Goal: Use online tool/utility: Utilize a website feature to perform a specific function

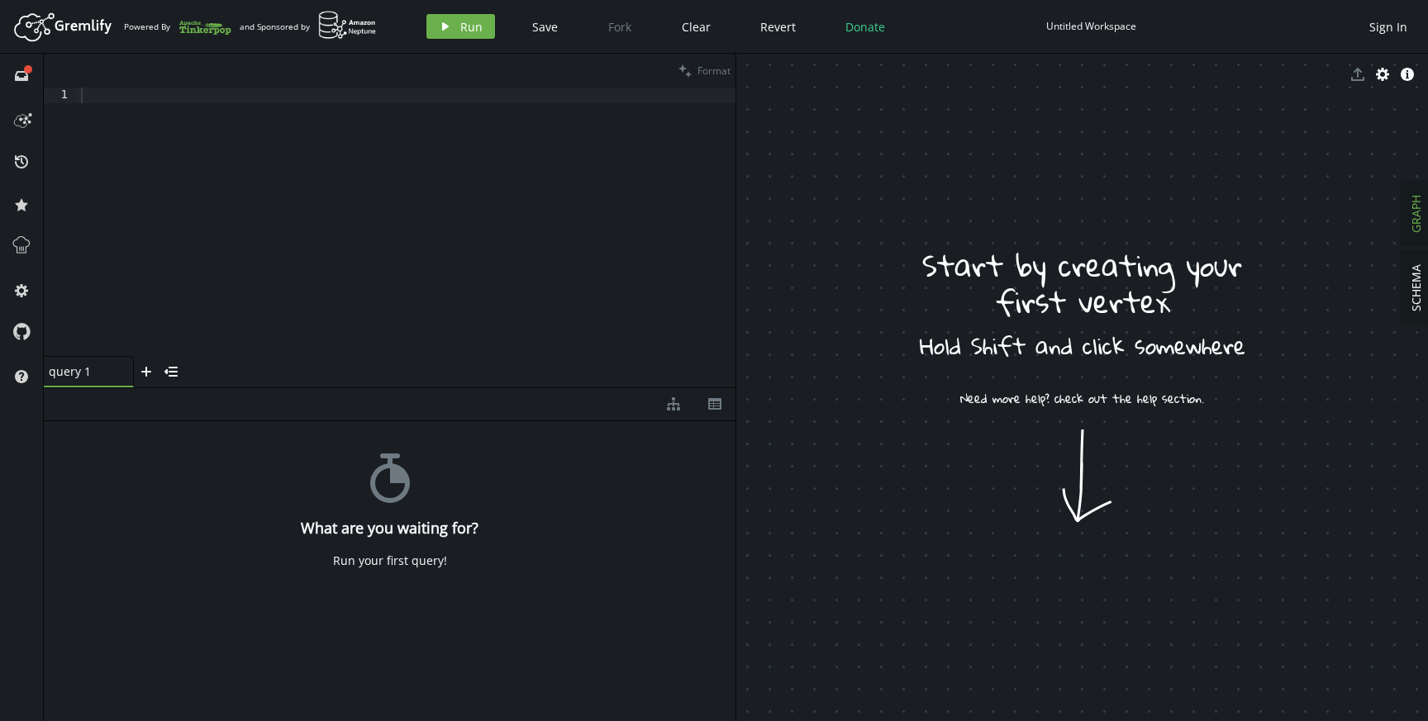
click at [564, 186] on div at bounding box center [407, 238] width 658 height 300
paste textarea "g.V().has('name','[PERSON_NAME]').out('knows').values('name')"
type textarea "g.V().has('name','[PERSON_NAME]').out('knows').values('name')"
click at [460, 19] on span "Run" at bounding box center [471, 27] width 22 height 16
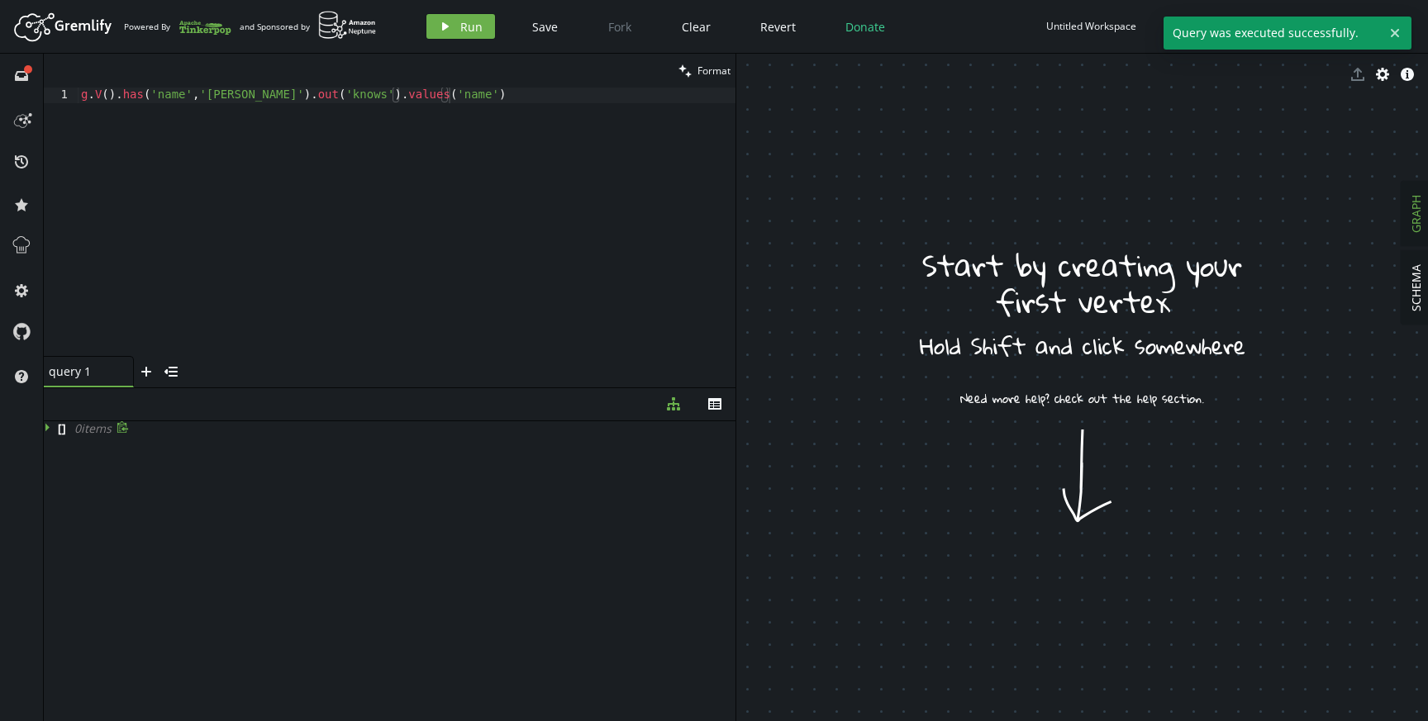
click at [48, 428] on icon at bounding box center [50, 427] width 12 height 12
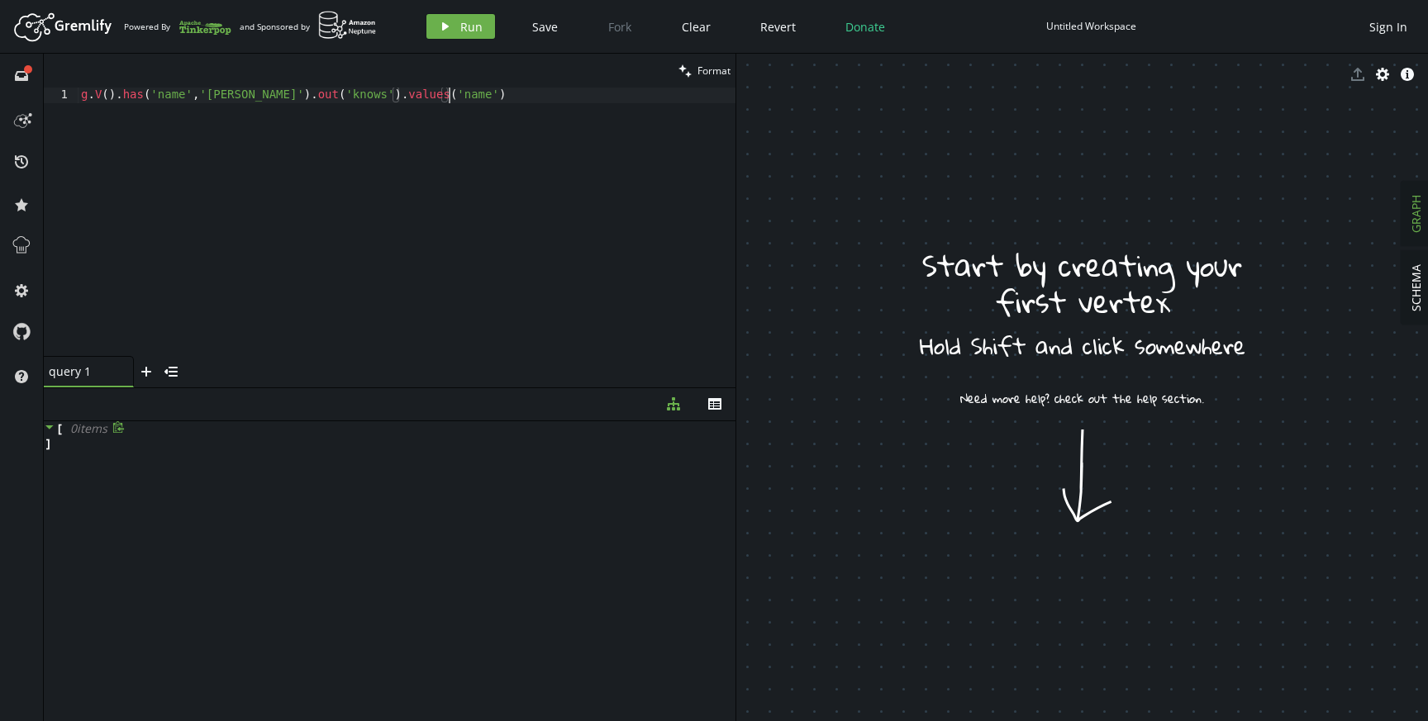
click at [212, 142] on div "g . V ( ) . has ( 'name' , '[PERSON_NAME]' ) . out ( 'knows' ) . values ( 'name…" at bounding box center [407, 238] width 658 height 300
click at [487, 89] on div "g . V ( ) . has ( 'name' , '[PERSON_NAME]' ) . out ( 'knows' ) . values ( 'name…" at bounding box center [407, 238] width 658 height 300
click at [466, 124] on div "g . V ( ) . has ( 'name' , '[PERSON_NAME]' ) . out ( 'knows' ) . values ( 'name…" at bounding box center [407, 238] width 658 height 300
paste textarea
type textarea "g = graph.traversal()"
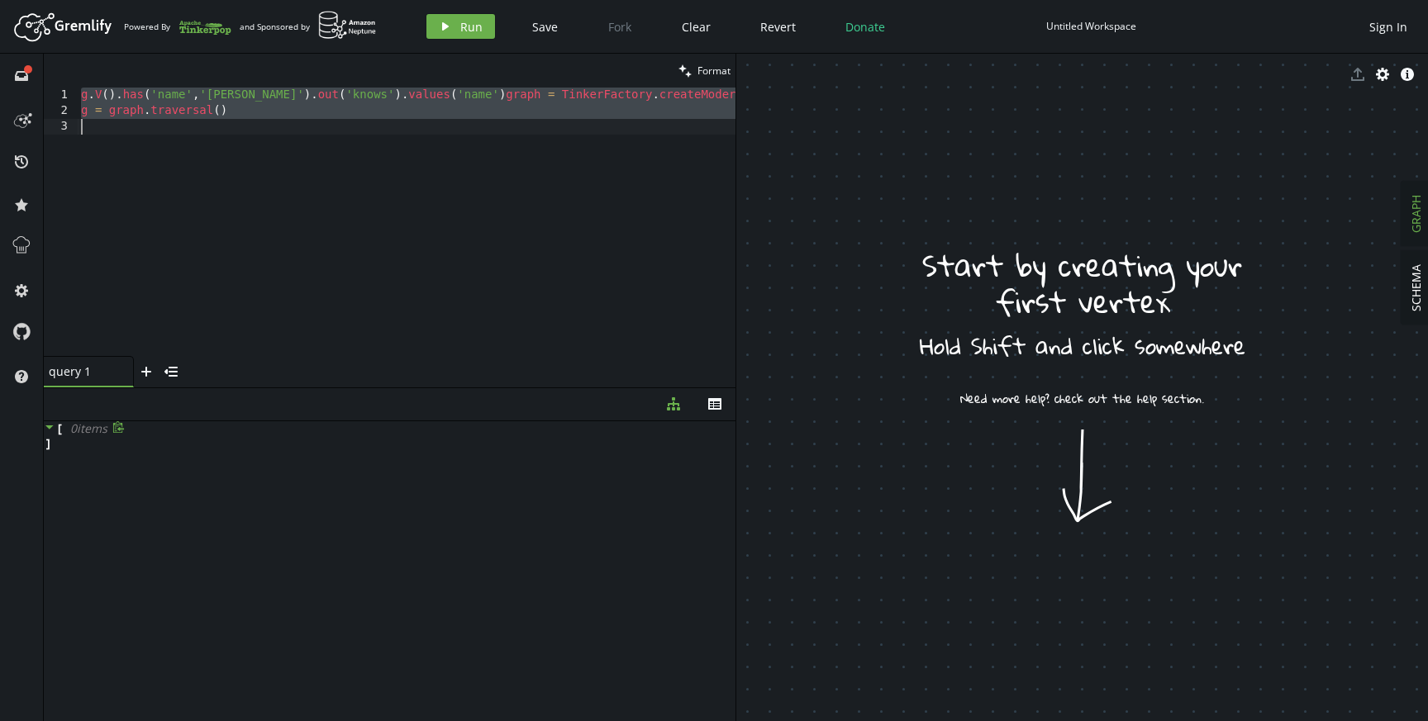
paste textarea
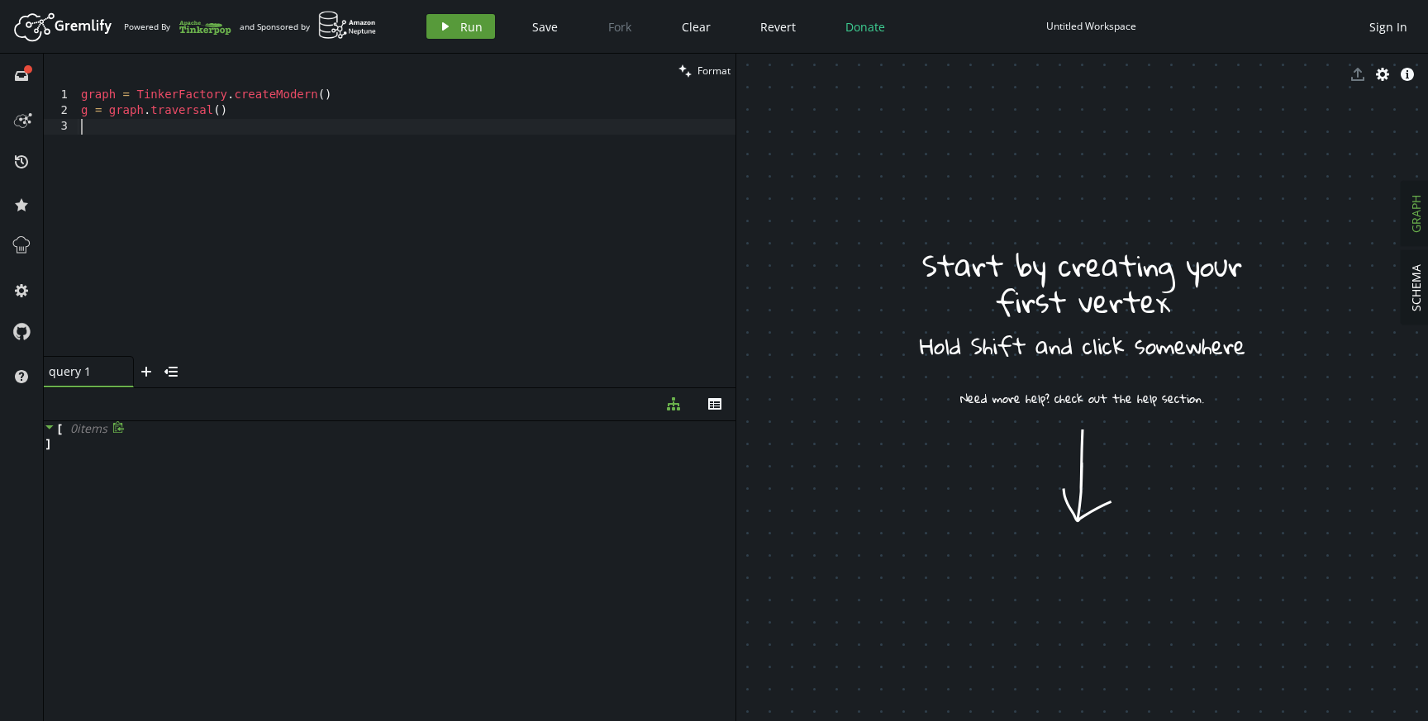
click at [472, 34] on button "play Run" at bounding box center [460, 26] width 69 height 25
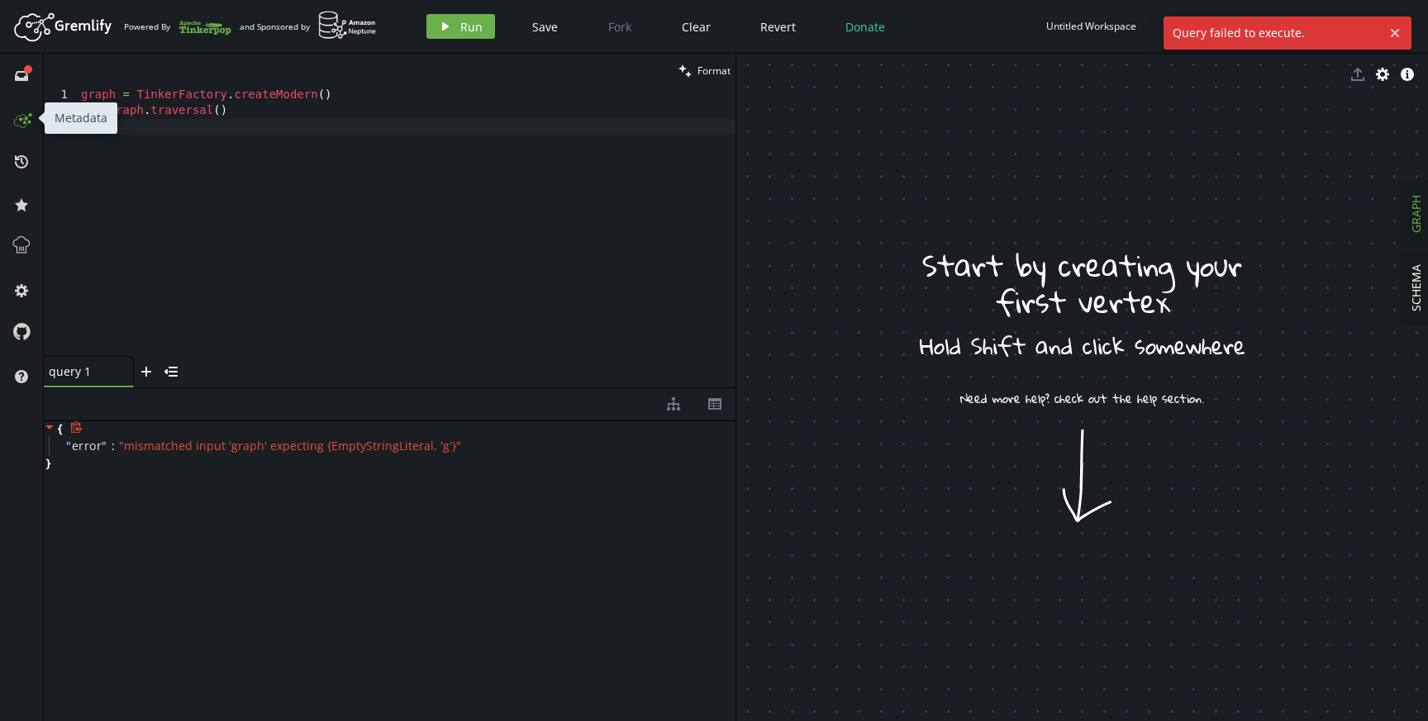
click at [21, 122] on icon at bounding box center [21, 118] width 26 height 26
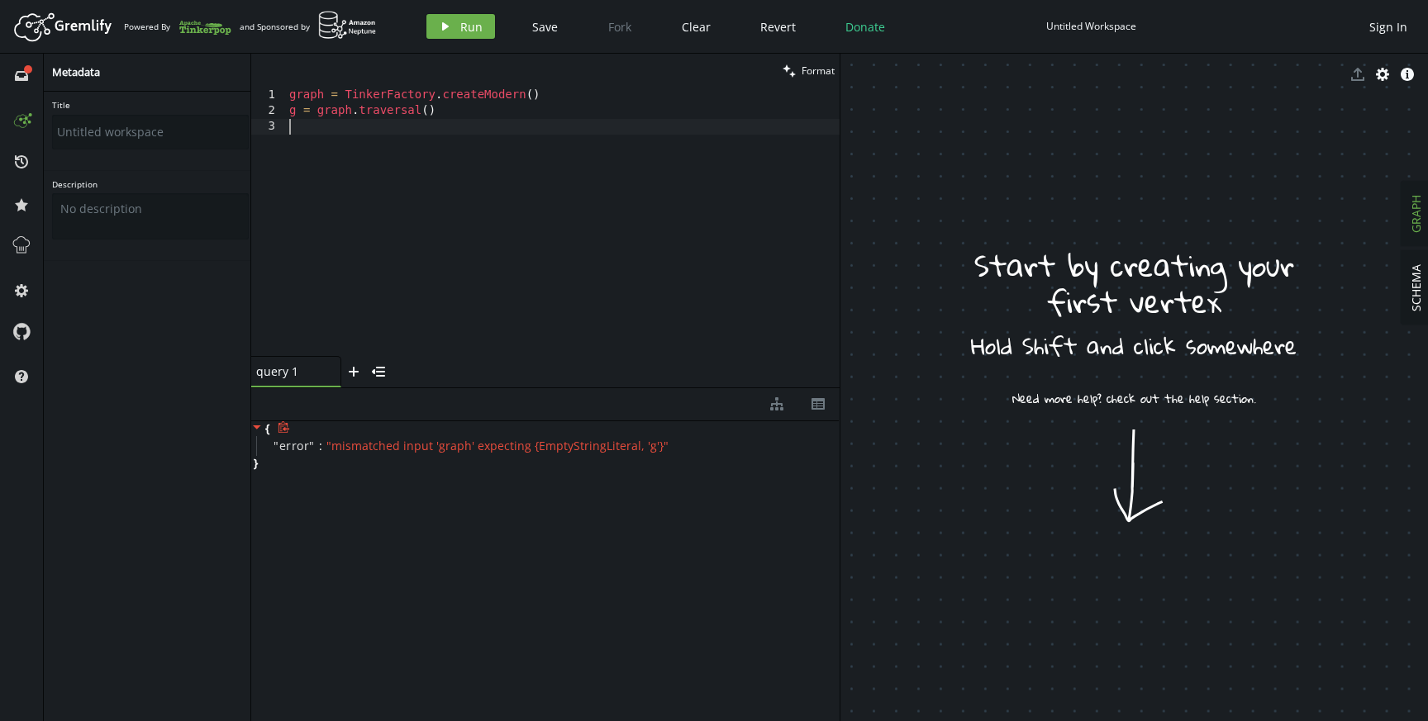
click at [450, 249] on div "graph = TinkerFactory . createModern ( ) g = graph . [GEOGRAPHIC_DATA] ( )" at bounding box center [563, 238] width 554 height 300
click at [422, 281] on div "graph = TinkerFactory . createModern ( ) g = graph . [GEOGRAPHIC_DATA] ( )" at bounding box center [563, 238] width 554 height 300
click at [335, 484] on div "{ " error " : " mismatched input 'graph' expecting {EmptyStringLiteral, 'g'} " }" at bounding box center [545, 567] width 588 height 293
click at [391, 297] on div "graph = TinkerFactory . createModern ( ) g = graph . [GEOGRAPHIC_DATA] ( )" at bounding box center [563, 238] width 554 height 300
click at [467, 29] on span "Run" at bounding box center [471, 27] width 22 height 16
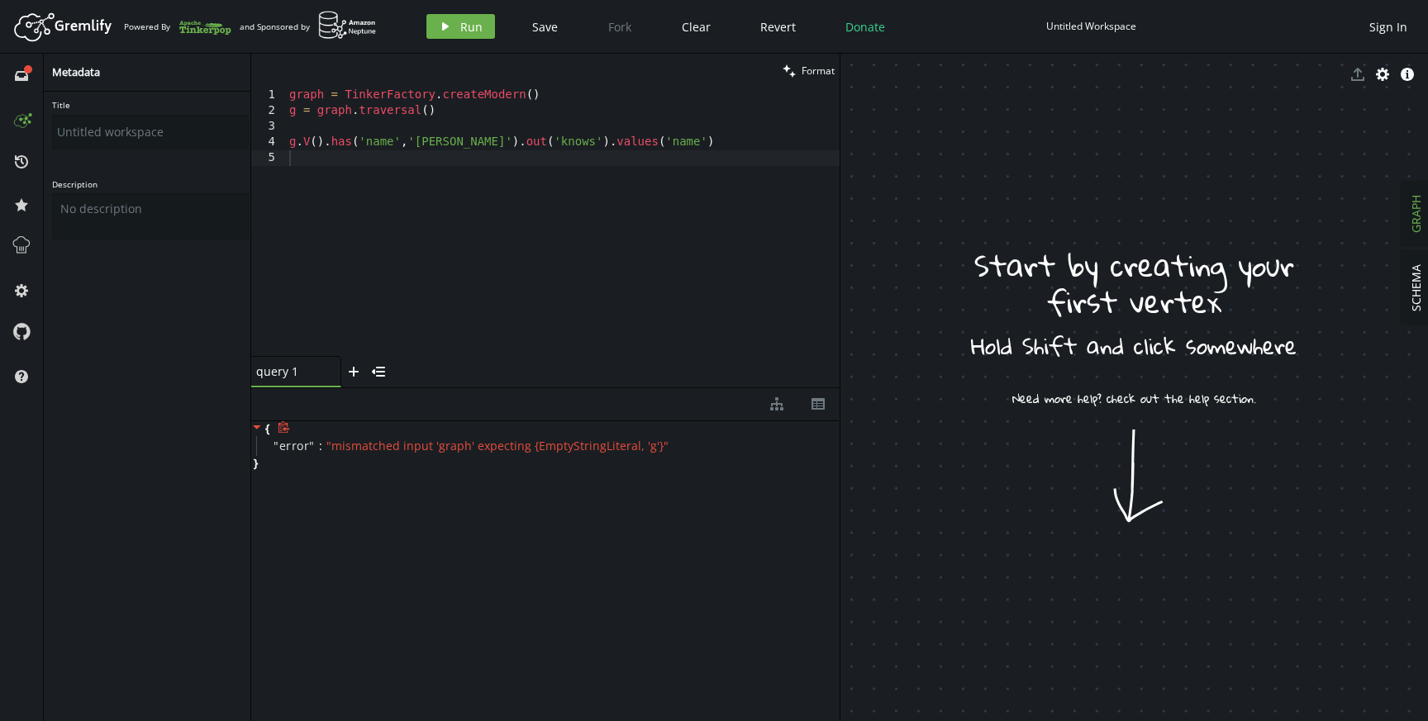
click at [540, 169] on div "graph = TinkerFactory . createModern ( ) g = graph . traversal ( ) g . V ( ) . …" at bounding box center [563, 238] width 554 height 300
click at [488, 154] on div "graph = TinkerFactory . createModern ( ) g = graph . traversal ( ) g . V ( ) . …" at bounding box center [563, 238] width 554 height 300
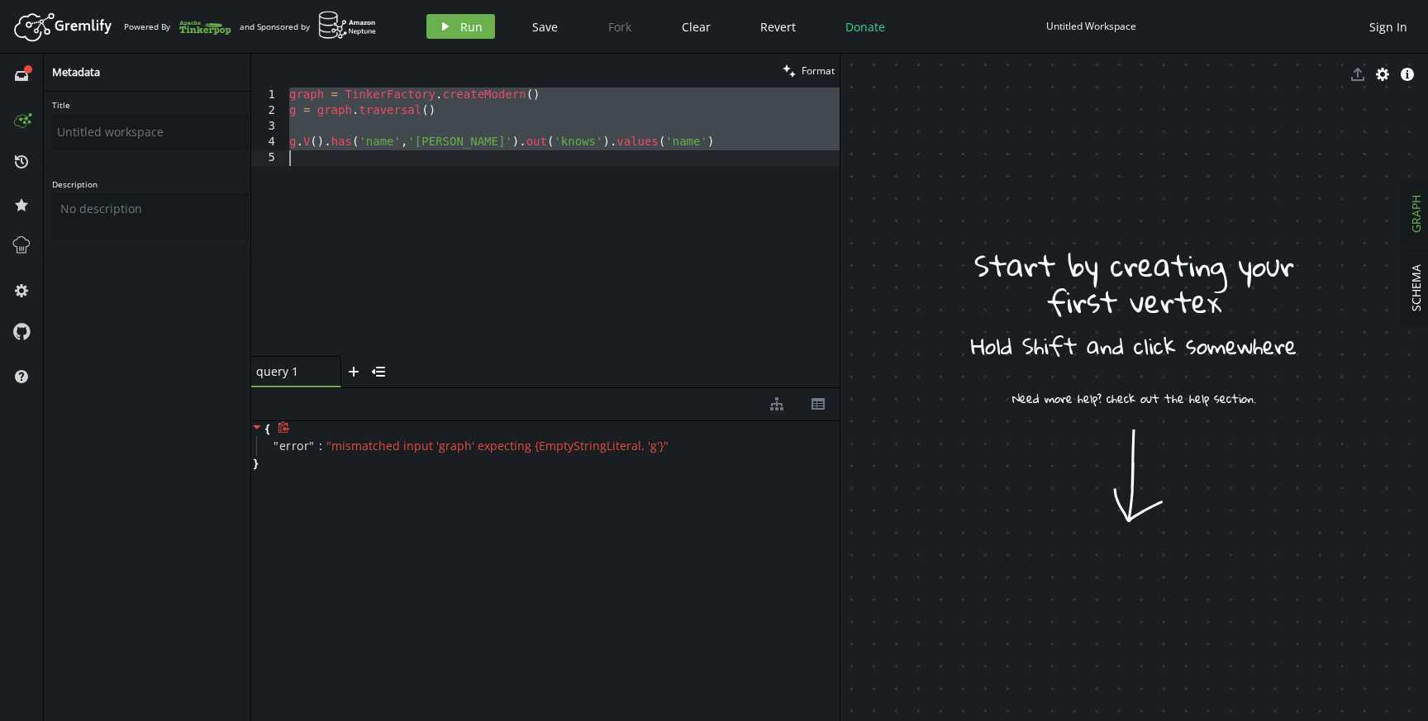
paste textarea "= graph.traversal()"
type textarea "g = graph.traversal()"
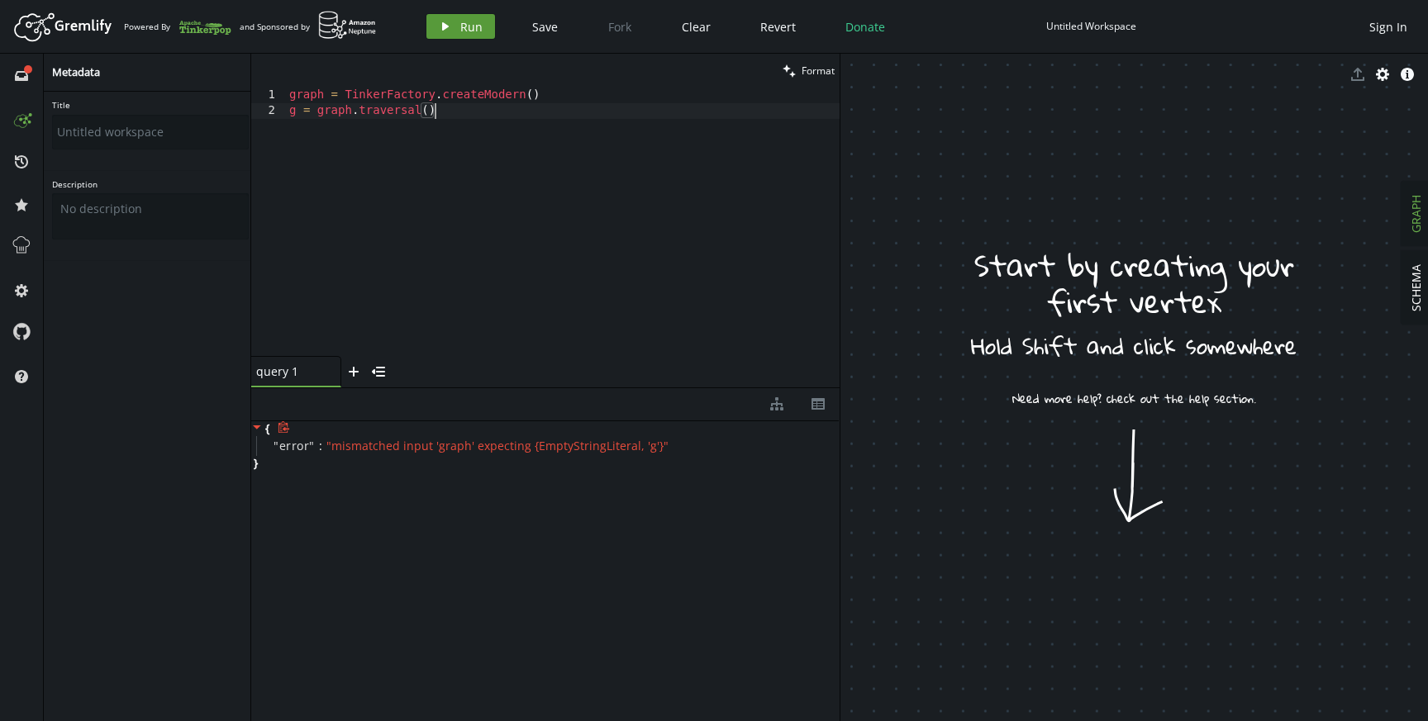
click at [468, 26] on span "Run" at bounding box center [471, 27] width 22 height 16
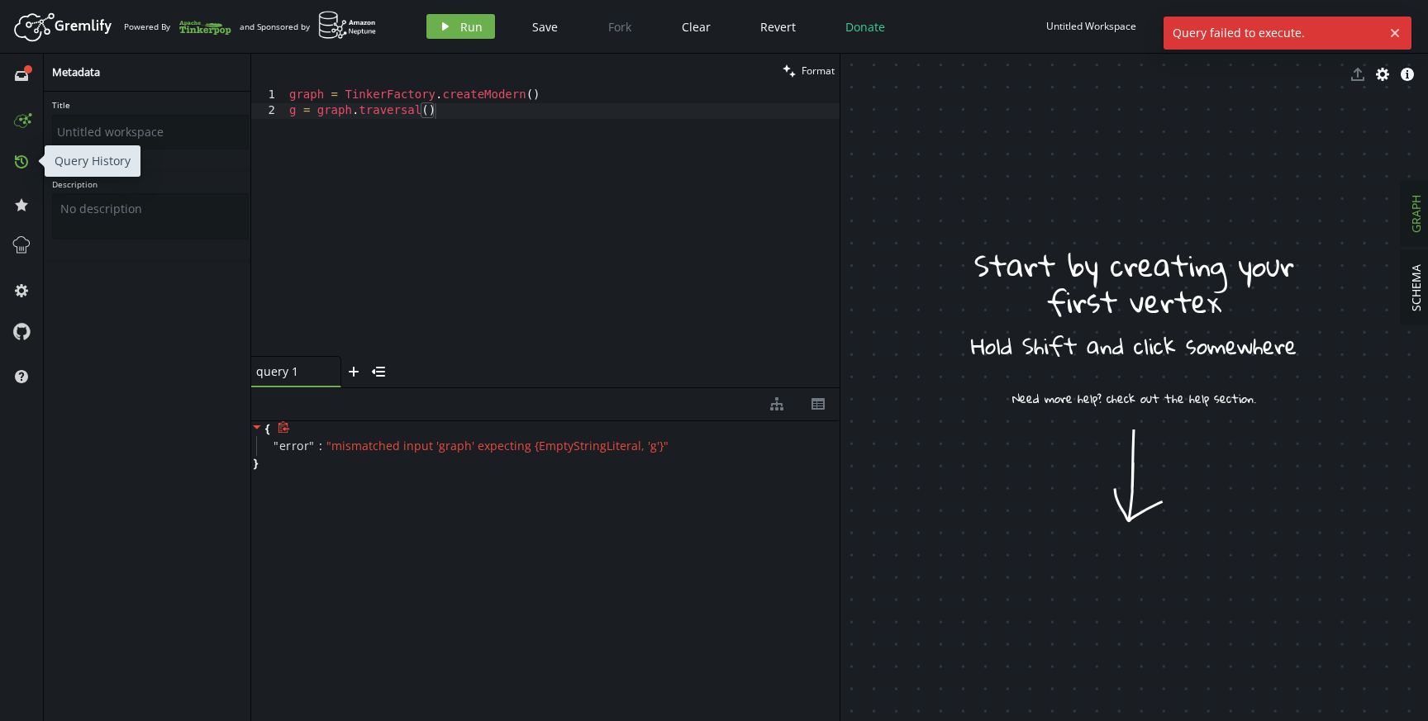
click at [20, 170] on button "history" at bounding box center [21, 161] width 26 height 26
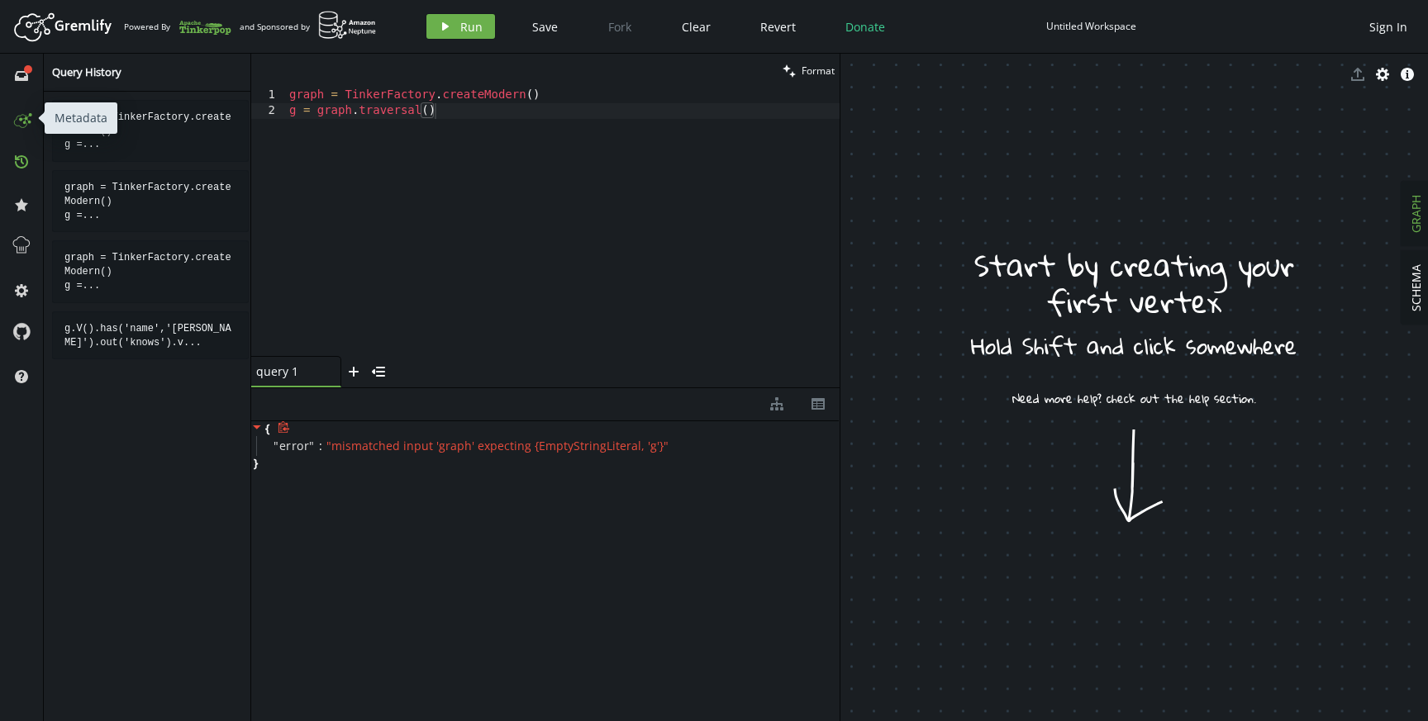
click at [12, 117] on icon at bounding box center [21, 118] width 26 height 26
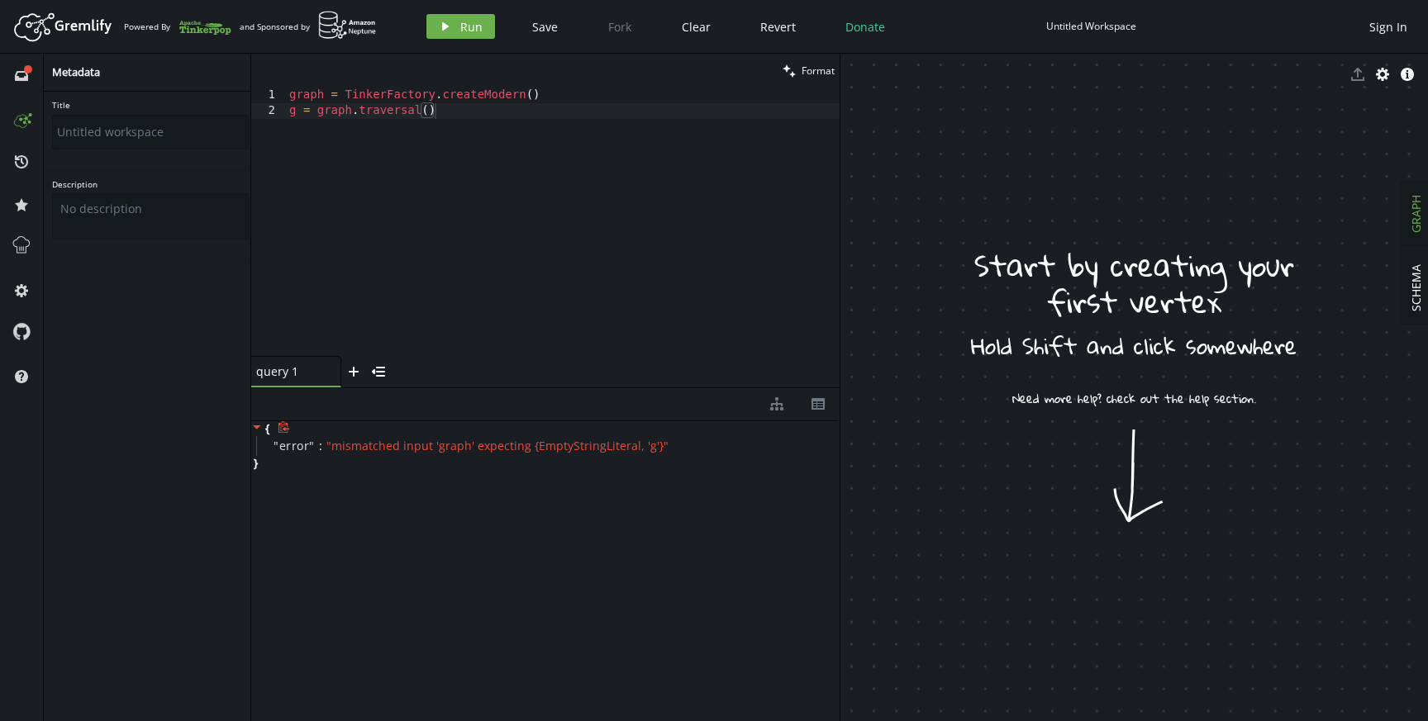
click at [39, 120] on div "full-circle inbox history star cog help" at bounding box center [22, 388] width 44 height 668
click at [26, 119] on circle at bounding box center [27, 118] width 2 height 2
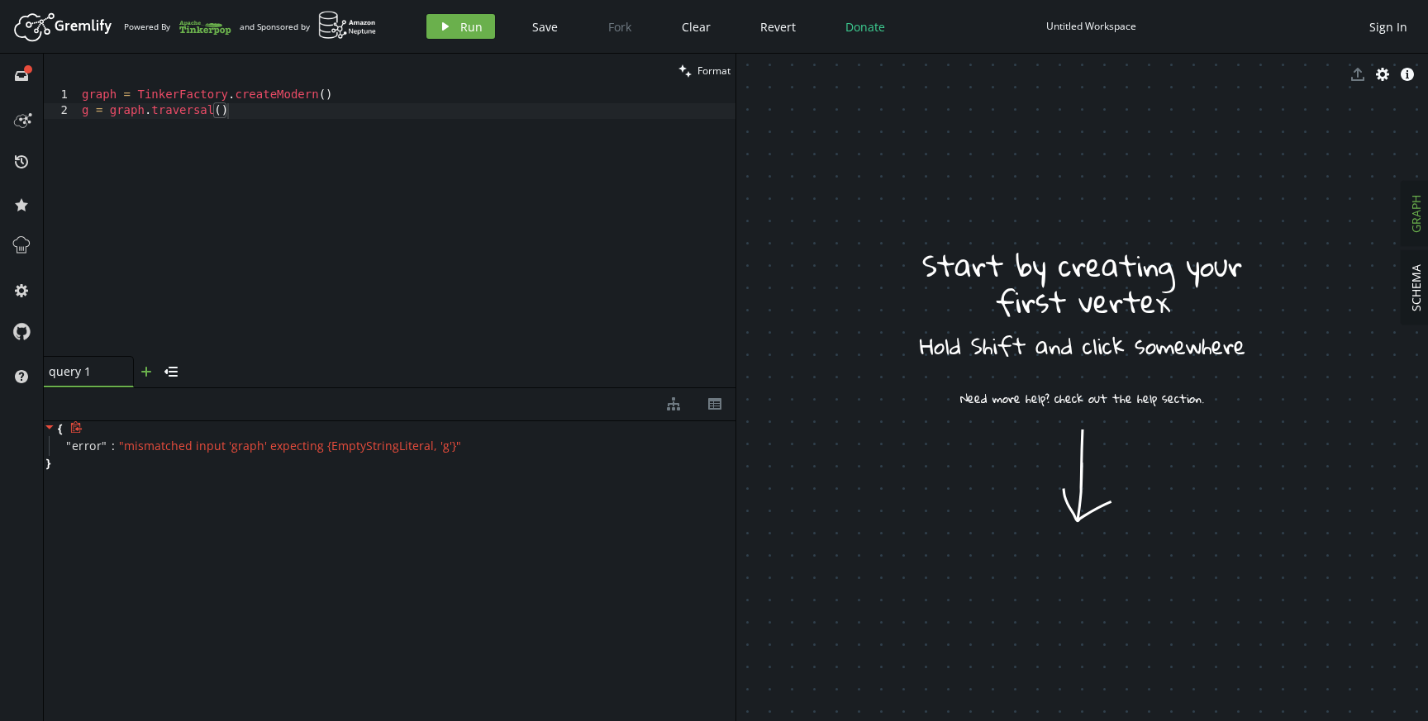
click at [145, 371] on icon "button" at bounding box center [146, 372] width 10 height 10
click at [300, 441] on span "" mismatched input 'graph' expecting {EmptyStringLiteral, 'g'} "" at bounding box center [290, 446] width 342 height 16
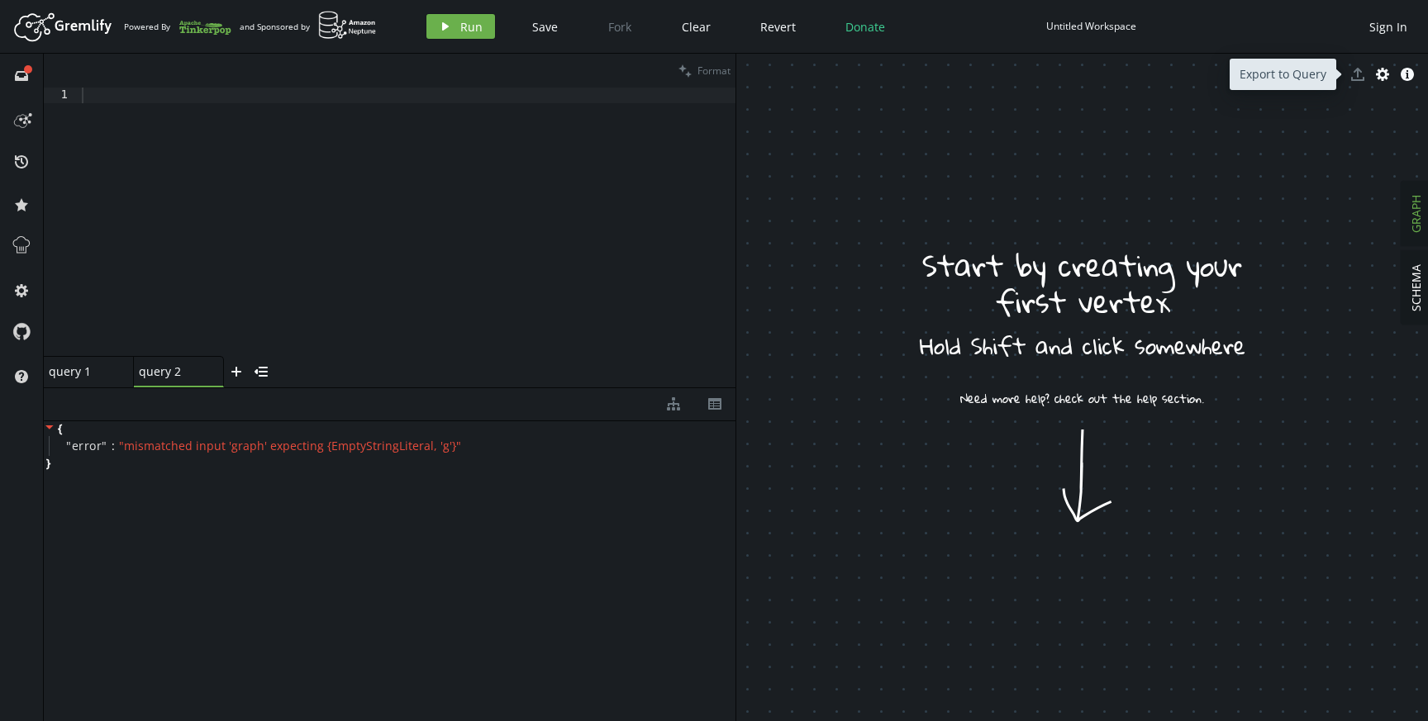
click at [1355, 76] on span "export" at bounding box center [1357, 74] width 25 height 25
click at [1411, 235] on button "GRAPH" at bounding box center [1415, 214] width 29 height 64
click at [1421, 294] on span "SCHEMA" at bounding box center [1416, 287] width 16 height 47
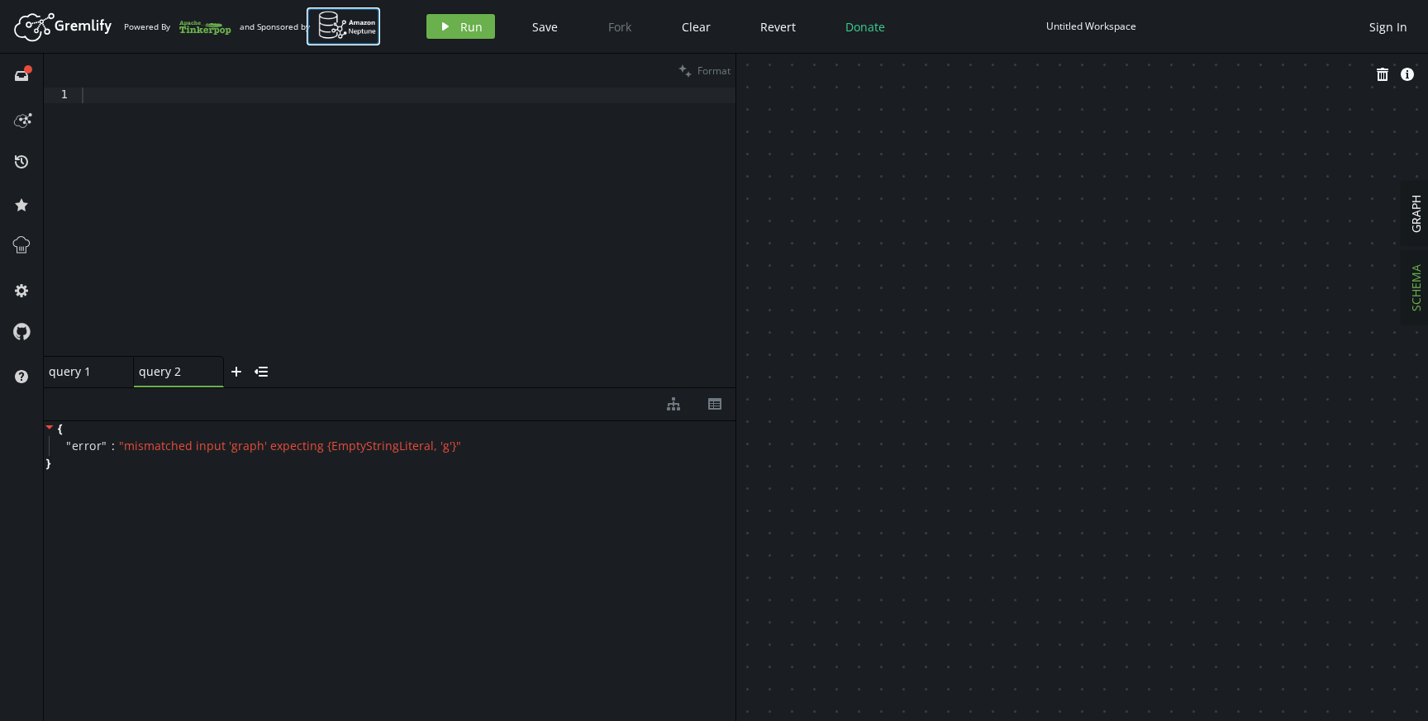
click at [333, 23] on img at bounding box center [347, 25] width 59 height 29
click at [475, 118] on div at bounding box center [407, 238] width 657 height 300
paste textarea "g = graph.traversal()"
click at [445, 20] on icon "play" at bounding box center [445, 26] width 13 height 13
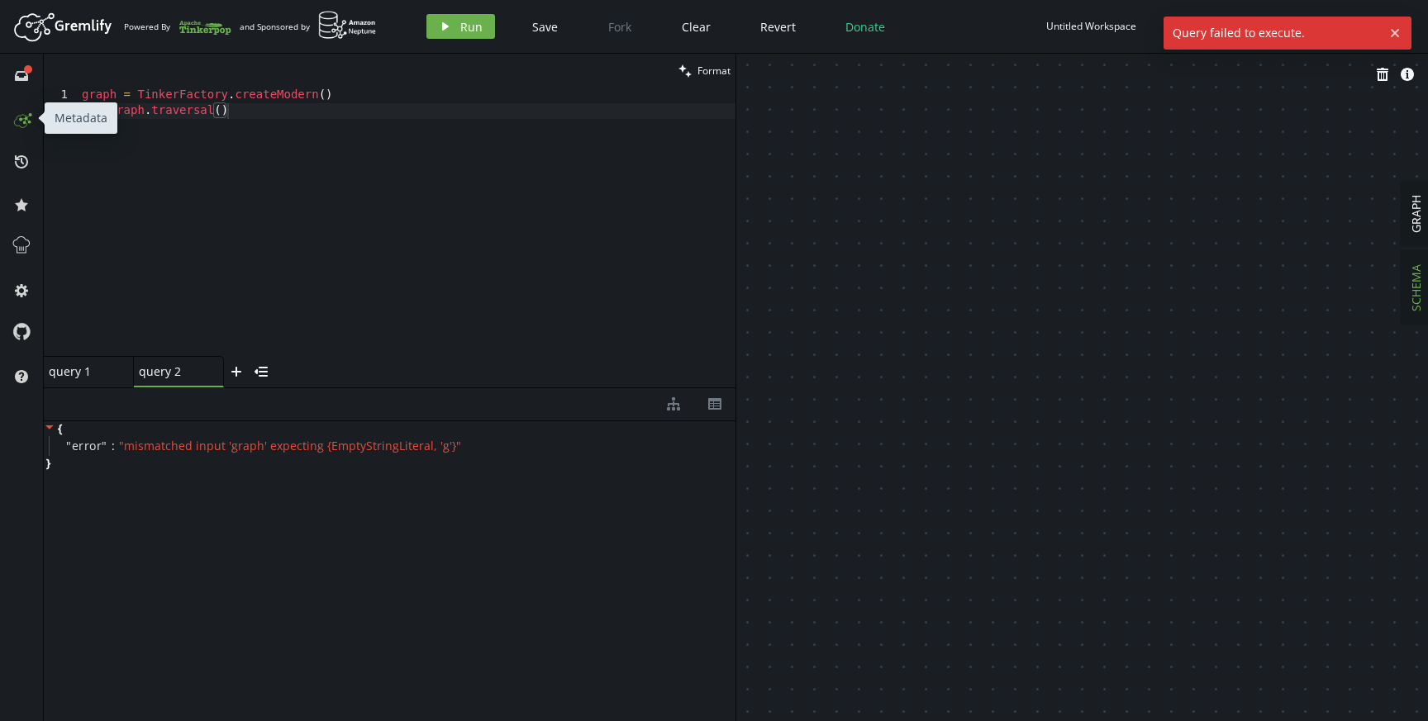
click at [22, 123] on icon at bounding box center [21, 118] width 26 height 26
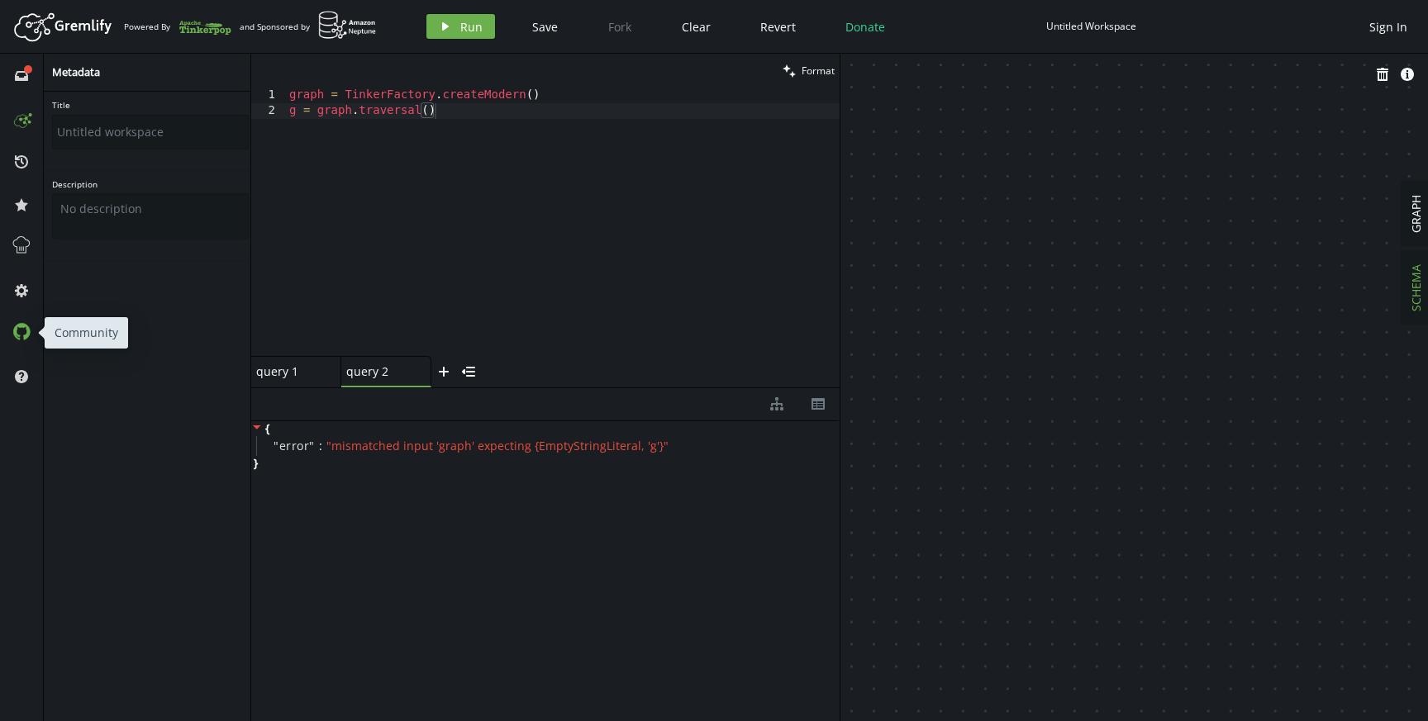
click at [22, 326] on icon at bounding box center [21, 331] width 17 height 17
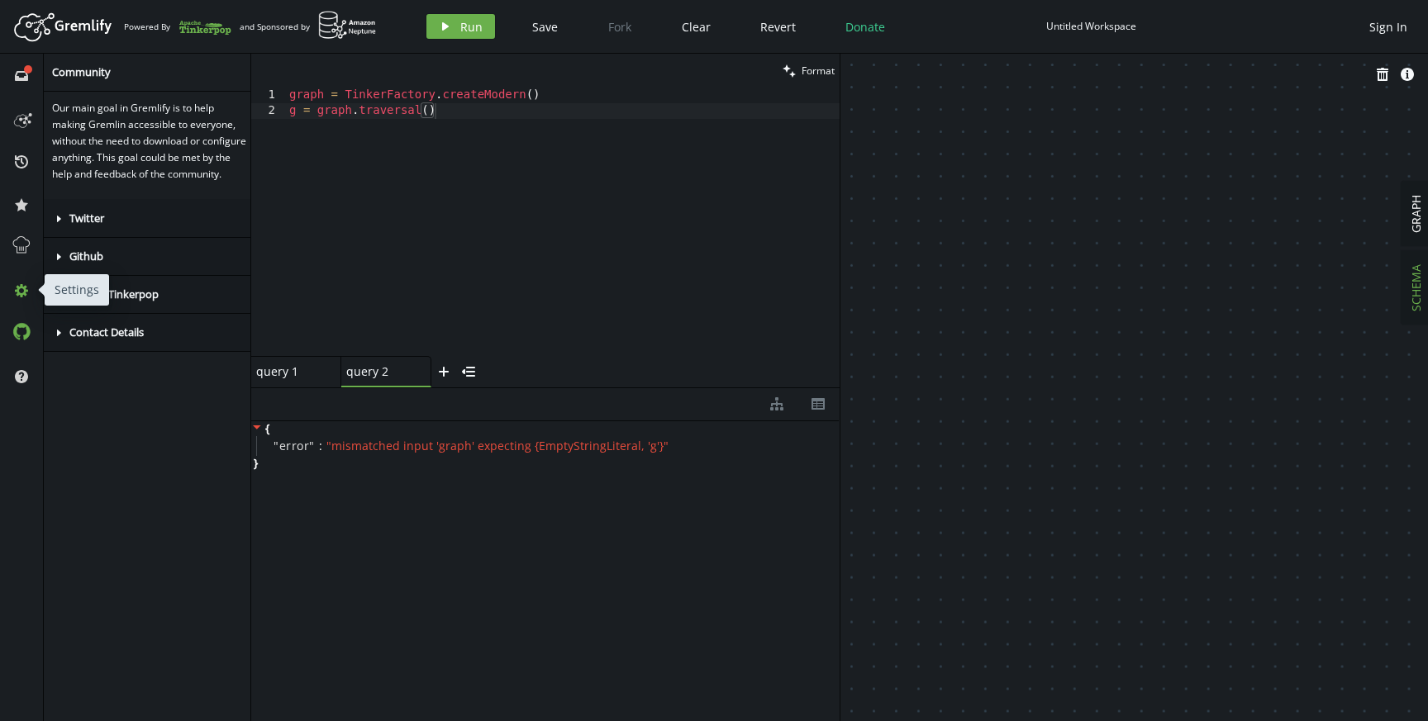
click at [27, 293] on icon "cog" at bounding box center [21, 290] width 13 height 13
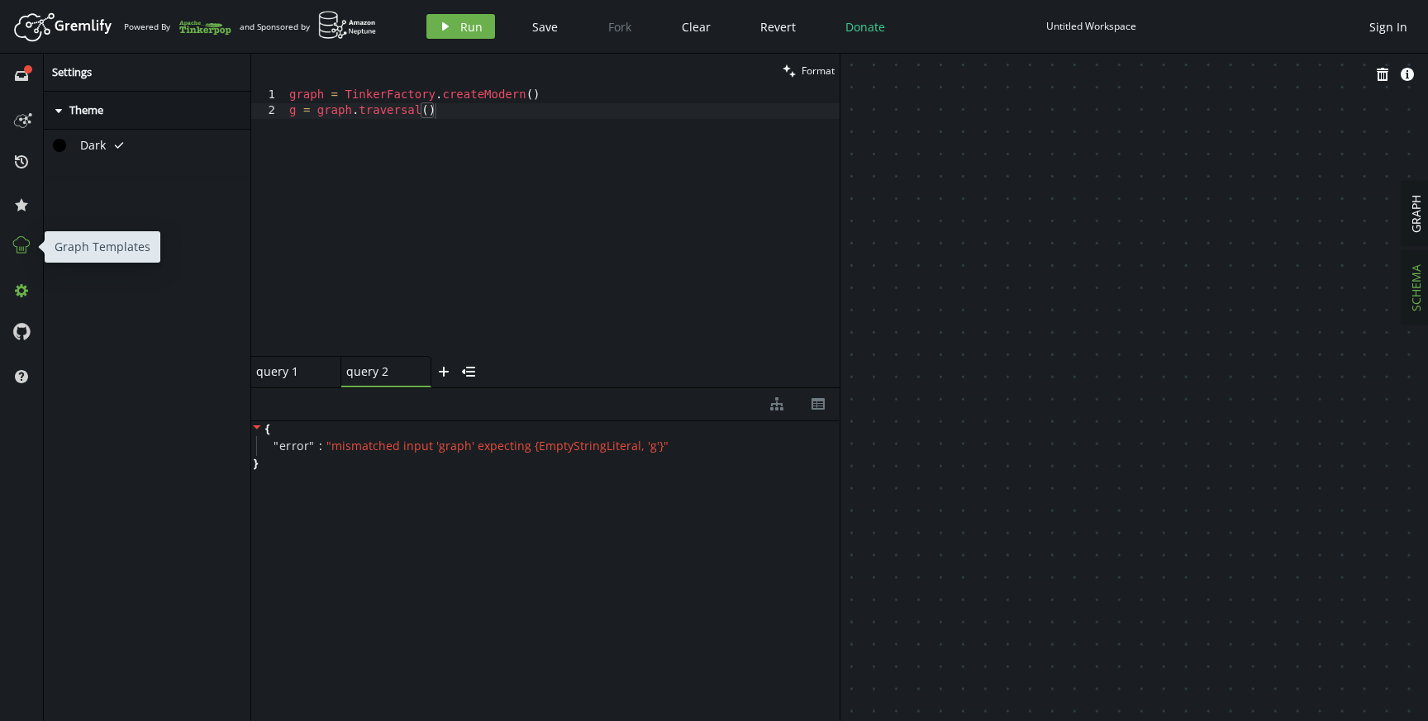
click at [26, 250] on icon at bounding box center [21, 245] width 21 height 21
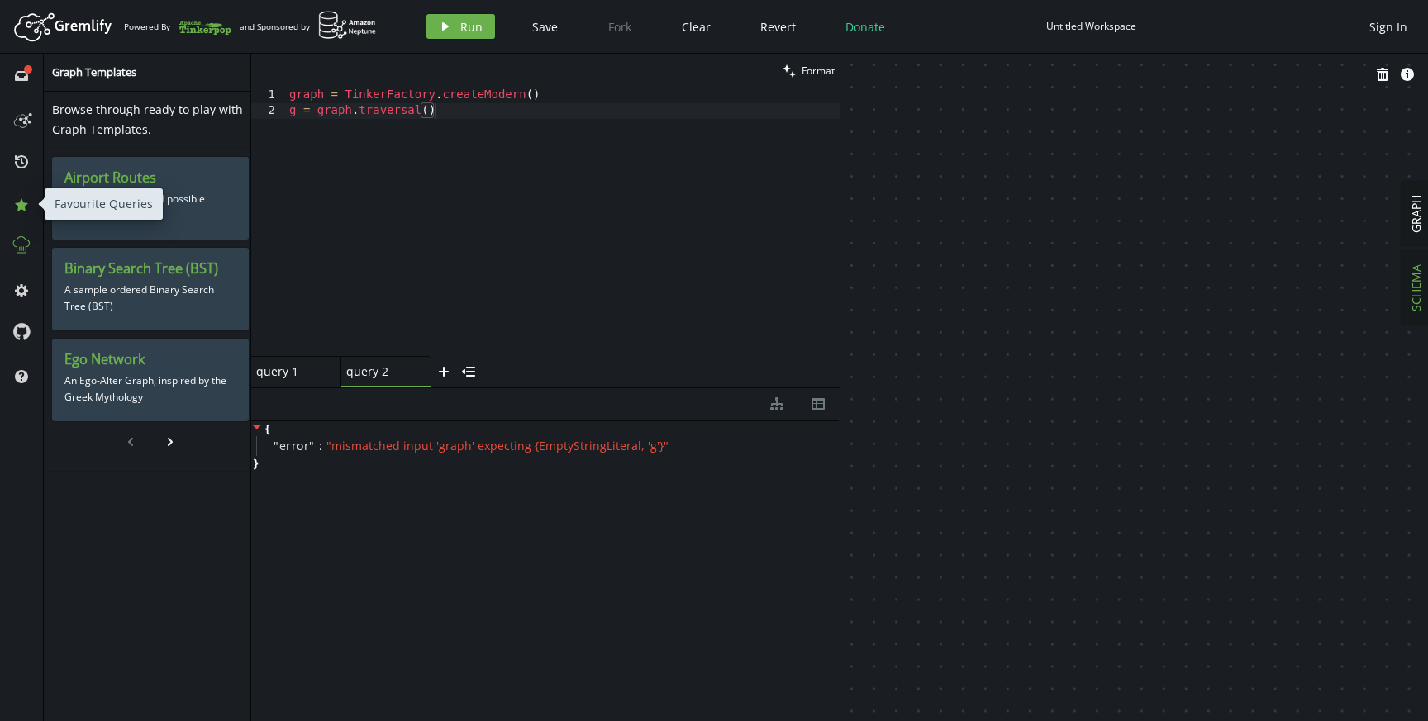
click at [21, 206] on icon at bounding box center [21, 204] width 13 height 13
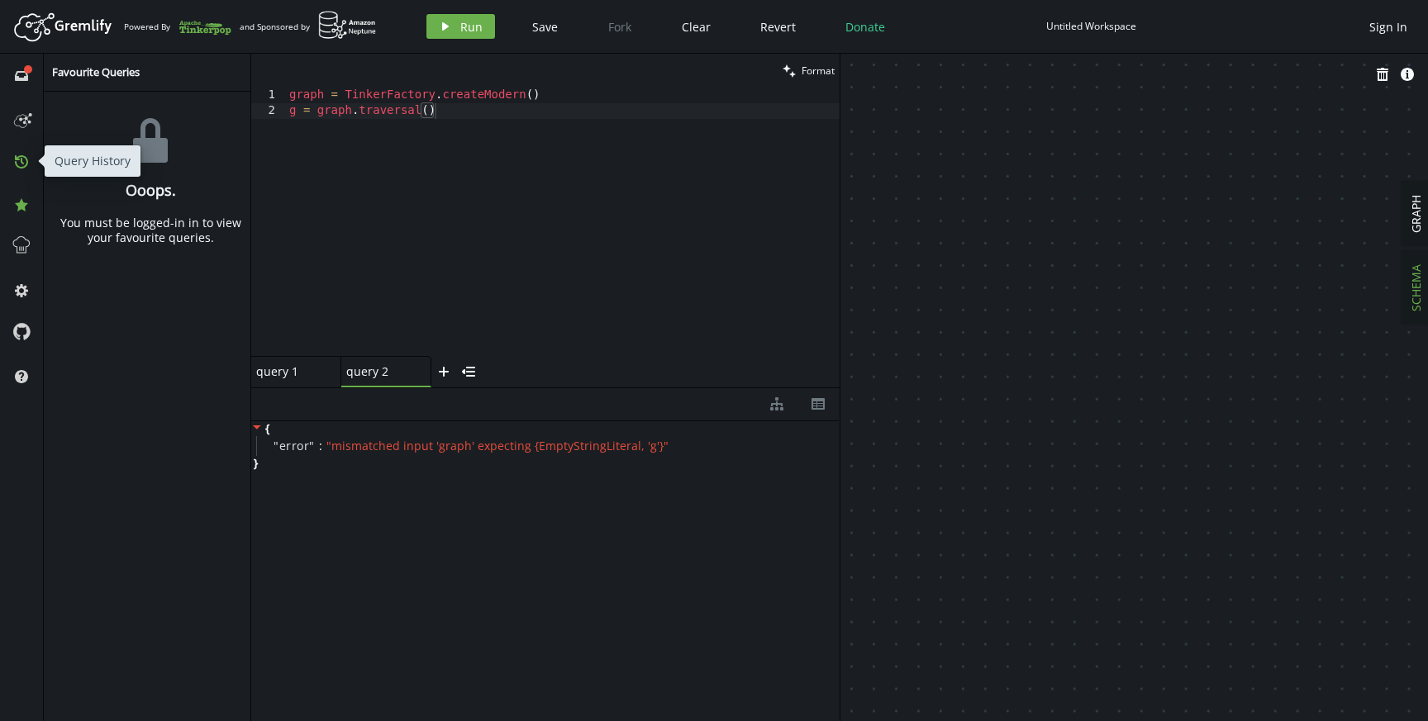
click at [25, 158] on icon at bounding box center [21, 161] width 13 height 13
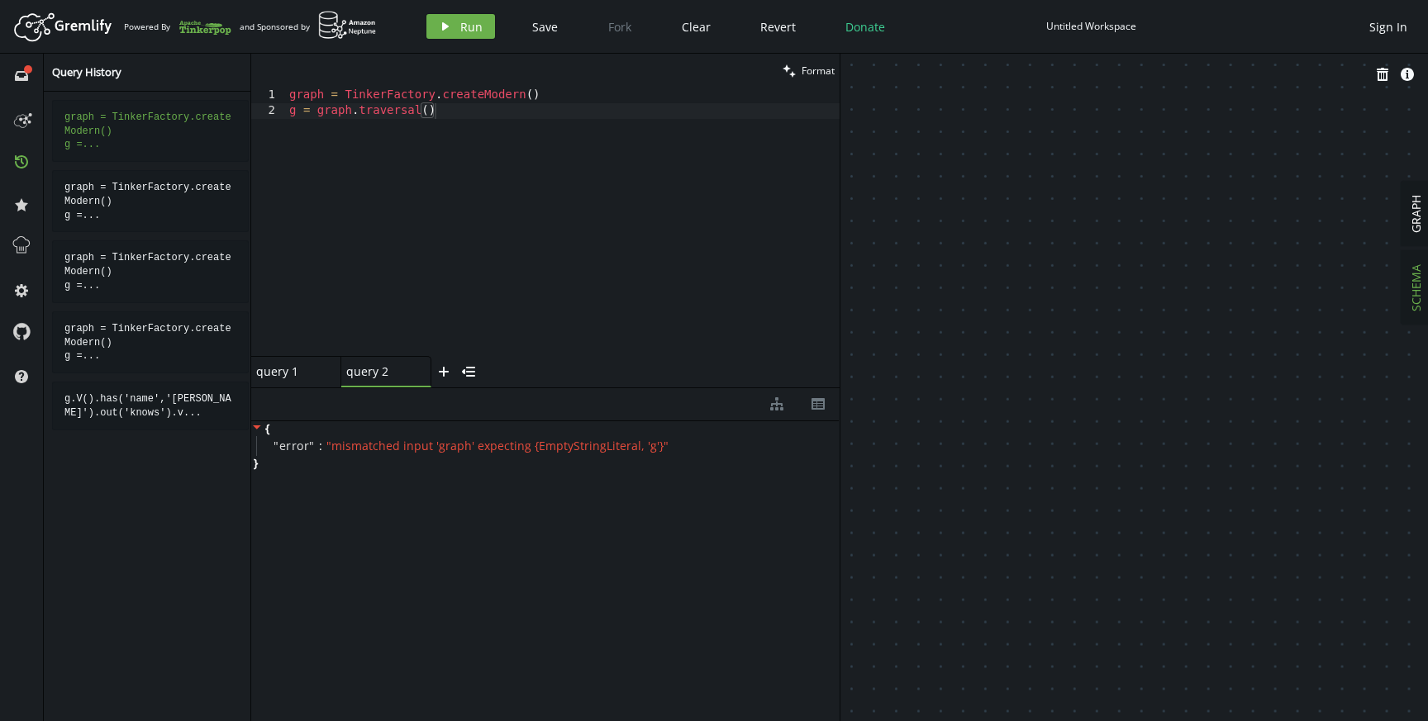
click at [134, 121] on pre "graph = TinkerFactory.createModern() g =..." at bounding box center [150, 131] width 197 height 62
click at [197, 128] on pre "graph = TinkerFactory.createModern() g =..." at bounding box center [150, 131] width 197 height 62
click at [31, 85] on button "full-circle inbox" at bounding box center [21, 75] width 26 height 26
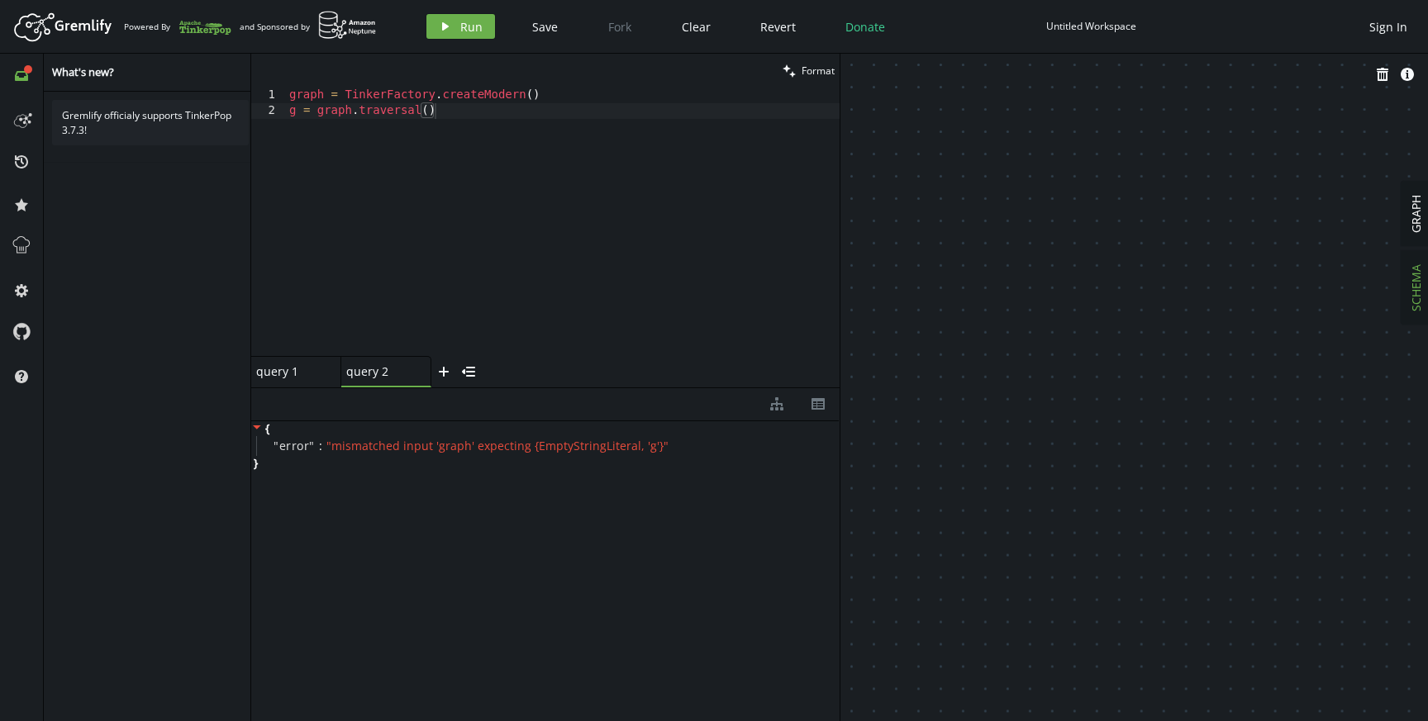
click at [39, 150] on div "full-circle inbox history star cog help" at bounding box center [22, 388] width 44 height 668
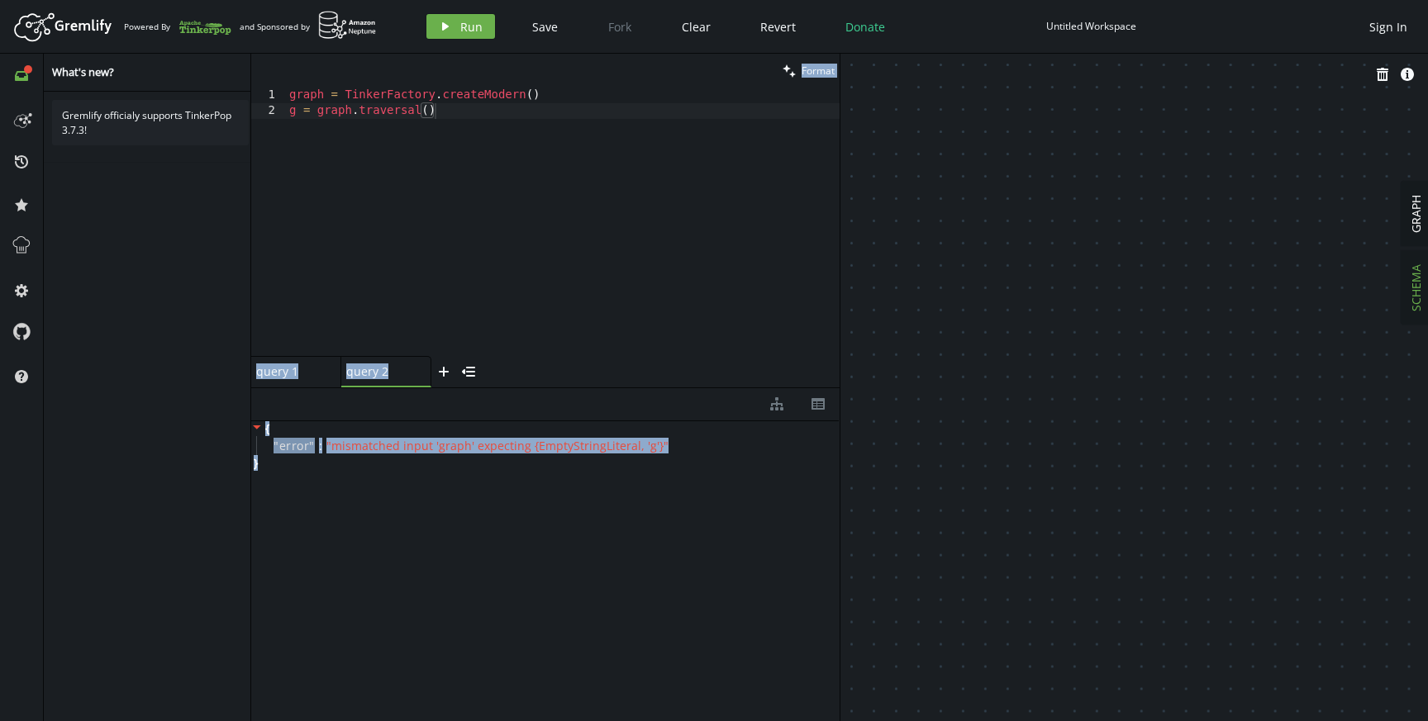
drag, startPoint x: 446, startPoint y: 516, endPoint x: 218, endPoint y: 381, distance: 264.9
click at [218, 381] on div "full-circle inbox history star cog help What's new? Gremlify officialy supports…" at bounding box center [714, 388] width 1428 height 668
copy div "lorem Ipsumd 3 2 sitam = ConsecTeturad . elitseDdoeiu ( ) t = incid . utlaboree…"
click at [459, 366] on button "menu-closed" at bounding box center [468, 371] width 25 height 31
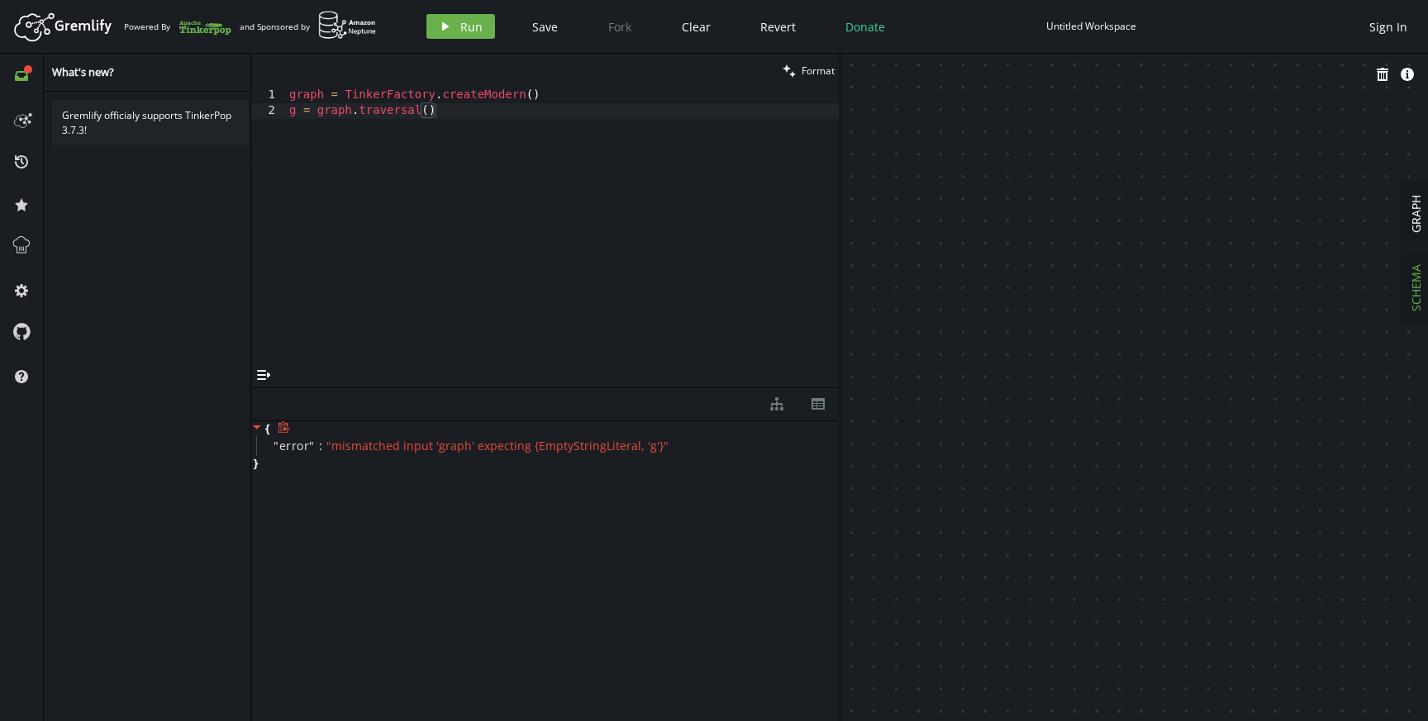
click at [295, 469] on div "{ " error " : " mismatched input 'graph' expecting {EmptyStringLiteral, 'g'} " }" at bounding box center [545, 446] width 588 height 50
click at [350, 154] on div "graph = TinkerFactory . createModern ( ) g = graph . [GEOGRAPHIC_DATA] ( )" at bounding box center [563, 241] width 554 height 307
click at [514, 111] on div "graph = TinkerFactory . createModern ( ) g = graph . [GEOGRAPHIC_DATA] ( )" at bounding box center [563, 241] width 554 height 307
paste textarea "}"
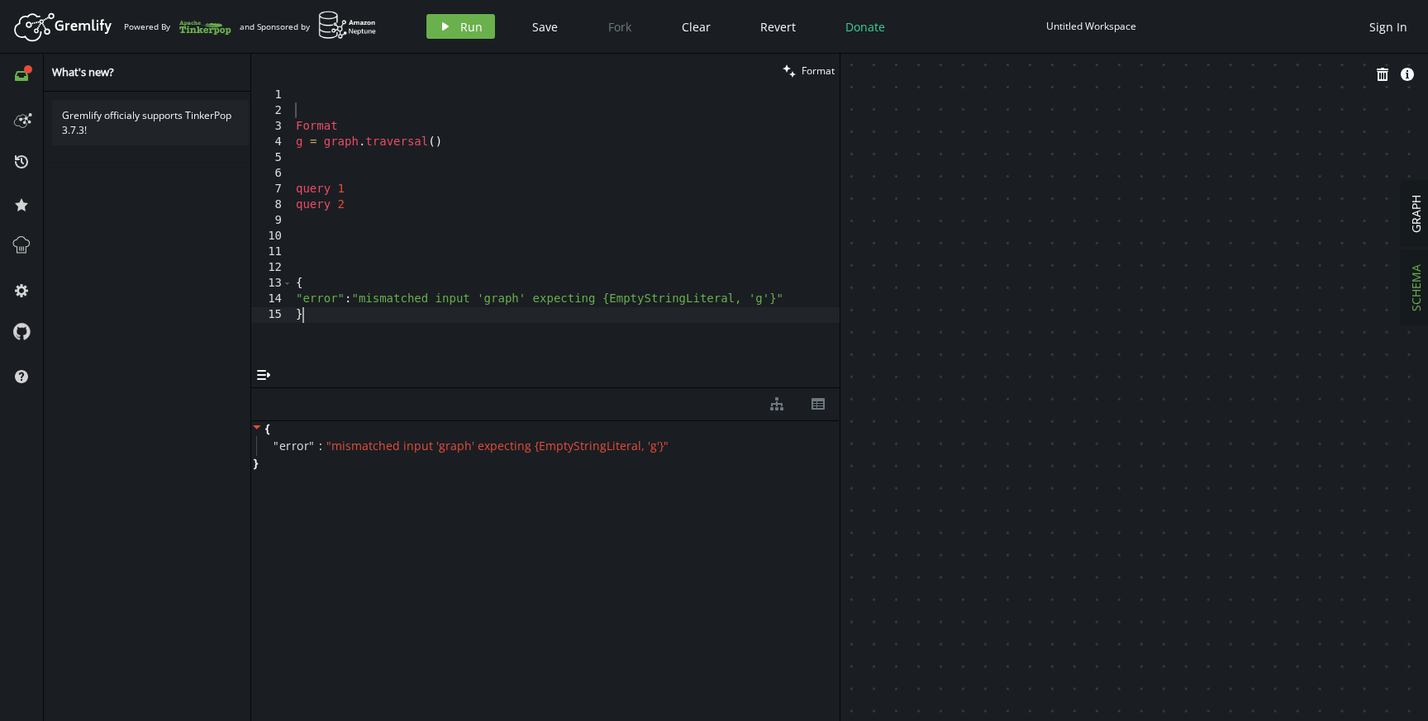
scroll to position [0, 6]
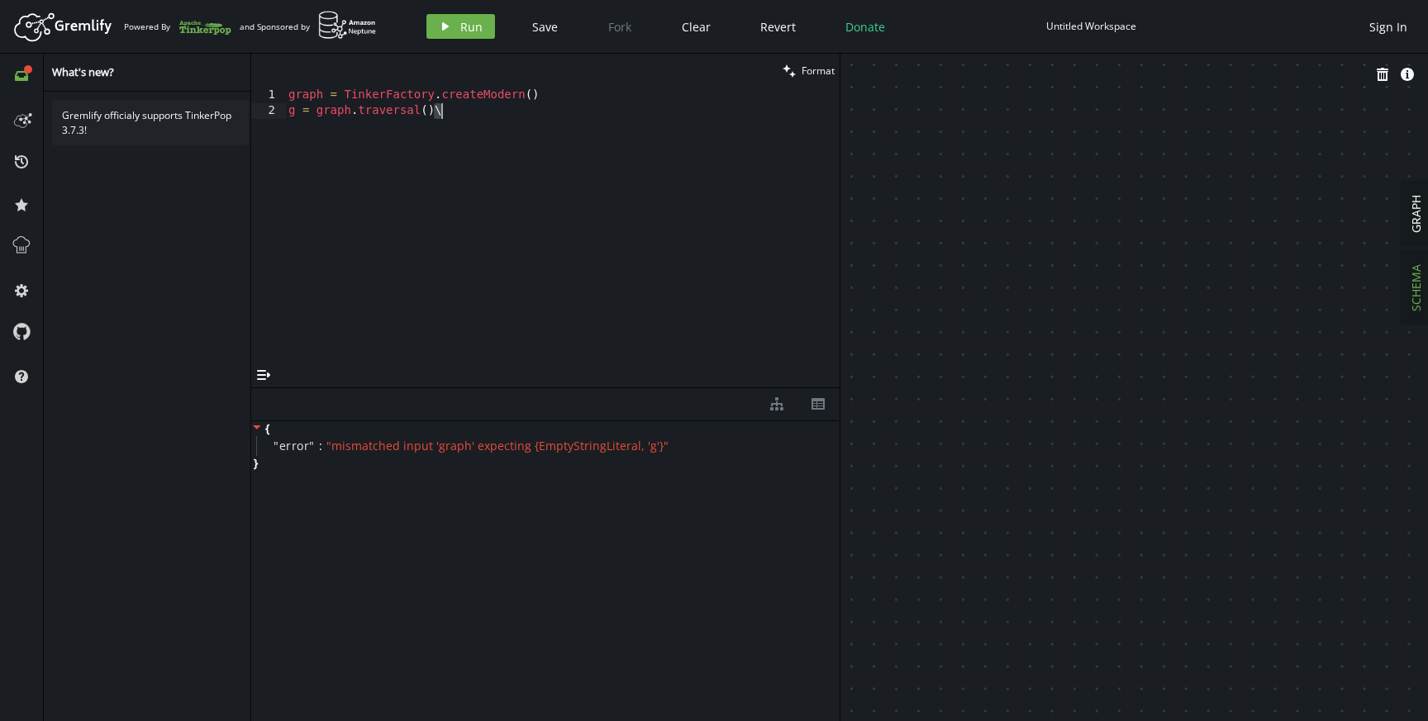
click at [545, 141] on div "graph = TinkerFactory . createModern ( ) g = graph . traversal ( ) \" at bounding box center [562, 241] width 554 height 307
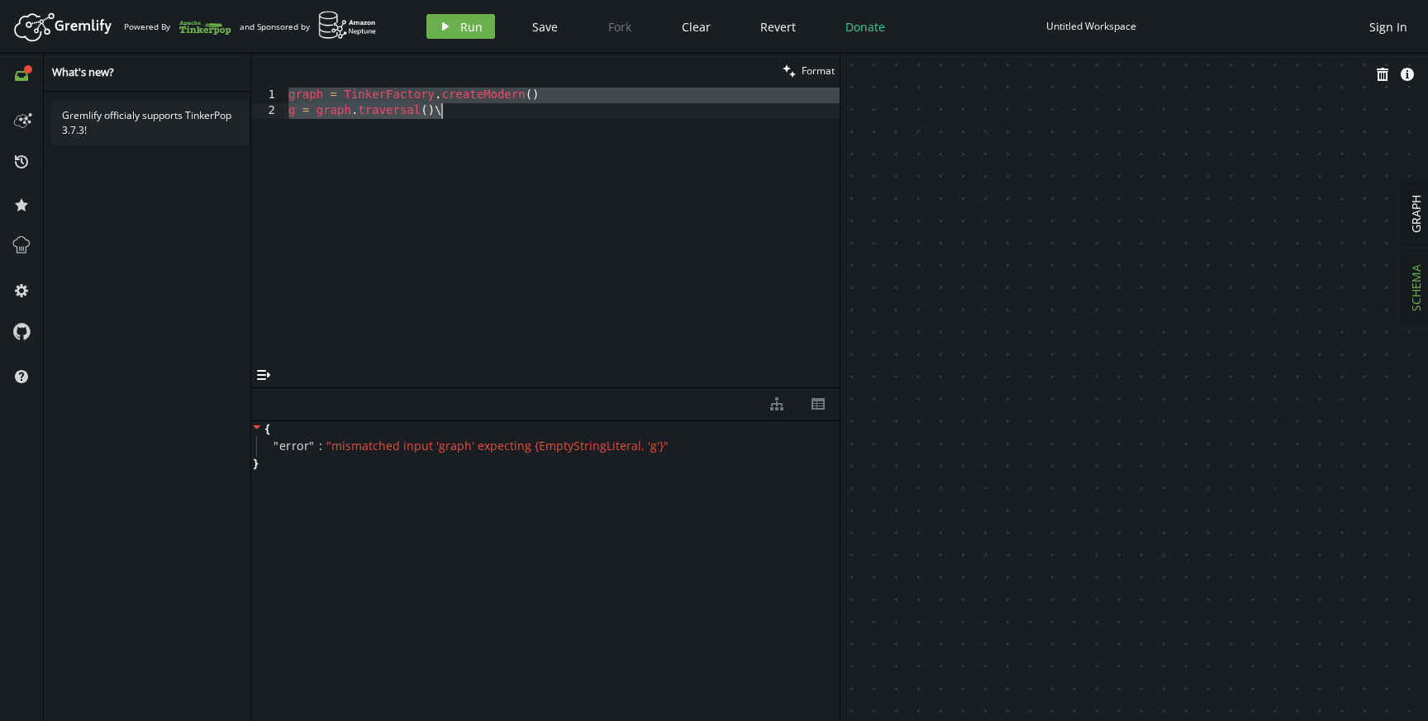
paste textarea "addE('created').from('d').to('e')"
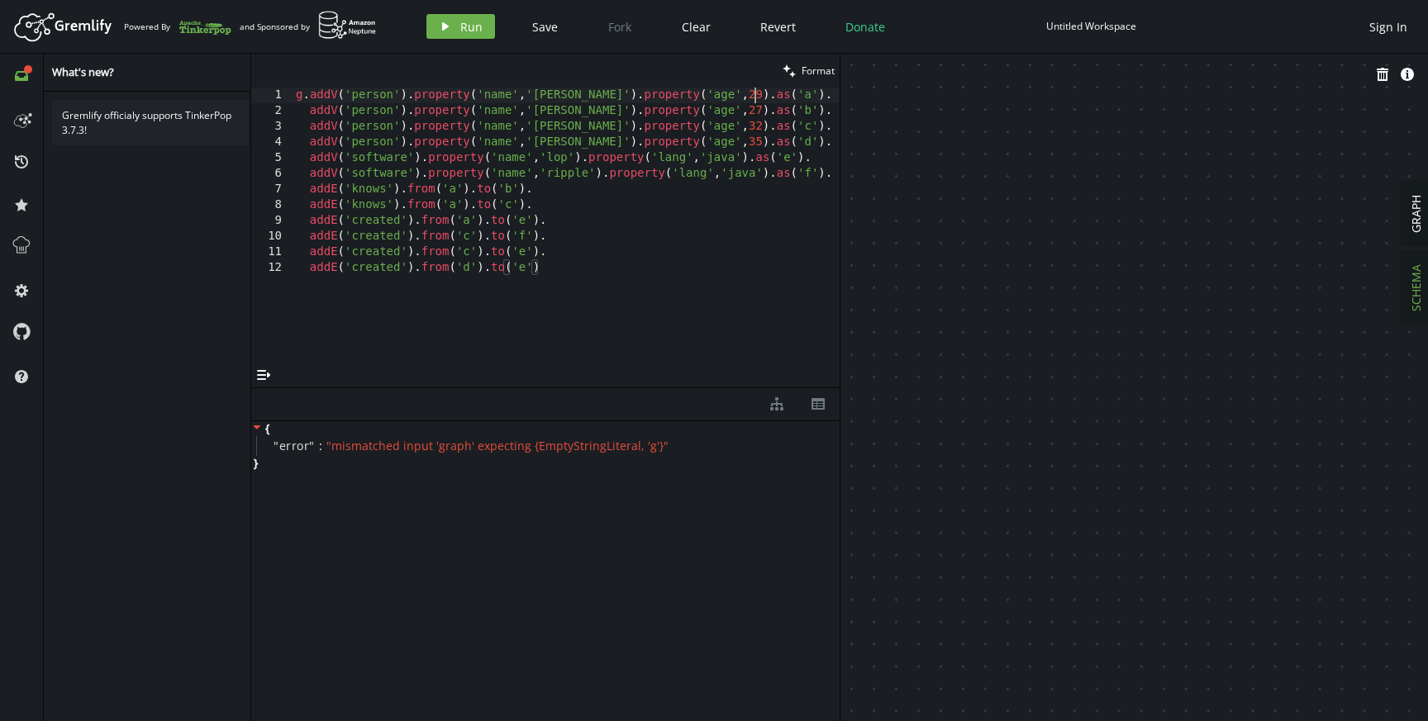
click at [752, 99] on div "g . addV ( 'person' ) . property ( 'name' , [GEOGRAPHIC_DATA][PERSON_NAME]' ) .…" at bounding box center [566, 241] width 547 height 307
click at [688, 188] on div "g . addV ( 'person' ) . property ( 'name' , [GEOGRAPHIC_DATA][PERSON_NAME]' ) .…" at bounding box center [566, 241] width 547 height 307
type textarea "addE('created').from('c').to('e'). addE('created').from('d').to('e')"
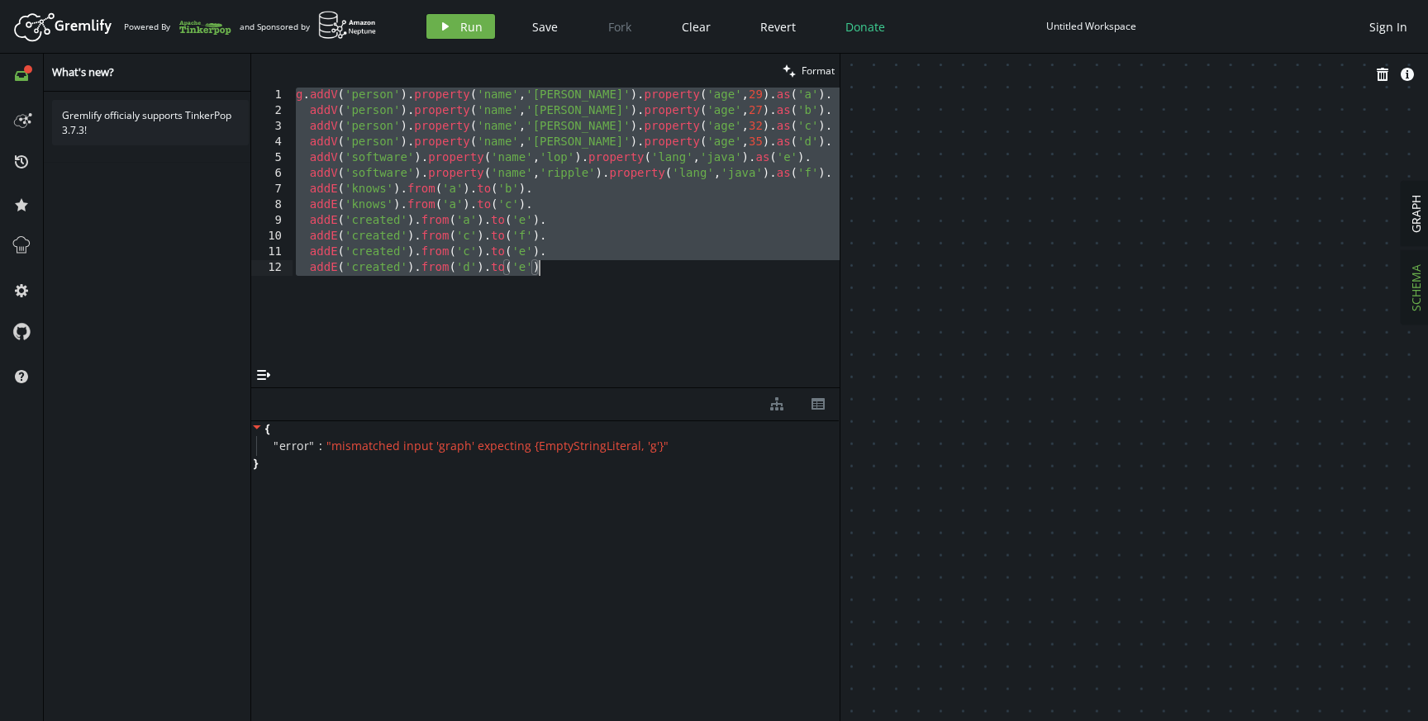
paste textarea
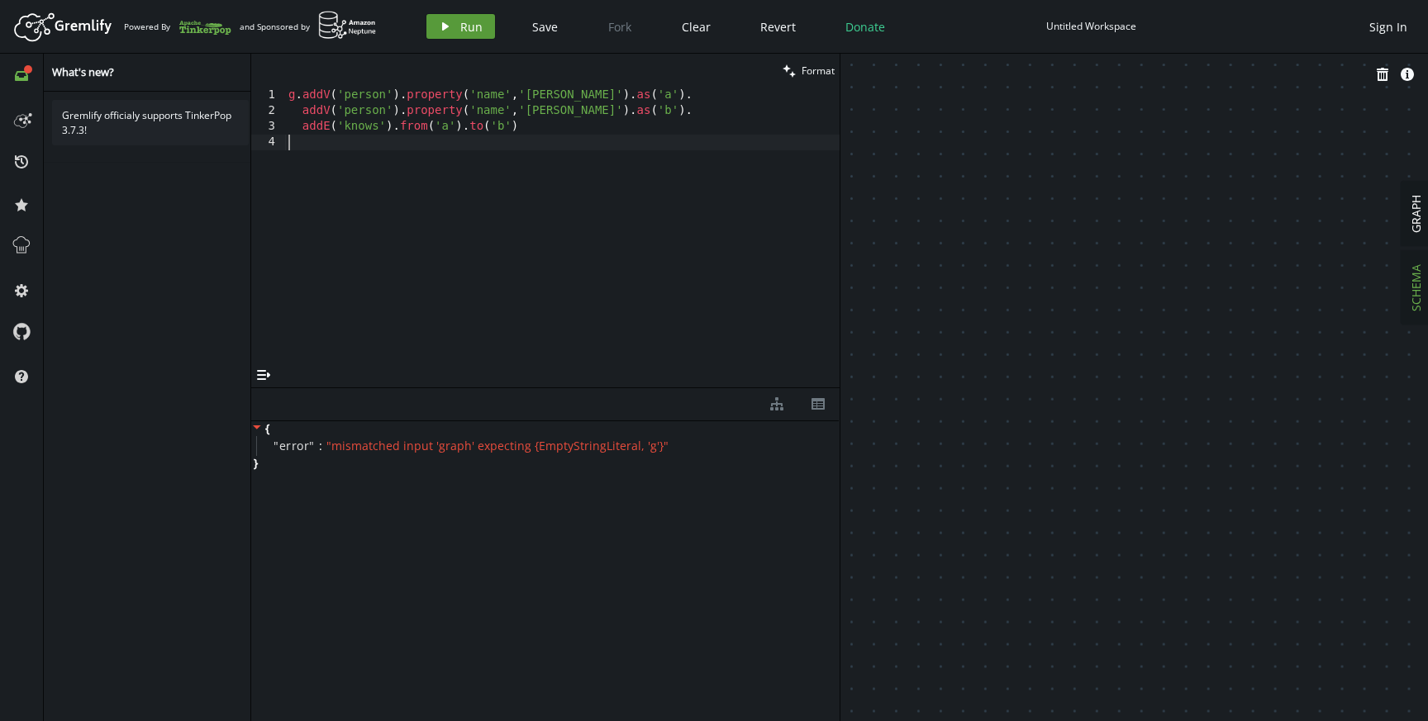
click at [462, 28] on span "Run" at bounding box center [471, 27] width 22 height 16
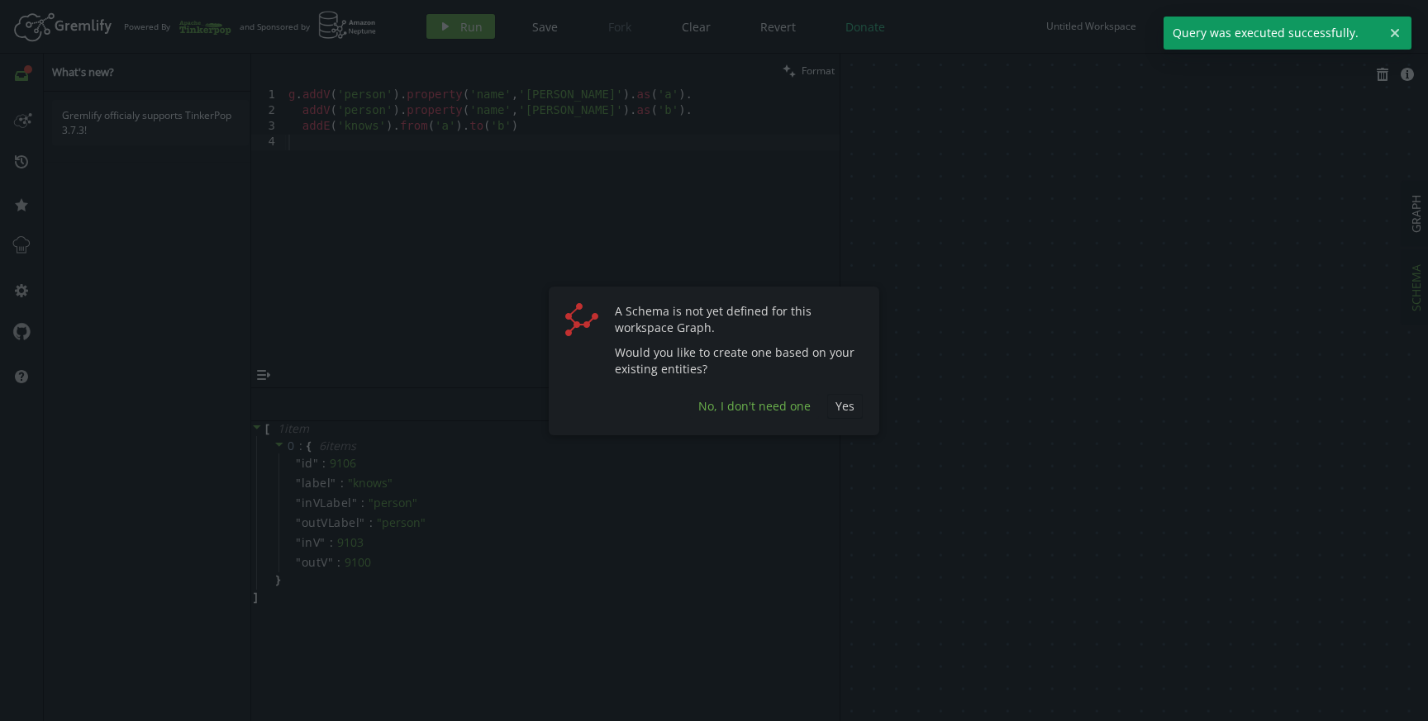
click at [801, 406] on span "No, I don't need one" at bounding box center [754, 406] width 112 height 16
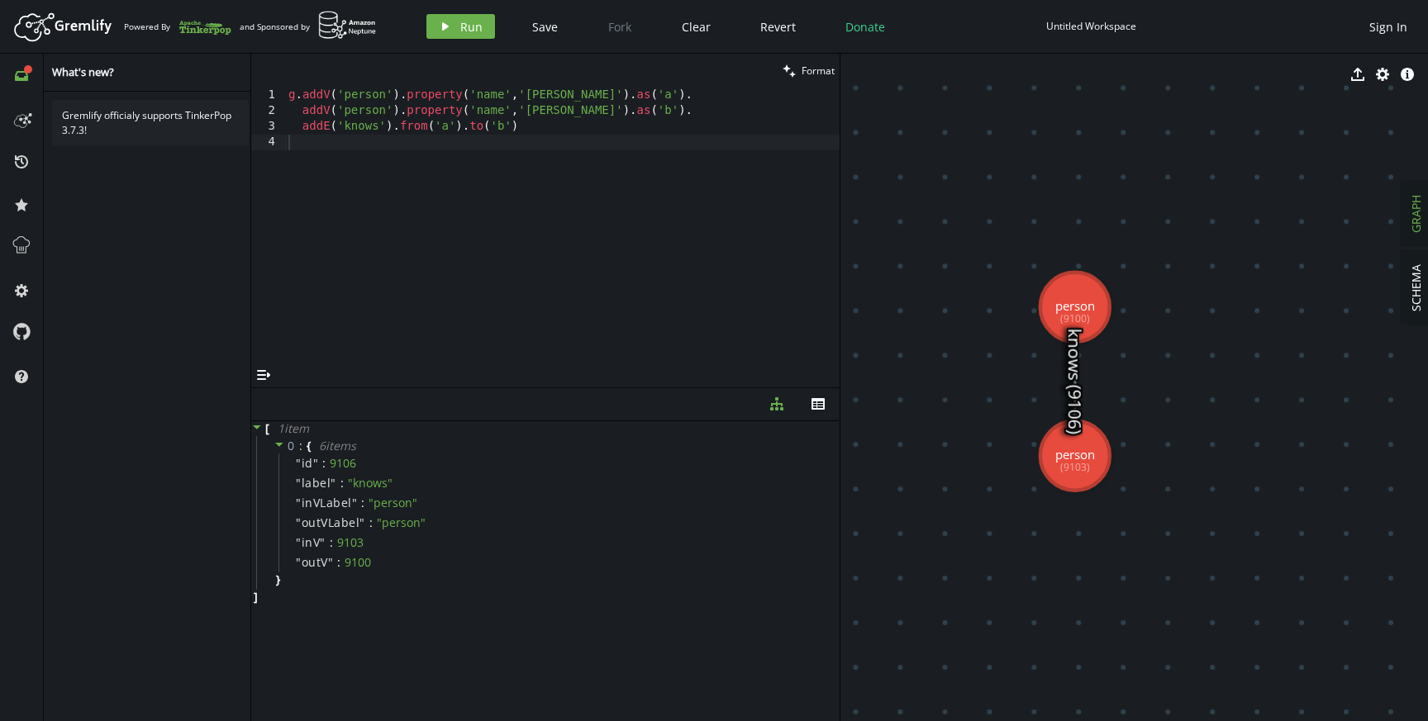
drag, startPoint x: 844, startPoint y: 190, endPoint x: 784, endPoint y: 188, distance: 59.5
click at [784, 188] on div "clean Format 1 2 3 4 g . addV ( 'person' ) . property ( 'name' , [GEOGRAPHIC_DA…" at bounding box center [839, 388] width 1177 height 668
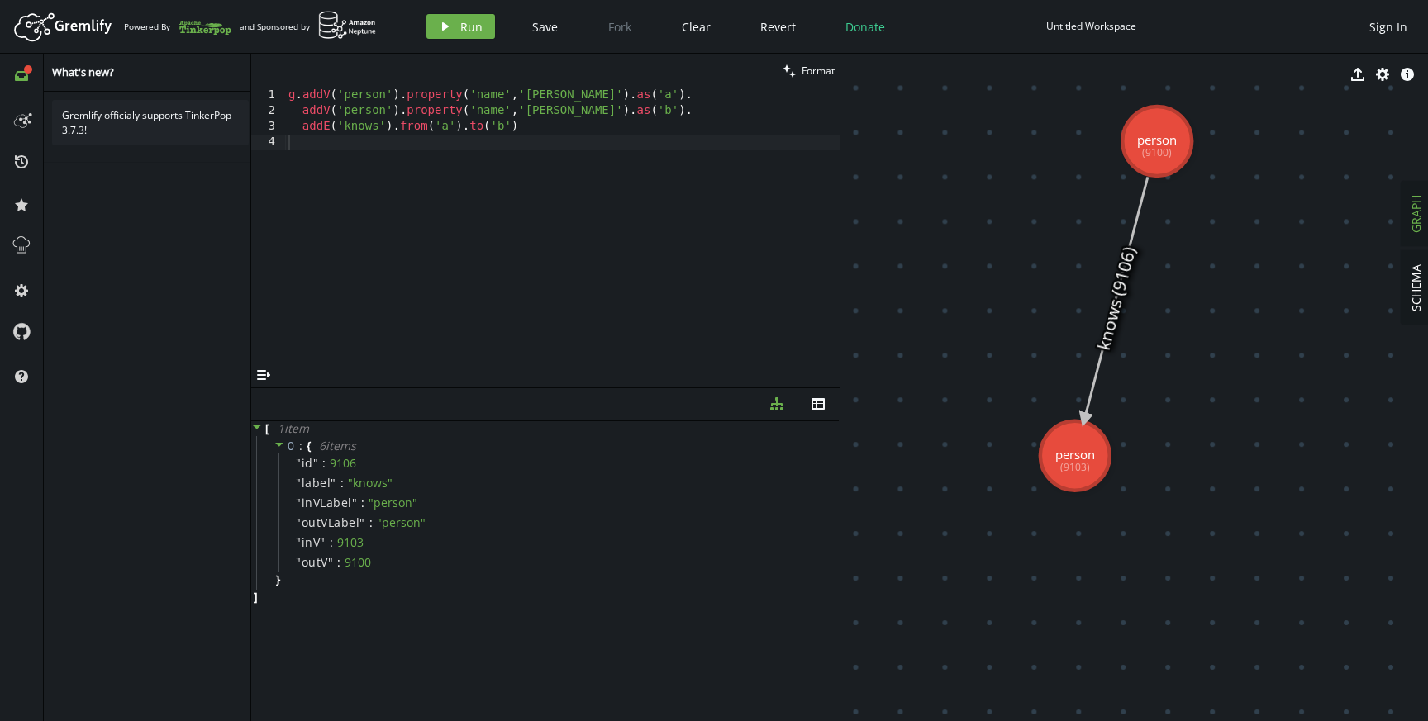
drag, startPoint x: 1071, startPoint y: 316, endPoint x: 1157, endPoint y: 141, distance: 194.4
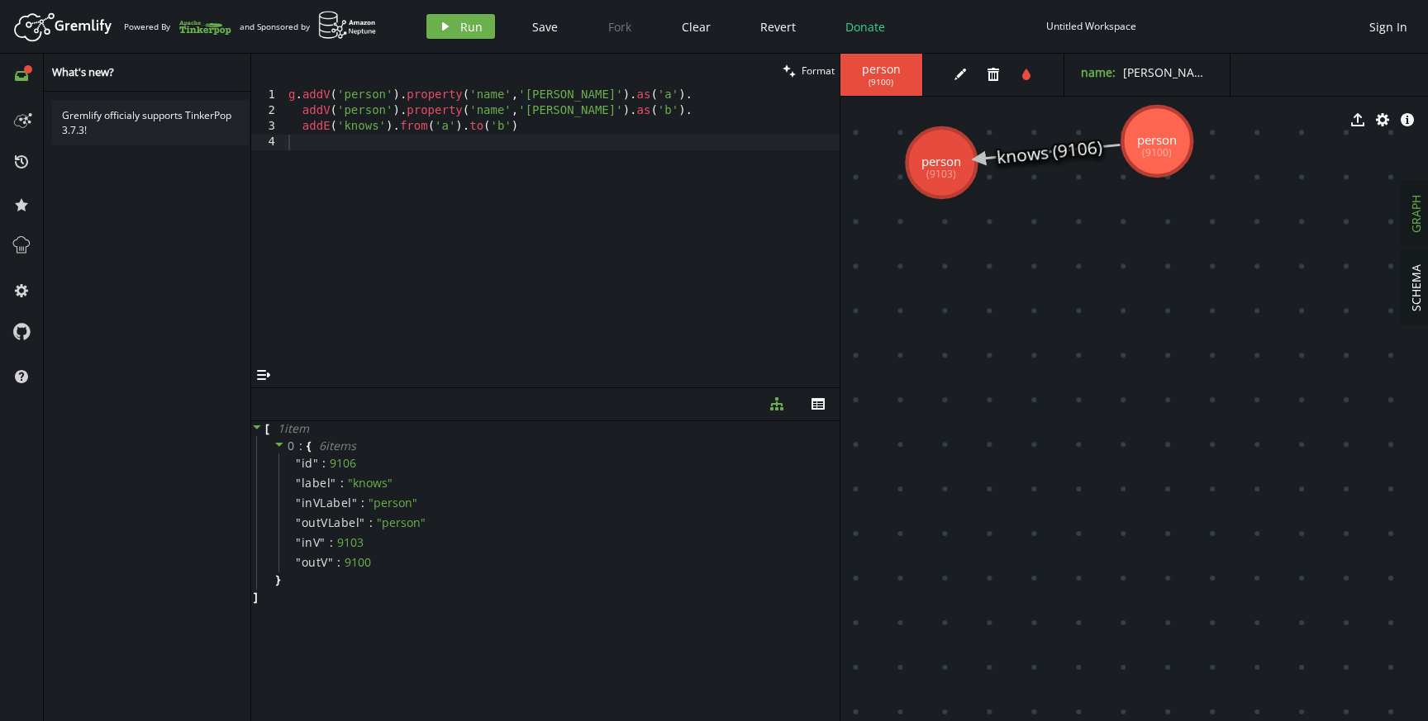
drag, startPoint x: 1088, startPoint y: 464, endPoint x: 940, endPoint y: 160, distance: 337.8
drag, startPoint x: 1141, startPoint y: 140, endPoint x: 1153, endPoint y: 162, distance: 25.1
click at [1153, 162] on div "person ( 9103 ) edit trash tint name : [PERSON_NAME] export cog info-sign perso…" at bounding box center [1134, 388] width 588 height 668
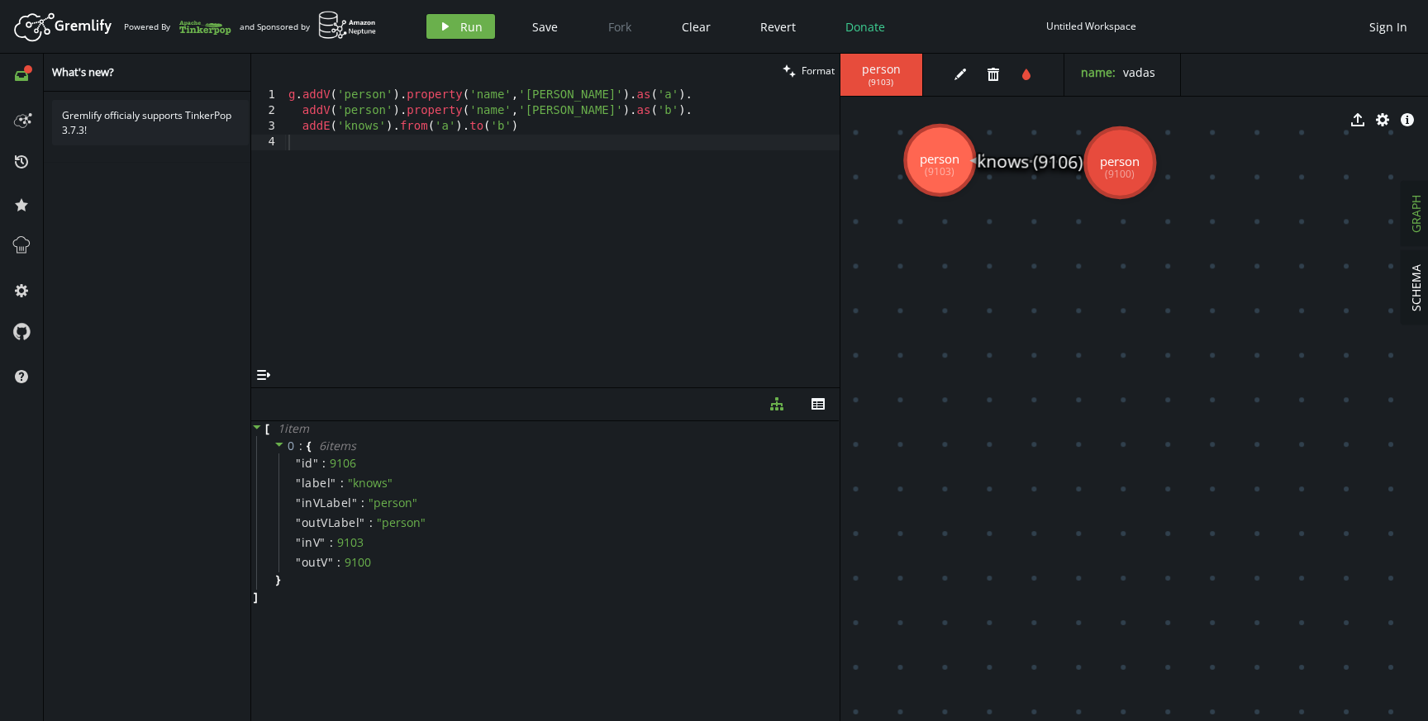
drag, startPoint x: 1161, startPoint y: 151, endPoint x: 1120, endPoint y: 163, distance: 42.9
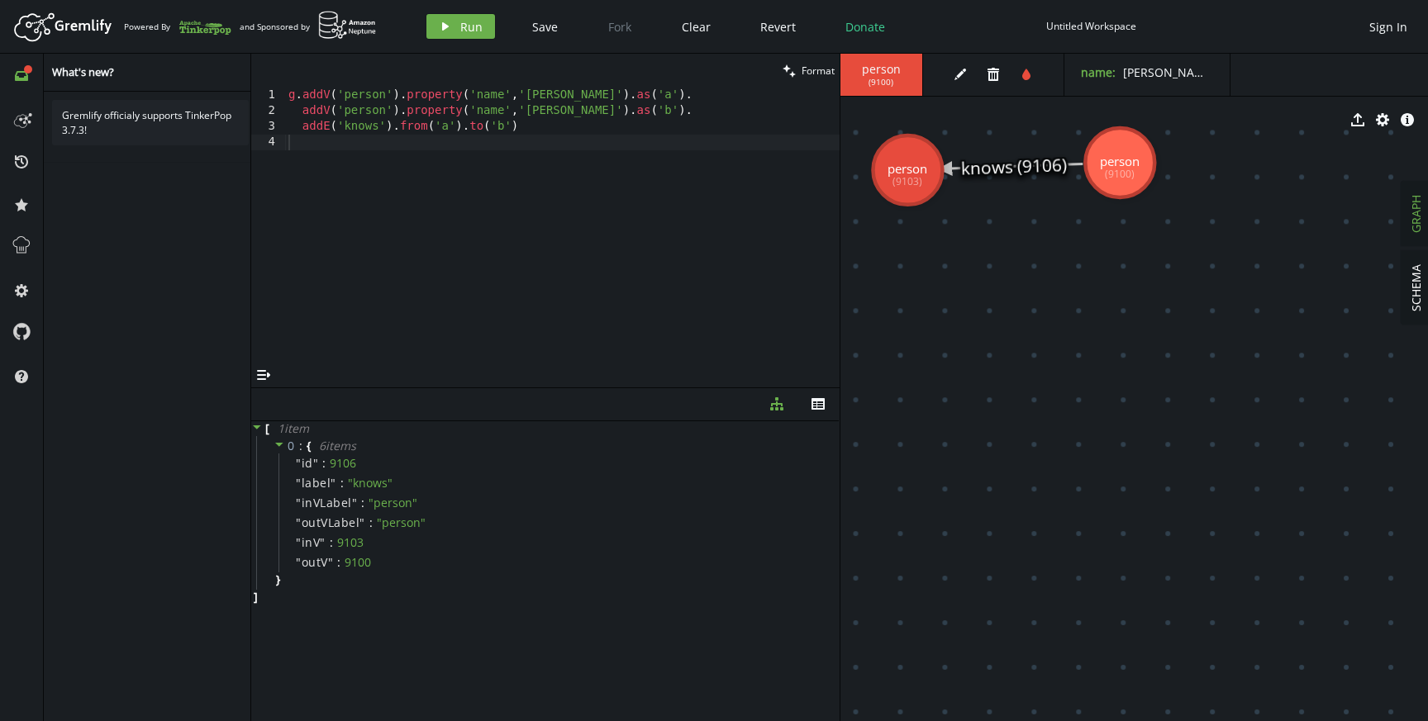
drag, startPoint x: 926, startPoint y: 170, endPoint x: 907, endPoint y: 170, distance: 19.0
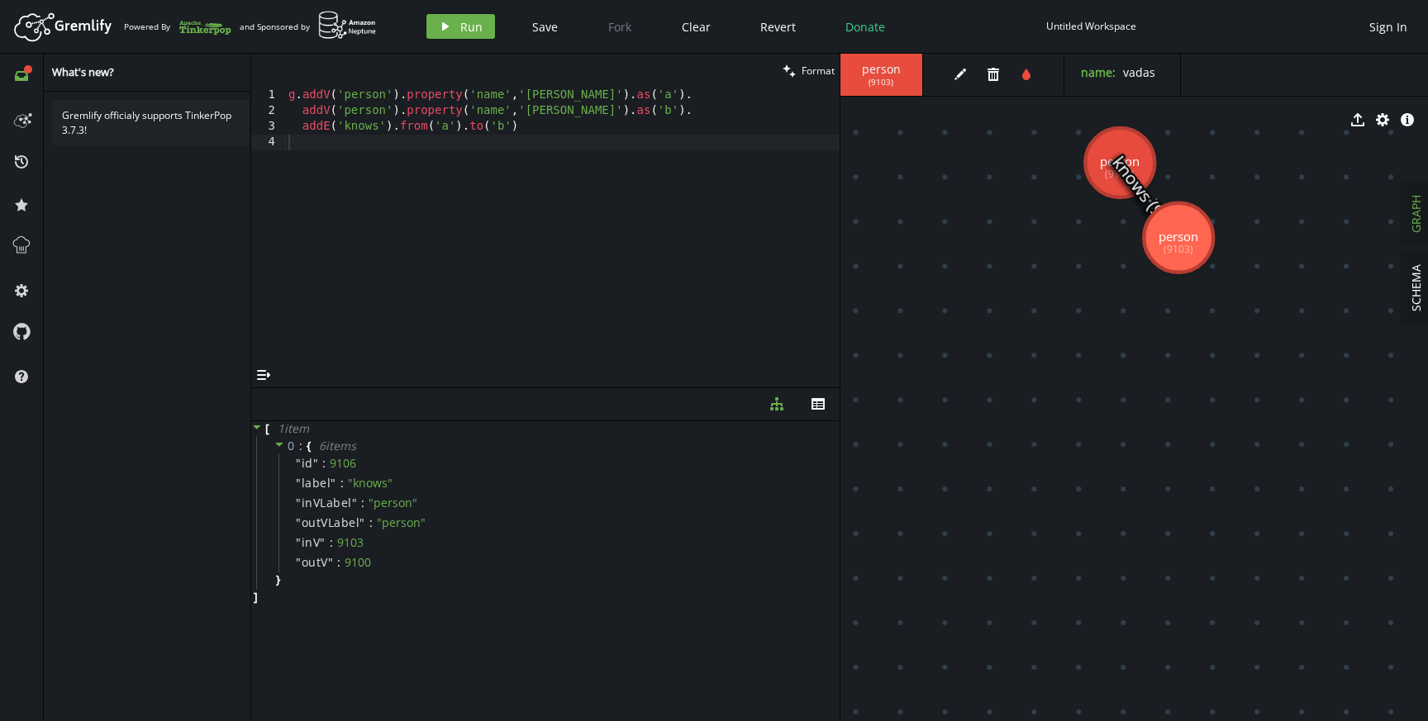
drag, startPoint x: 907, startPoint y: 171, endPoint x: 1178, endPoint y: 238, distance: 278.4
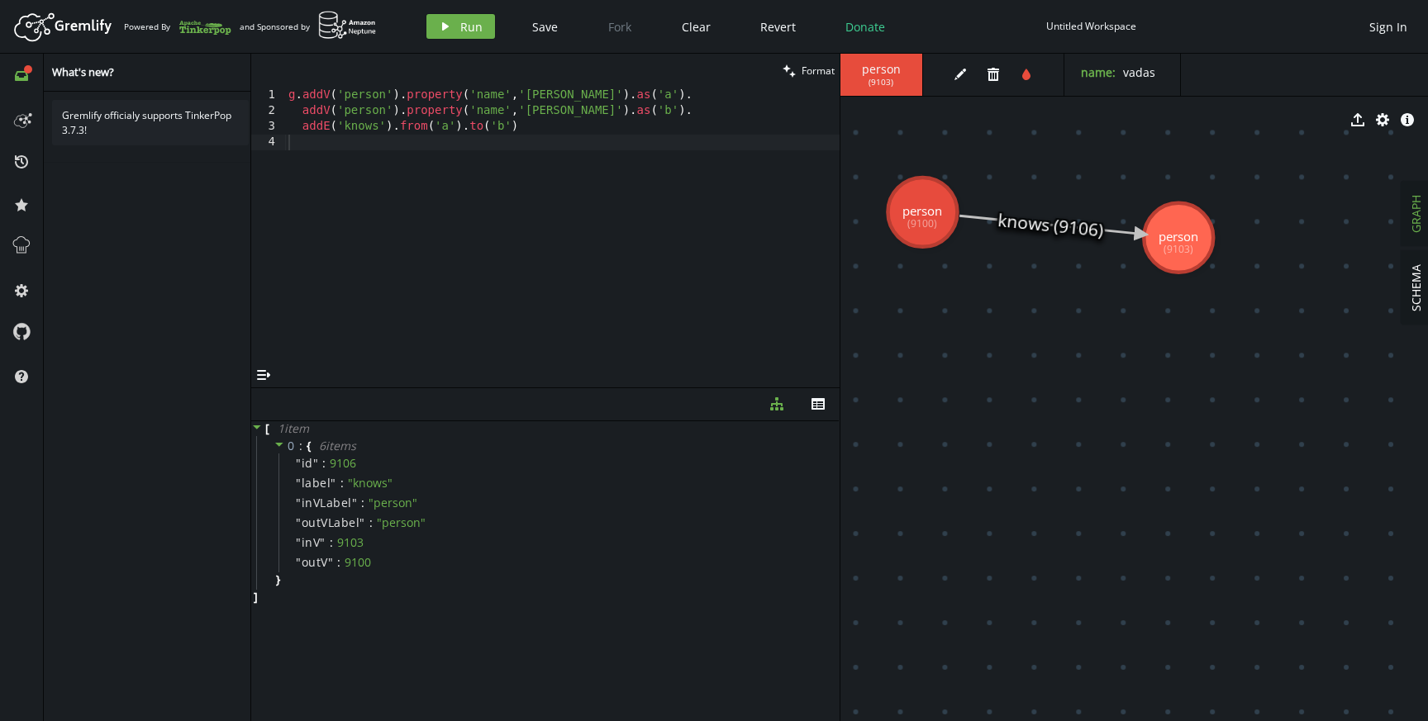
drag, startPoint x: 1106, startPoint y: 168, endPoint x: 921, endPoint y: 212, distance: 189.6
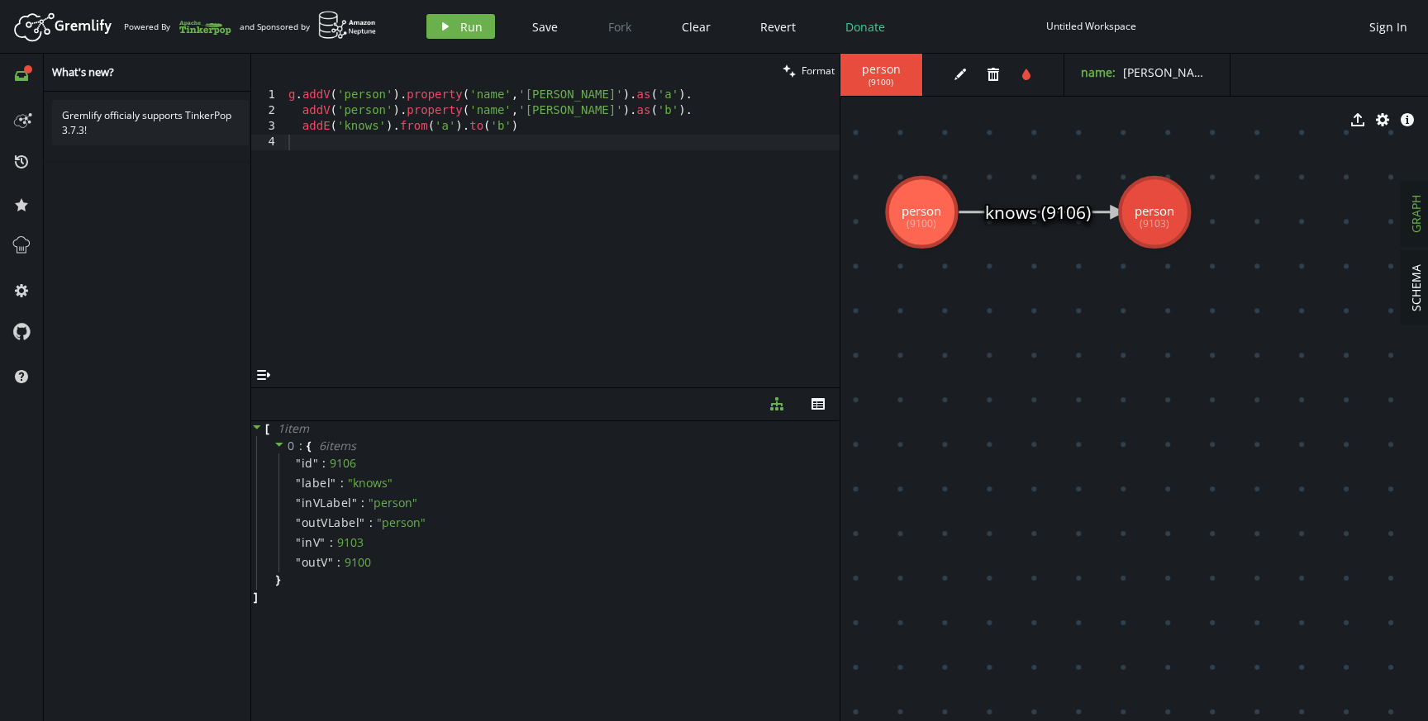
drag, startPoint x: 1155, startPoint y: 231, endPoint x: 1154, endPoint y: 212, distance: 19.1
drag, startPoint x: 935, startPoint y: 220, endPoint x: 934, endPoint y: 208, distance: 11.7
click at [1092, 199] on text "knows (9106)" at bounding box center [1044, 208] width 107 height 26
drag, startPoint x: 949, startPoint y: 217, endPoint x: 881, endPoint y: 226, distance: 68.4
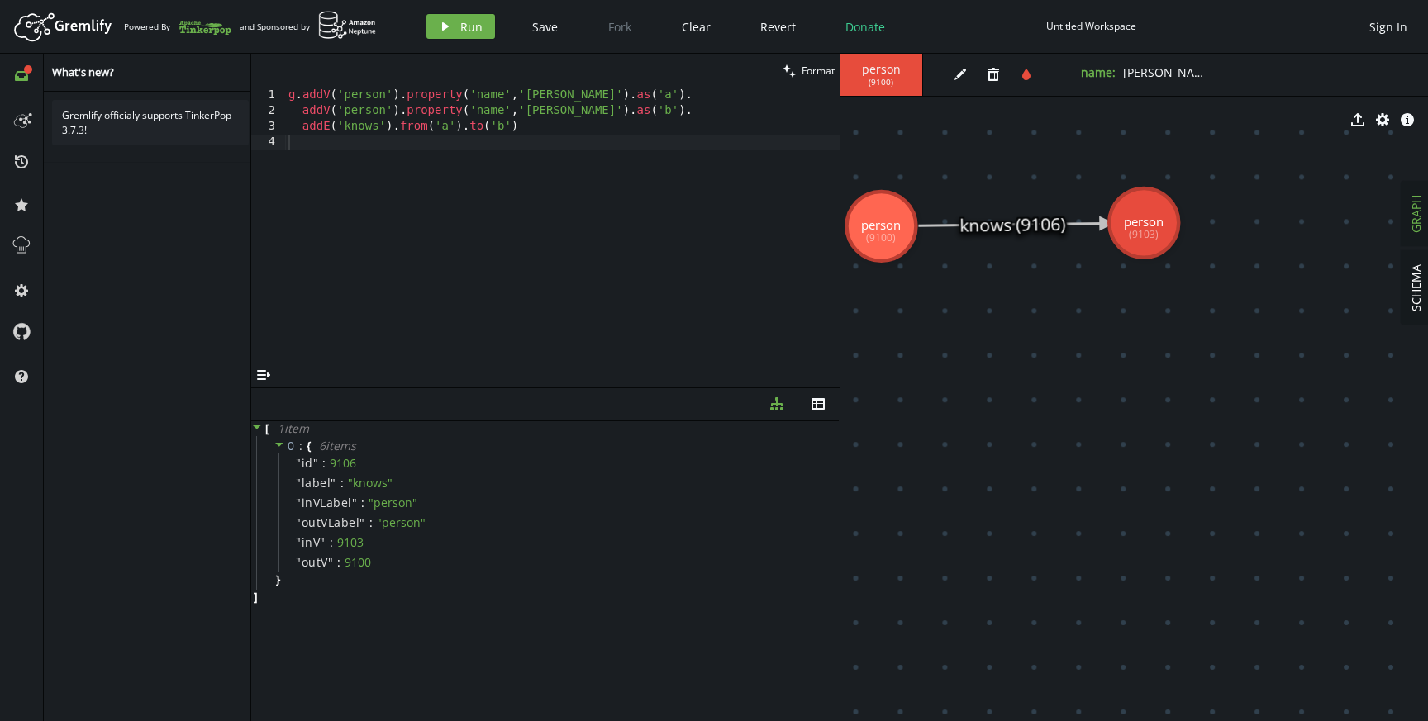
drag, startPoint x: 1138, startPoint y: 201, endPoint x: 1144, endPoint y: 223, distance: 23.0
click at [319, 92] on div "g . addV ( 'person' ) . property ( 'name' , [GEOGRAPHIC_DATA][PERSON_NAME]' ) .…" at bounding box center [562, 241] width 554 height 307
click at [508, 98] on div "g . addV ( 'person' ) . property ( 'name' , [GEOGRAPHIC_DATA][PERSON_NAME]' ) .…" at bounding box center [562, 241] width 554 height 307
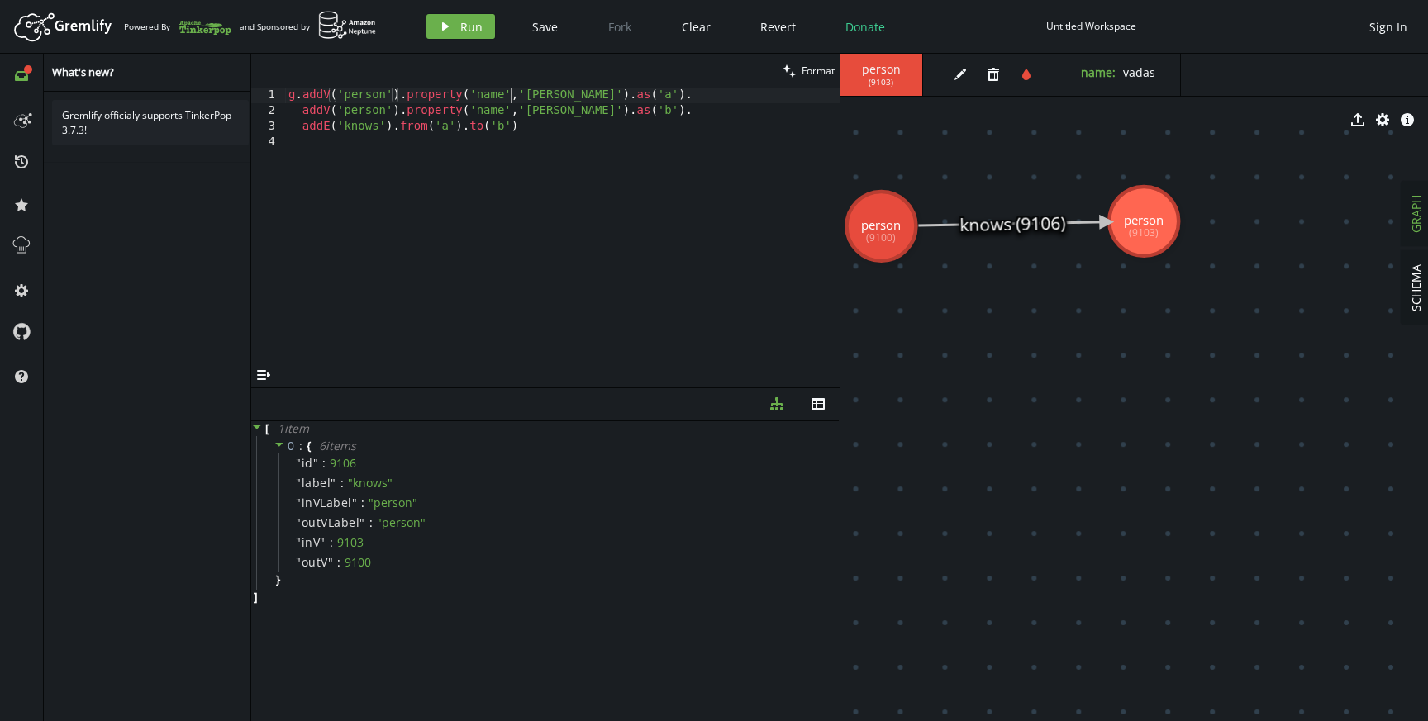
click at [508, 98] on div "g . addV ( 'person' ) . property ( 'name' , [GEOGRAPHIC_DATA][PERSON_NAME]' ) .…" at bounding box center [562, 241] width 554 height 307
click at [445, 108] on div "g . addV ( 'person' ) . property ( 'name' , [GEOGRAPHIC_DATA][PERSON_NAME]' ) .…" at bounding box center [562, 241] width 554 height 307
click at [370, 112] on div "g . addV ( 'person' ) . property ( 'name' , [GEOGRAPHIC_DATA][PERSON_NAME]' ) .…" at bounding box center [562, 241] width 554 height 307
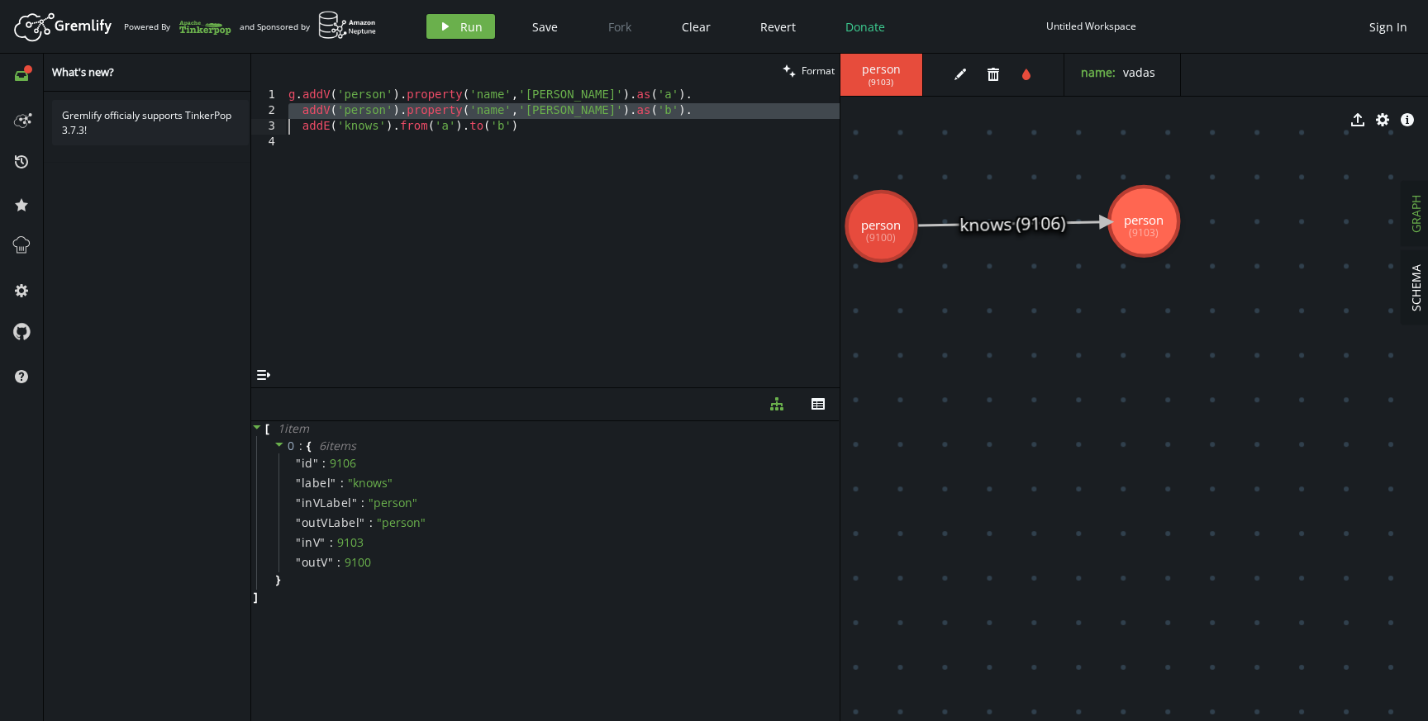
click at [370, 112] on div "g . addV ( 'person' ) . property ( 'name' , [GEOGRAPHIC_DATA][PERSON_NAME]' ) .…" at bounding box center [562, 241] width 554 height 307
click at [443, 131] on div "g . addV ( 'person' ) . property ( 'name' , [GEOGRAPHIC_DATA][PERSON_NAME]' ) .…" at bounding box center [562, 241] width 554 height 307
type textarea "addE('knows').from('a').to('b')"
click at [443, 131] on div "g . addV ( 'person' ) . property ( 'name' , [GEOGRAPHIC_DATA][PERSON_NAME]' ) .…" at bounding box center [562, 241] width 554 height 307
click at [572, 187] on div "g . addV ( 'person' ) . property ( 'name' , [GEOGRAPHIC_DATA][PERSON_NAME]' ) .…" at bounding box center [562, 241] width 554 height 307
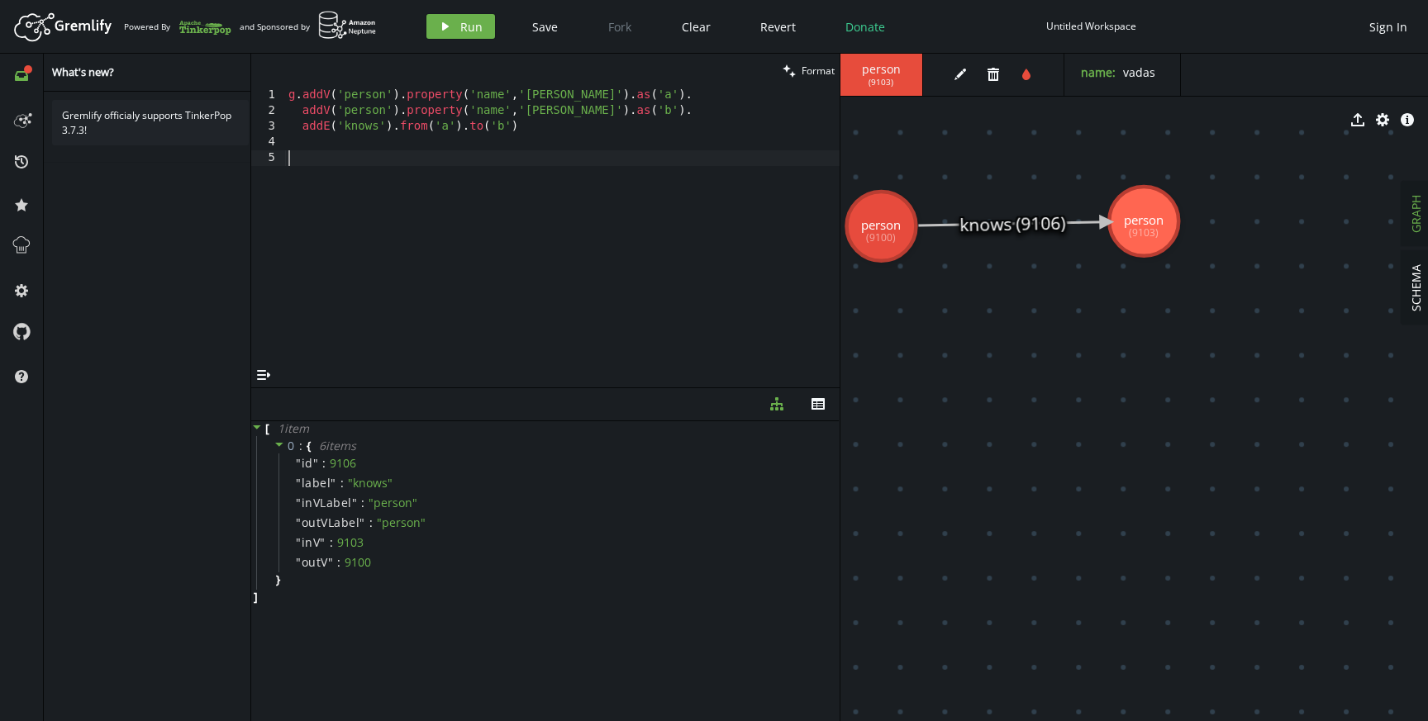
paste textarea "select('m','friend').by('name')"
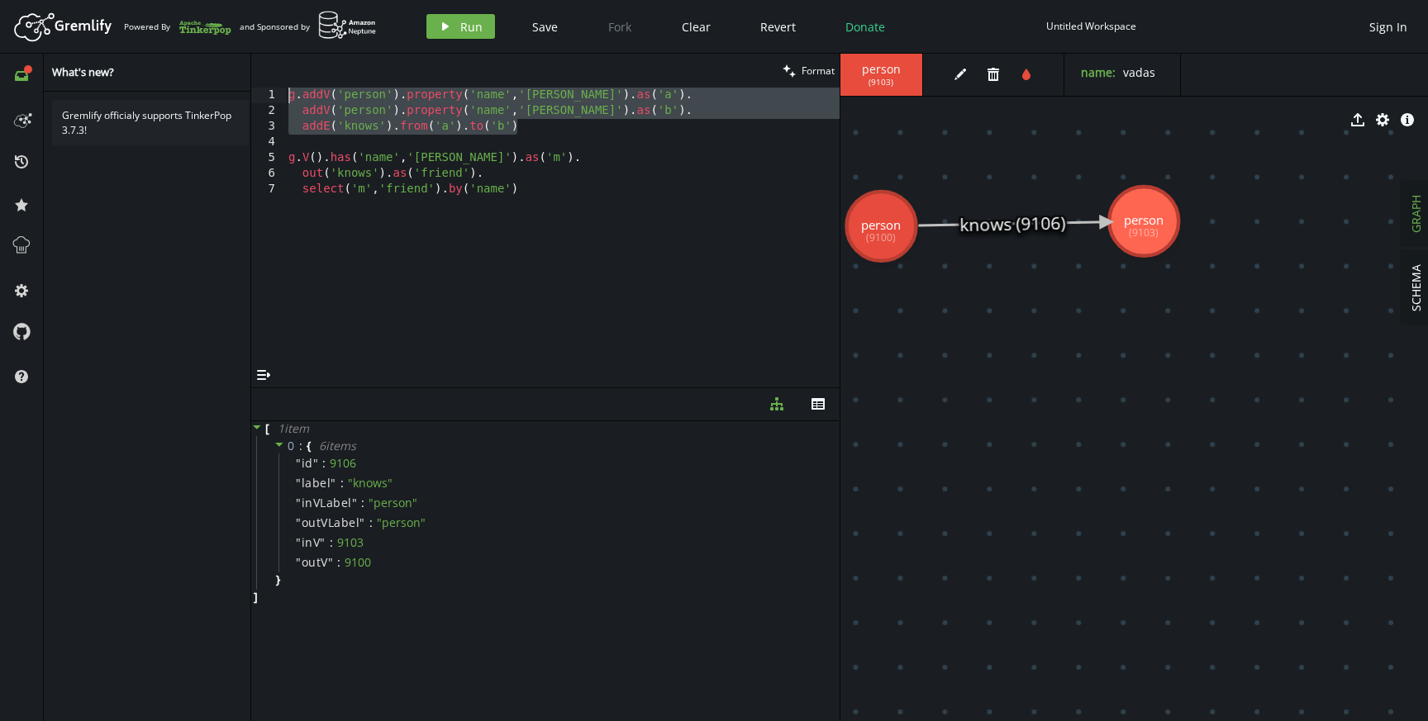
drag, startPoint x: 582, startPoint y: 121, endPoint x: 279, endPoint y: 86, distance: 304.4
click at [279, 86] on div "clean Format select('m','friend').by('name') 1 2 3 4 5 6 7 g . addV ( 'person' …" at bounding box center [545, 221] width 588 height 334
type textarea "g.addV('person').property('name','[PERSON_NAME]').as('a'). addV('person').prope…"
click at [579, 184] on div "g . addV ( 'person' ) . property ( 'name' , [GEOGRAPHIC_DATA][PERSON_NAME]' ) .…" at bounding box center [562, 241] width 554 height 307
drag, startPoint x: 548, startPoint y: 125, endPoint x: 246, endPoint y: 72, distance: 306.2
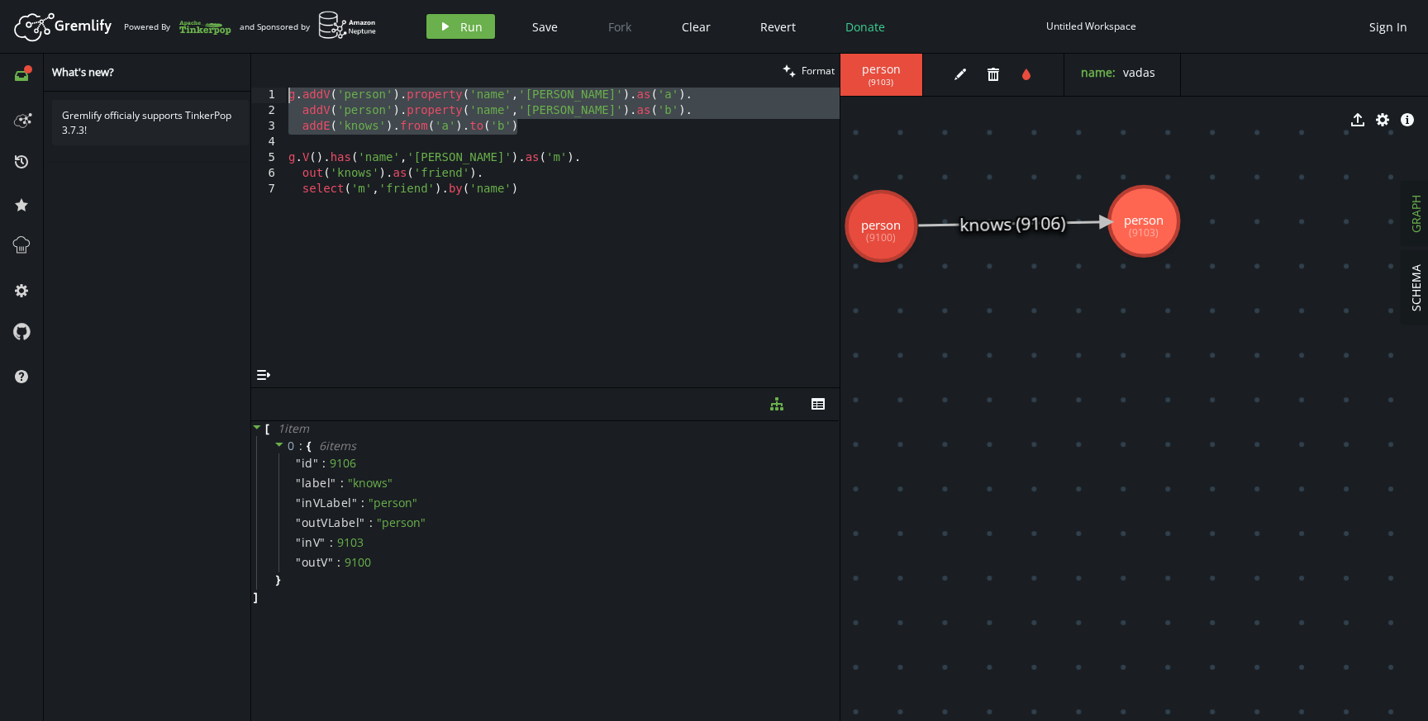
click at [246, 72] on div "full-circle inbox history star cog help What's new? Gremlify officialy supports…" at bounding box center [714, 388] width 1428 height 668
type textarea "g.addV('person').property('name','[PERSON_NAME]').as('a'). addV('person').prope…"
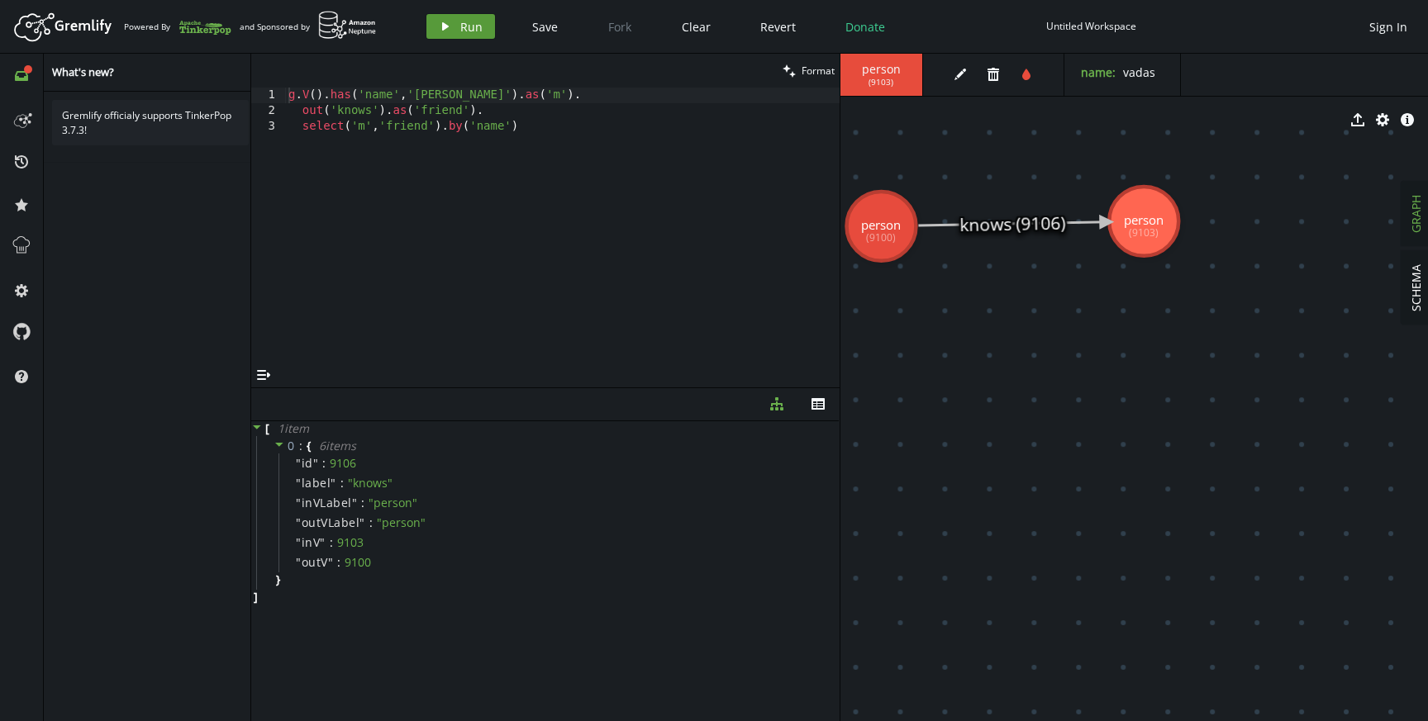
click at [457, 26] on button "play Run" at bounding box center [460, 26] width 69 height 25
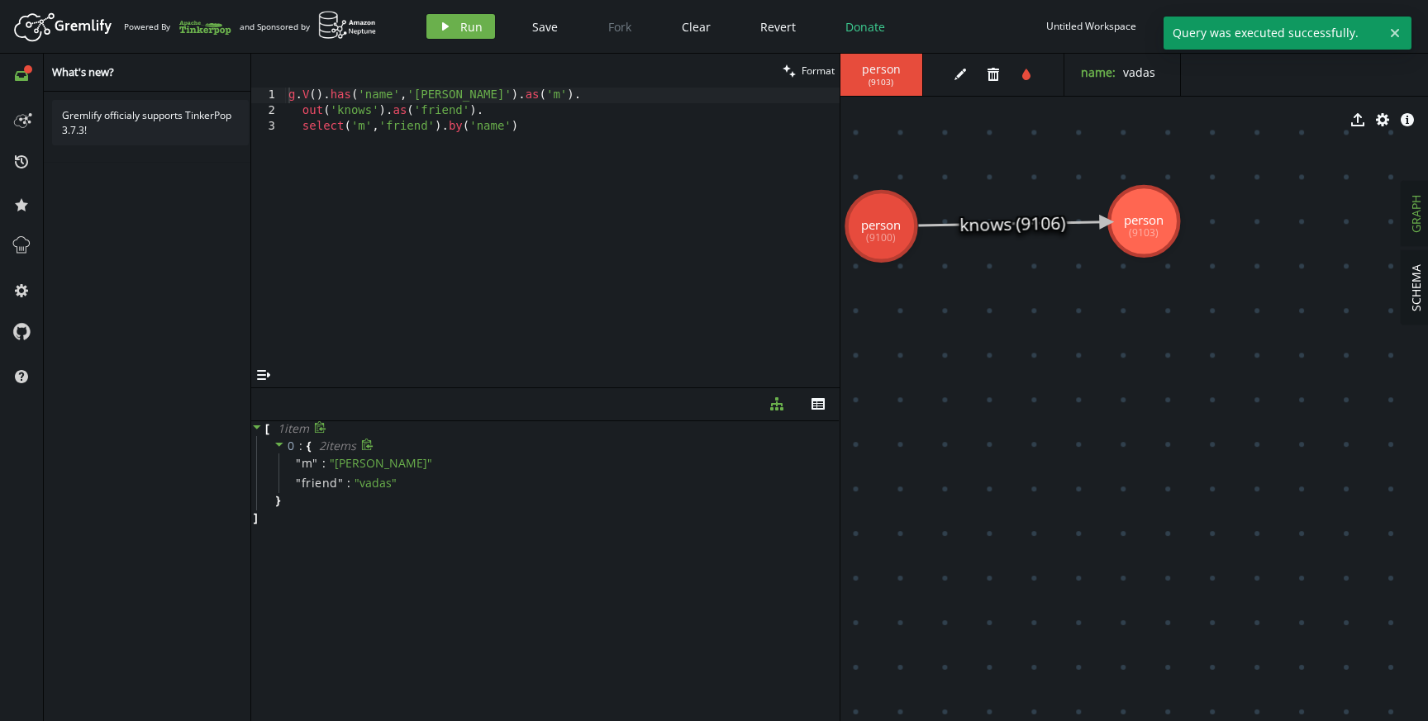
click at [277, 445] on icon at bounding box center [280, 445] width 12 height 12
click at [255, 429] on icon at bounding box center [257, 427] width 12 height 12
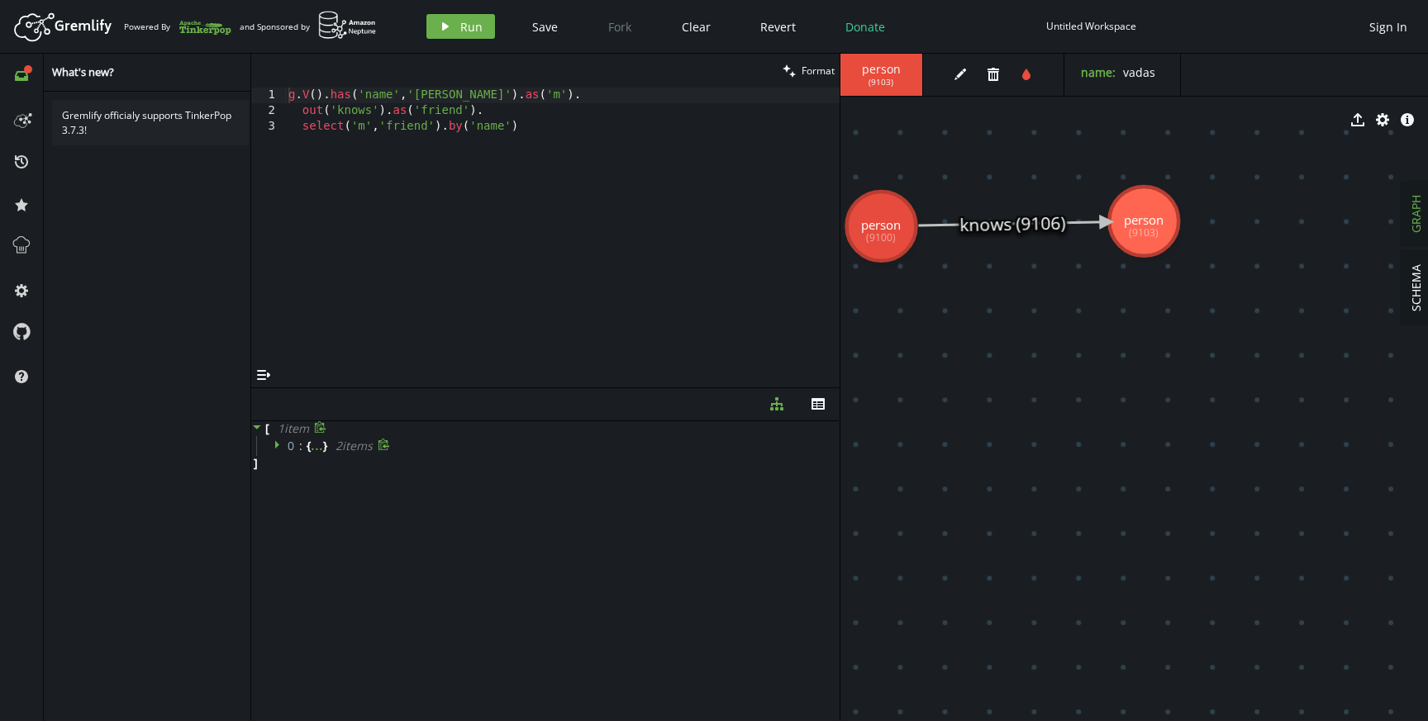
click at [278, 446] on icon at bounding box center [280, 445] width 12 height 12
click at [319, 465] on span "" m " :" at bounding box center [313, 463] width 34 height 16
click at [350, 473] on div "" friend " : " [PERSON_NAME] "" at bounding box center [556, 483] width 557 height 20
click at [315, 483] on span "friend" at bounding box center [320, 483] width 36 height 15
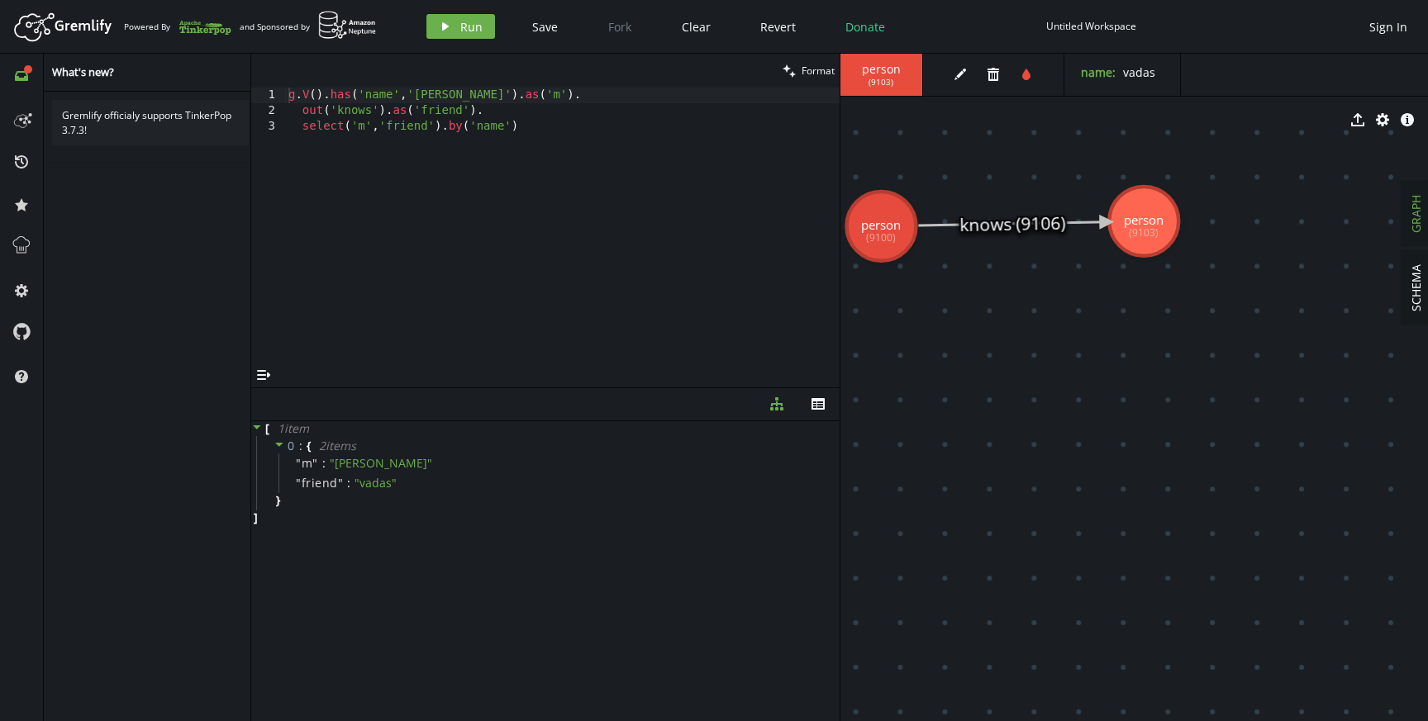
click at [415, 98] on div "g . V ( ) . has ( 'name' , '[PERSON_NAME]' ) . as ( 'm' ) . out ( 'knows' ) . a…" at bounding box center [562, 241] width 554 height 307
click at [481, 99] on div "g . V ( ) . has ( 'name' , '[PERSON_NAME]' ) . as ( 'm' ) . out ( 'knows' ) . a…" at bounding box center [562, 241] width 554 height 307
click at [368, 102] on div "g . V ( ) . has ( 'name' , '[PERSON_NAME]' ) . as ( 'm' ) . out ( 'knows' ) . a…" at bounding box center [562, 241] width 554 height 307
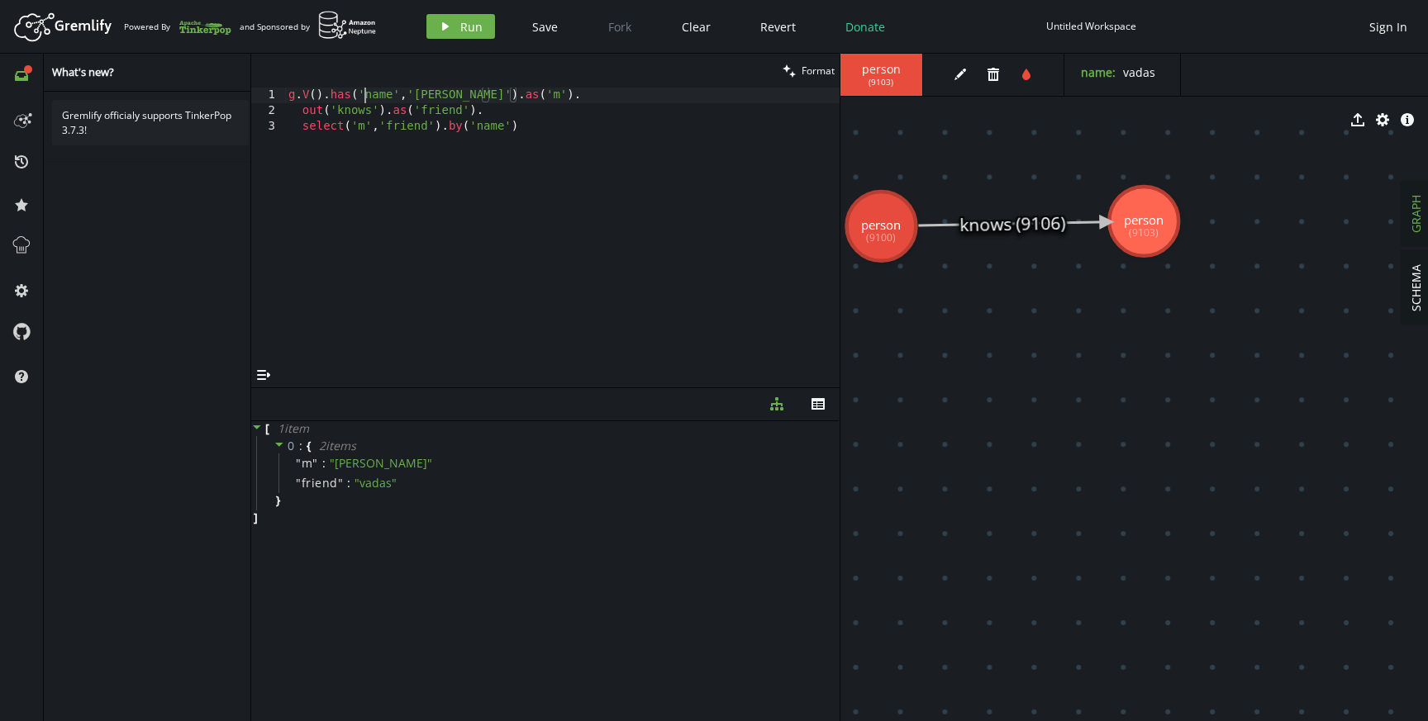
click at [368, 102] on div "g . V ( ) . has ( 'name' , '[PERSON_NAME]' ) . as ( 'm' ) . out ( 'knows' ) . a…" at bounding box center [562, 241] width 554 height 307
click at [426, 107] on div "g . V ( ) . has ( 'name' , '[PERSON_NAME]' ) . as ( 'm' ) . out ( 'knows' ) . a…" at bounding box center [562, 241] width 554 height 307
click at [332, 124] on div "g . V ( ) . has ( 'name' , '[PERSON_NAME]' ) . as ( 'm' ) . out ( 'knows' ) . a…" at bounding box center [562, 241] width 554 height 307
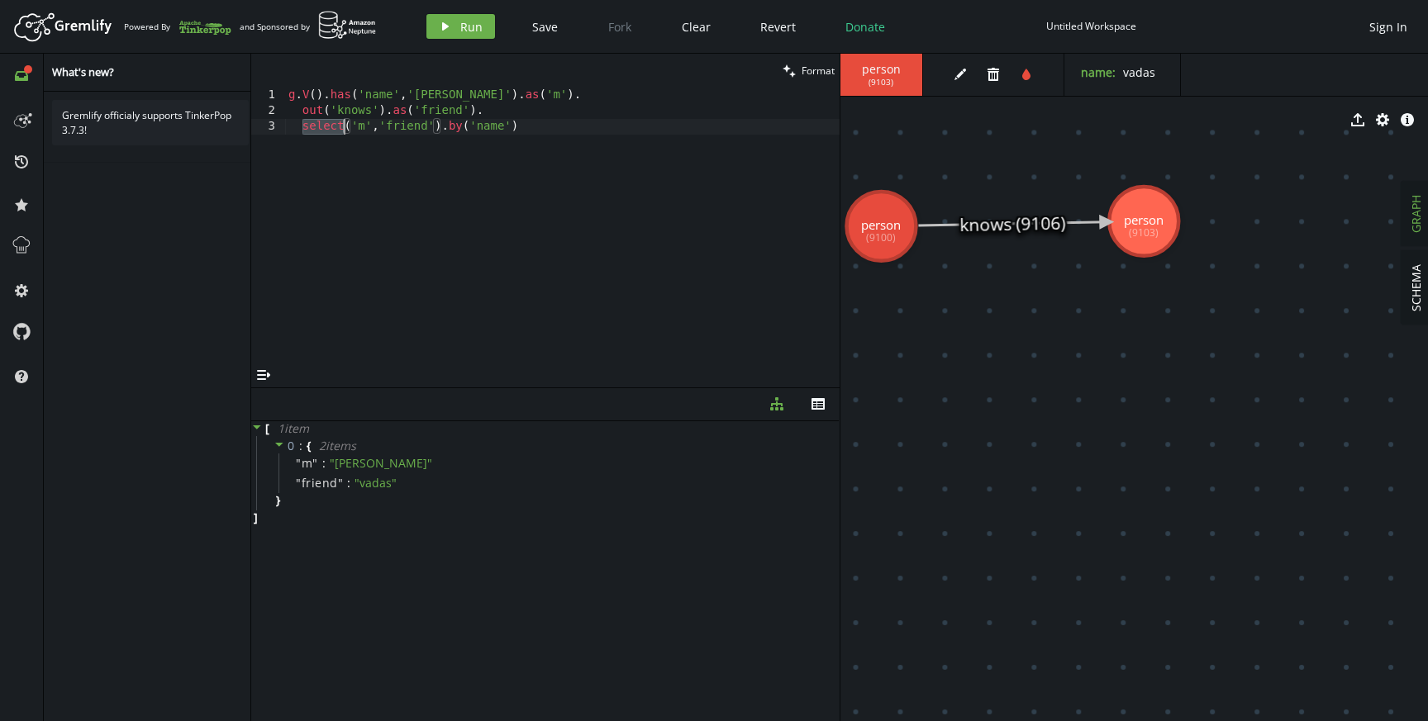
click at [353, 128] on div "g . V ( ) . has ( 'name' , '[PERSON_NAME]' ) . as ( 'm' ) . out ( 'knows' ) . a…" at bounding box center [562, 241] width 554 height 307
click at [412, 123] on div "g . V ( ) . has ( 'name' , '[PERSON_NAME]' ) . as ( 'm' ) . out ( 'knows' ) . a…" at bounding box center [562, 241] width 554 height 307
click at [478, 144] on div "g . V ( ) . has ( 'name' , '[PERSON_NAME]' ) . as ( 'm' ) . out ( 'knows' ) . a…" at bounding box center [562, 241] width 554 height 307
click at [427, 113] on div "g . V ( ) . has ( 'name' , '[PERSON_NAME]' ) . as ( 'm' ) . out ( 'knows' ) . a…" at bounding box center [562, 241] width 554 height 307
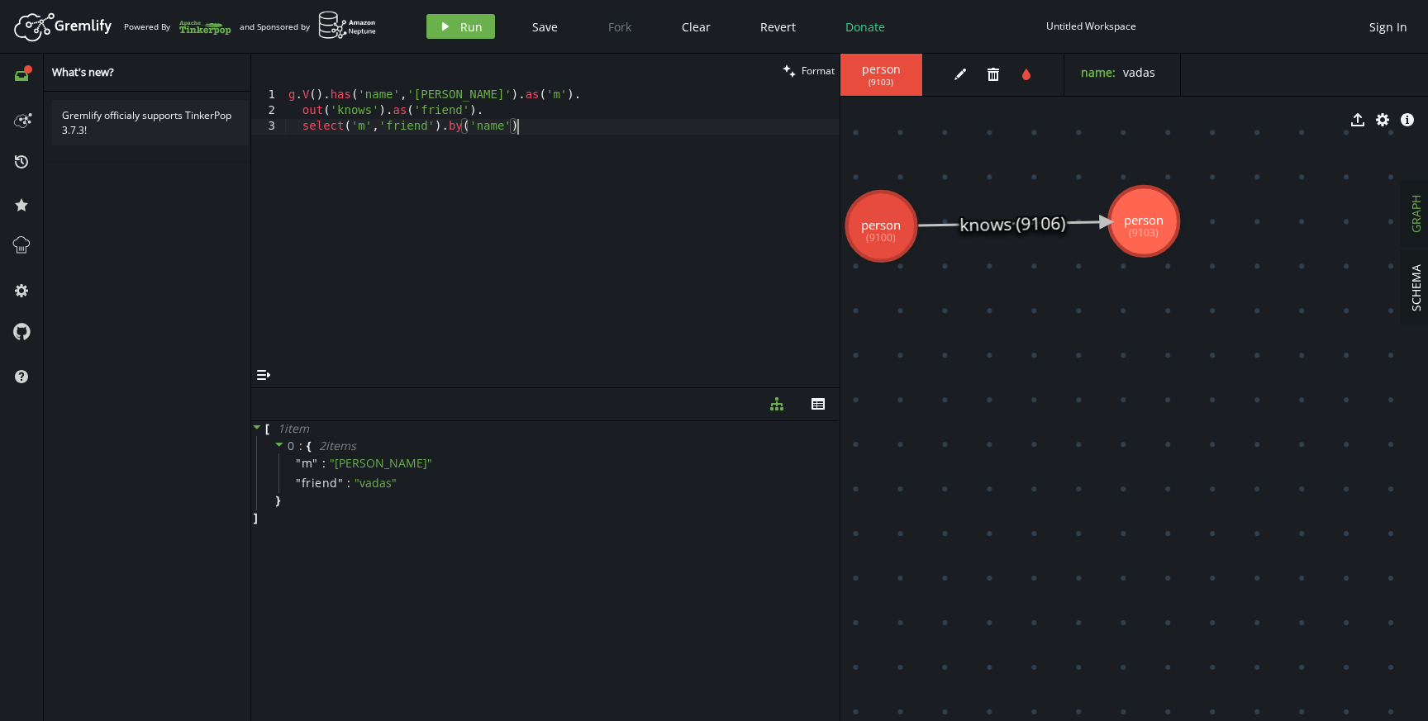
click at [427, 113] on div "g . V ( ) . has ( 'name' , '[PERSON_NAME]' ) . as ( 'm' ) . out ( 'knows' ) . a…" at bounding box center [562, 241] width 554 height 307
click at [372, 113] on div "g . V ( ) . has ( 'name' , '[PERSON_NAME]' ) . as ( 'm' ) . out ( 'knows' ) . a…" at bounding box center [562, 241] width 554 height 307
click at [451, 117] on div "g . V ( ) . has ( 'name' , '[PERSON_NAME]' ) . as ( 'm' ) . out ( 'knows' ) . a…" at bounding box center [562, 241] width 554 height 307
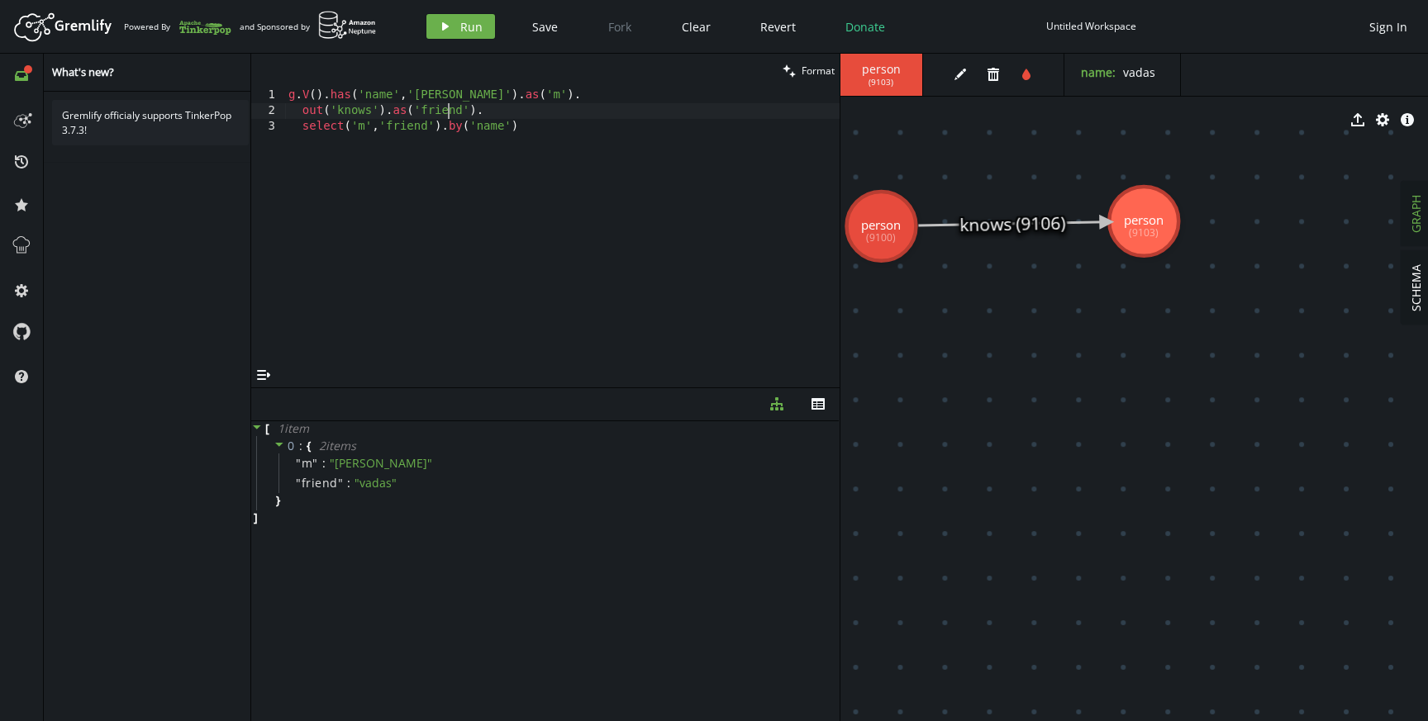
click at [451, 117] on div "g . V ( ) . has ( 'name' , '[PERSON_NAME]' ) . as ( 'm' ) . out ( 'knows' ) . a…" at bounding box center [562, 241] width 554 height 307
click at [343, 117] on div "g . V ( ) . has ( 'name' , '[PERSON_NAME]' ) . as ( 'm' ) . out ( 'knows' ) . a…" at bounding box center [562, 241] width 554 height 307
click at [393, 114] on div "g . V ( ) . has ( 'name' , '[PERSON_NAME]' ) . as ( 'm' ) . out ( 'knows' ) . a…" at bounding box center [562, 241] width 554 height 307
click at [436, 103] on div "g . V ( ) . has ( 'name' , '[PERSON_NAME]' ) . as ( 'm' ) . out ( 'knows' ) . a…" at bounding box center [562, 241] width 554 height 307
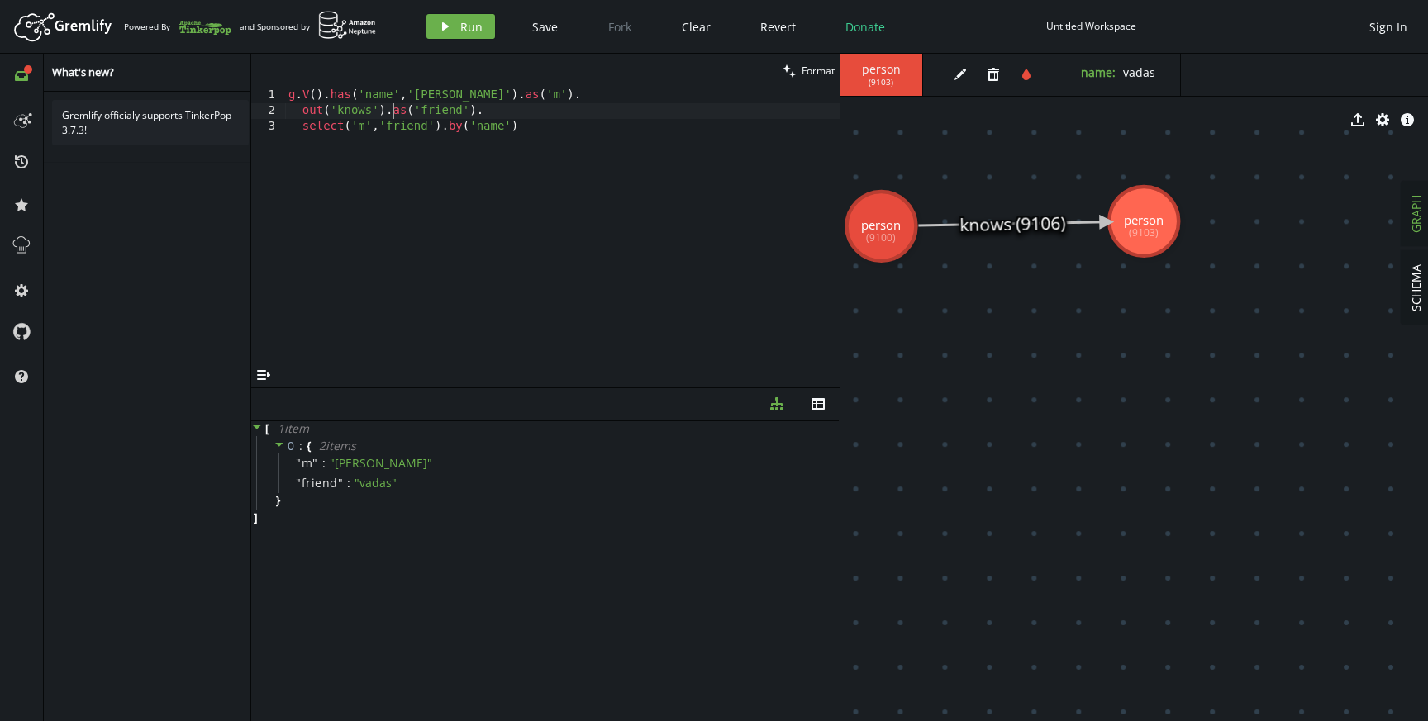
click at [436, 103] on div "g . V ( ) . has ( 'name' , '[PERSON_NAME]' ) . as ( 'm' ) . out ( 'knows' ) . a…" at bounding box center [562, 241] width 554 height 307
click at [340, 108] on div "g . V ( ) . has ( 'name' , '[PERSON_NAME]' ) . as ( 'm' ) . out ( 'knows' ) . a…" at bounding box center [562, 241] width 554 height 307
click at [412, 107] on div "g . V ( ) . has ( 'name' , '[PERSON_NAME]' ) . as ( 'm' ) . out ( 'knows' ) . a…" at bounding box center [562, 241] width 554 height 307
click at [439, 108] on div "g . V ( ) . has ( 'name' , '[PERSON_NAME]' ) . as ( 'm' ) . out ( 'knows' ) . a…" at bounding box center [562, 241] width 554 height 307
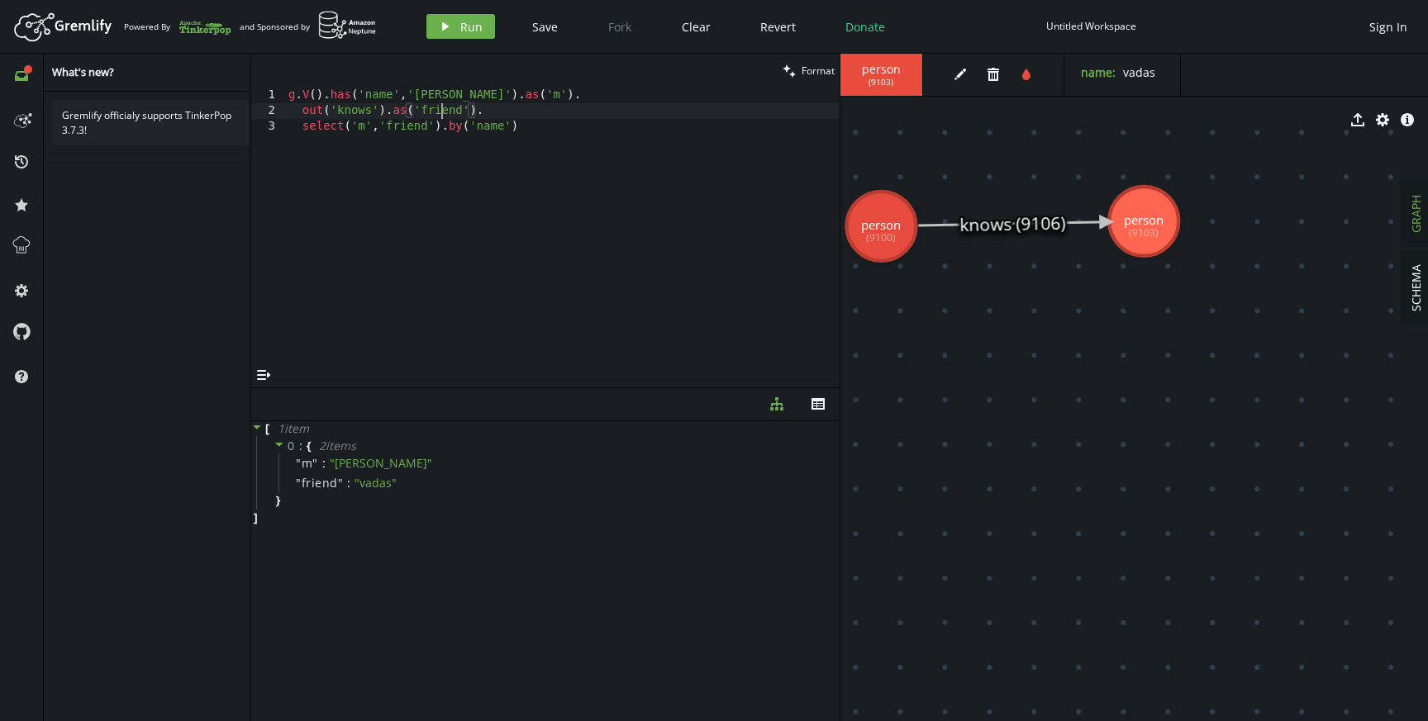
click at [439, 108] on div "g . V ( ) . has ( 'name' , '[PERSON_NAME]' ) . as ( 'm' ) . out ( 'knows' ) . a…" at bounding box center [562, 241] width 554 height 307
click at [369, 117] on div "g . V ( ) . has ( 'name' , '[PERSON_NAME]' ) . as ( 'm' ) . out ( 'knows' ) . a…" at bounding box center [562, 241] width 554 height 307
click at [368, 130] on div "g . V ( ) . has ( 'name' , '[PERSON_NAME]' ) . as ( 'm' ) . out ( 'knows' ) . a…" at bounding box center [562, 241] width 554 height 307
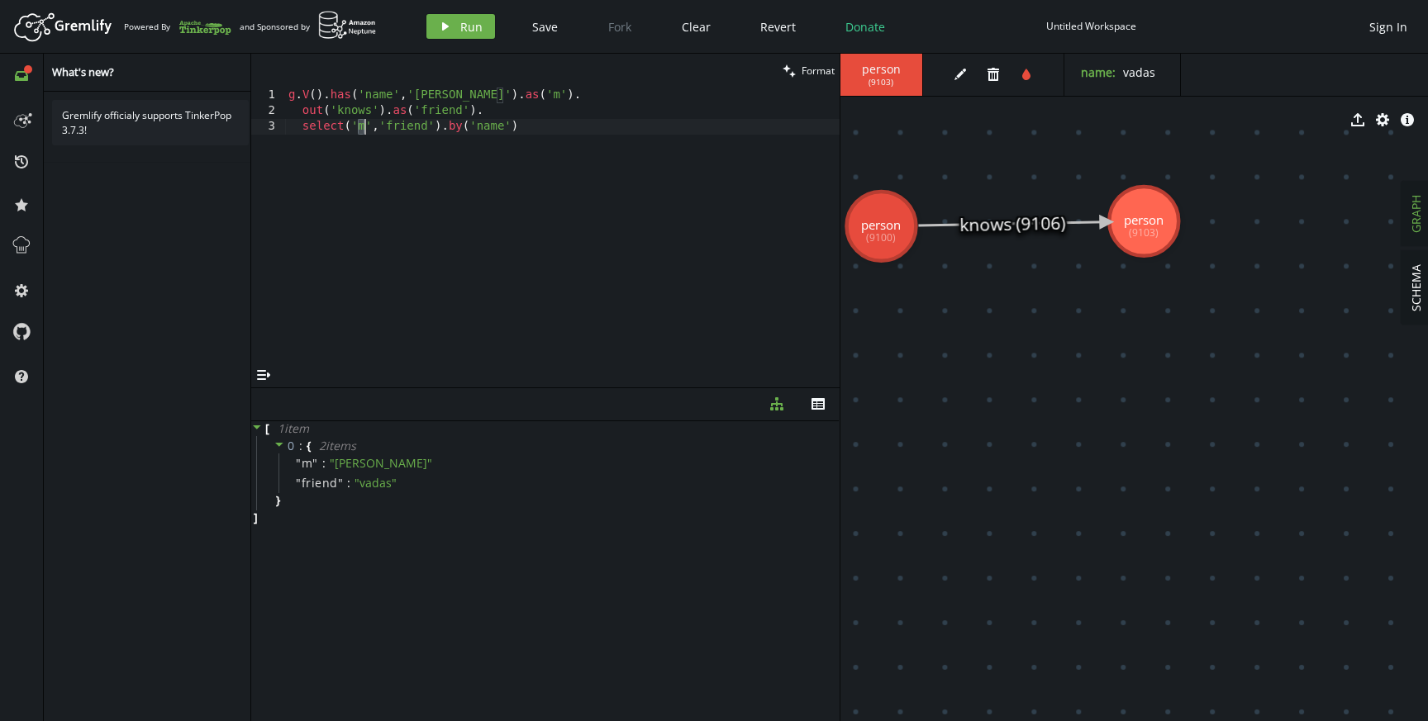
click at [430, 145] on div "g . V ( ) . has ( 'name' , '[PERSON_NAME]' ) . as ( 'm' ) . out ( 'knows' ) . a…" at bounding box center [562, 241] width 554 height 307
click at [404, 115] on div "g . V ( ) . has ( 'name' , '[PERSON_NAME]' ) . as ( 'm' ) . out ( 'knows' ) . a…" at bounding box center [562, 241] width 554 height 307
click at [422, 96] on div "g . V ( ) . has ( 'name' , '[PERSON_NAME]' ) . as ( 'm' ) . out ( 'knows' ) . a…" at bounding box center [562, 241] width 554 height 307
type textarea "g.V().has('name','[PERSON_NAME]').as('m')."
click at [422, 96] on div "g . V ( ) . has ( 'name' , '[PERSON_NAME]' ) . as ( 'm' ) . out ( 'knows' ) . a…" at bounding box center [562, 241] width 554 height 307
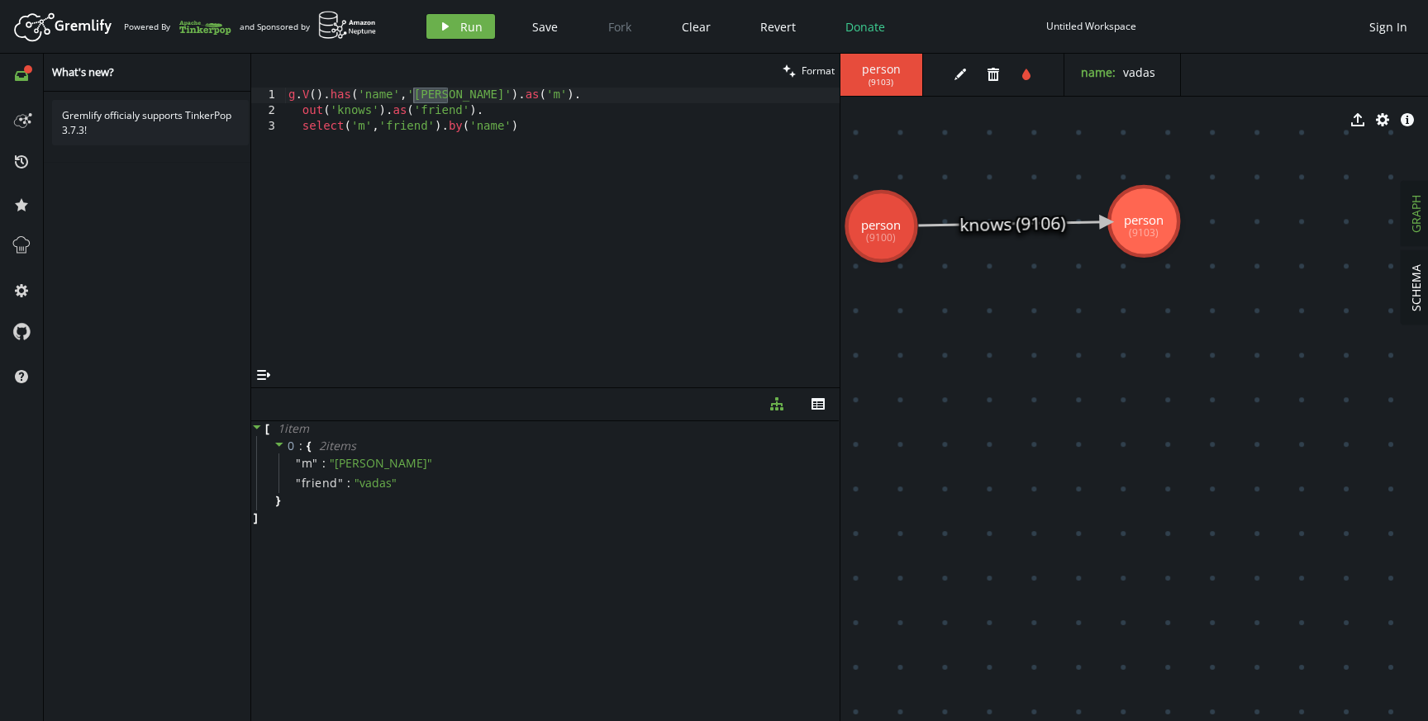
click at [282, 447] on icon at bounding box center [280, 445] width 12 height 12
click at [255, 428] on icon at bounding box center [257, 427] width 12 height 12
click at [255, 428] on icon at bounding box center [255, 427] width 4 height 8
click at [274, 448] on icon at bounding box center [280, 445] width 12 height 12
click at [1018, 226] on icon at bounding box center [1012, 223] width 188 height 3
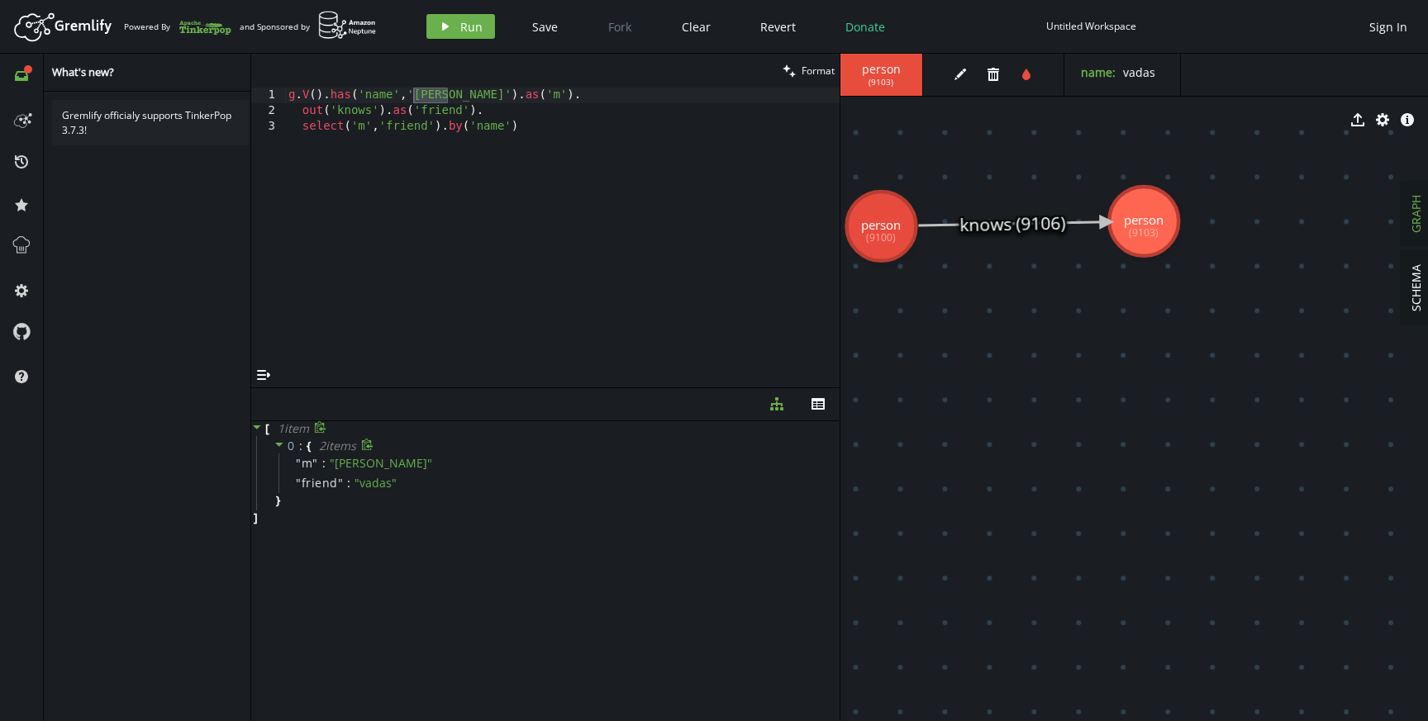
click at [967, 222] on icon at bounding box center [1012, 223] width 188 height 3
click at [1075, 223] on icon at bounding box center [1012, 223] width 188 height 3
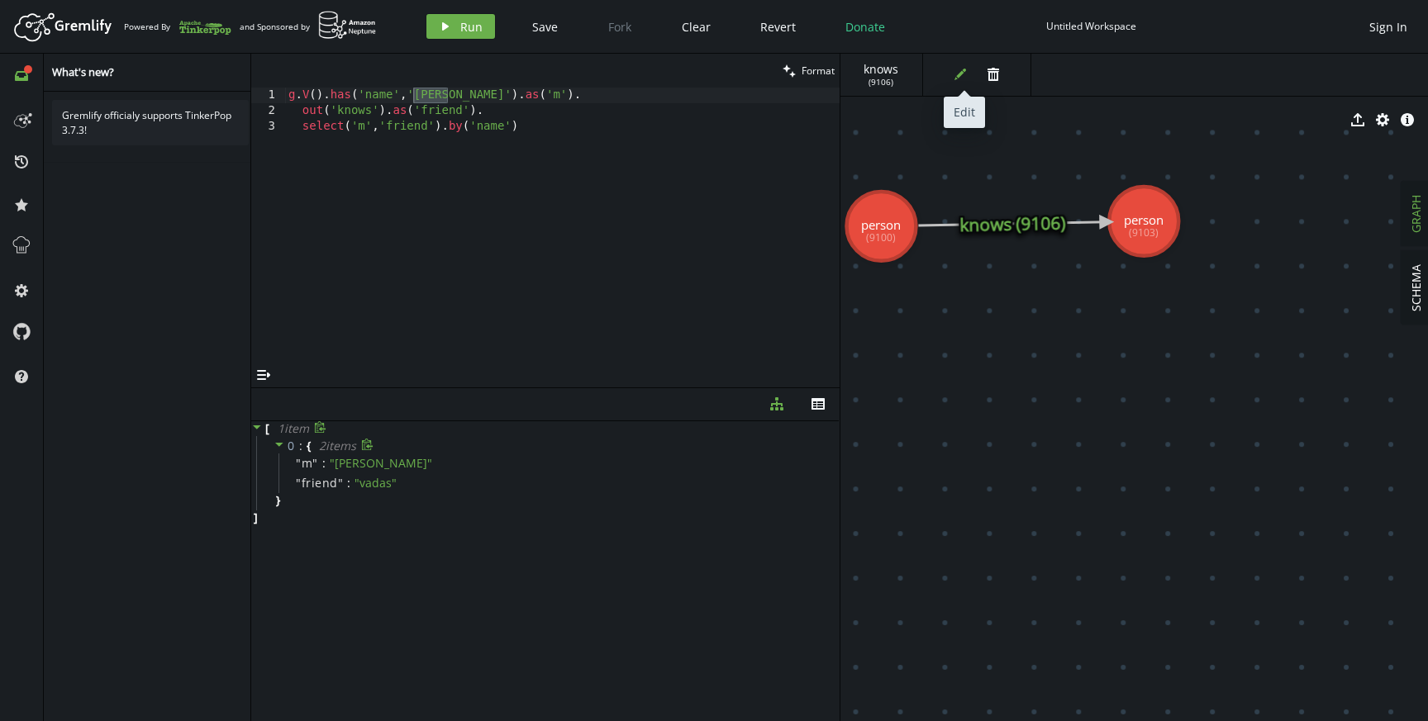
click at [957, 75] on icon "button" at bounding box center [960, 75] width 12 height 12
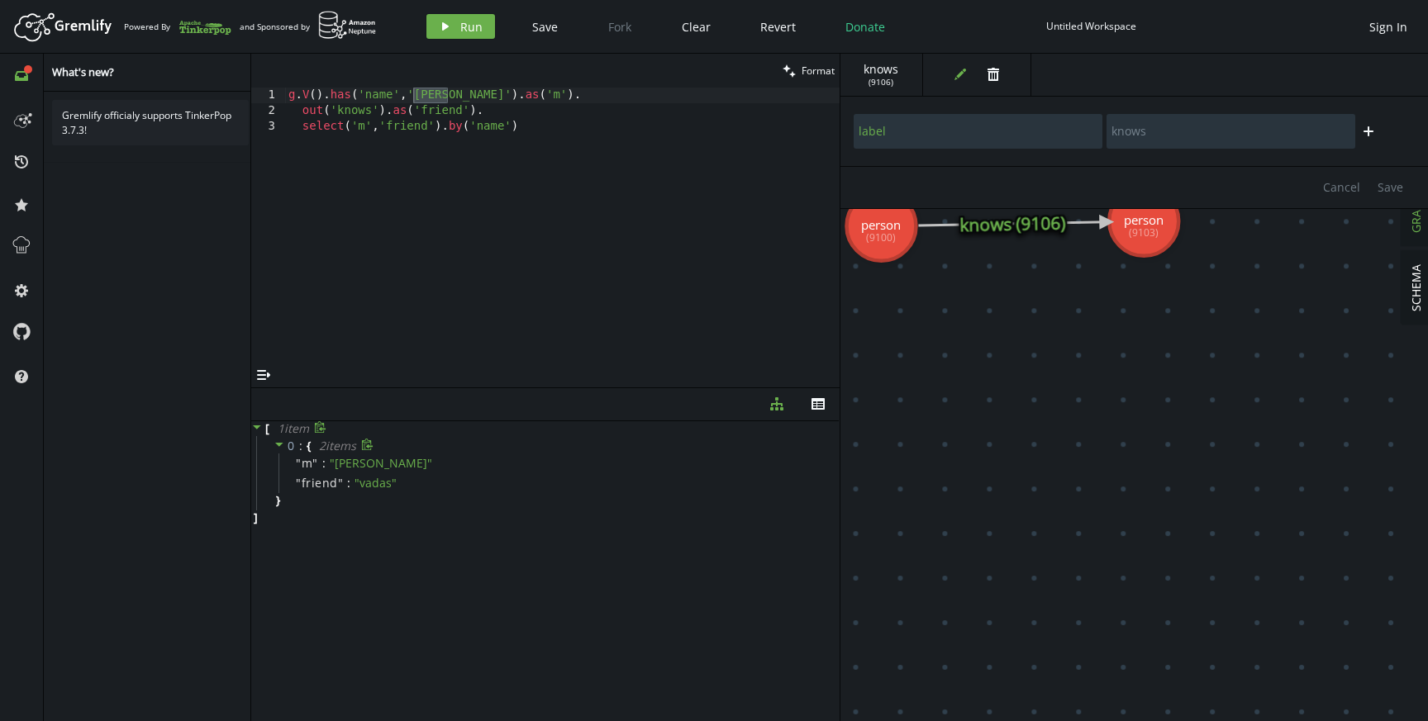
type input "name"
type input "[PERSON_NAME]"
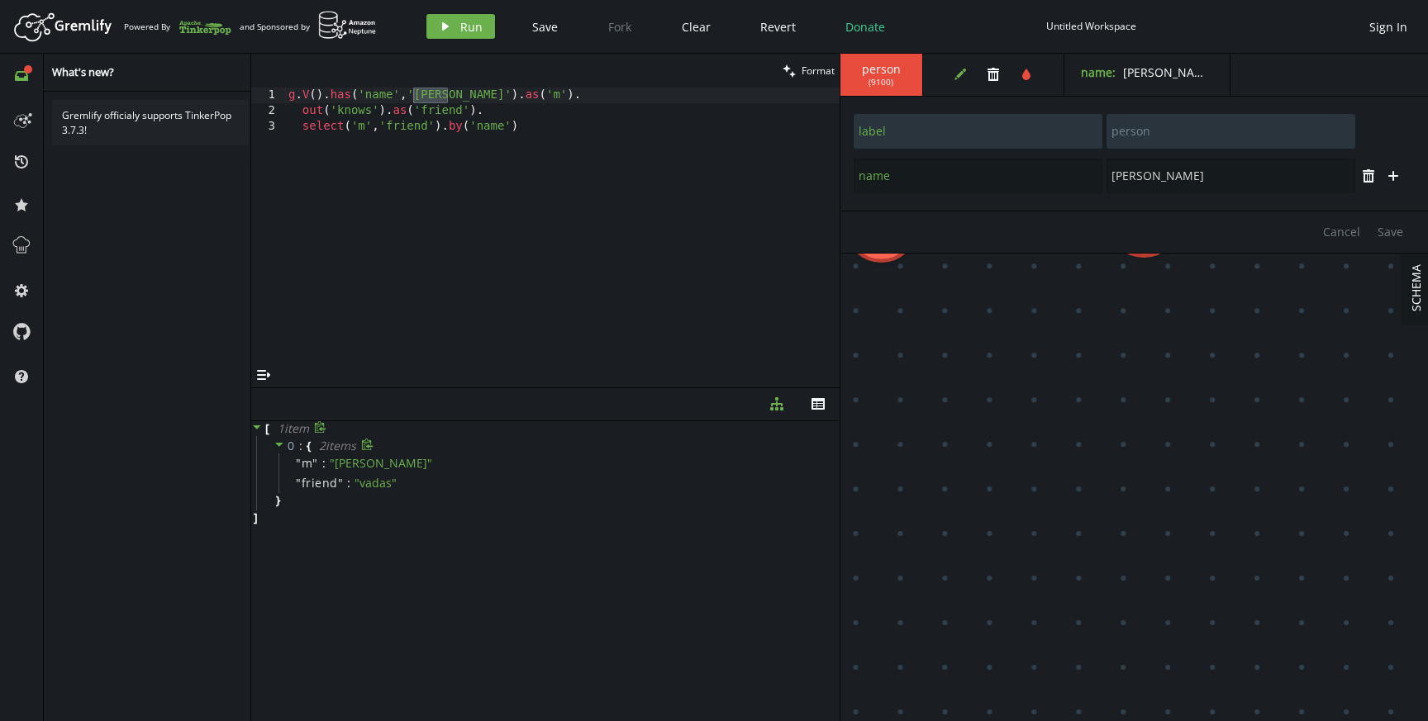
click at [946, 73] on div "edit trash tint" at bounding box center [997, 75] width 133 height 42
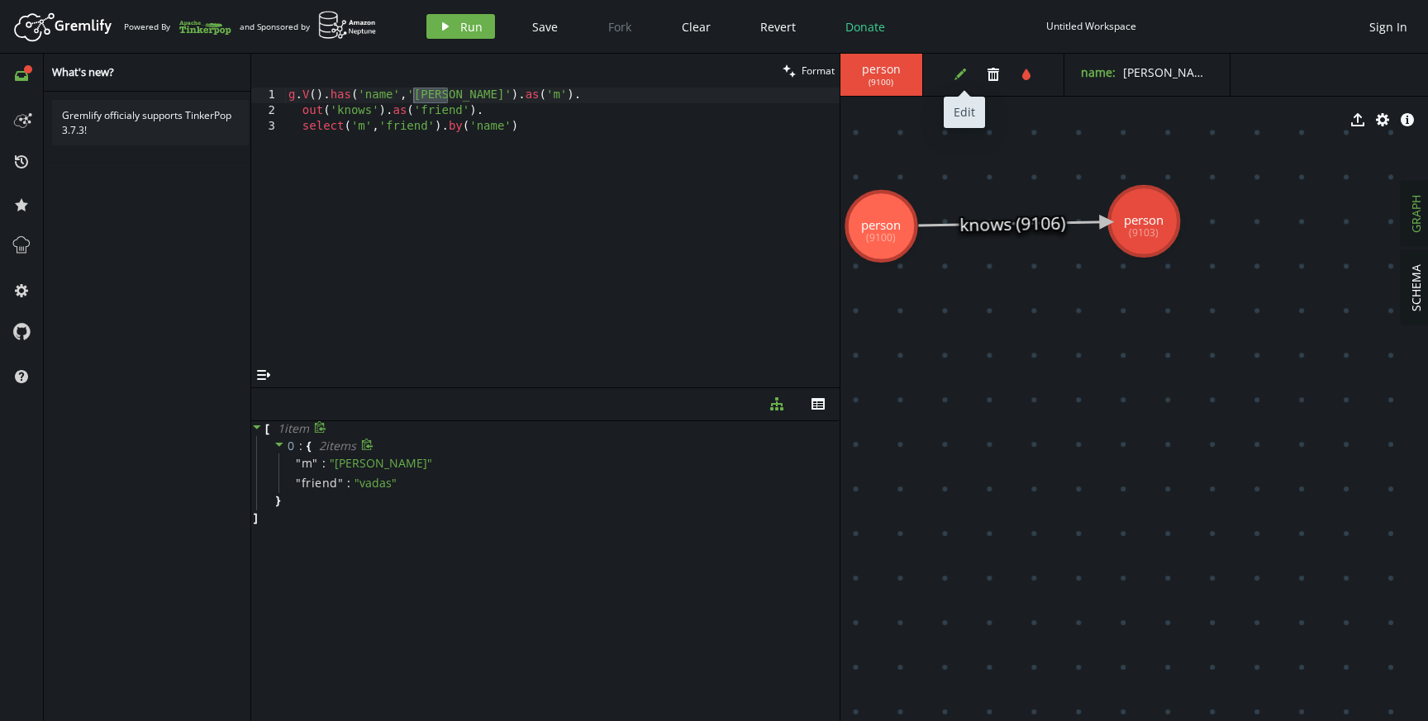
click at [953, 64] on button "edit" at bounding box center [960, 74] width 25 height 25
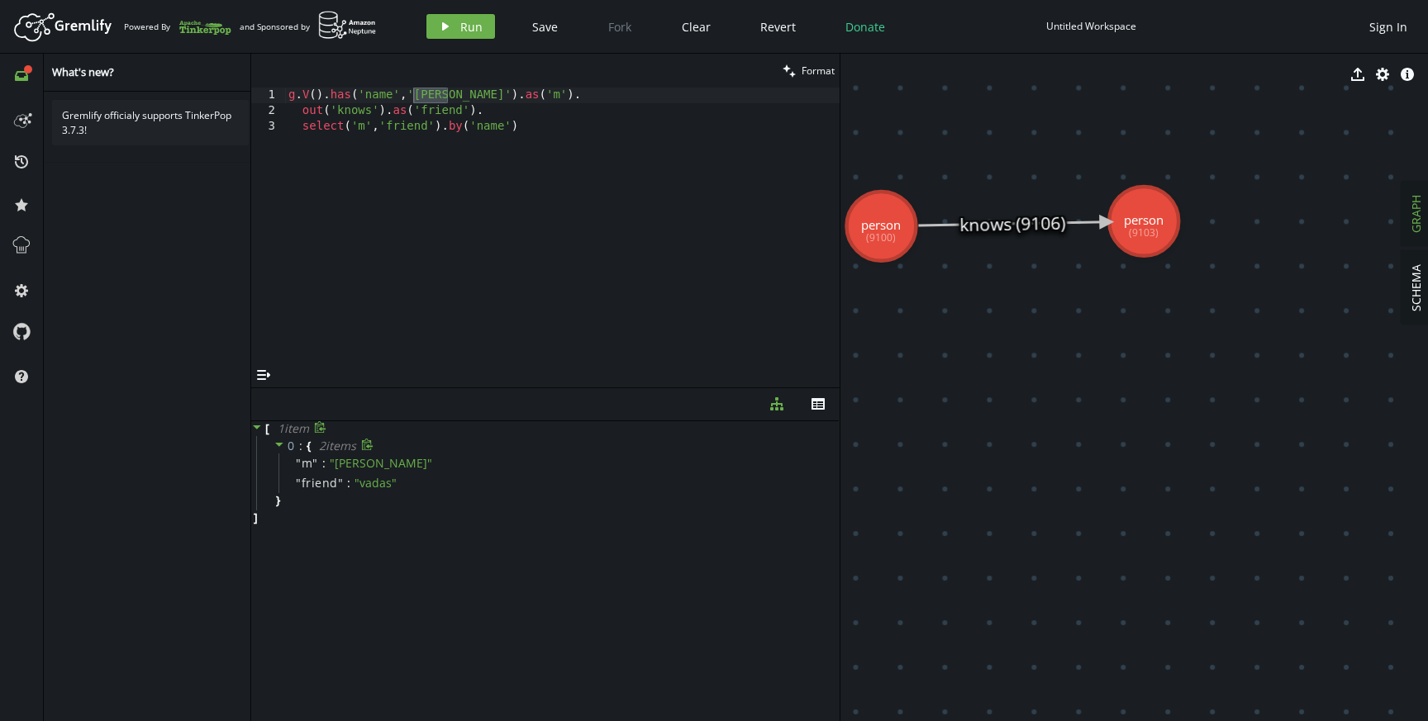
click at [947, 245] on body "Artboard Created with Sketch. Powered By and Sponsored by play Run Save Fork Cl…" at bounding box center [714, 360] width 1428 height 721
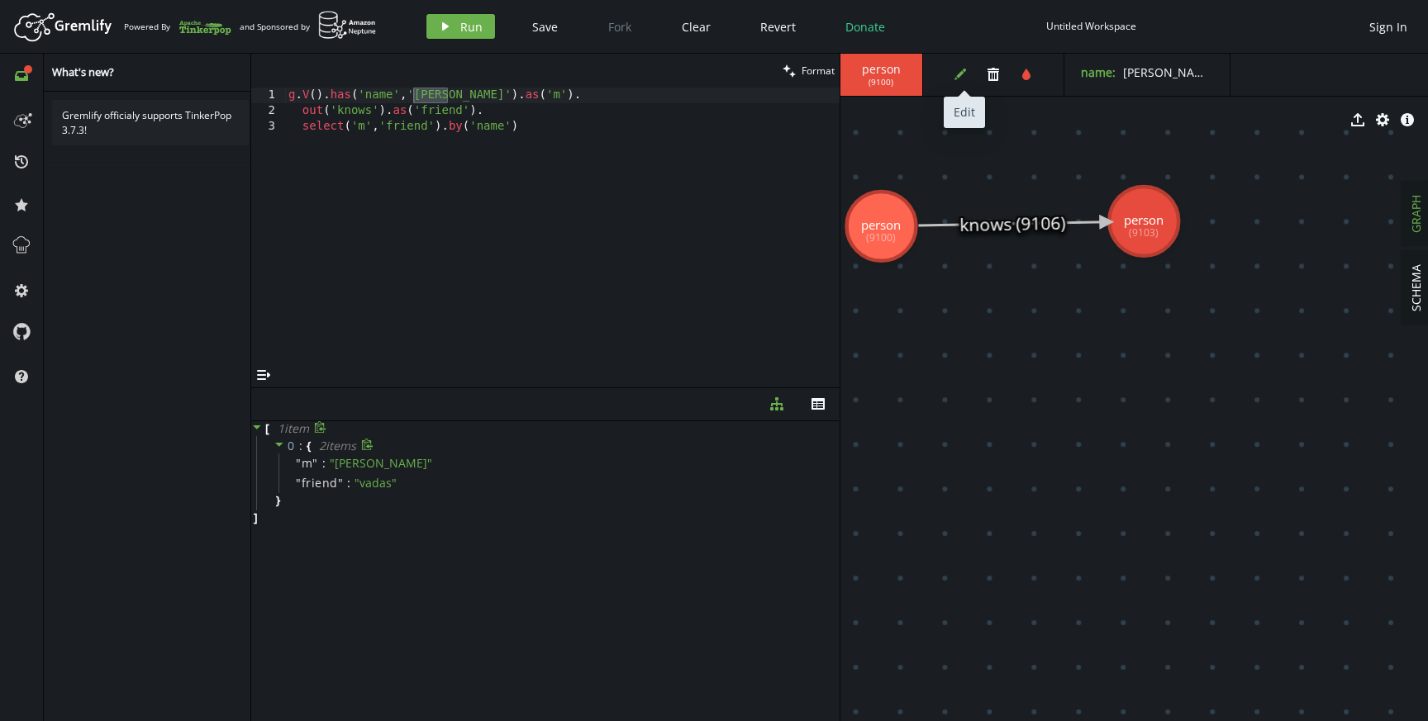
click at [954, 68] on icon "edit" at bounding box center [960, 74] width 13 height 13
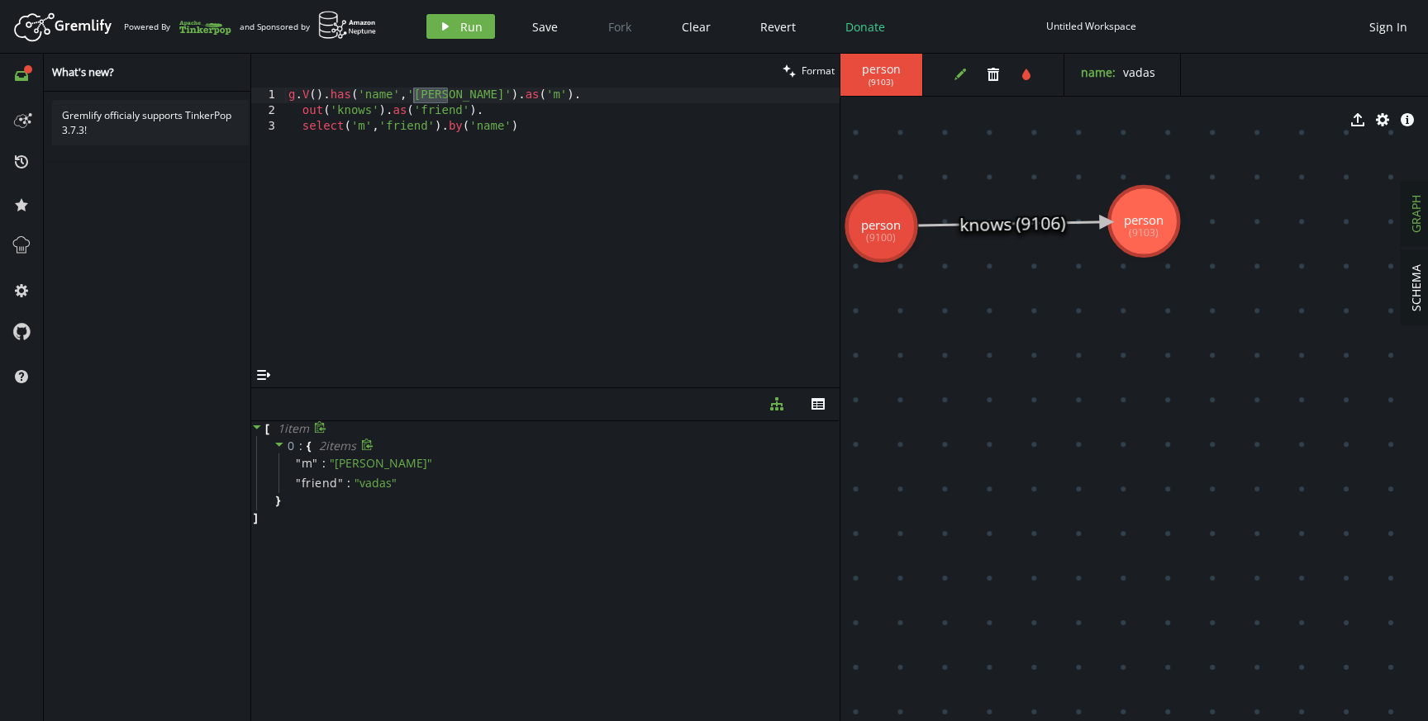
click at [962, 80] on icon "edit" at bounding box center [960, 74] width 13 height 13
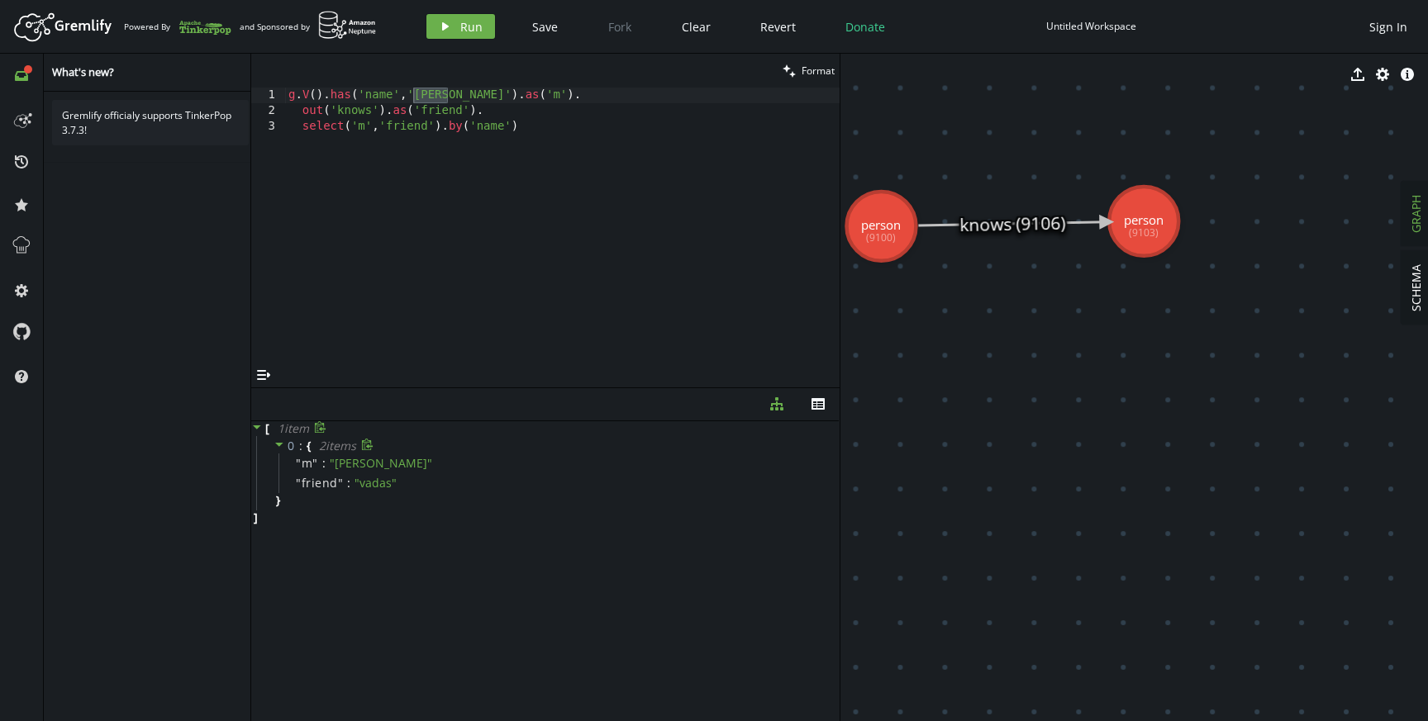
click at [1017, 224] on icon at bounding box center [1012, 223] width 188 height 3
click at [963, 80] on icon "edit" at bounding box center [960, 74] width 13 height 13
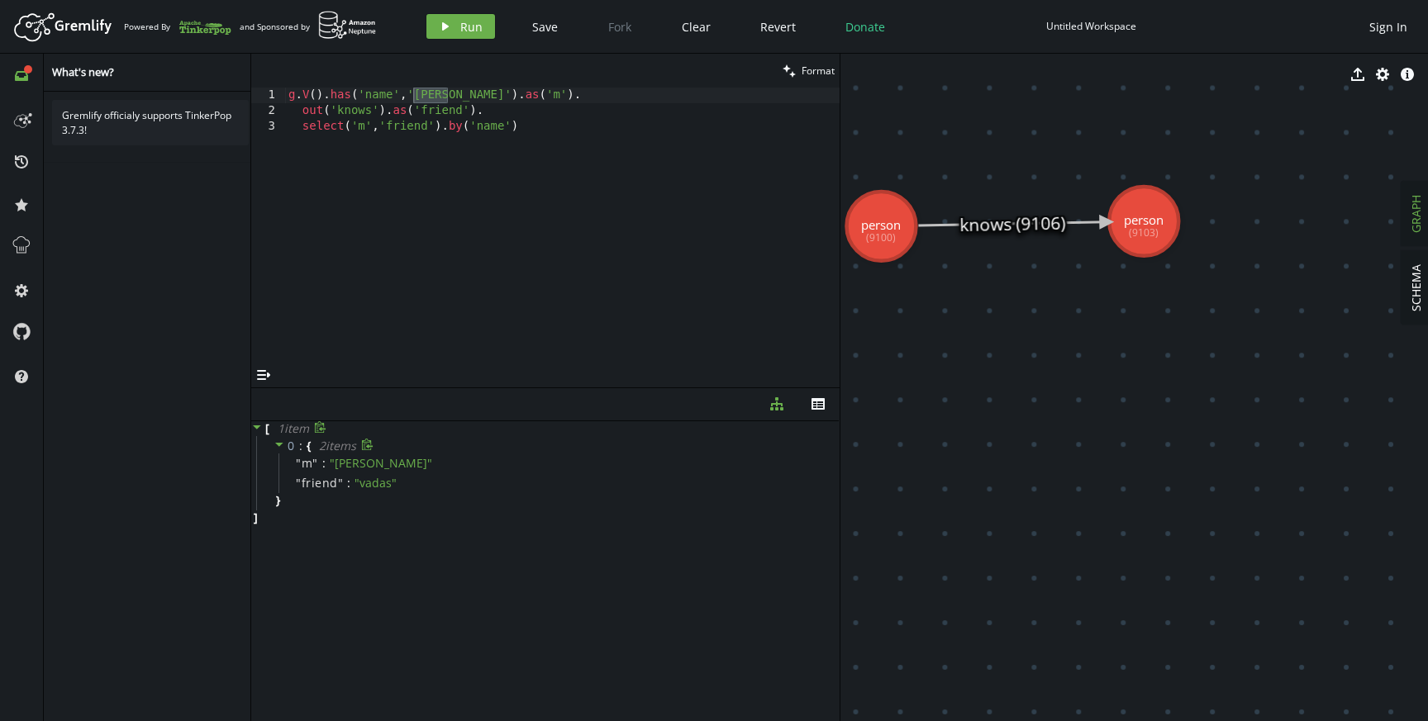
click at [367, 97] on div "g . V ( ) . has ( 'name' , '[PERSON_NAME]' ) . as ( 'm' ) . out ( 'knows' ) . a…" at bounding box center [562, 241] width 554 height 307
click at [392, 97] on div "g . V ( ) . has ( 'name' , '[PERSON_NAME]' ) . as ( 'm' ) . out ( 'knows' ) . a…" at bounding box center [562, 241] width 554 height 307
click at [405, 97] on div "g . V ( ) . has ( 'name' , '[PERSON_NAME]' ) . as ( 'm' ) . out ( 'knows' ) . a…" at bounding box center [562, 241] width 554 height 307
click at [403, 95] on div "g . V ( ) . has ( 'name' , '[PERSON_NAME]' ) . as ( 'm' ) . out ( 'knows' ) . a…" at bounding box center [562, 241] width 554 height 307
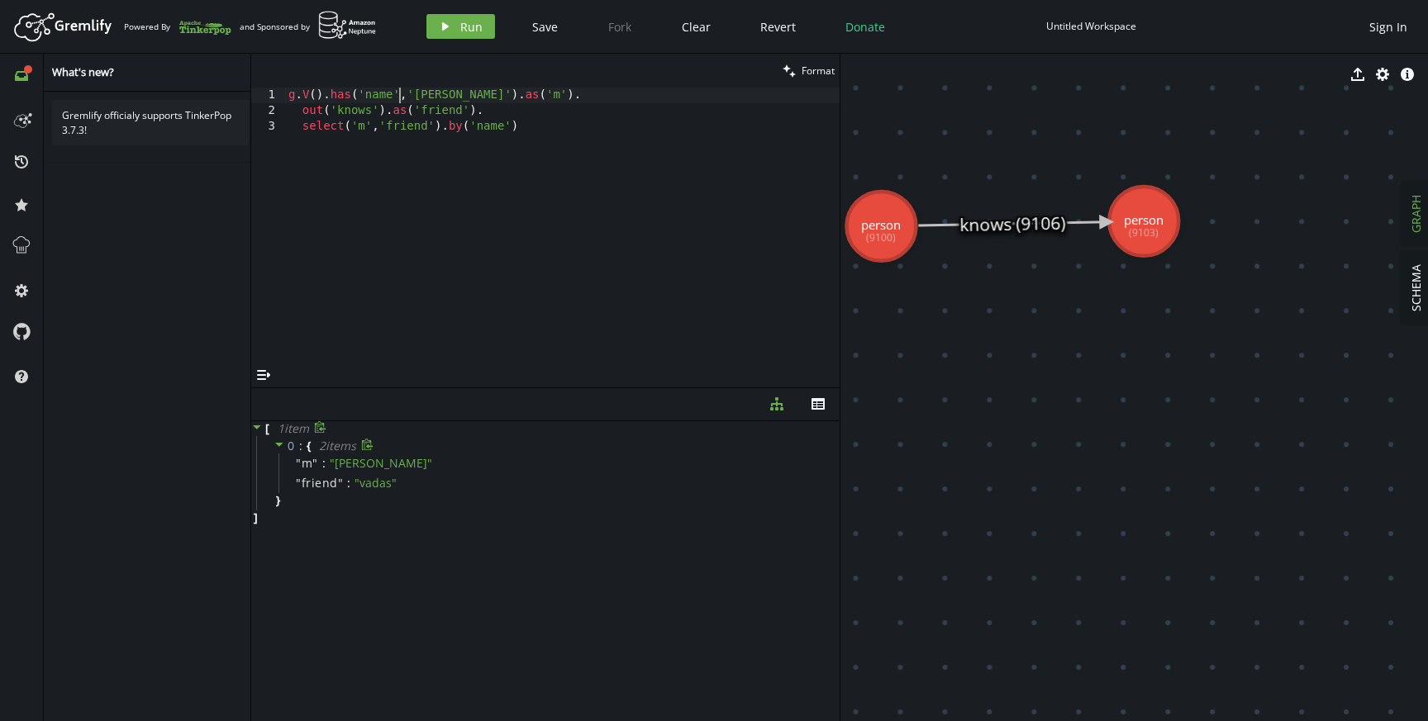
click at [403, 95] on div "g . V ( ) . has ( 'name' , '[PERSON_NAME]' ) . as ( 'm' ) . out ( 'knows' ) . a…" at bounding box center [562, 241] width 554 height 307
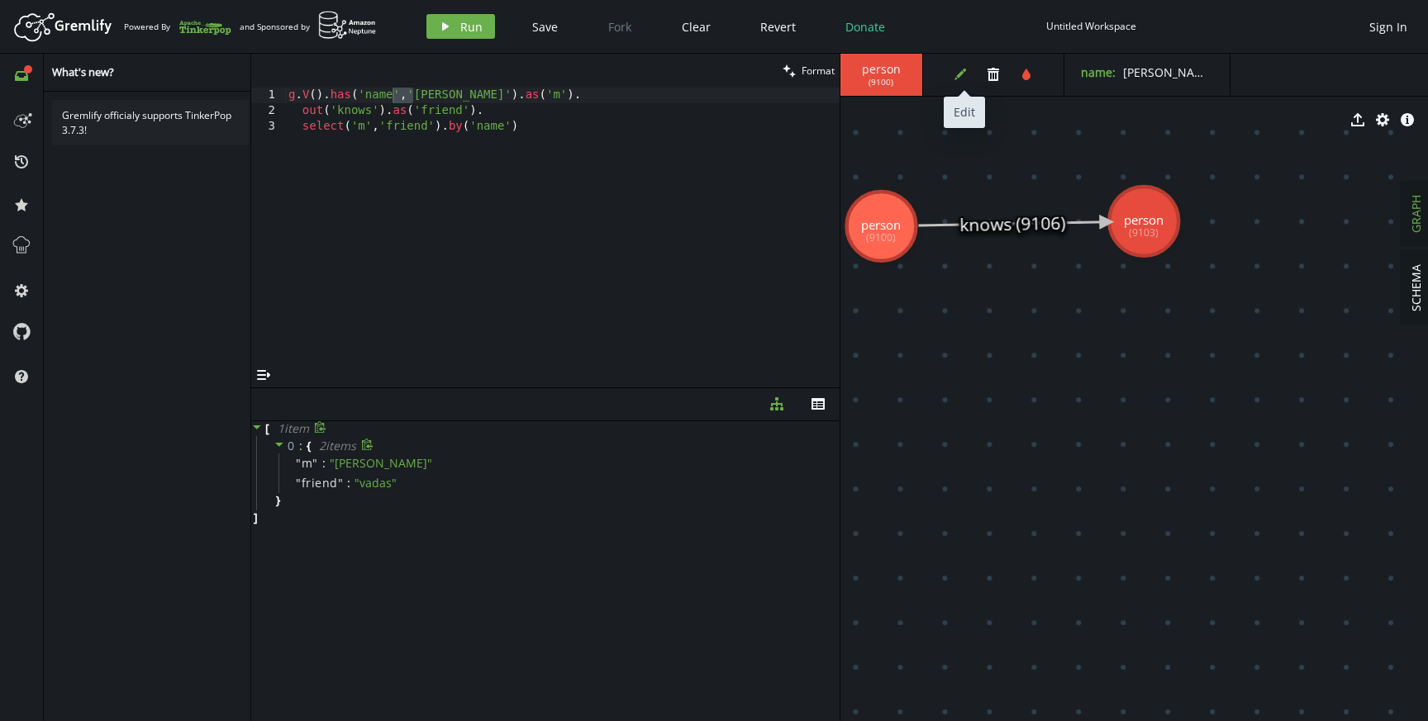
click at [966, 70] on button "edit" at bounding box center [960, 74] width 25 height 25
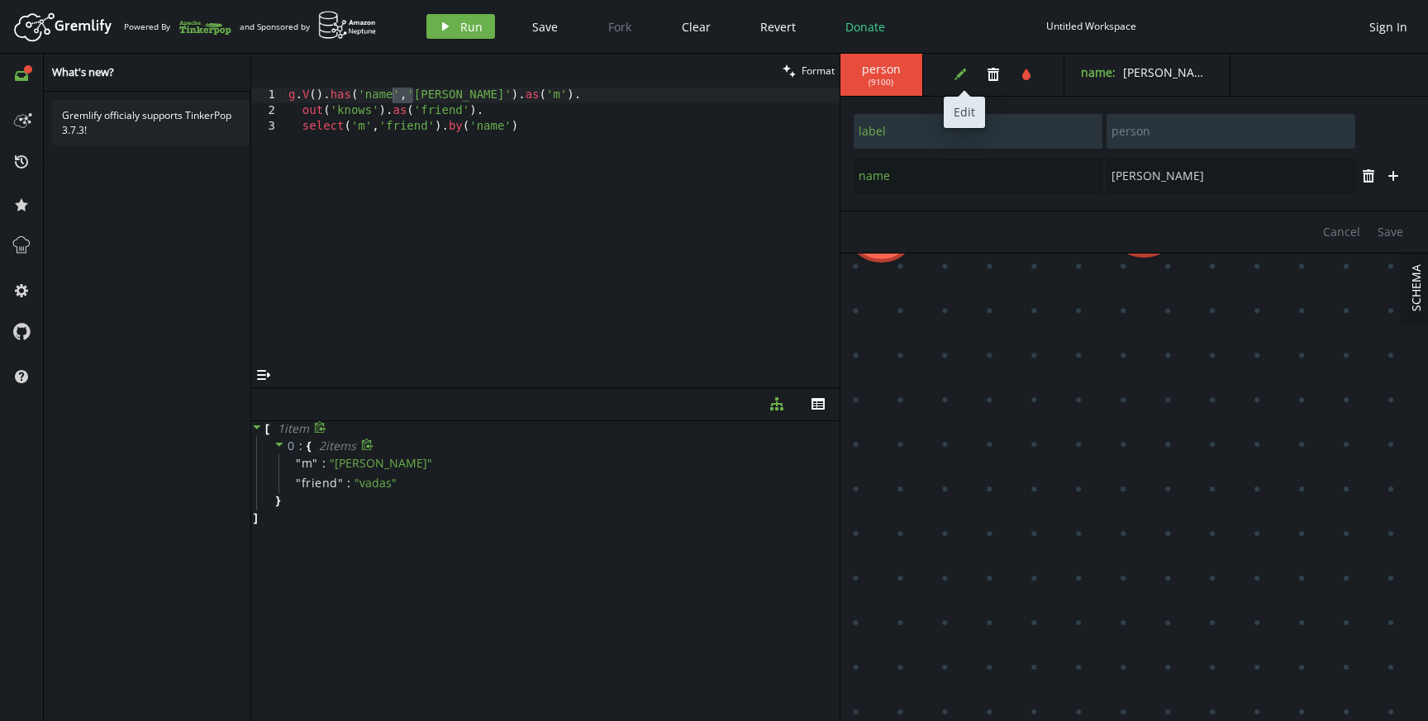
click at [966, 70] on button "edit" at bounding box center [960, 74] width 25 height 25
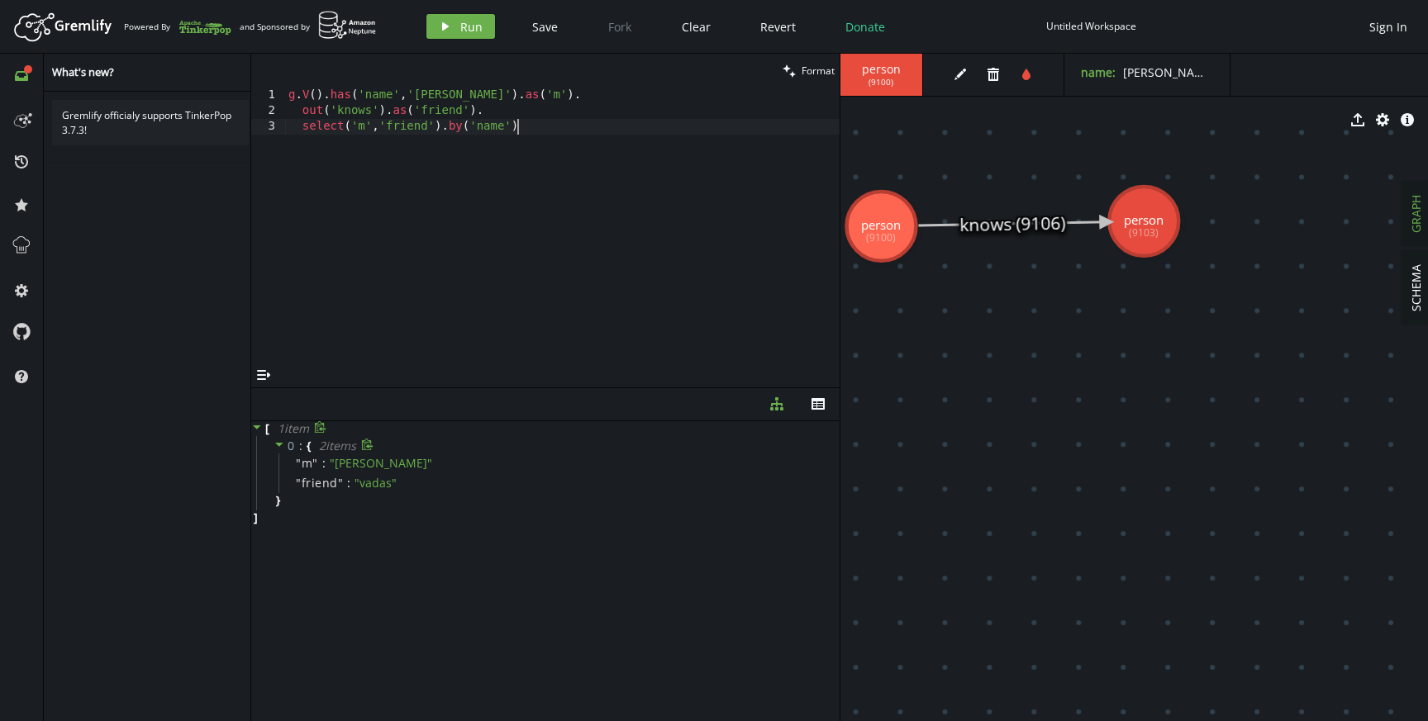
click at [513, 159] on div "g . V ( ) . has ( 'name' , '[PERSON_NAME]' ) . as ( 'm' ) . out ( 'knows' ) . a…" at bounding box center [562, 241] width 554 height 307
click at [359, 111] on div "g . V ( ) . has ( 'name' , '[PERSON_NAME]' ) . as ( 'm' ) . out ( 'knows' ) . a…" at bounding box center [562, 241] width 554 height 307
click at [420, 110] on div "g . V ( ) . has ( 'name' , '[PERSON_NAME]' ) . as ( 'm' ) . out ( 'knows' ) . a…" at bounding box center [562, 241] width 554 height 307
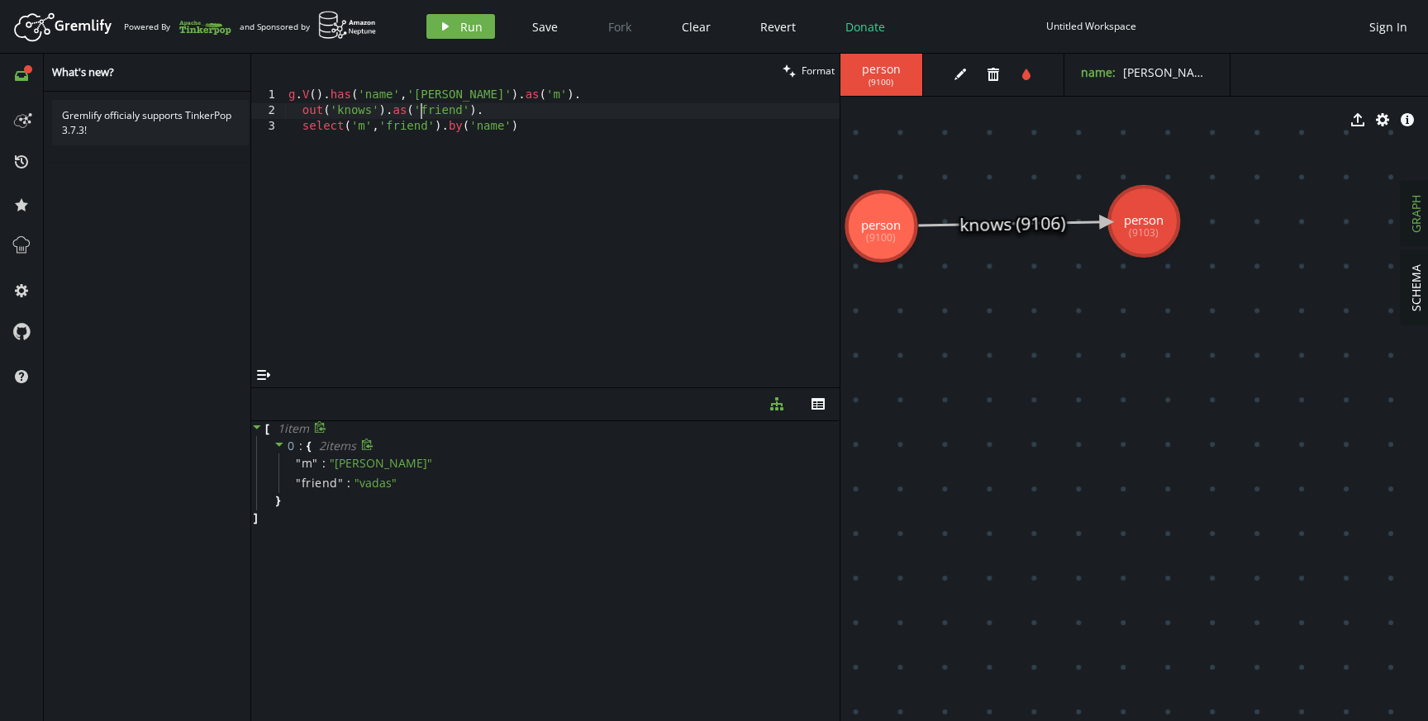
click at [393, 112] on div "g . V ( ) . has ( 'name' , '[PERSON_NAME]' ) . as ( 'm' ) . out ( 'knows' ) . a…" at bounding box center [562, 241] width 554 height 307
click at [456, 112] on div "g . V ( ) . has ( 'name' , '[PERSON_NAME]' ) . as ( 'm' ) . out ( 'knows' ) . a…" at bounding box center [562, 241] width 554 height 307
click at [503, 96] on div "g . V ( ) . has ( 'name' , '[PERSON_NAME]' ) . as ( 'm' ) . out ( 'knows' ) . a…" at bounding box center [562, 241] width 554 height 307
click at [364, 127] on div "g . V ( ) . has ( 'name' , '[PERSON_NAME]' ) . as ( 'm' ) . out ( 'knows' ) . a…" at bounding box center [562, 241] width 554 height 307
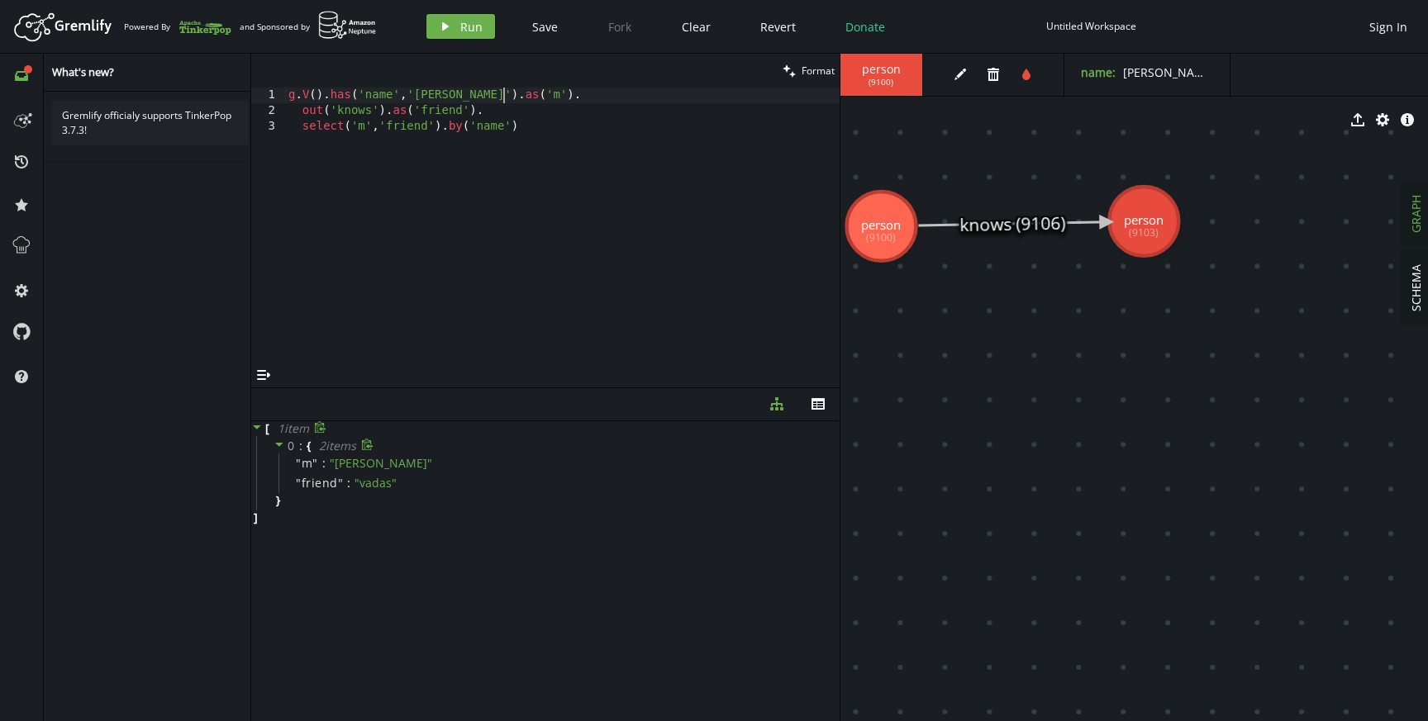
type textarea "select('m','friend').by('name')"
click at [364, 127] on div "g . V ( ) . has ( 'name' , '[PERSON_NAME]' ) . as ( 'm' ) . out ( 'knows' ) . a…" at bounding box center [562, 241] width 554 height 307
click at [395, 128] on div "g . V ( ) . has ( 'name' , '[PERSON_NAME]' ) . as ( 'm' ) . out ( 'knows' ) . a…" at bounding box center [562, 241] width 554 height 307
click at [410, 126] on div "g . V ( ) . has ( 'name' , '[PERSON_NAME]' ) . as ( 'm' ) . out ( 'knows' ) . a…" at bounding box center [562, 241] width 554 height 307
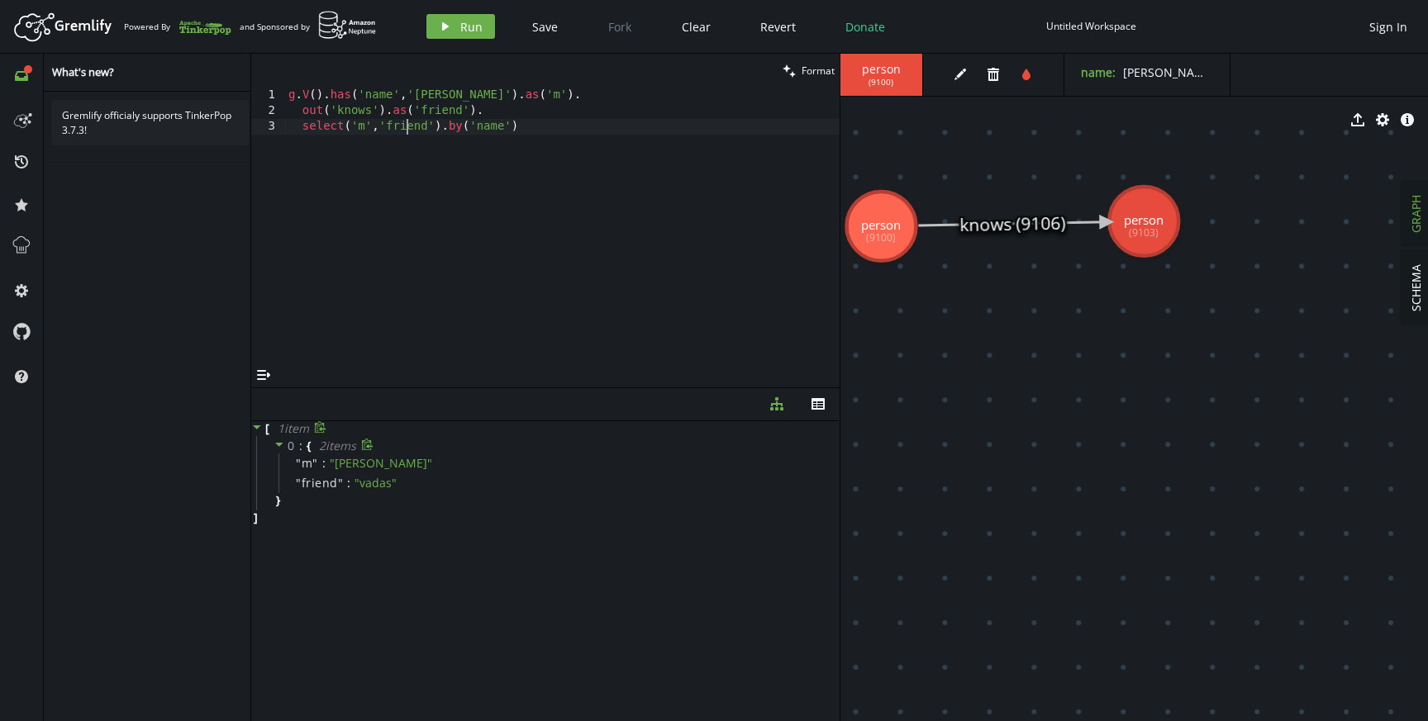
click at [410, 126] on div "g . V ( ) . has ( 'name' , '[PERSON_NAME]' ) . as ( 'm' ) . out ( 'knows' ) . a…" at bounding box center [562, 241] width 554 height 307
click at [405, 388] on div "diagram-tree th" at bounding box center [545, 404] width 588 height 33
click at [366, 445] on icon at bounding box center [367, 445] width 11 height 12
click at [374, 446] on span "✔" at bounding box center [371, 446] width 10 height 16
click at [290, 464] on div "" m " : " [PERSON_NAME] "" at bounding box center [556, 464] width 557 height 20
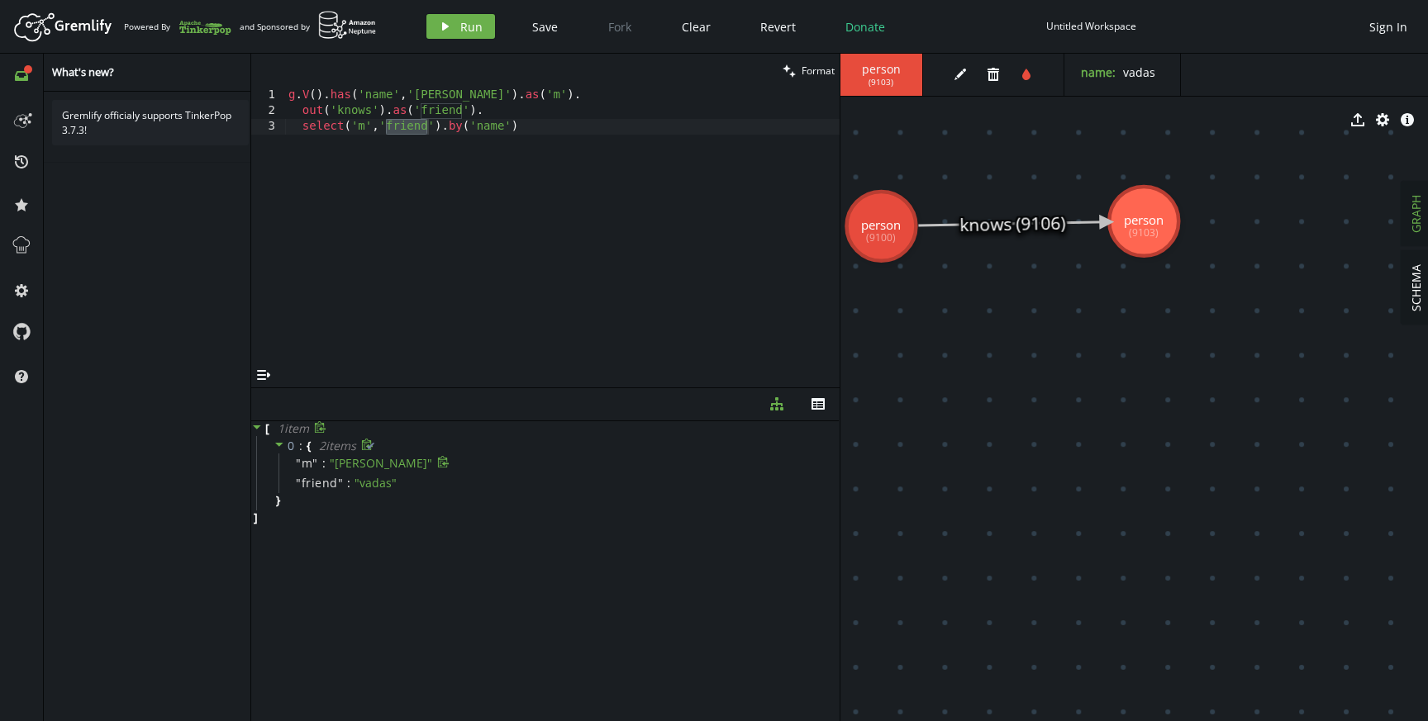
click at [310, 464] on span "m" at bounding box center [308, 463] width 12 height 15
click at [331, 482] on span "friend" at bounding box center [320, 483] width 36 height 15
click at [811, 403] on icon "button" at bounding box center [817, 404] width 13 height 12
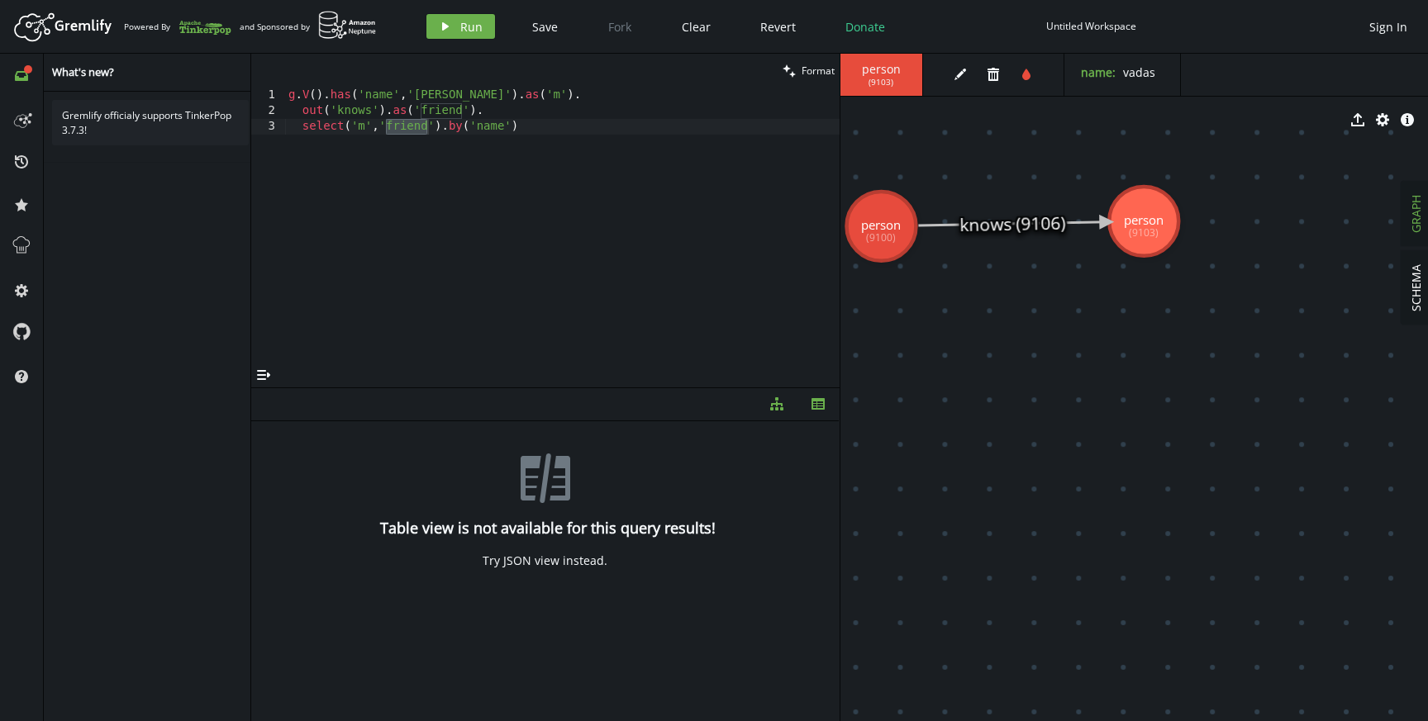
click at [785, 404] on button "diagram-tree" at bounding box center [776, 404] width 41 height 32
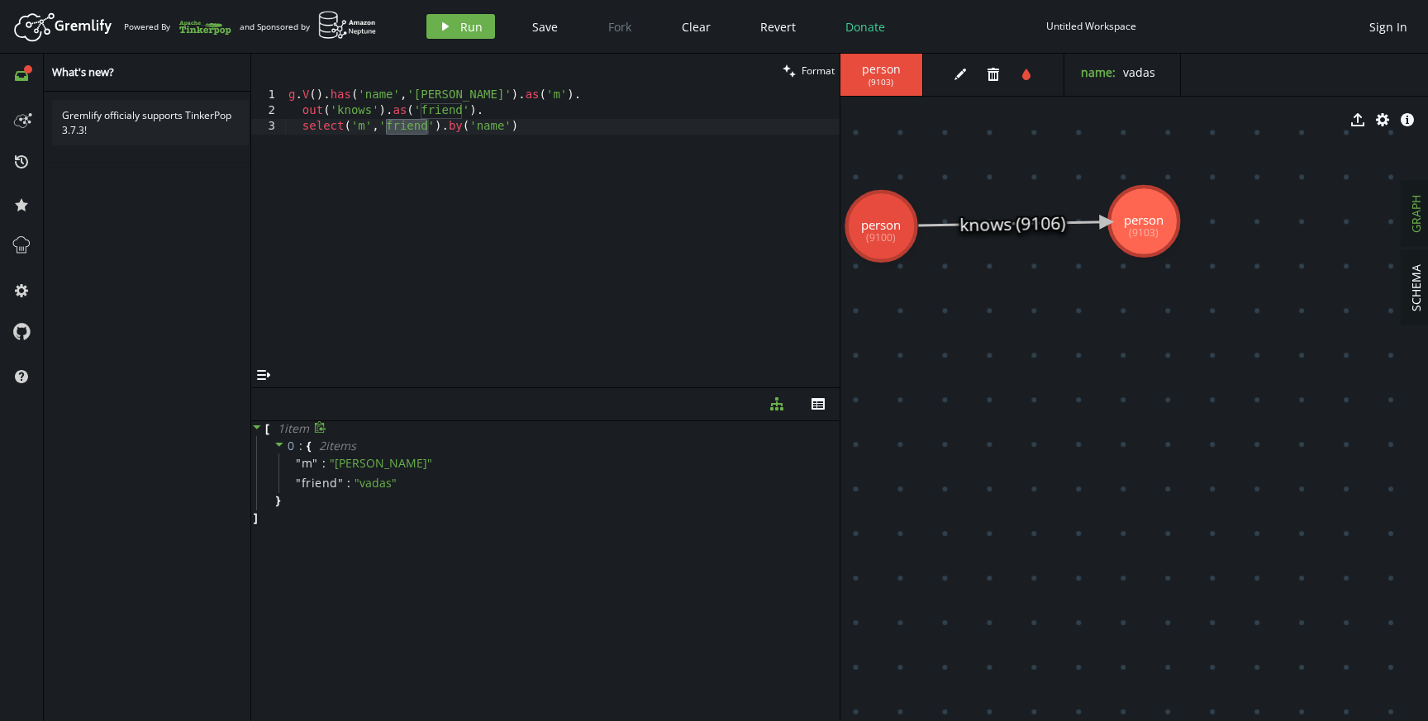
click at [320, 429] on icon at bounding box center [320, 427] width 12 height 12
click at [489, 340] on div "g . V ( ) . has ( 'name' , '[PERSON_NAME]' ) . as ( 'm' ) . out ( 'knows' ) . a…" at bounding box center [562, 241] width 554 height 307
paste textarea "]"
click at [375, 123] on div "g . V ( ) . has ( 'name' , '[PERSON_NAME]' ) . as ( 'm' ) . out ( 'knows' ) . a…" at bounding box center [566, 241] width 547 height 307
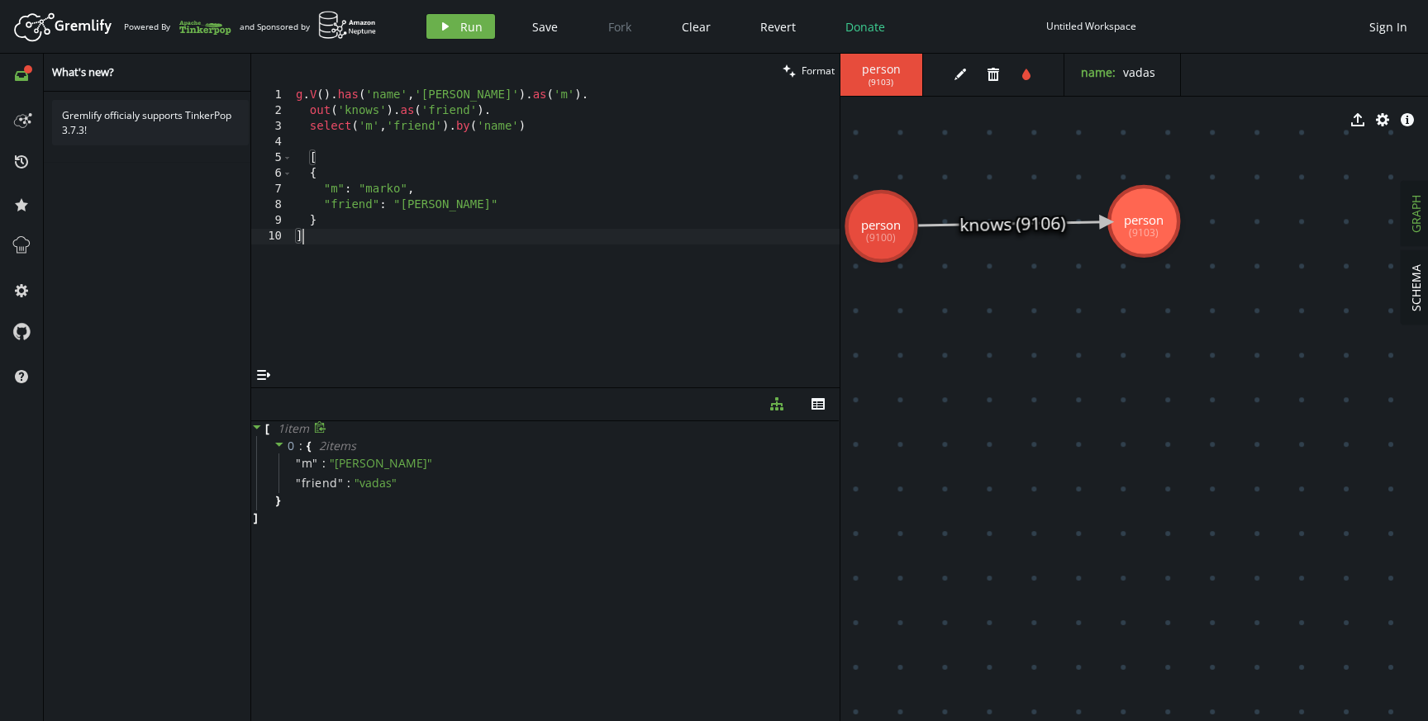
click at [375, 123] on div "g . V ( ) . has ( 'name' , '[PERSON_NAME]' ) . as ( 'm' ) . out ( 'knows' ) . a…" at bounding box center [566, 241] width 547 height 307
click at [312, 456] on span """ at bounding box center [315, 463] width 6 height 16
click at [466, 233] on div "g . V ( ) . has ( 'name' , '[PERSON_NAME]' ) . as ( 'm' ) . out ( 'knows' ) . a…" at bounding box center [566, 241] width 547 height 307
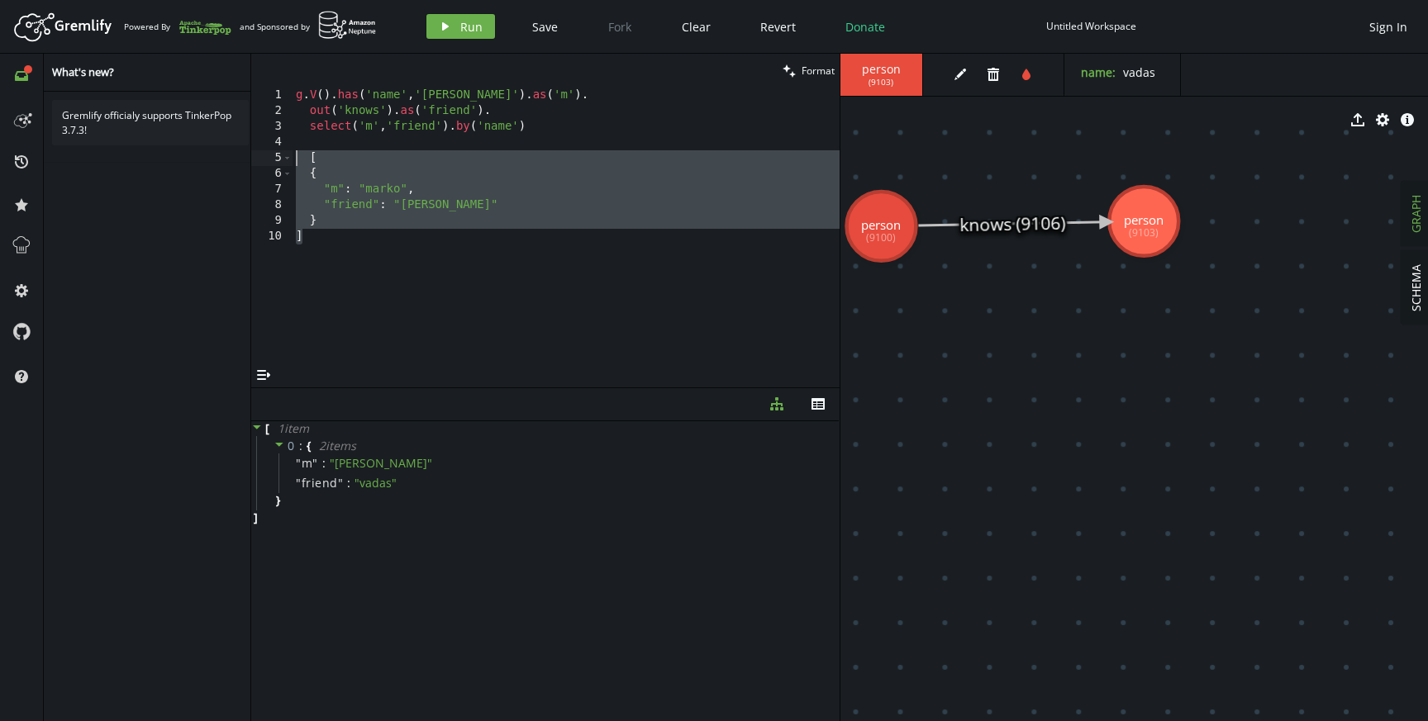
drag, startPoint x: 381, startPoint y: 236, endPoint x: 295, endPoint y: 162, distance: 113.7
click at [295, 162] on div "g . V ( ) . has ( 'name' , '[PERSON_NAME]' ) . as ( 'm' ) . out ( 'knows' ) . a…" at bounding box center [566, 241] width 547 height 307
type textarea "[ {"
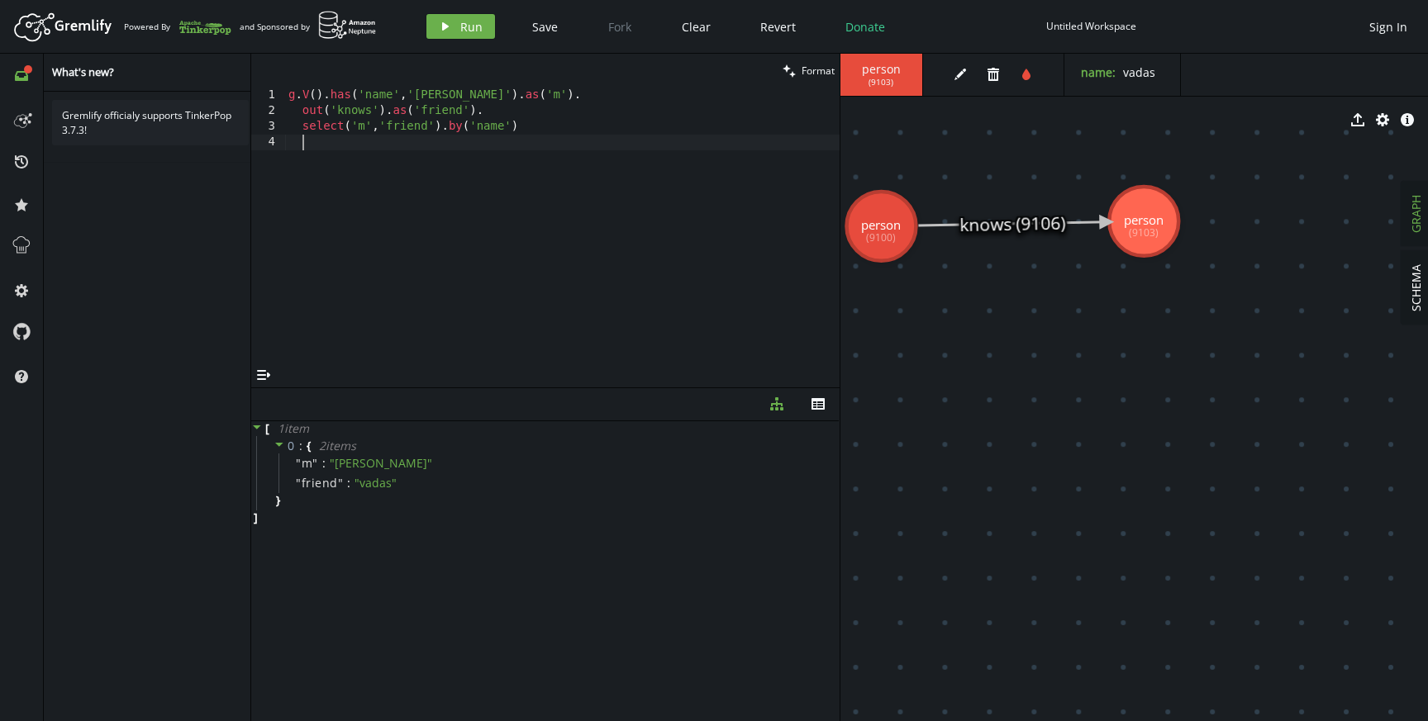
type textarea "} ]"
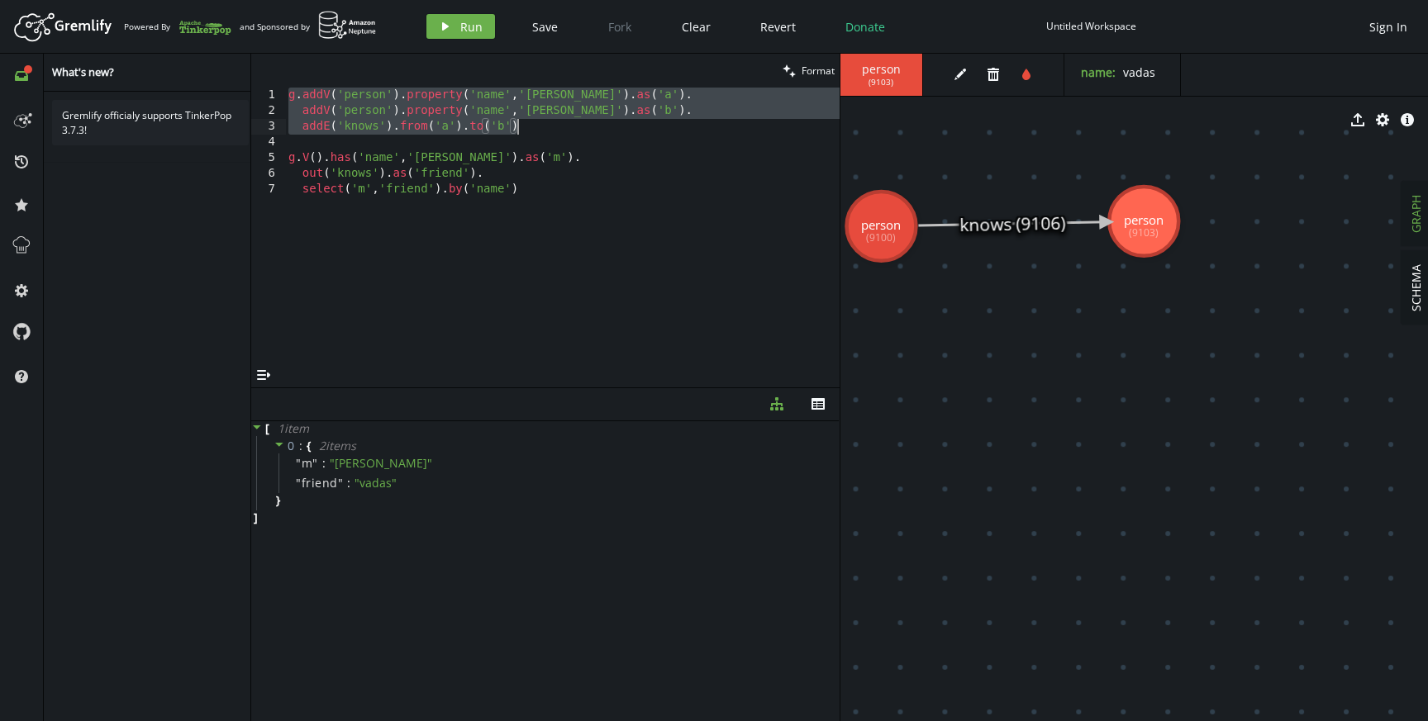
click at [337, 217] on div "g . addV ( 'person' ) . property ( 'name' , [GEOGRAPHIC_DATA][PERSON_NAME]' ) .…" at bounding box center [562, 241] width 554 height 307
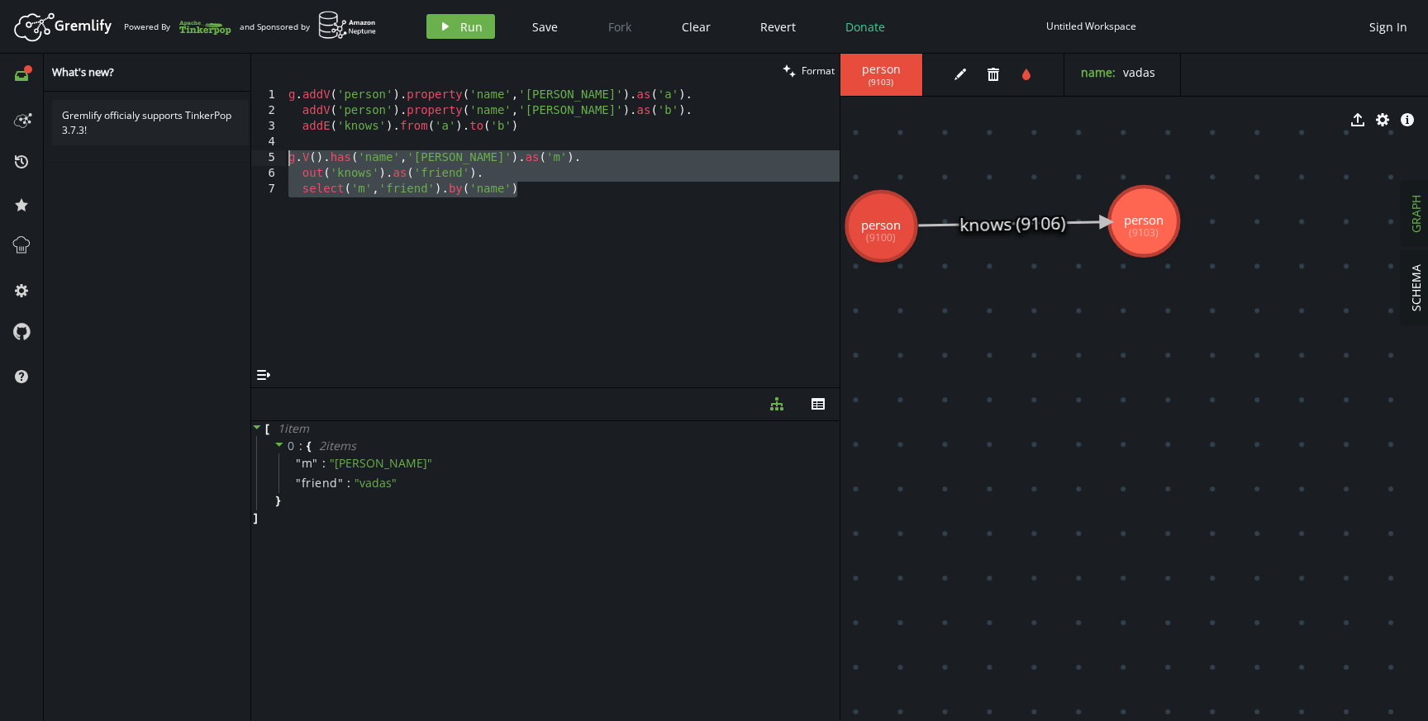
drag, startPoint x: 523, startPoint y: 191, endPoint x: 237, endPoint y: 151, distance: 288.7
click at [237, 151] on div "full-circle inbox history star cog help What's new? Gremlify officialy supports…" at bounding box center [714, 388] width 1428 height 668
type textarea "g.V().has('name','[PERSON_NAME]').as('m'). out('knows').as('friend')."
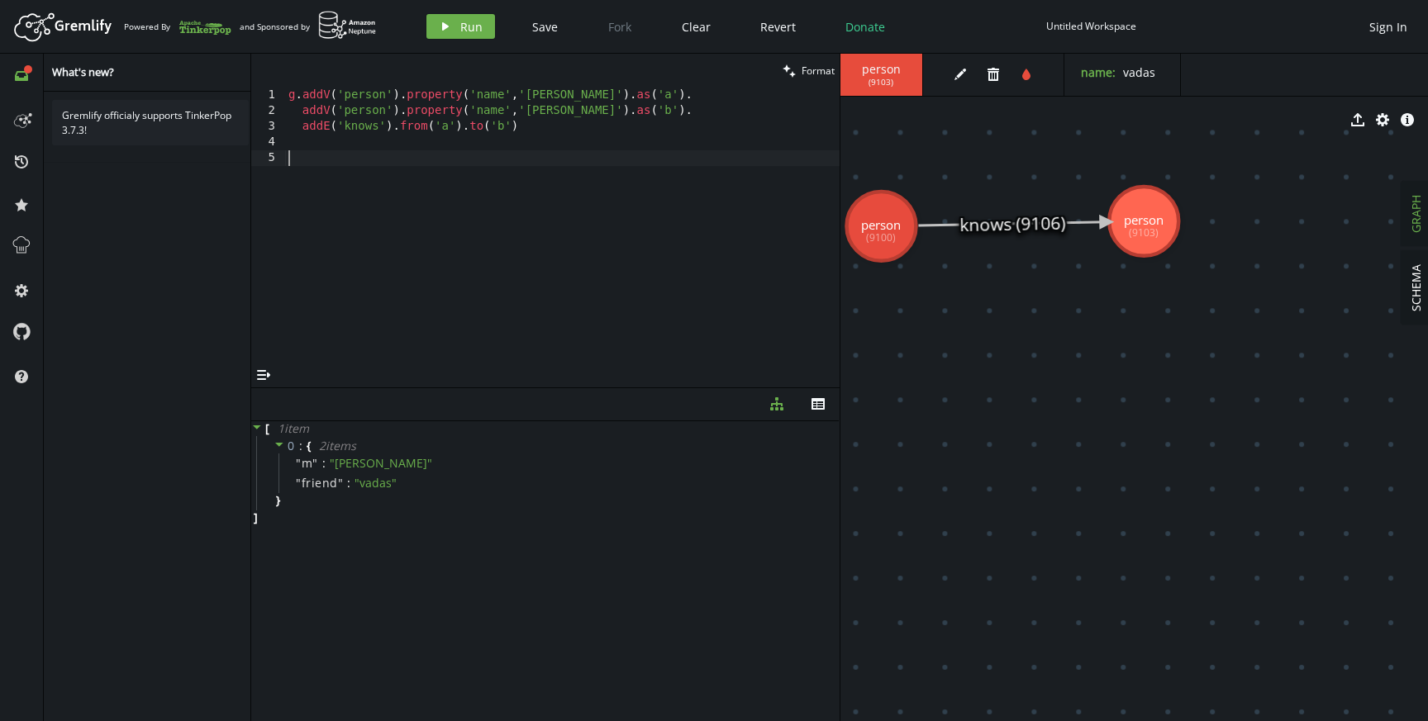
click at [649, 114] on div "g . addV ( 'person' ) . property ( 'name' , [GEOGRAPHIC_DATA][PERSON_NAME]' ) .…" at bounding box center [562, 241] width 554 height 307
type textarea "addV('person').property('name','[PERSON_NAME]').as('b')."
paste textarea "addV('person').property('name','[PERSON_NAME]').as('b')."
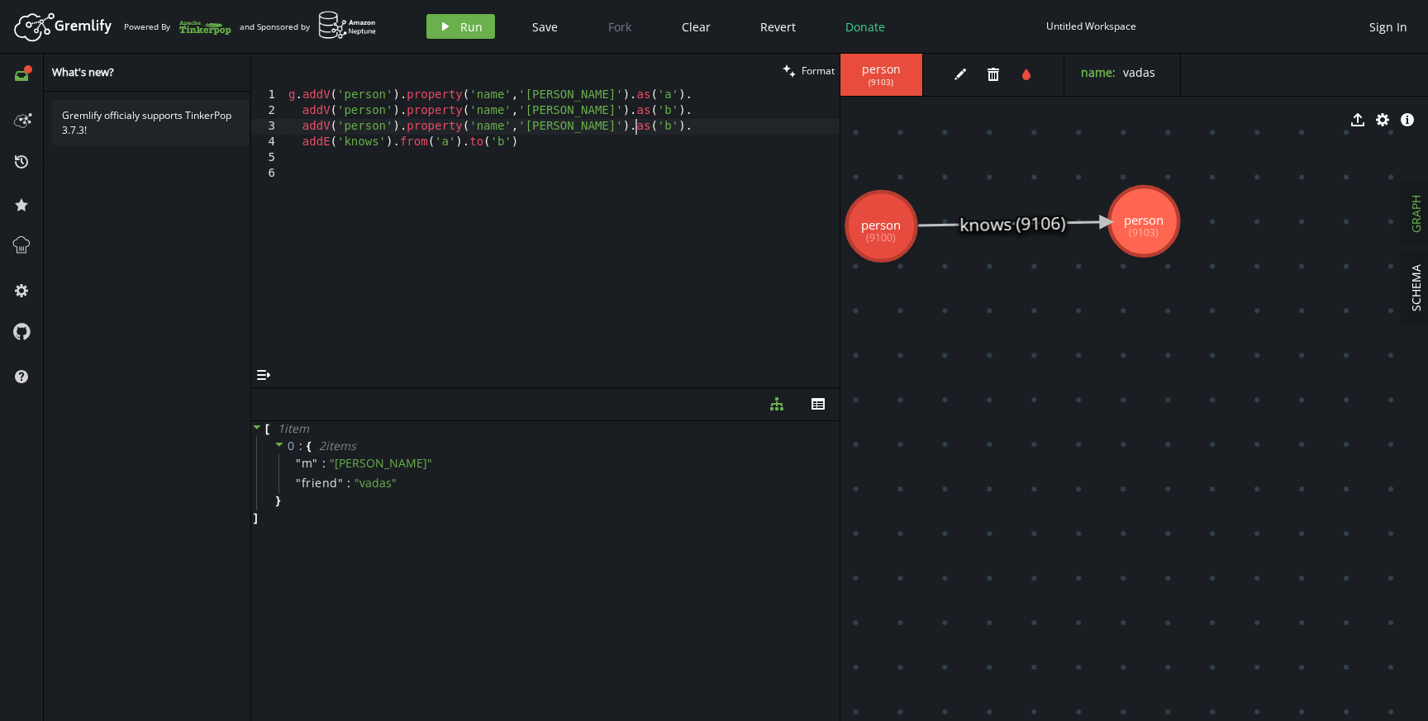
click at [525, 126] on div "g . addV ( 'person' ) . property ( 'name' , [GEOGRAPHIC_DATA][PERSON_NAME]' ) .…" at bounding box center [562, 241] width 554 height 307
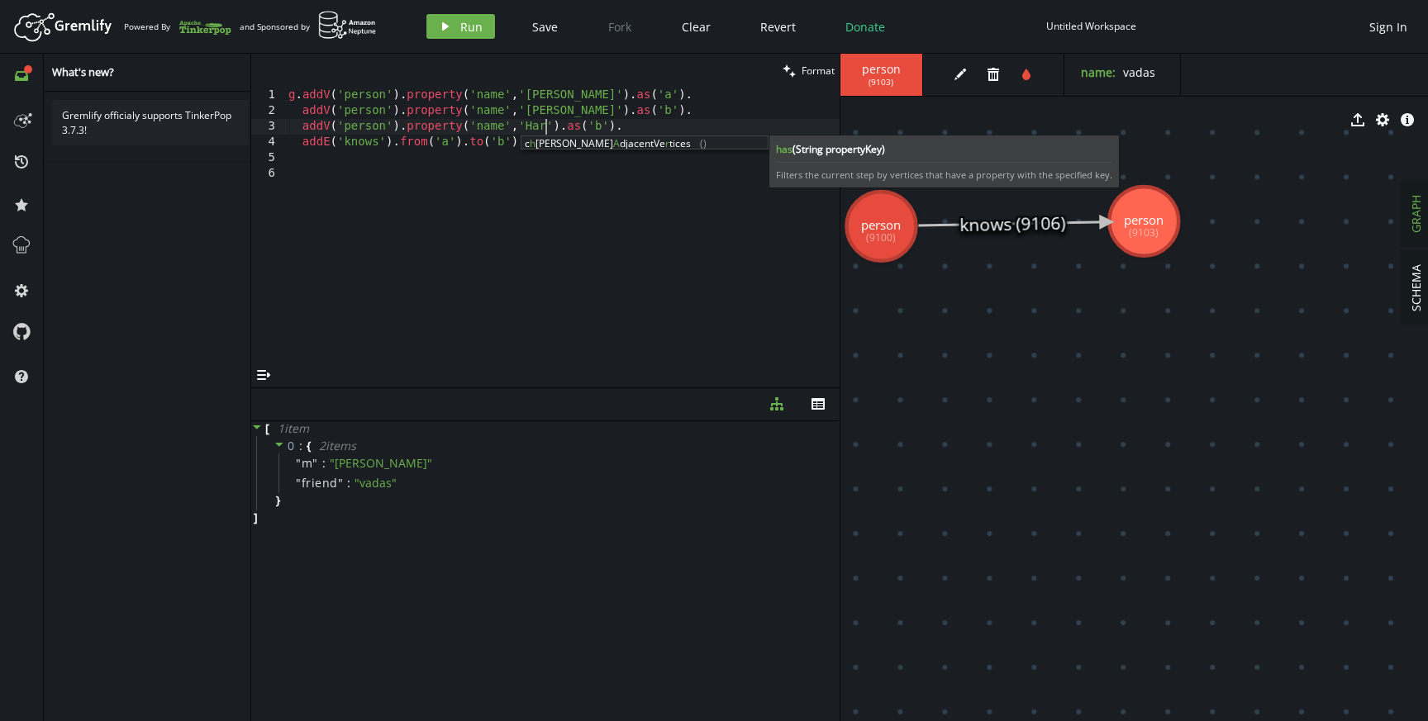
scroll to position [0, 264]
click at [610, 133] on div "g . addV ( 'person' ) . property ( 'name' , [GEOGRAPHIC_DATA][PERSON_NAME]' ) .…" at bounding box center [562, 241] width 554 height 307
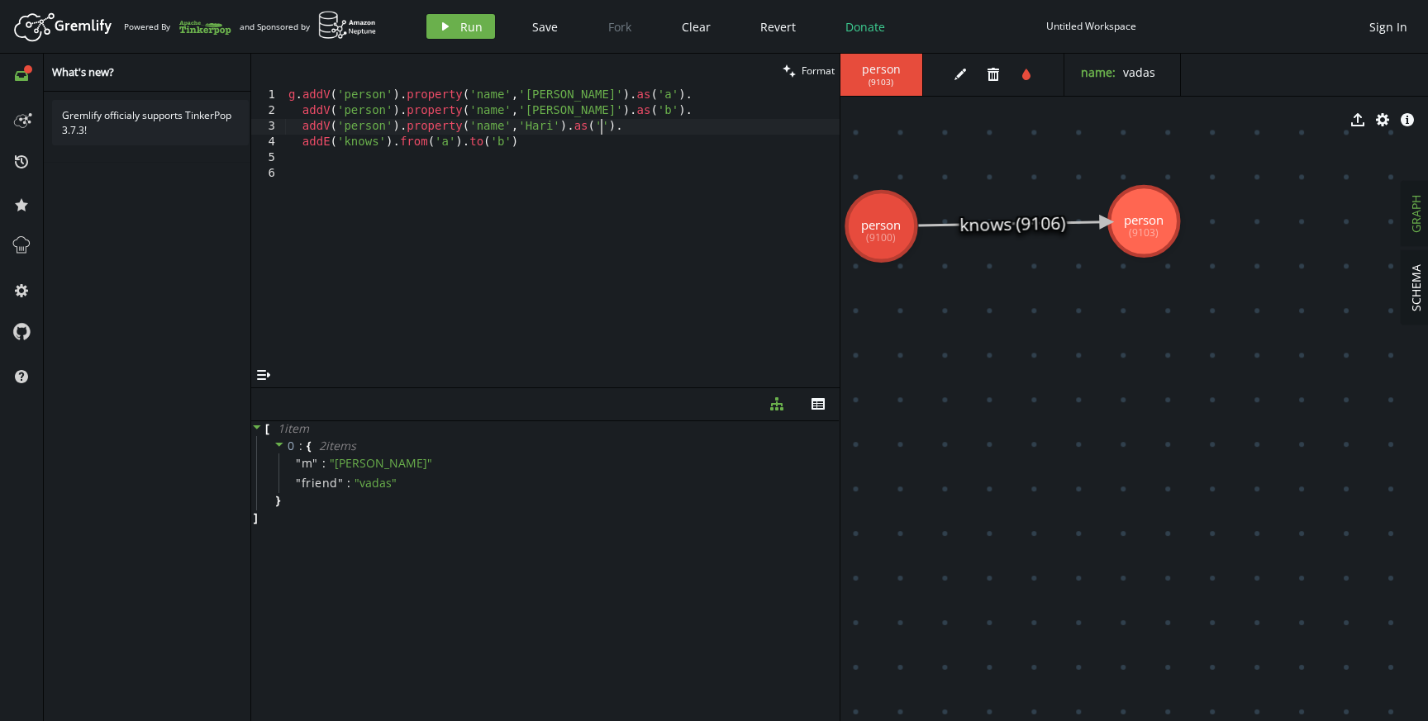
scroll to position [0, 319]
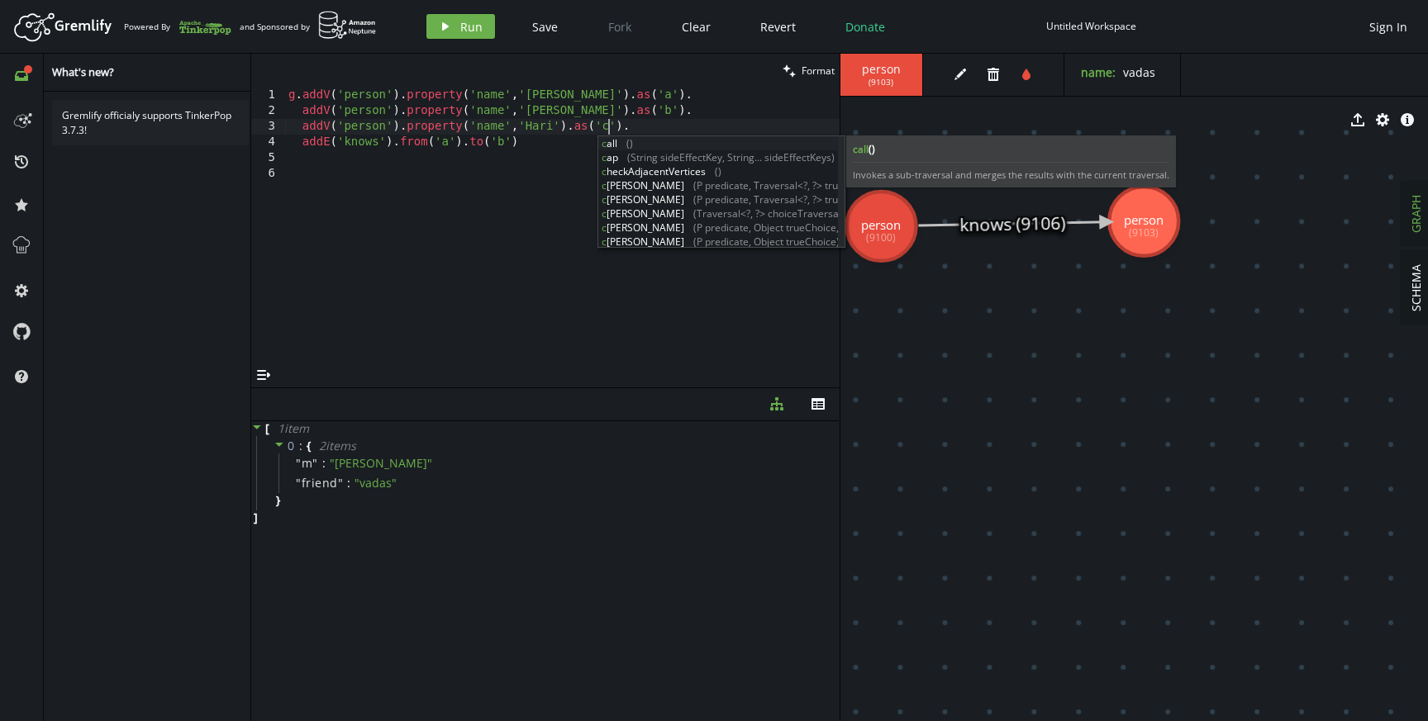
click at [653, 116] on div "g . addV ( 'person' ) . property ( 'name' , [GEOGRAPHIC_DATA][PERSON_NAME]' ) .…" at bounding box center [562, 241] width 554 height 307
type textarea "addV('person').property('name','[PERSON_NAME]').as('b')."
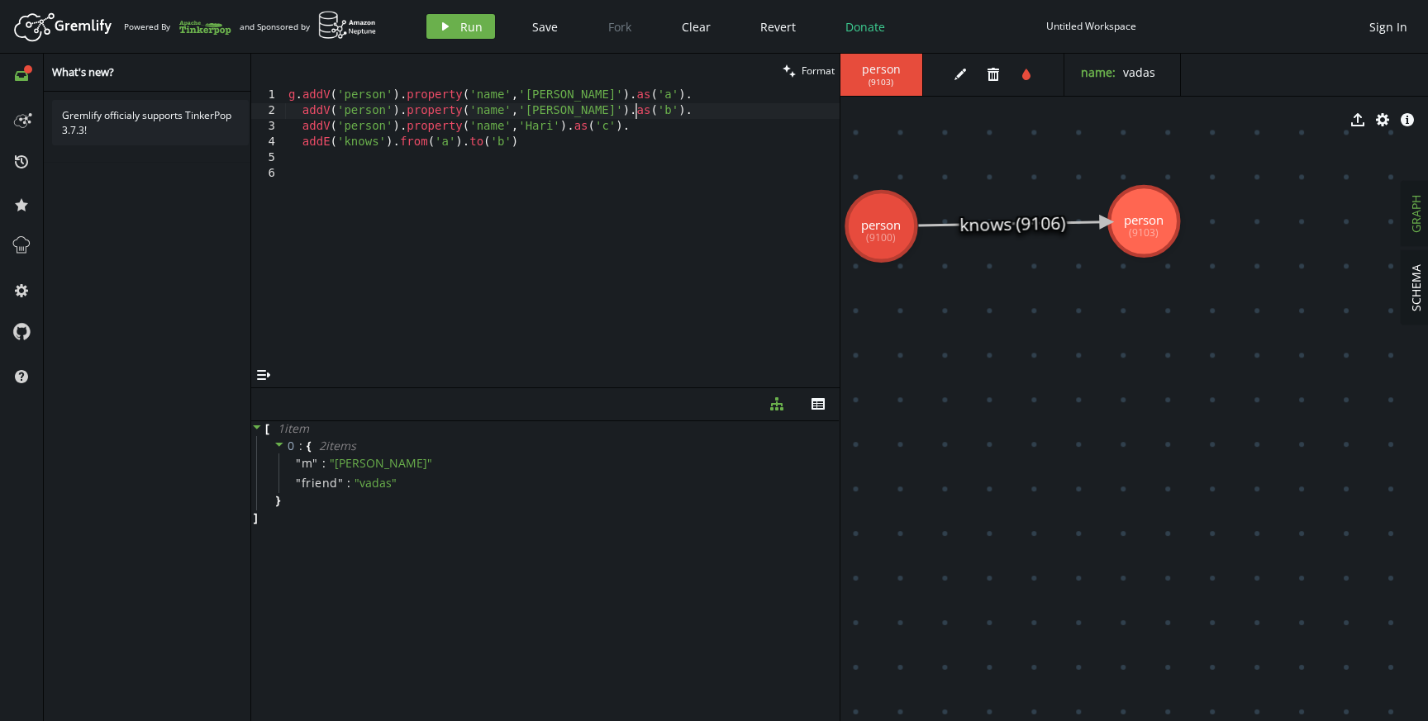
scroll to position [0, 0]
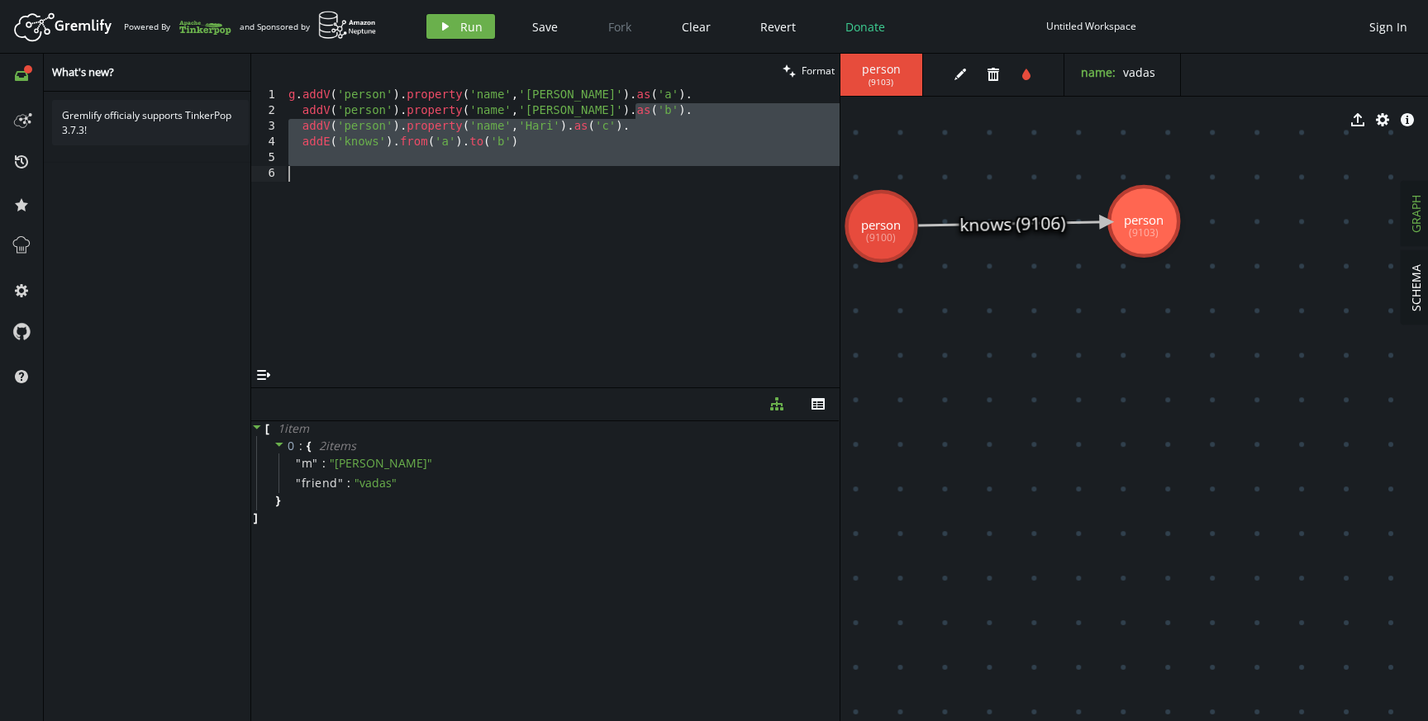
click at [653, 116] on div "g . addV ( 'person' ) . property ( 'name' , [GEOGRAPHIC_DATA][PERSON_NAME]' ) .…" at bounding box center [562, 241] width 554 height 307
type textarea "addV('person').property('name','[PERSON_NAME]').as('b')."
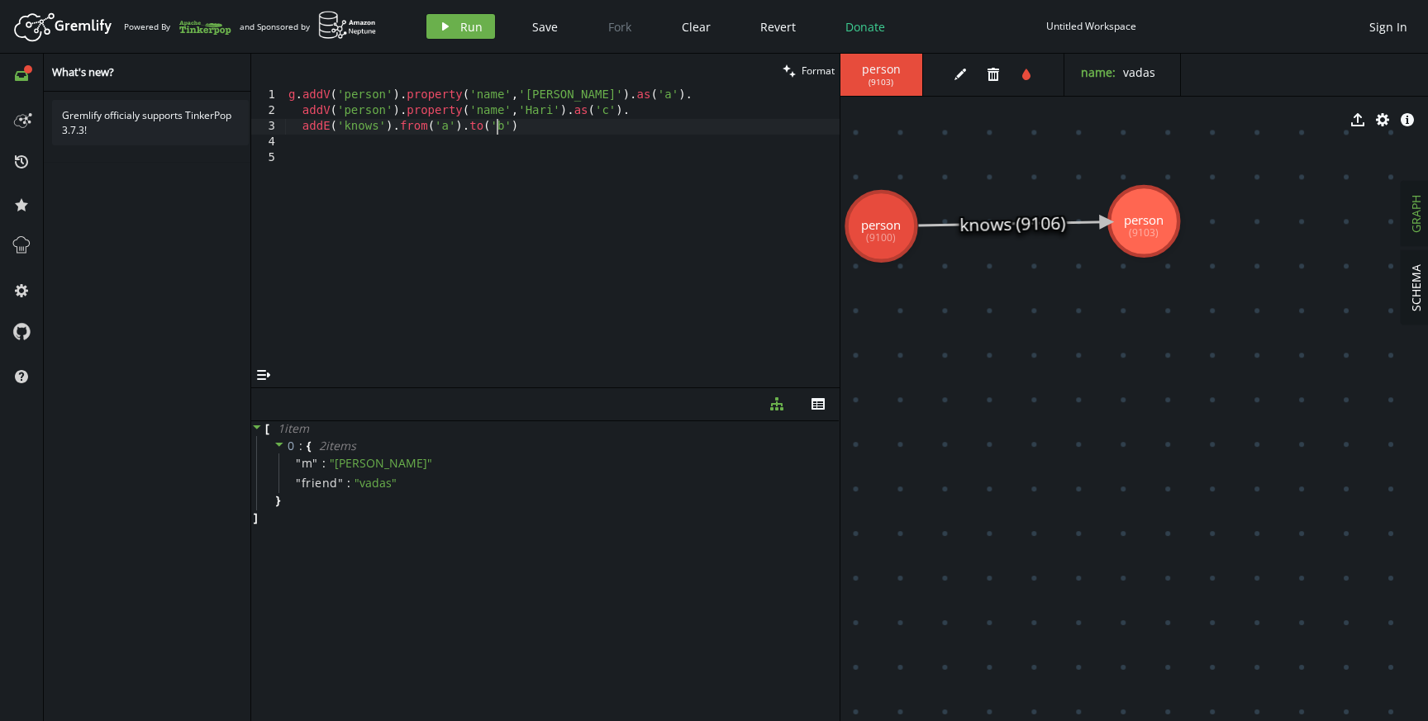
click at [496, 128] on div "g . addV ( 'person' ) . property ( 'name' , [GEOGRAPHIC_DATA][PERSON_NAME]' ) .…" at bounding box center [562, 241] width 554 height 307
type textarea "addE('knows').from('a').to('c')"
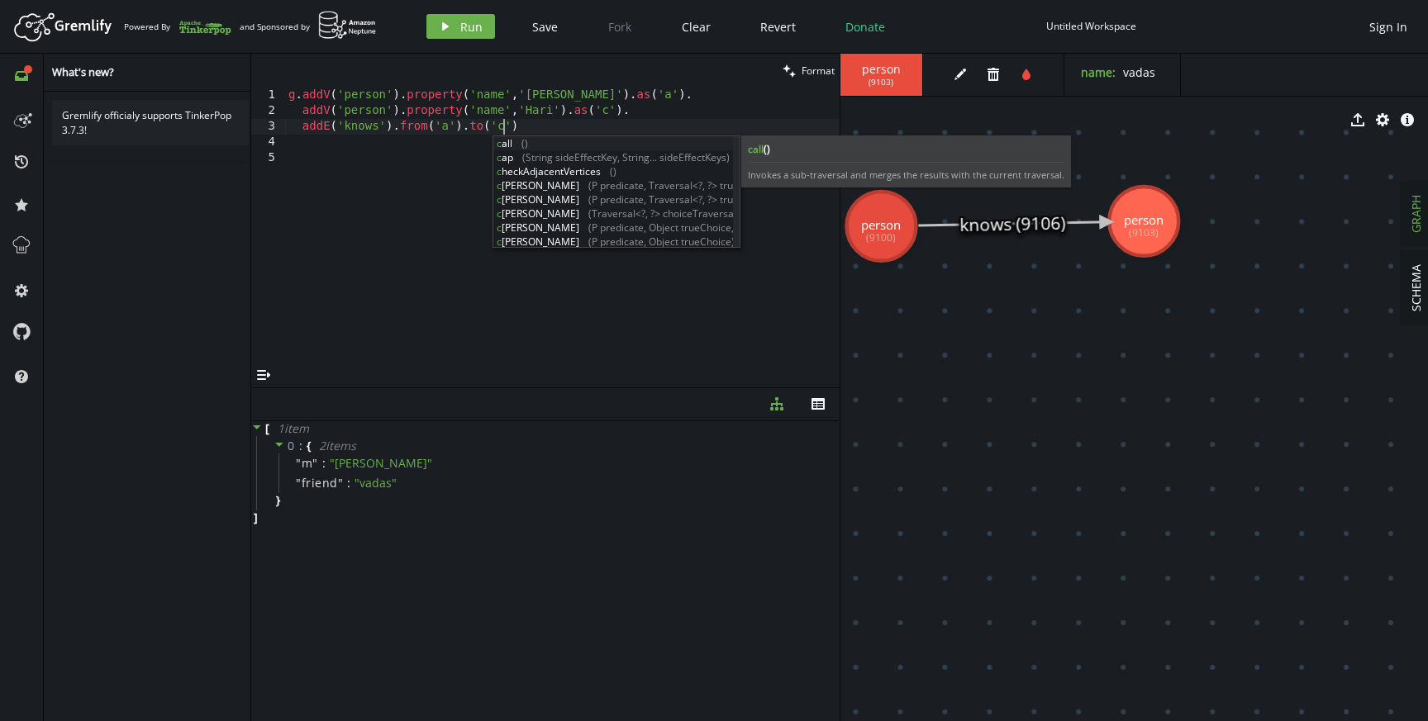
scroll to position [0, 215]
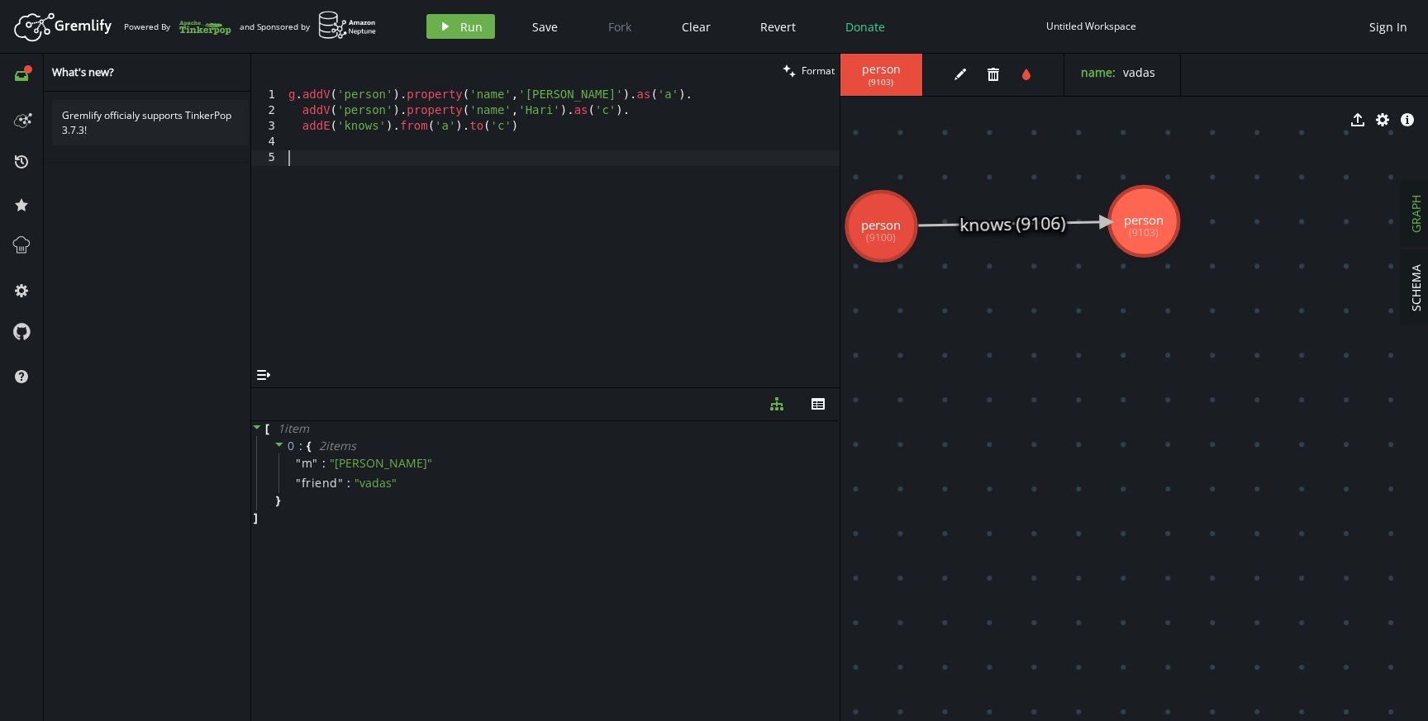
click at [444, 169] on div "g . addV ( 'person' ) . property ( 'name' , [GEOGRAPHIC_DATA][PERSON_NAME]' ) .…" at bounding box center [562, 241] width 554 height 307
click at [462, 34] on span "Run" at bounding box center [471, 27] width 22 height 16
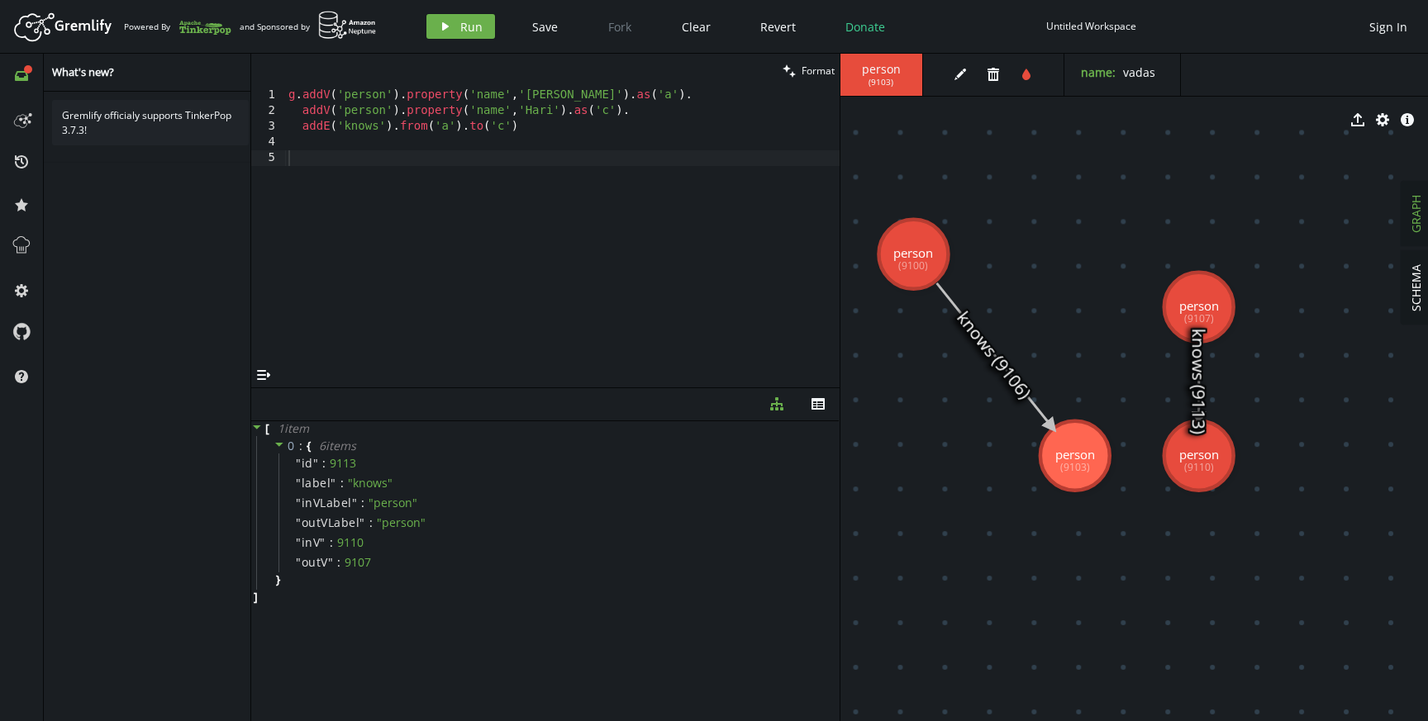
drag, startPoint x: 1081, startPoint y: 312, endPoint x: 913, endPoint y: 255, distance: 177.2
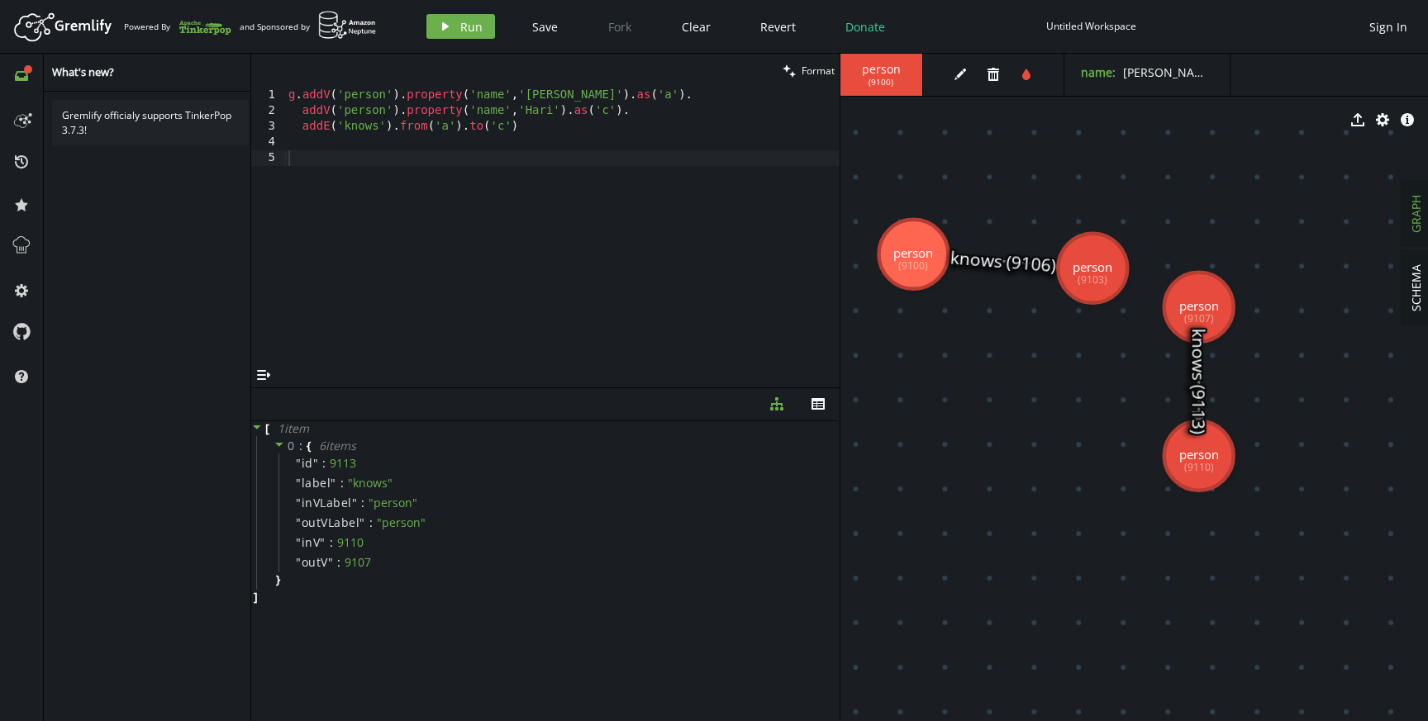
drag, startPoint x: 1086, startPoint y: 456, endPoint x: 1092, endPoint y: 269, distance: 186.9
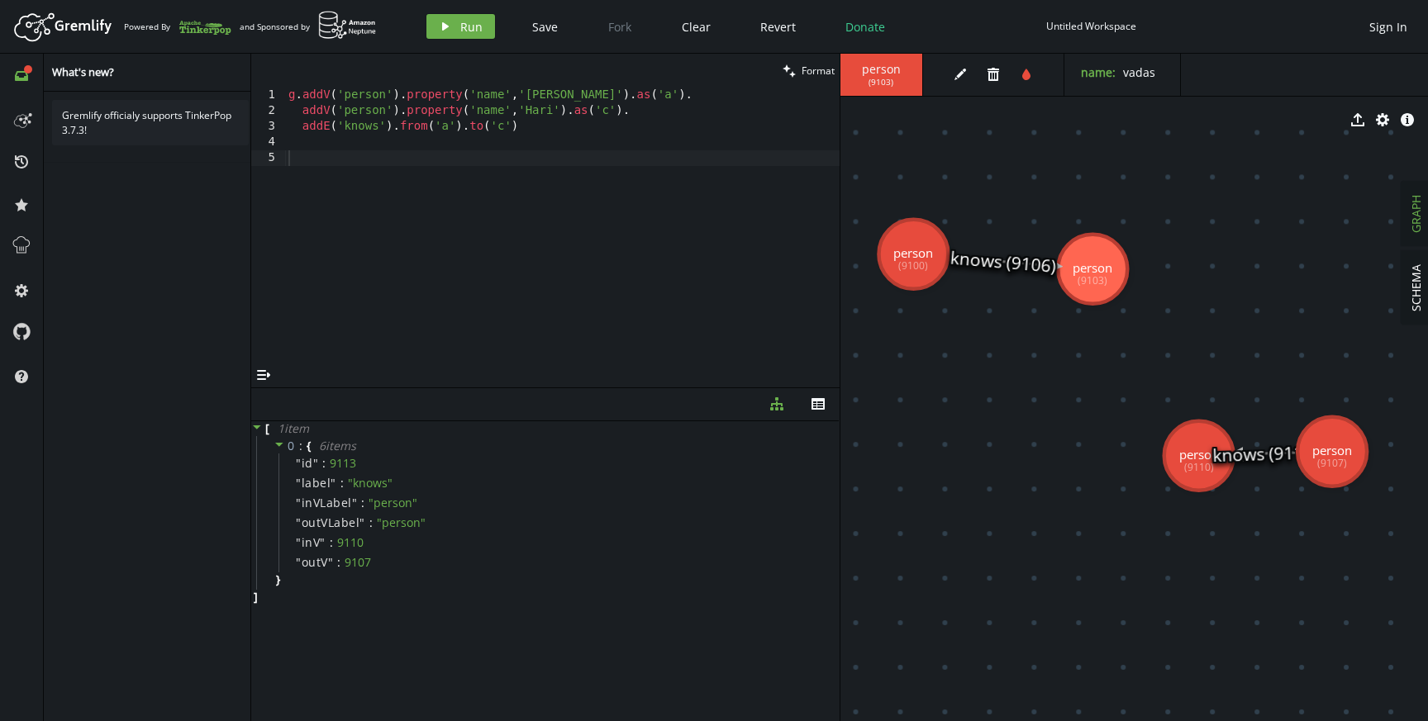
drag, startPoint x: 1216, startPoint y: 298, endPoint x: 1332, endPoint y: 452, distance: 192.4
click at [955, 71] on icon "edit" at bounding box center [960, 74] width 13 height 13
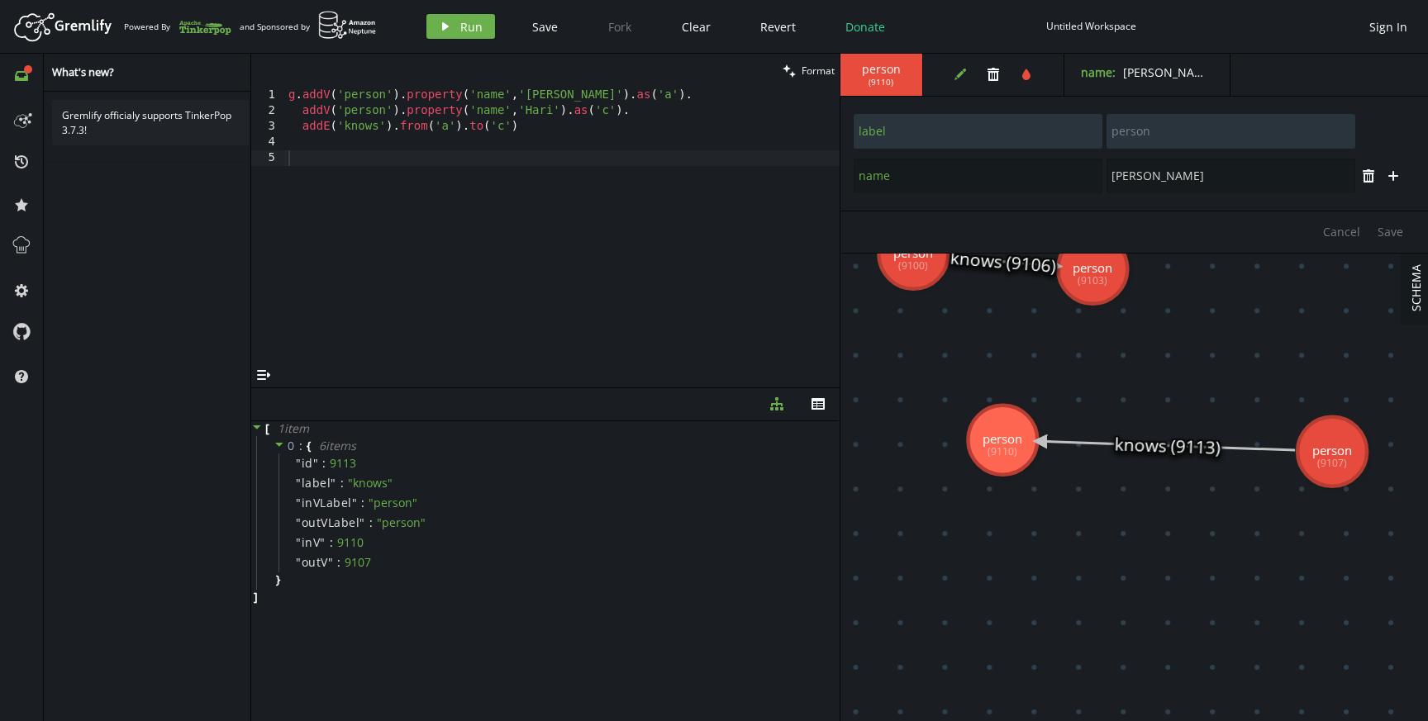
drag, startPoint x: 1184, startPoint y: 446, endPoint x: 998, endPoint y: 444, distance: 185.9
type input "[PERSON_NAME]"
click at [1038, 451] on icon at bounding box center [1164, 447] width 259 height 7
type input "label"
type input "knows"
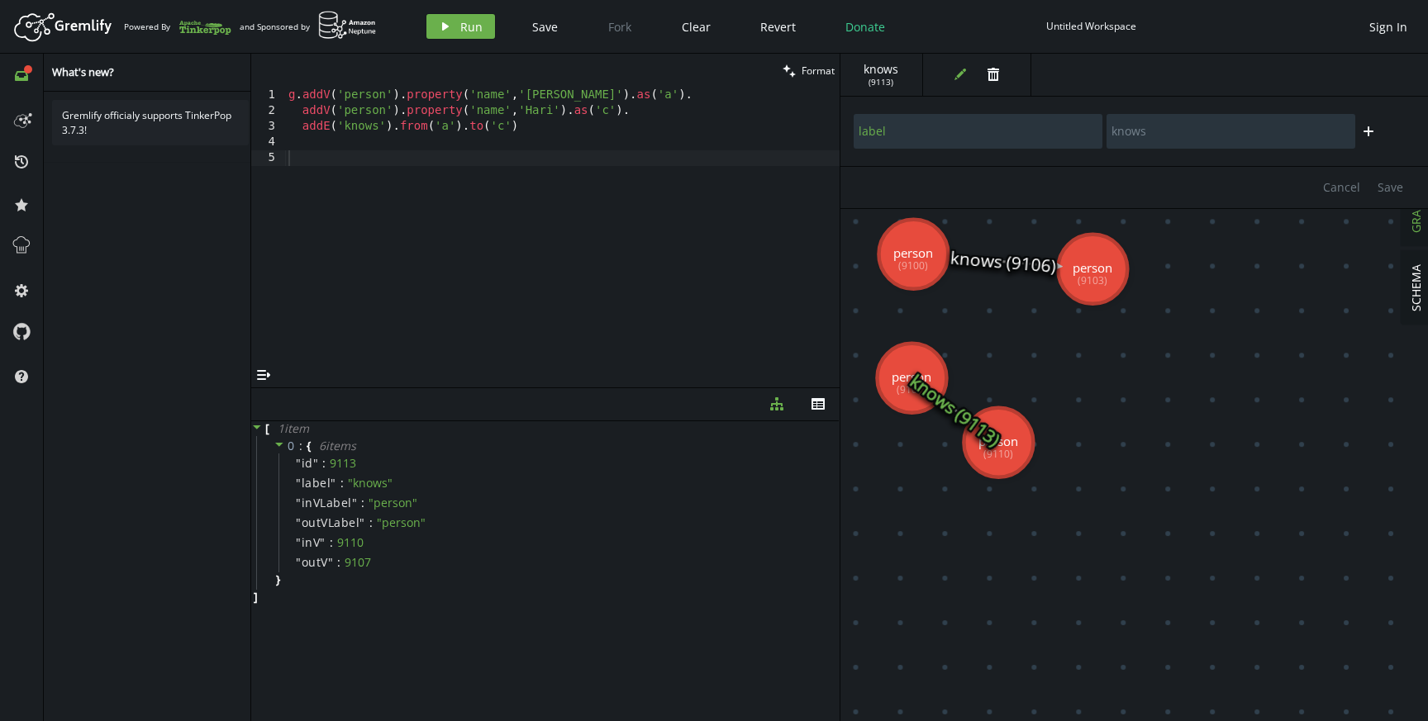
drag, startPoint x: 1331, startPoint y: 459, endPoint x: 904, endPoint y: 380, distance: 434.4
type input "name"
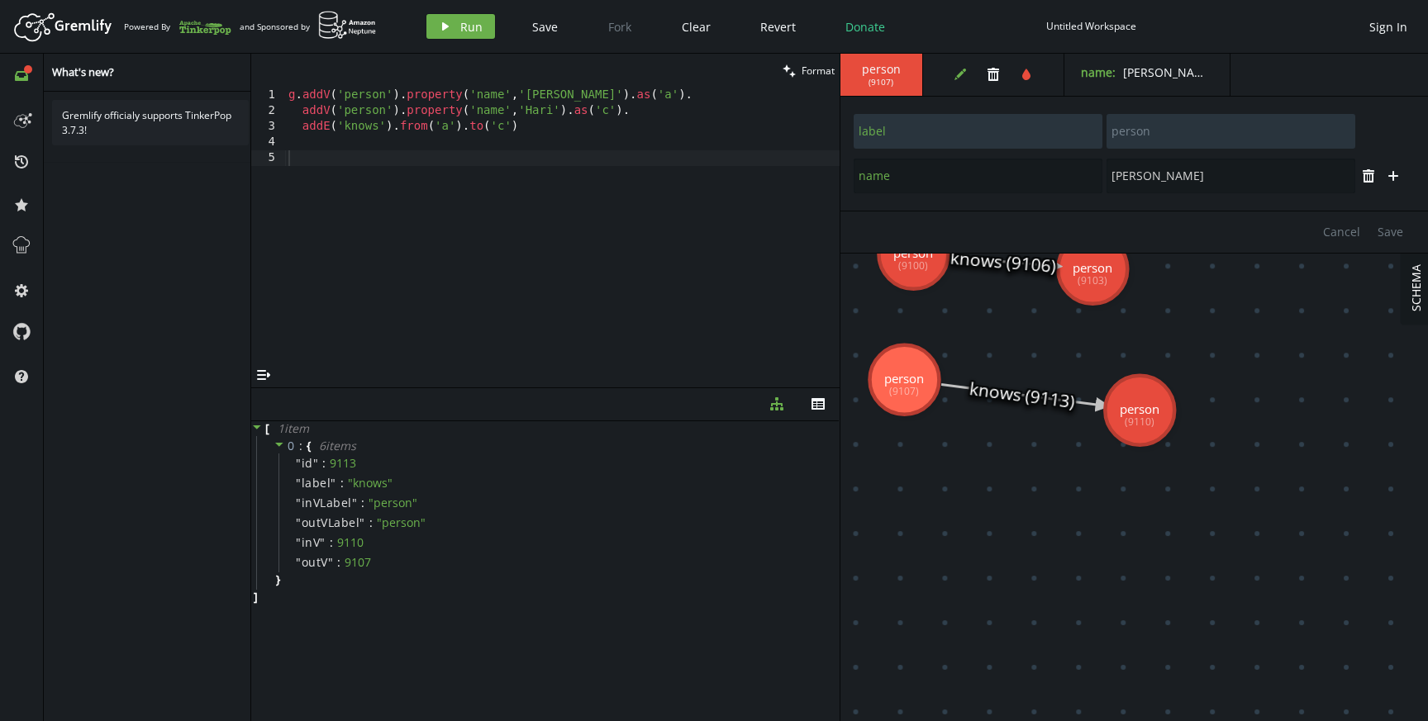
drag, startPoint x: 1019, startPoint y: 436, endPoint x: 1138, endPoint y: 411, distance: 121.7
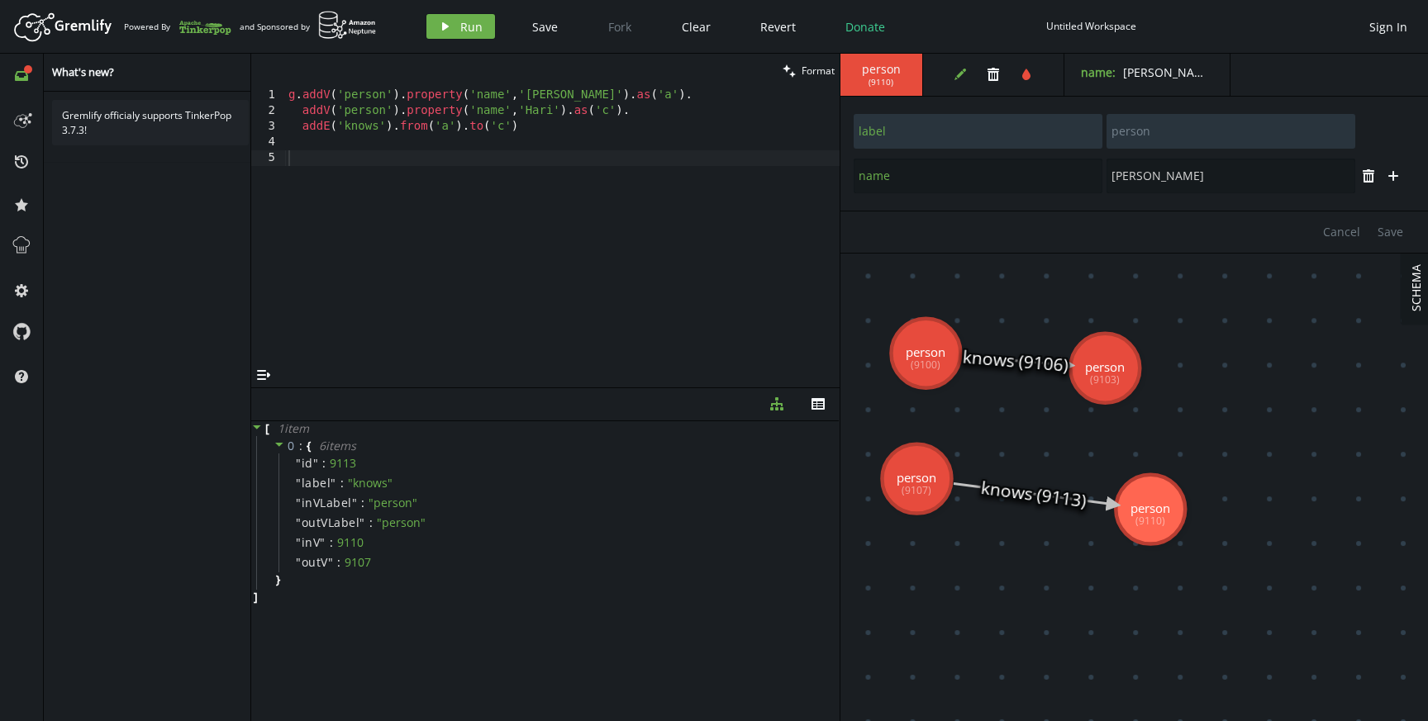
drag, startPoint x: 1168, startPoint y: 353, endPoint x: 1180, endPoint y: 452, distance: 99.9
drag, startPoint x: 1146, startPoint y: 505, endPoint x: 1145, endPoint y: 483, distance: 21.5
type input "[PERSON_NAME]"
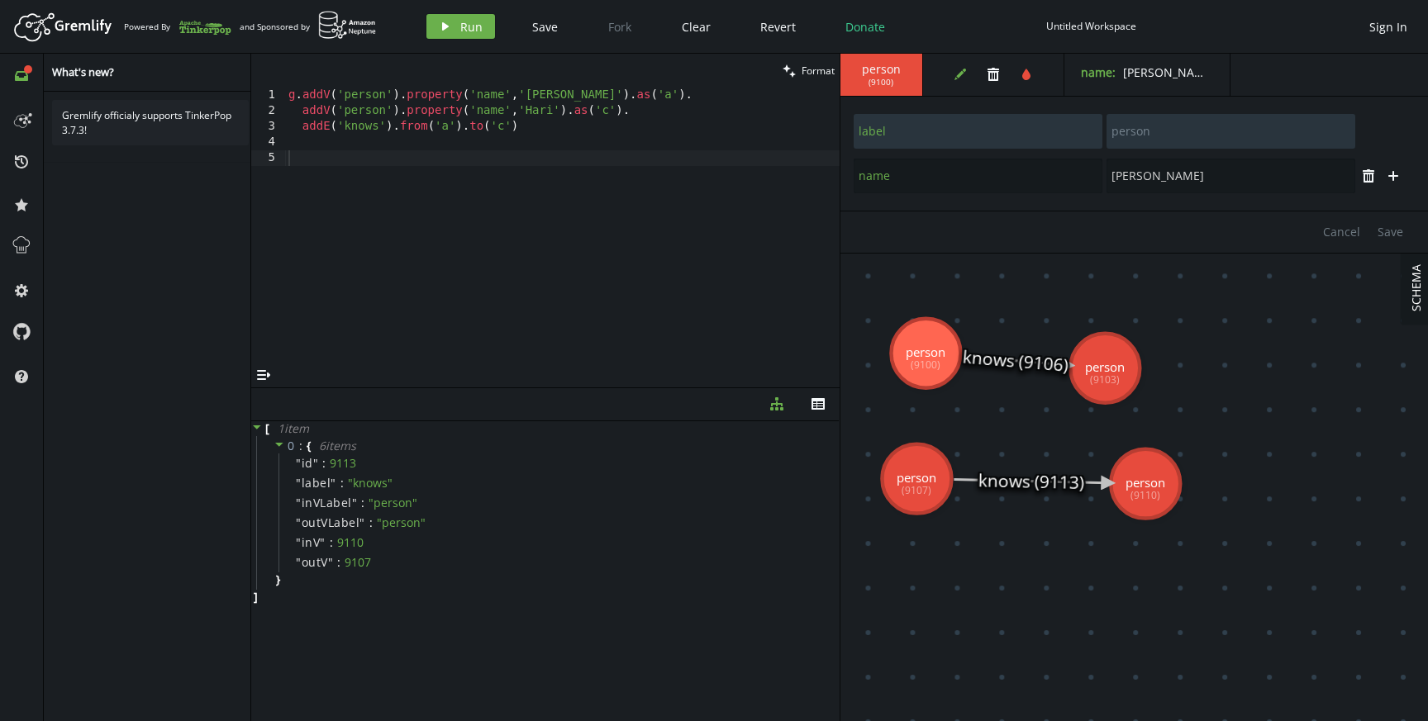
click at [440, 276] on div "g . addV ( 'person' ) . property ( 'name' , [GEOGRAPHIC_DATA][PERSON_NAME]' ) .…" at bounding box center [562, 241] width 554 height 307
type textarea "addV('person').property('name','[PERSON_NAME]').as('b')."
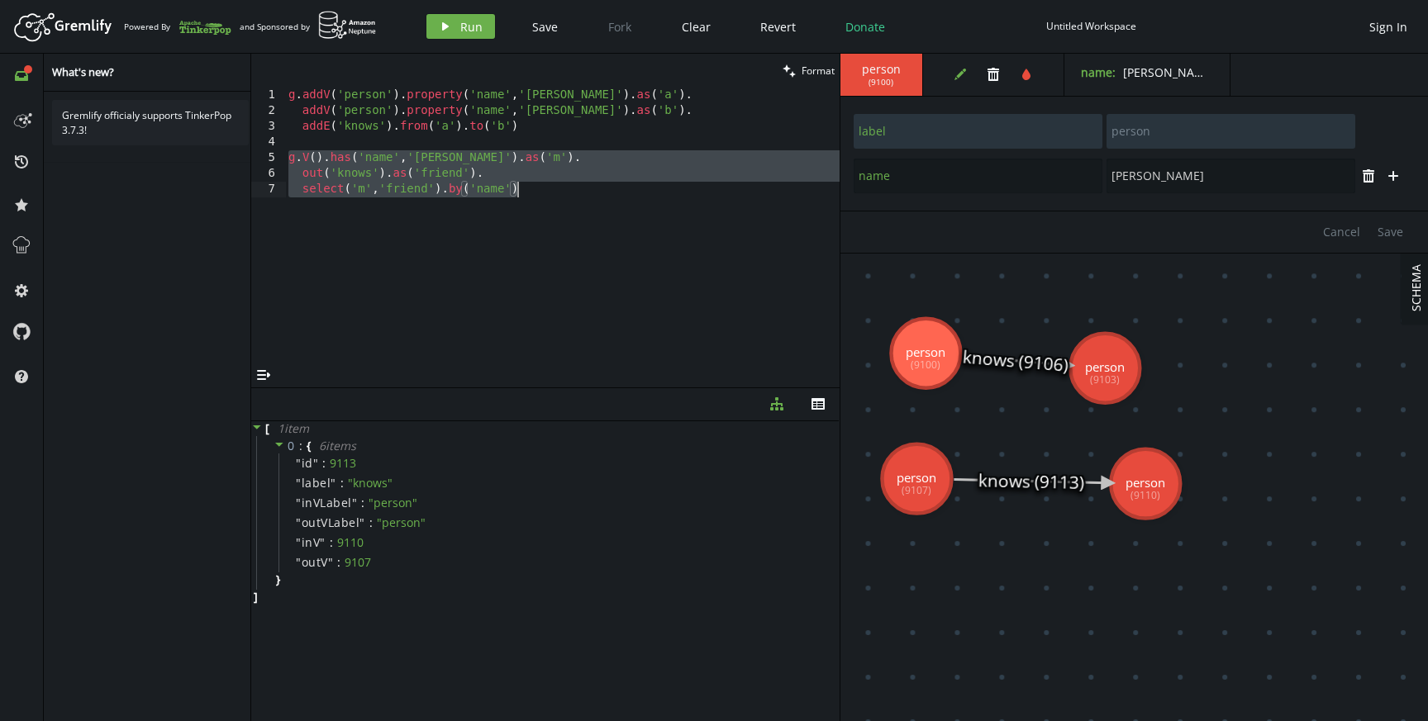
click at [554, 195] on div "g . addV ( 'person' ) . property ( 'name' , [GEOGRAPHIC_DATA][PERSON_NAME]' ) .…" at bounding box center [562, 241] width 554 height 307
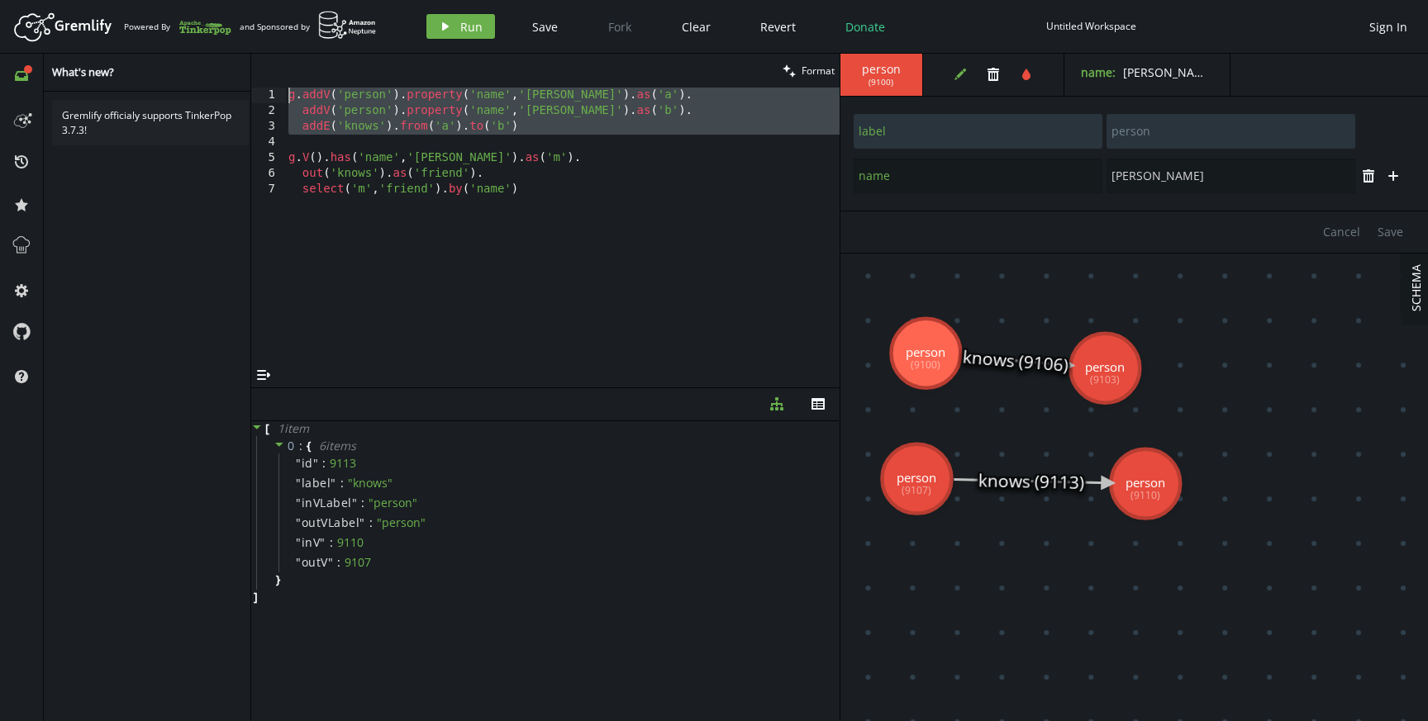
drag, startPoint x: 444, startPoint y: 145, endPoint x: 237, endPoint y: 76, distance: 217.9
click at [237, 78] on div "full-circle inbox history star cog help What's new? Gremlify officialy supports…" at bounding box center [714, 388] width 1428 height 668
type textarea "g.addV('person').property('name','[PERSON_NAME]').as('a'). addV('person').prope…"
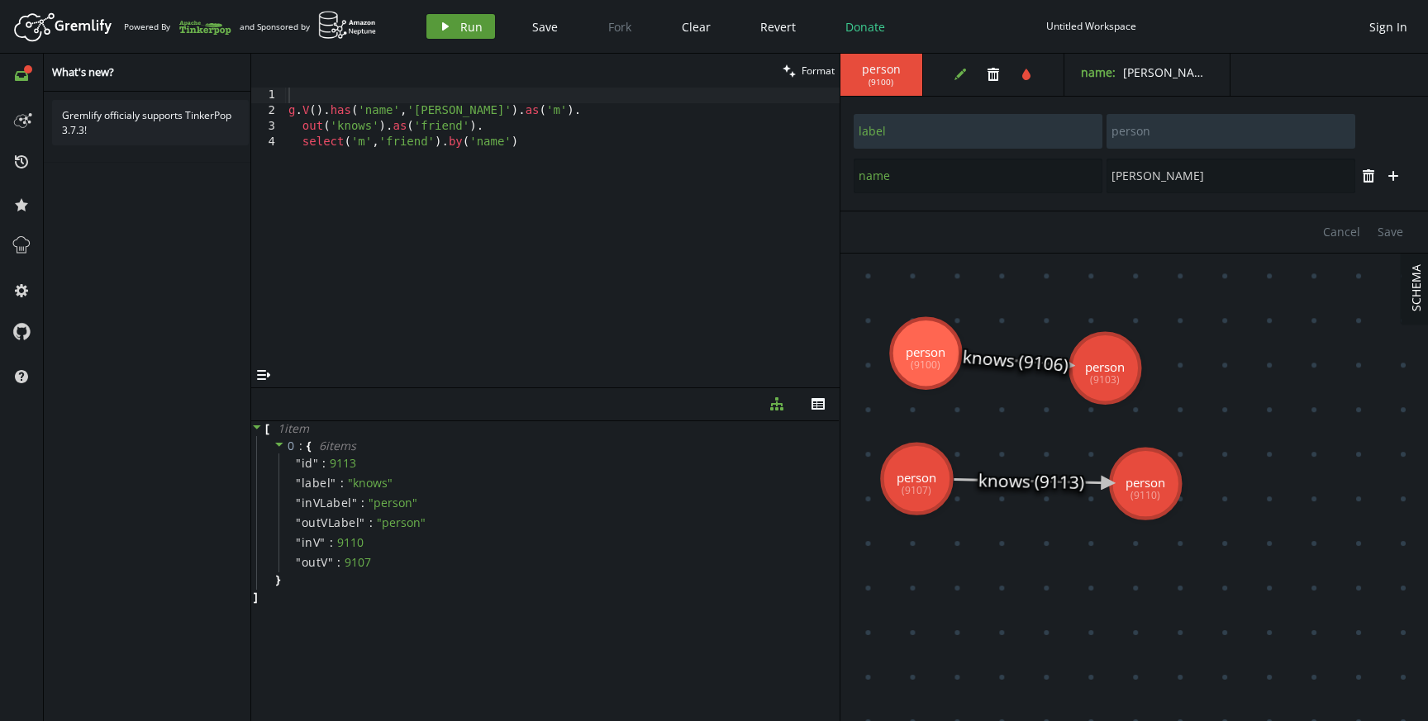
click at [444, 28] on icon "button" at bounding box center [445, 26] width 7 height 8
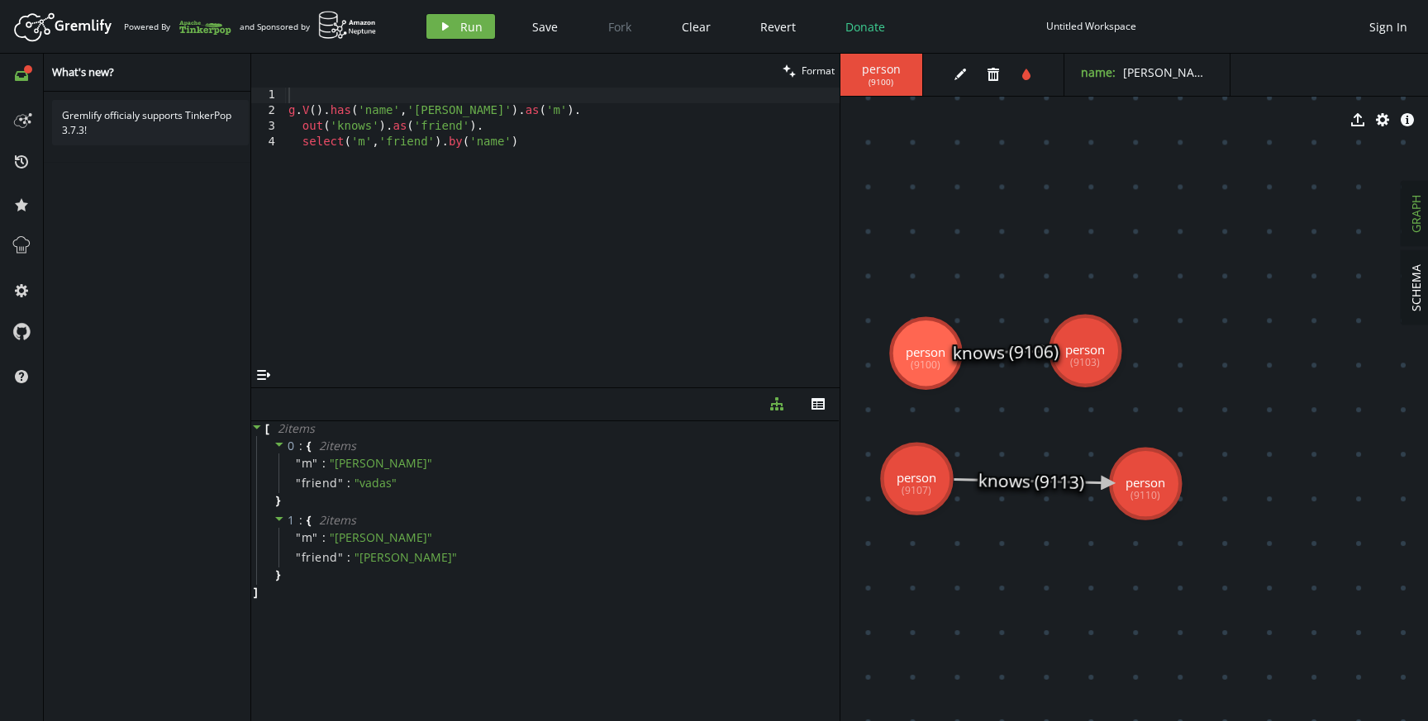
drag, startPoint x: 1085, startPoint y: 364, endPoint x: 1085, endPoint y: 346, distance: 17.4
click at [572, 205] on div "g . V ( ) . has ( 'name' , '[PERSON_NAME]' ) . as ( 'm' ) . out ( 'knows' ) . a…" at bounding box center [562, 241] width 554 height 307
type textarea "addE('knows').from('a').to('b')"
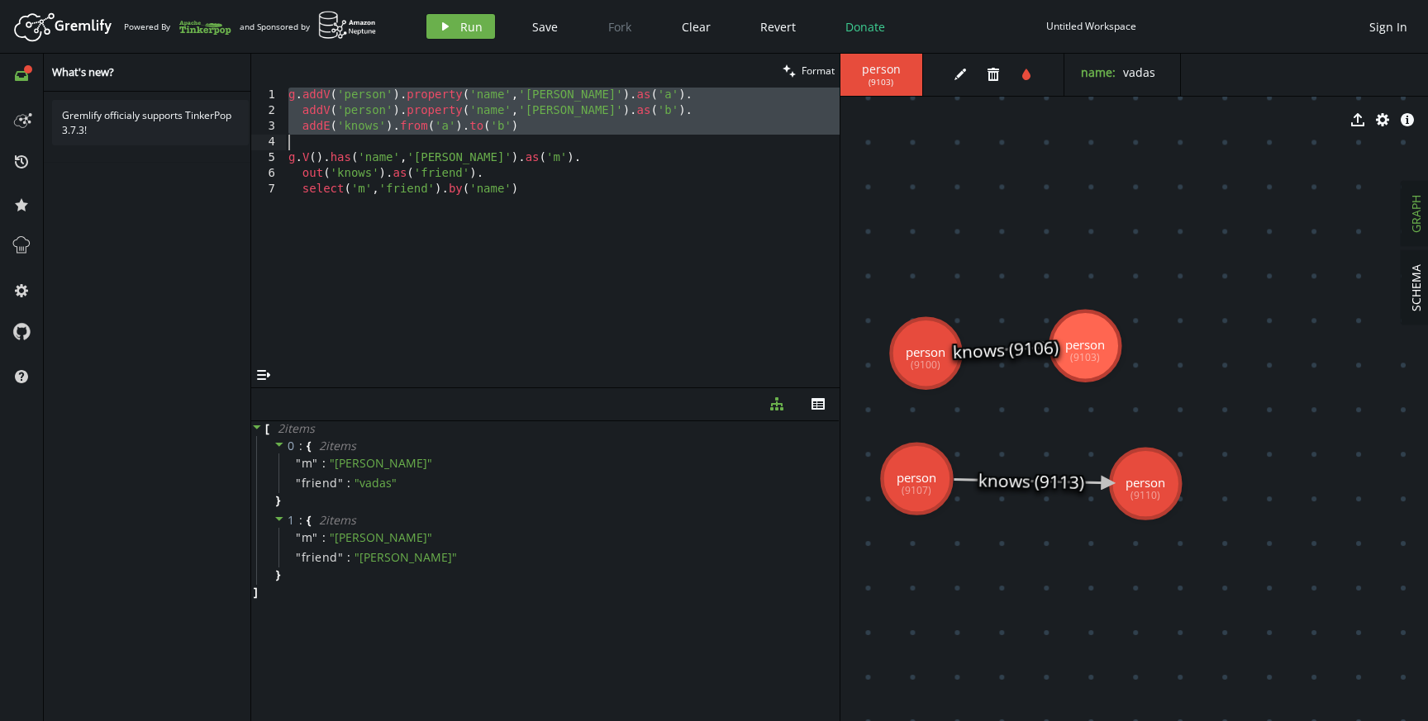
click at [567, 140] on div "g . addV ( 'person' ) . property ( 'name' , [GEOGRAPHIC_DATA][PERSON_NAME]' ) .…" at bounding box center [562, 241] width 554 height 307
drag, startPoint x: 526, startPoint y: 132, endPoint x: 245, endPoint y: 79, distance: 286.9
click at [245, 79] on div "full-circle inbox history star cog help What's new? Gremlify officialy supports…" at bounding box center [714, 388] width 1428 height 668
type textarea "g.addV('person').property('name','[PERSON_NAME]').as('a'). addV('person').prope…"
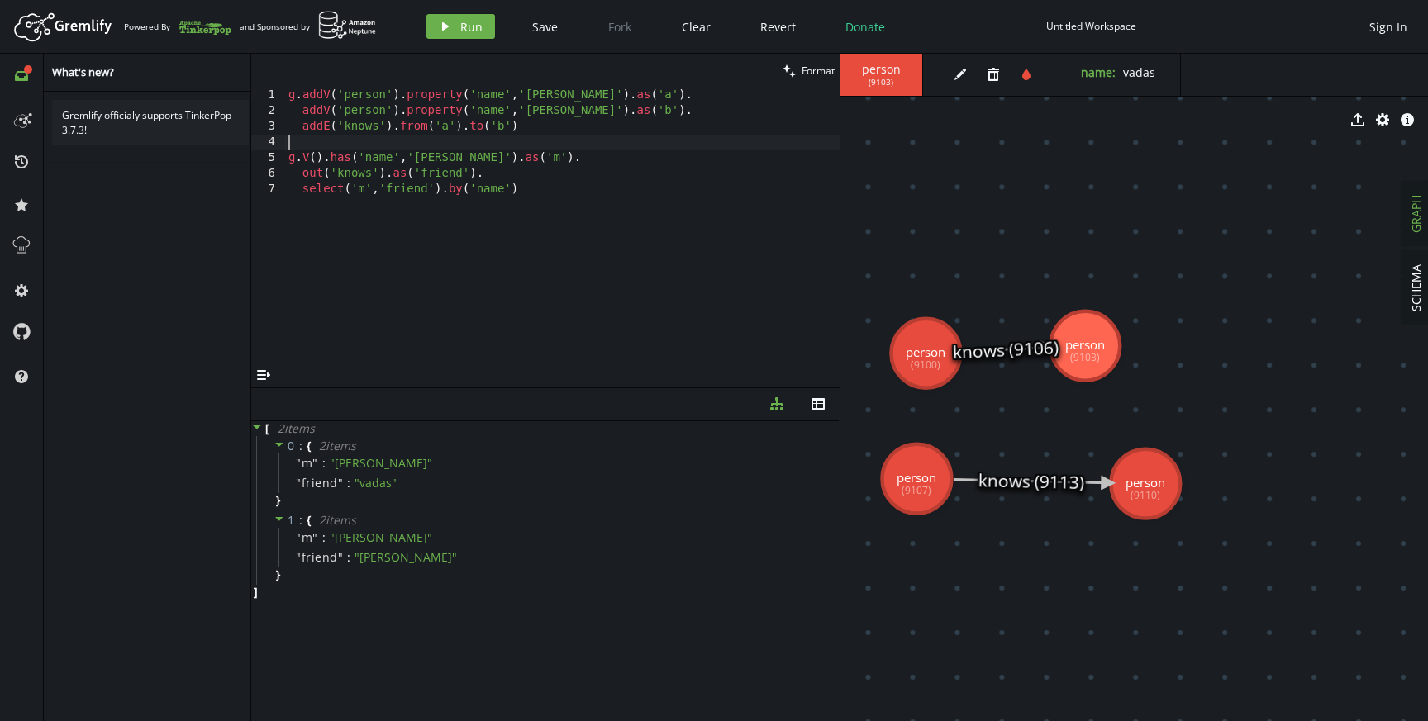
click at [704, 150] on div "g . addV ( 'person' ) . property ( 'name' , [GEOGRAPHIC_DATA][PERSON_NAME]' ) .…" at bounding box center [562, 241] width 554 height 307
click at [651, 178] on div "g . addV ( 'person' ) . property ( 'name' , [GEOGRAPHIC_DATA][PERSON_NAME]' ) .…" at bounding box center [562, 241] width 554 height 307
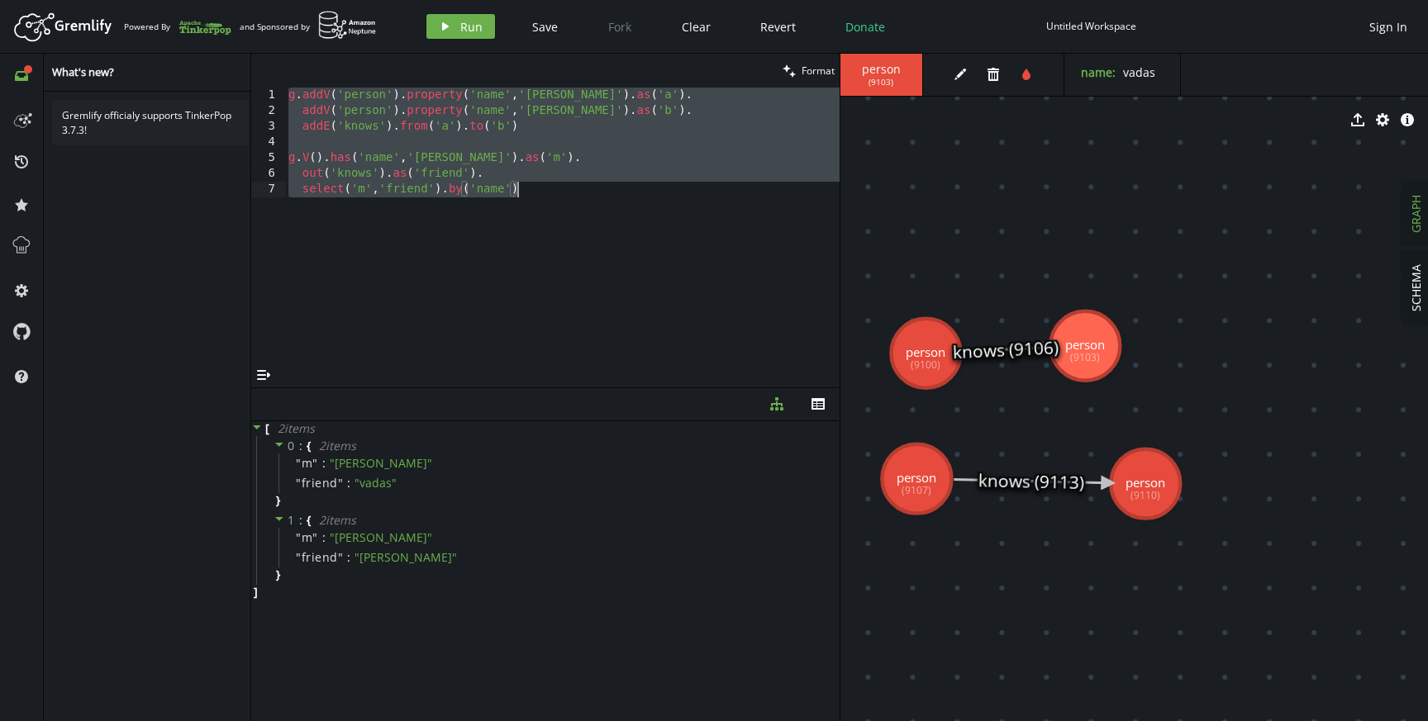
paste textarea "addE('knows').from('a').to('c"
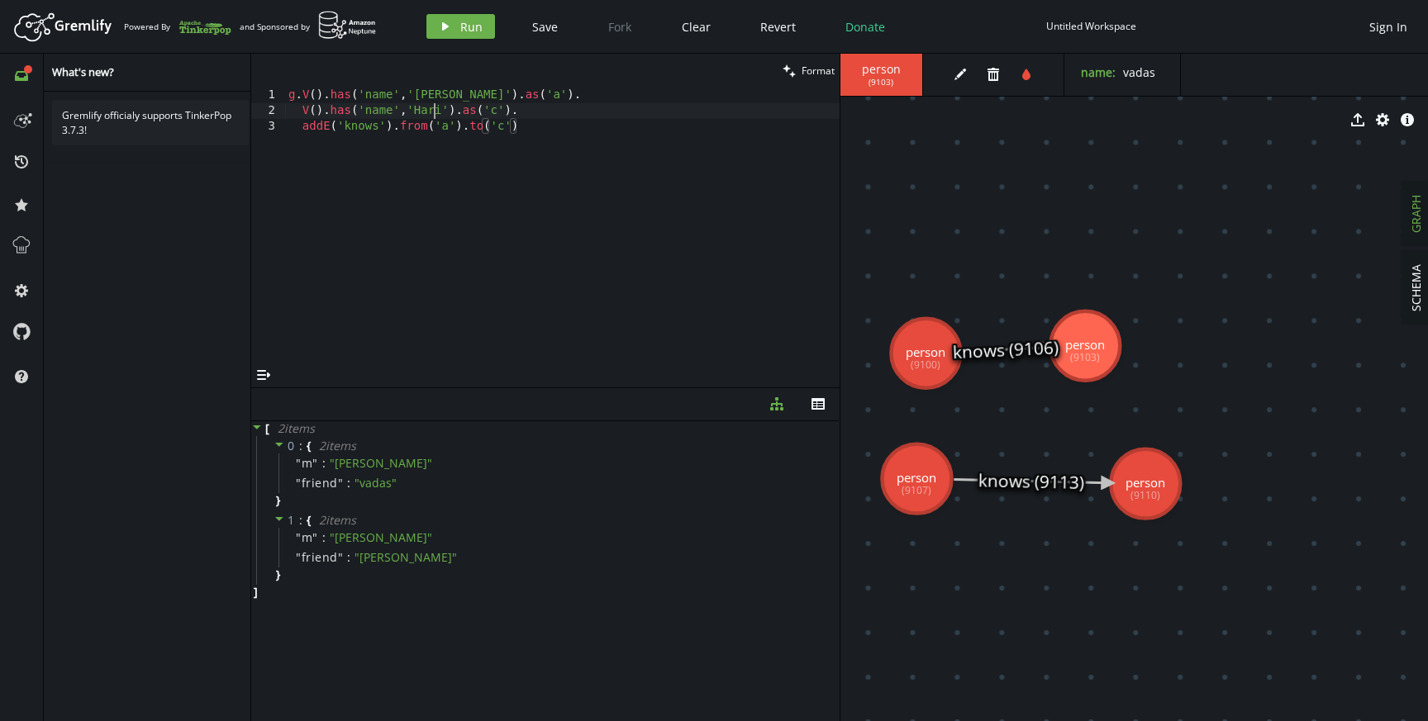
click at [432, 107] on div "g . V ( ) . has ( 'name' , '[PERSON_NAME]' ) . as ( 'a' ) . V ( ) . has ( 'name…" at bounding box center [562, 241] width 554 height 307
click at [408, 107] on div "g . V ( ) . has ( 'name' , '[PERSON_NAME]' ) . as ( 'a' ) . V ( ) . has ( 'name…" at bounding box center [562, 241] width 554 height 307
click at [416, 107] on div "g . V ( ) . has ( 'name' , '[PERSON_NAME]' ) . as ( 'a' ) . V ( ) . has ( 'name…" at bounding box center [562, 241] width 554 height 307
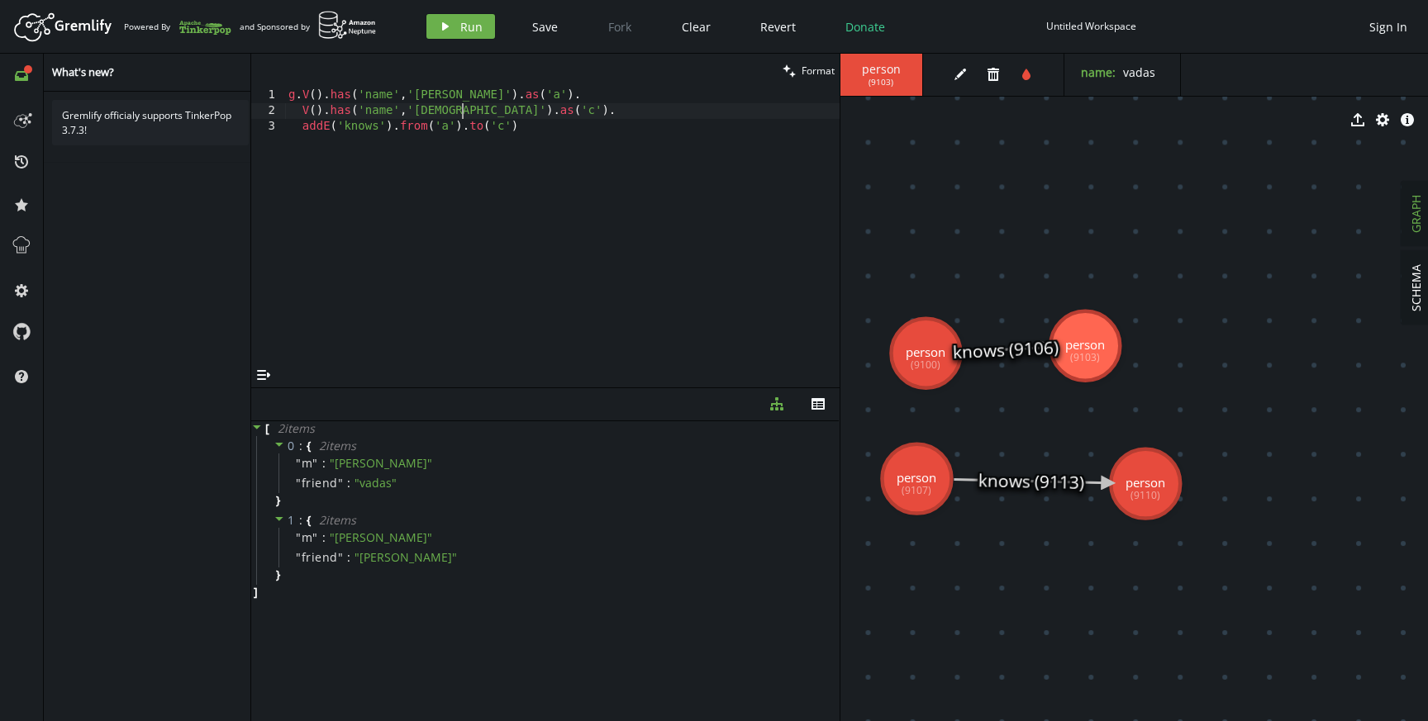
scroll to position [0, 173]
click at [521, 115] on div "g . V ( ) . has ( 'name' , '[PERSON_NAME]' ) . as ( 'a' ) . V ( ) . has ( 'name…" at bounding box center [562, 241] width 554 height 307
click at [488, 128] on div "g . V ( ) . has ( 'name' , '[PERSON_NAME]' ) . as ( 'a' ) . V ( ) . has ( 'name…" at bounding box center [562, 241] width 554 height 307
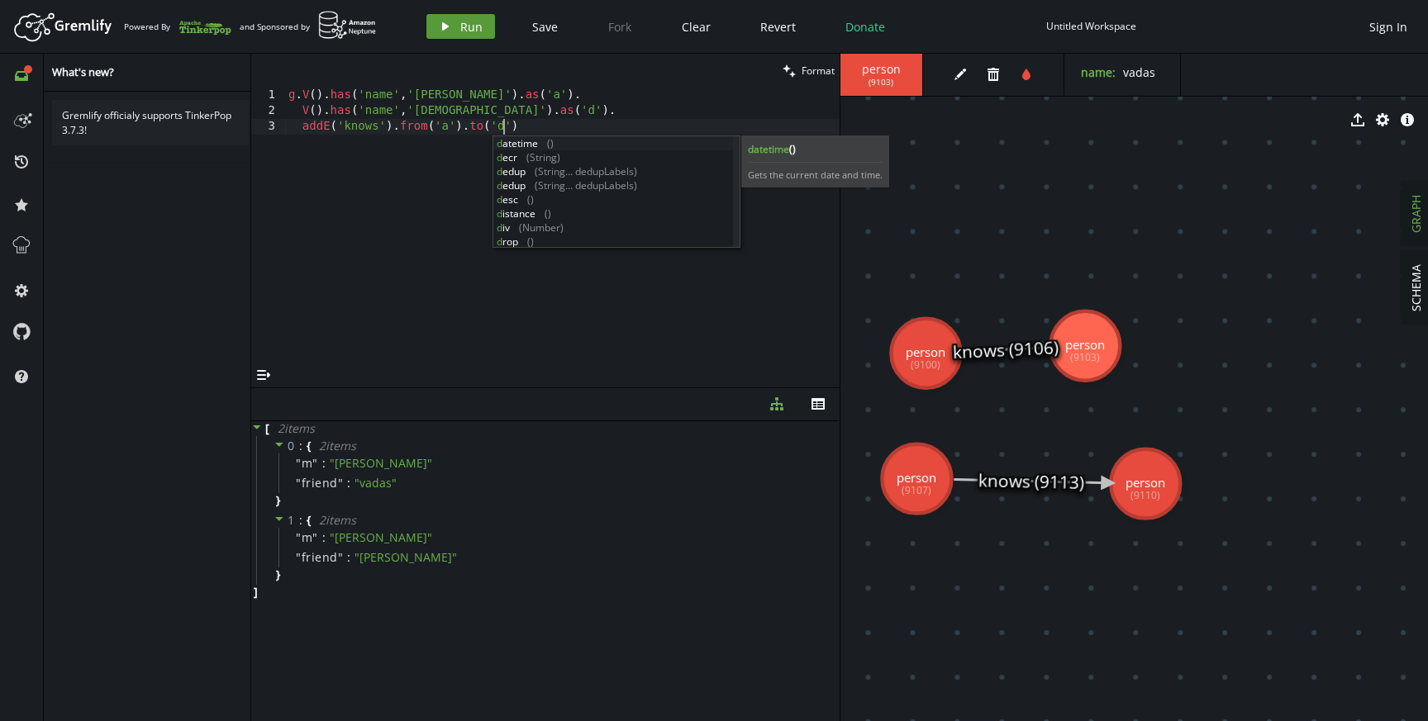
click at [454, 34] on button "play Run" at bounding box center [460, 26] width 69 height 25
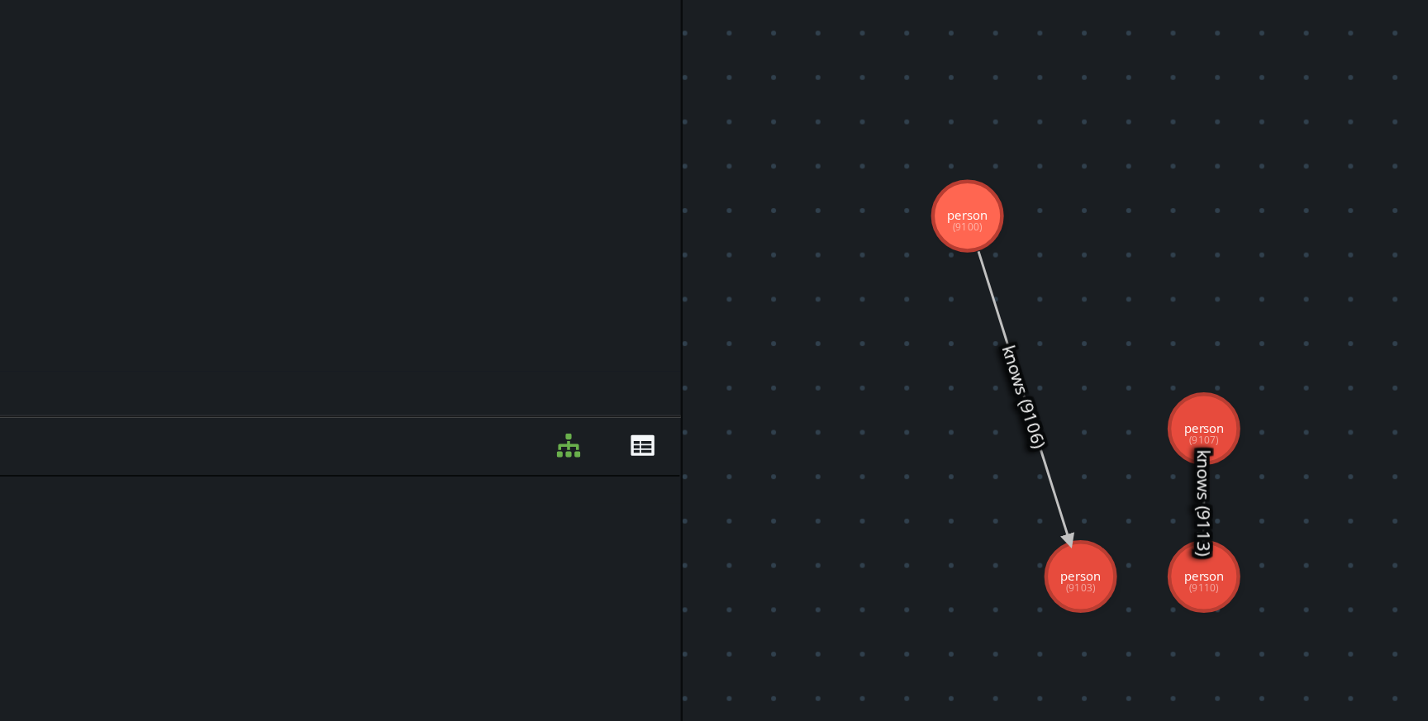
drag, startPoint x: 1059, startPoint y: 388, endPoint x: 999, endPoint y: 276, distance: 127.2
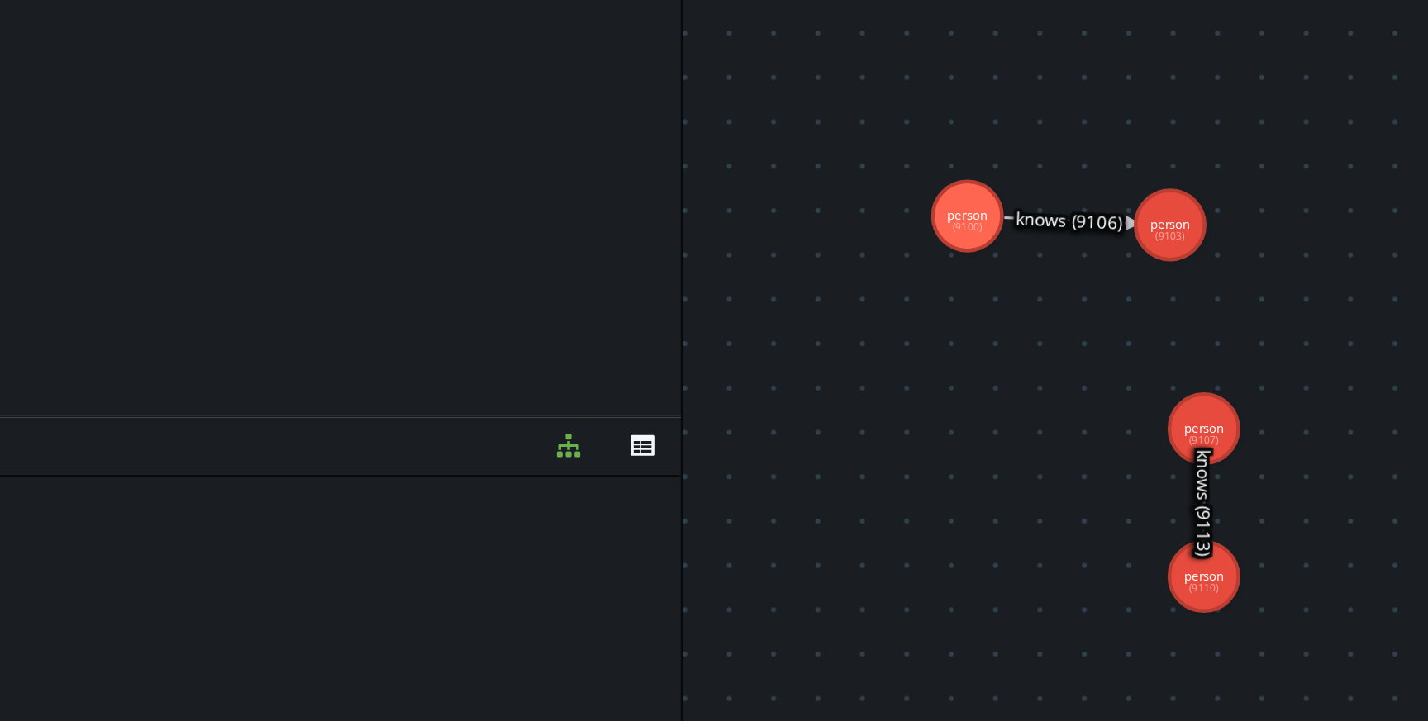
drag, startPoint x: 1065, startPoint y: 459, endPoint x: 1111, endPoint y: 273, distance: 191.6
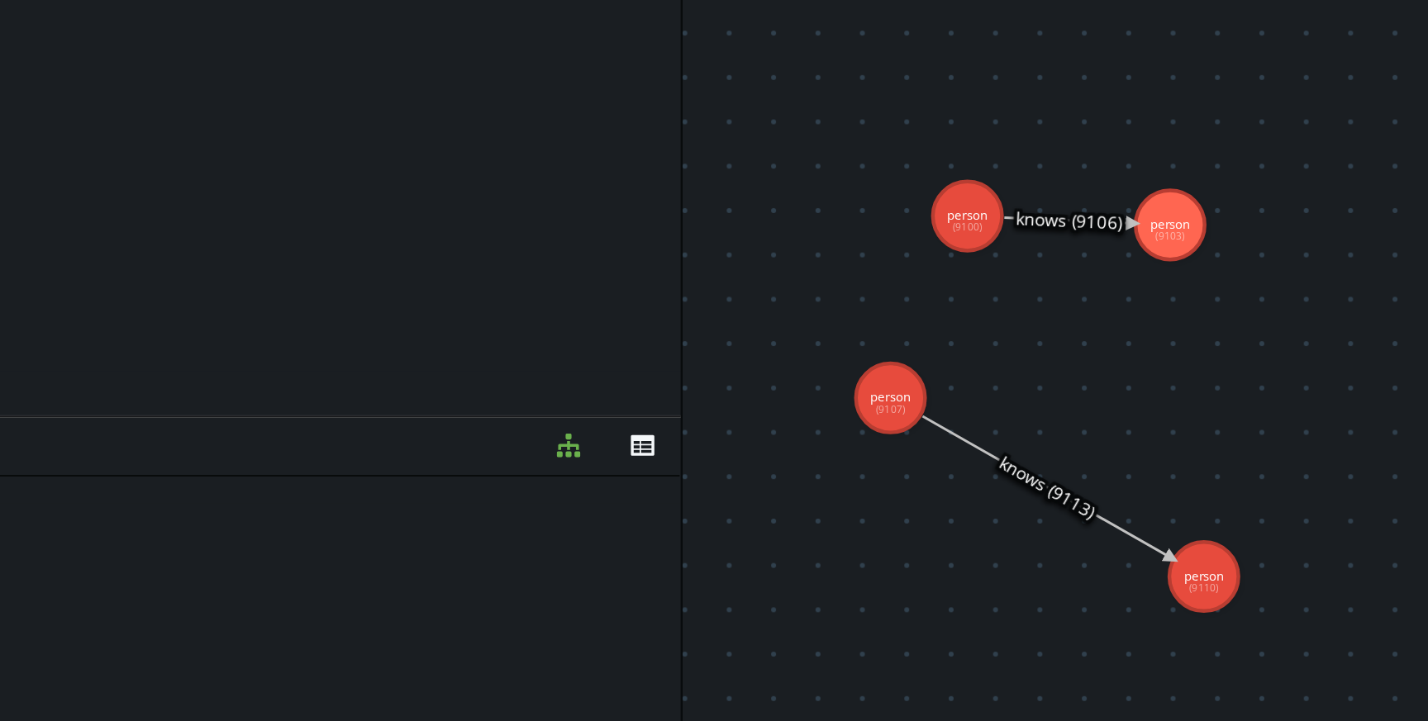
drag, startPoint x: 1134, startPoint y: 393, endPoint x: 955, endPoint y: 377, distance: 179.2
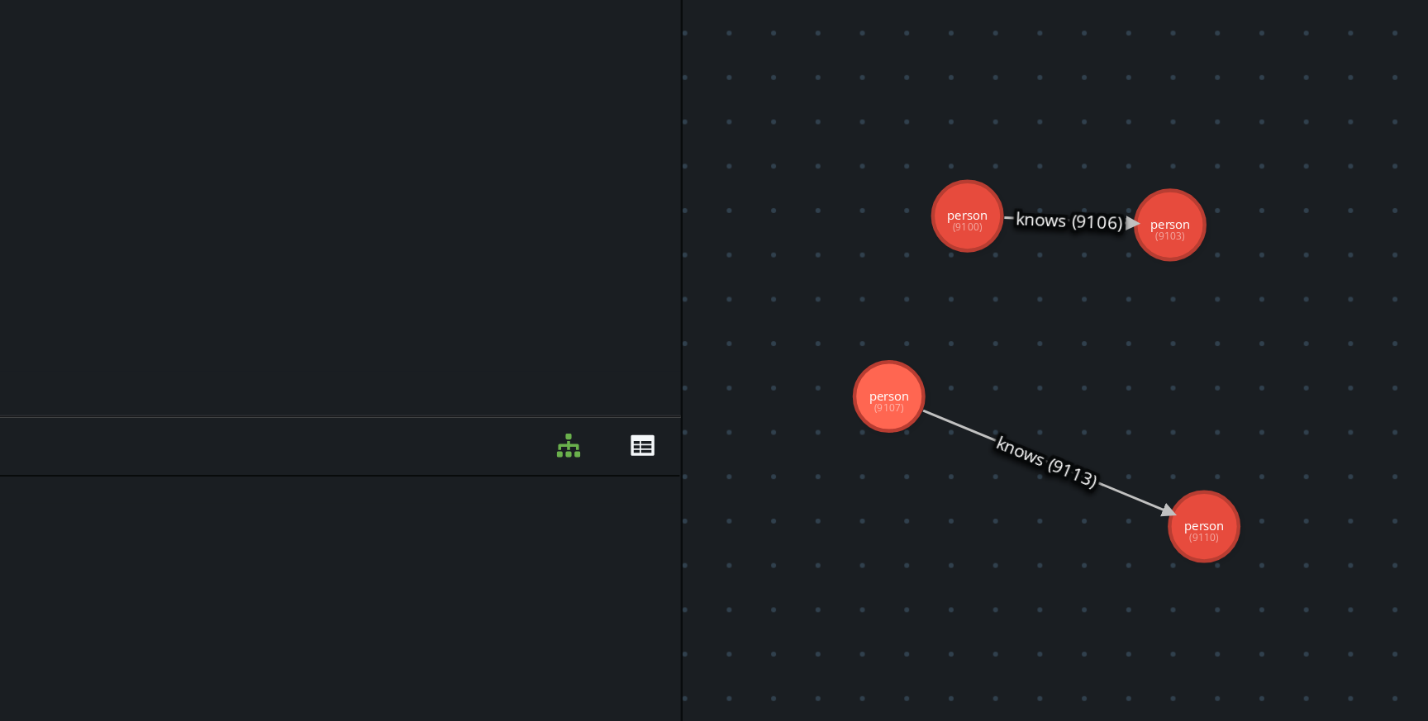
drag, startPoint x: 1131, startPoint y: 475, endPoint x: 1145, endPoint y: 403, distance: 73.3
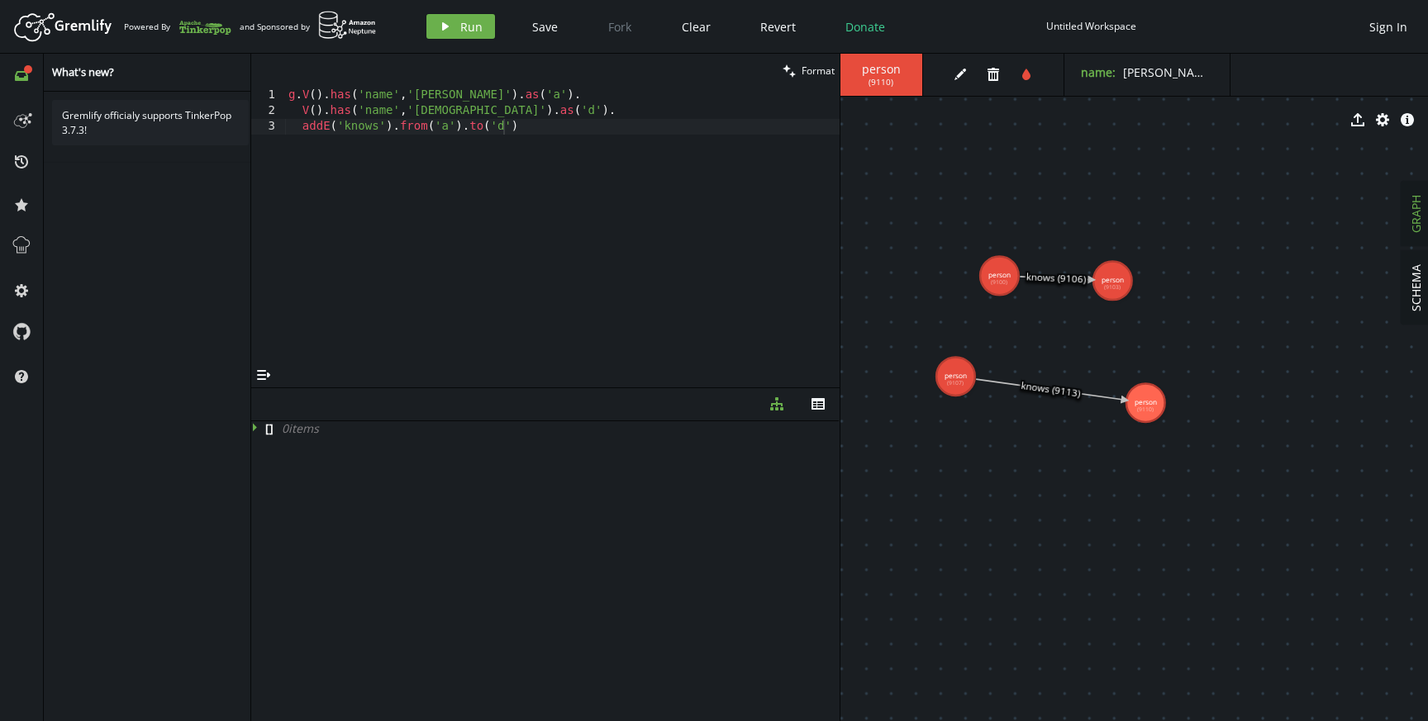
click at [441, 103] on div "g . V ( ) . has ( 'name' , '[PERSON_NAME]' ) . as ( 'a' ) . V ( ) . has ( 'name…" at bounding box center [562, 241] width 554 height 307
click at [350, 109] on div "g . V ( ) . has ( 'name' , '[PERSON_NAME]' ) . as ( 'a' ) . V ( ) . has ( 'name…" at bounding box center [562, 241] width 554 height 307
click at [340, 109] on div "g . V ( ) . has ( 'name' , '[PERSON_NAME]' ) . as ( 'a' ) . V ( ) . has ( 'name…" at bounding box center [562, 241] width 554 height 307
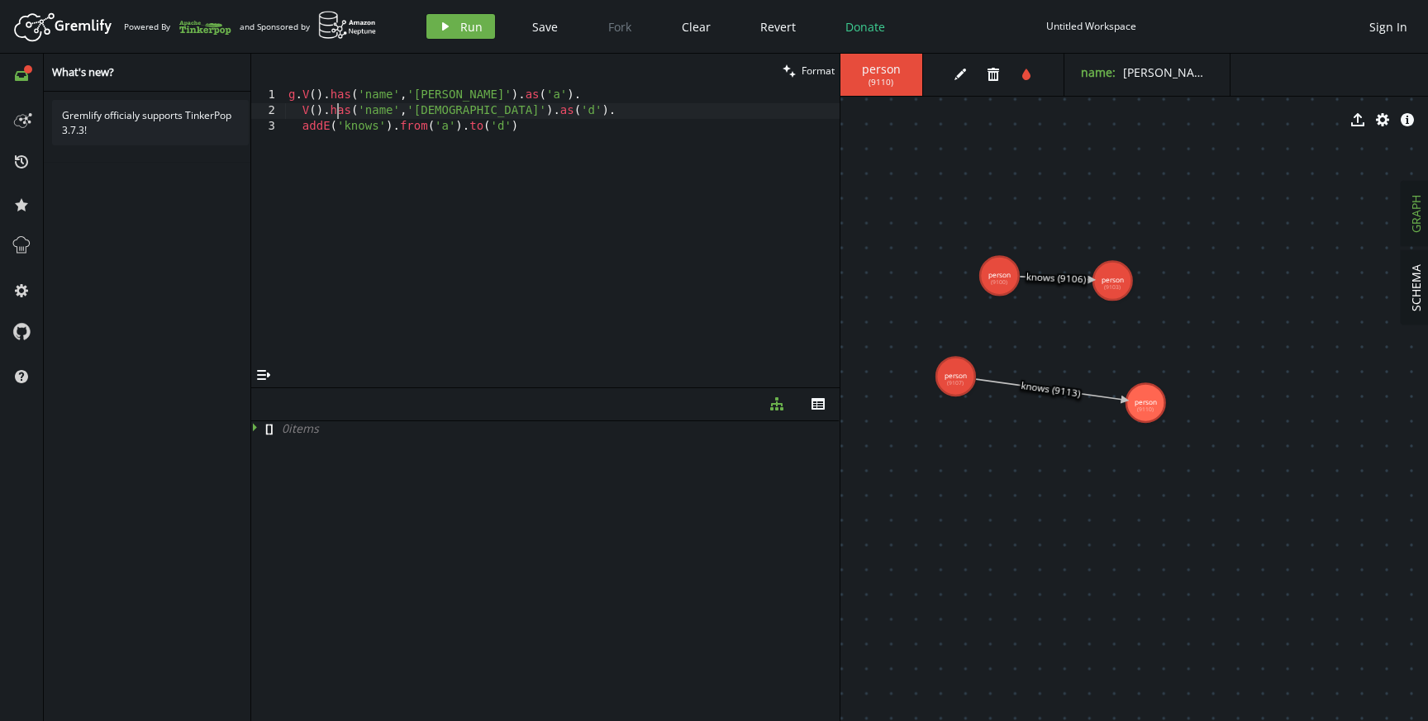
click at [340, 109] on div "g . V ( ) . has ( 'name' , '[PERSON_NAME]' ) . as ( 'a' ) . V ( ) . has ( 'name…" at bounding box center [562, 241] width 554 height 307
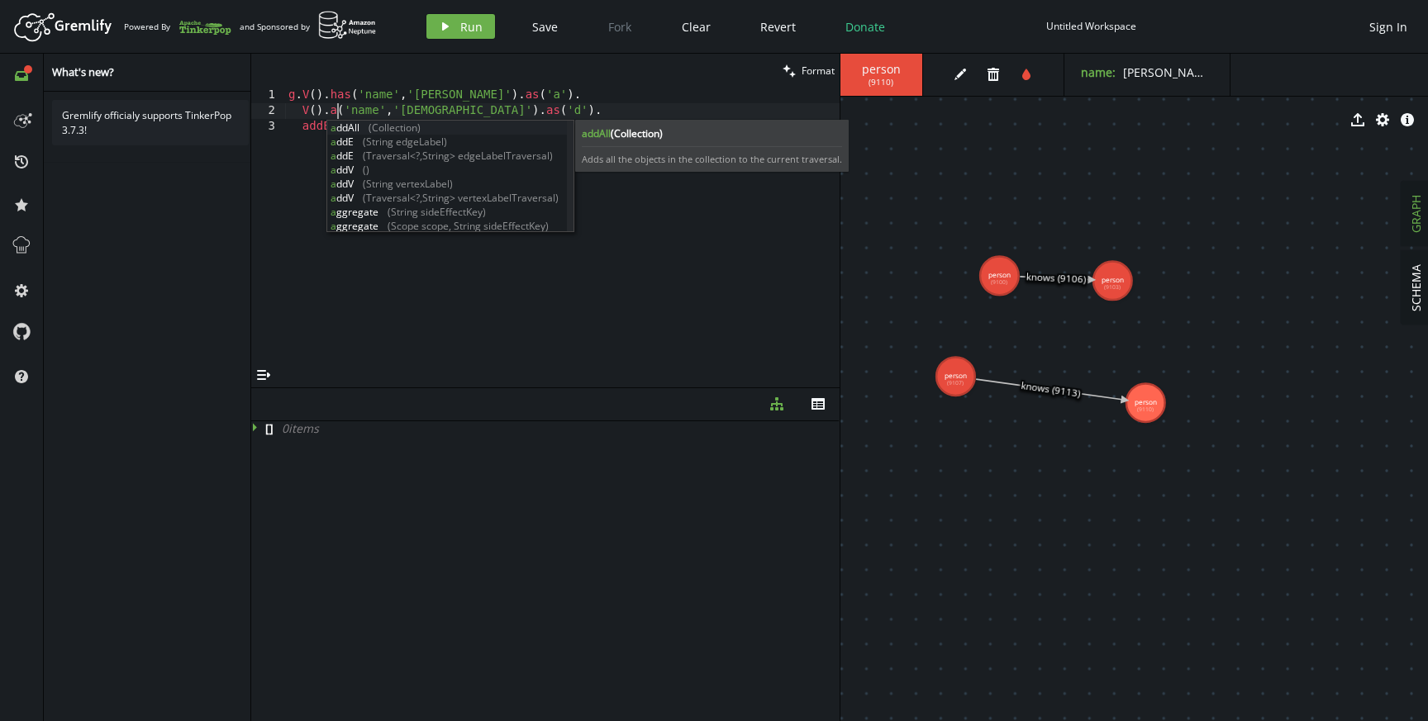
scroll to position [0, 49]
click at [345, 164] on div "a ddAll (Collection) a ddE (String edgeLabel) a ddE (Traversal<?,String> edgeLa…" at bounding box center [447, 191] width 240 height 140
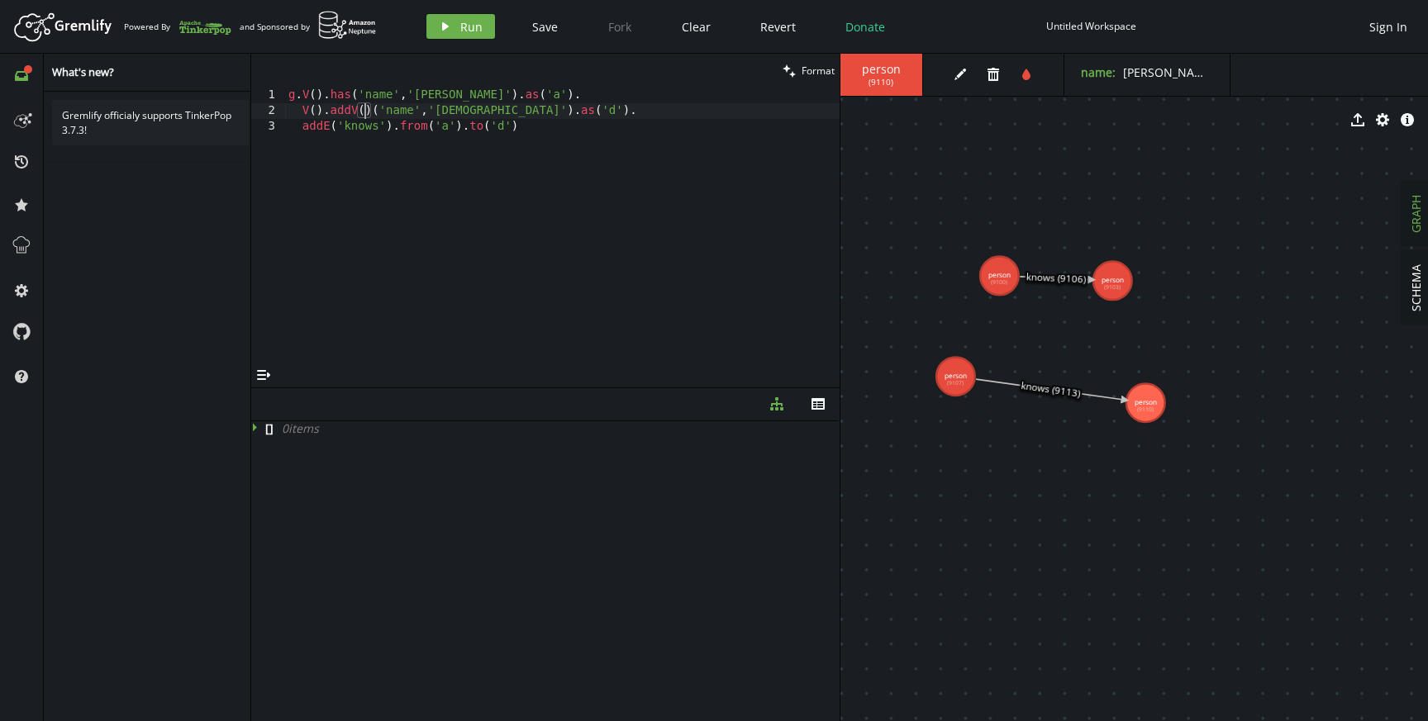
click at [375, 118] on div "g . V ( ) . has ( 'name' , '[PERSON_NAME]' ) . as ( 'a' ) . V ( ) . addV ( ) ( …" at bounding box center [562, 241] width 554 height 307
click at [471, 31] on span "Run" at bounding box center [471, 27] width 22 height 16
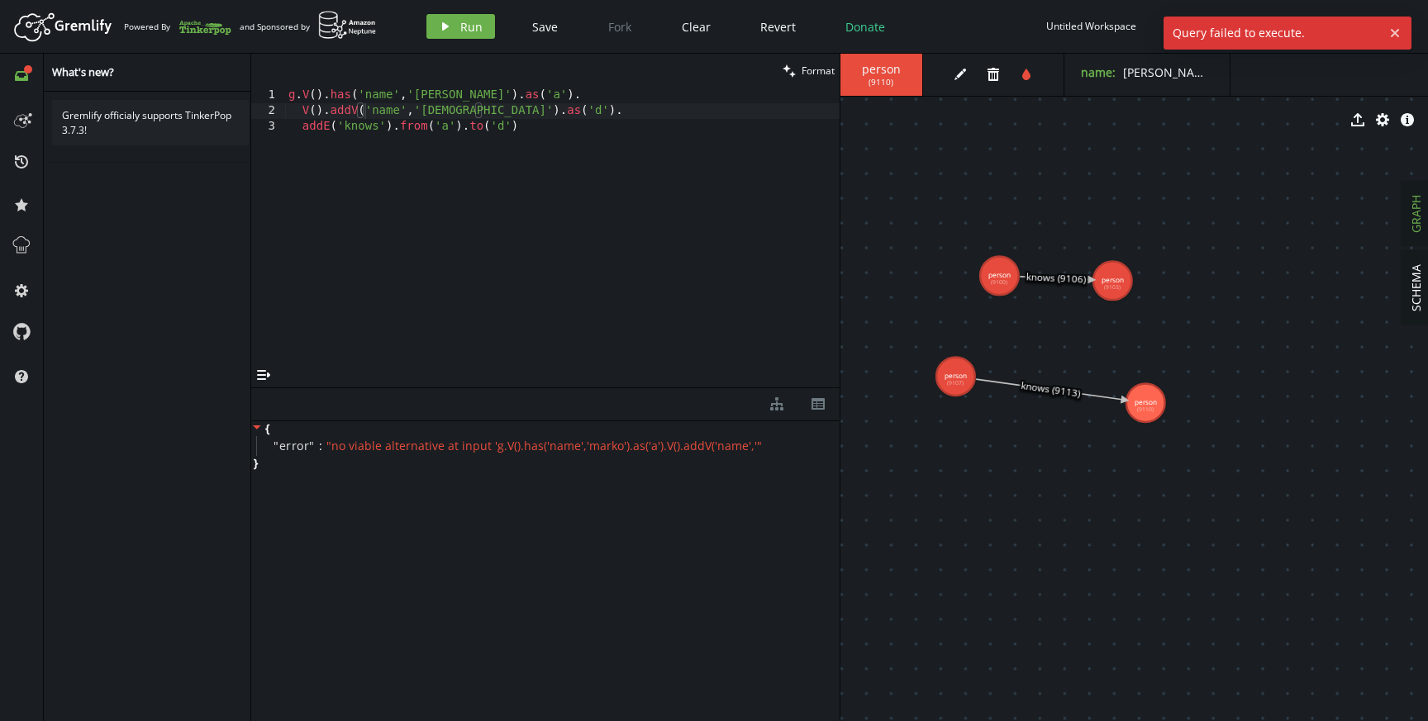
click at [526, 105] on div "g . V ( ) . has ( 'name' , '[PERSON_NAME]' ) . as ( 'a' ) . V ( ) . addV ( 'nam…" at bounding box center [562, 241] width 554 height 307
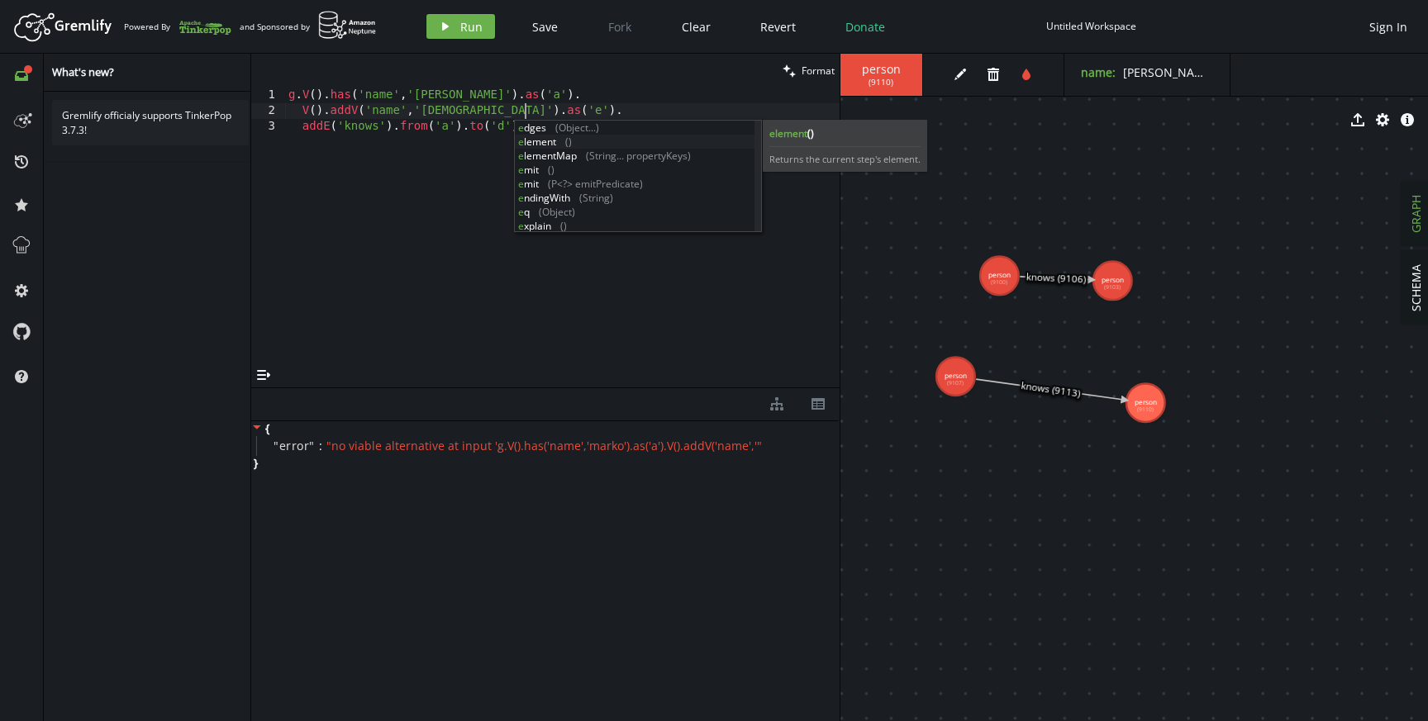
click at [423, 106] on div "g . V ( ) . has ( 'name' , '[PERSON_NAME]' ) . as ( 'a' ) . V ( ) . addV ( 'nam…" at bounding box center [562, 241] width 554 height 307
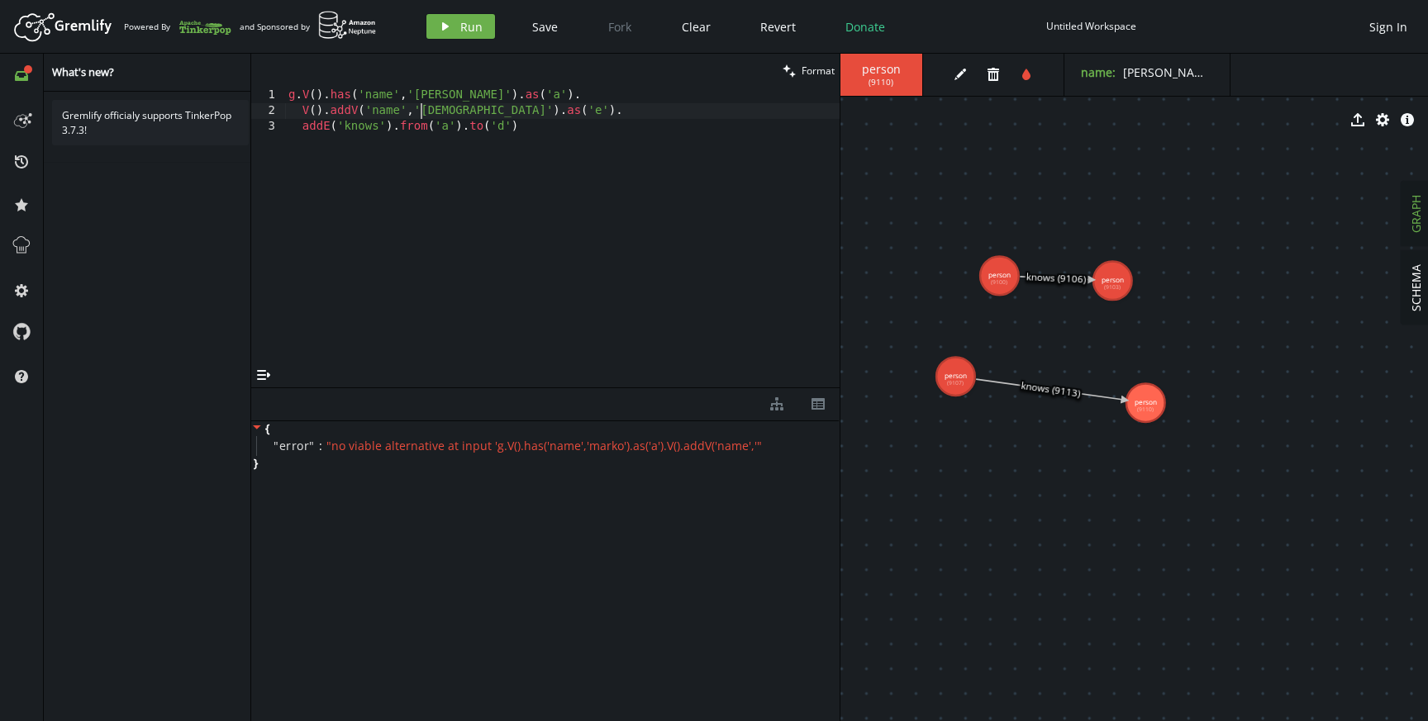
click at [520, 108] on div "g . V ( ) . has ( 'name' , '[PERSON_NAME]' ) . as ( 'a' ) . V ( ) . addV ( 'nam…" at bounding box center [562, 241] width 554 height 307
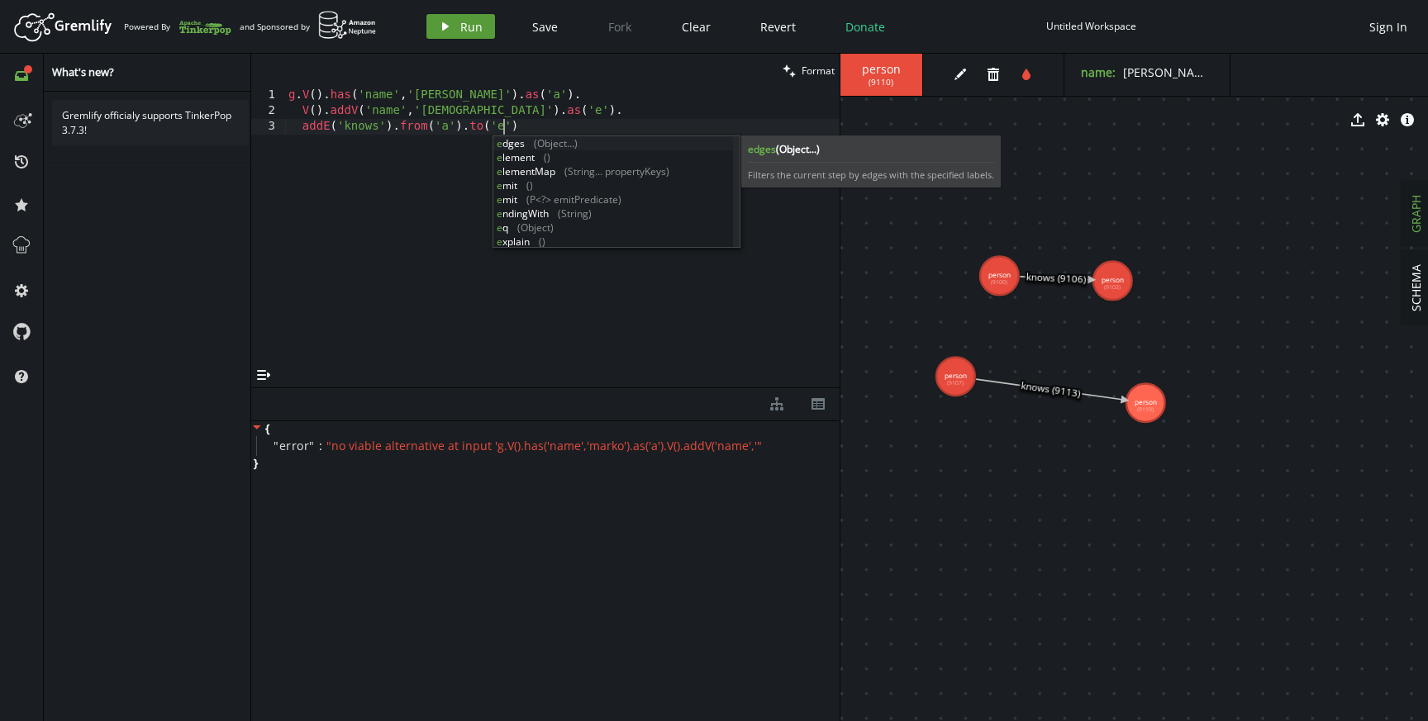
click at [458, 23] on button "play Run" at bounding box center [460, 26] width 69 height 25
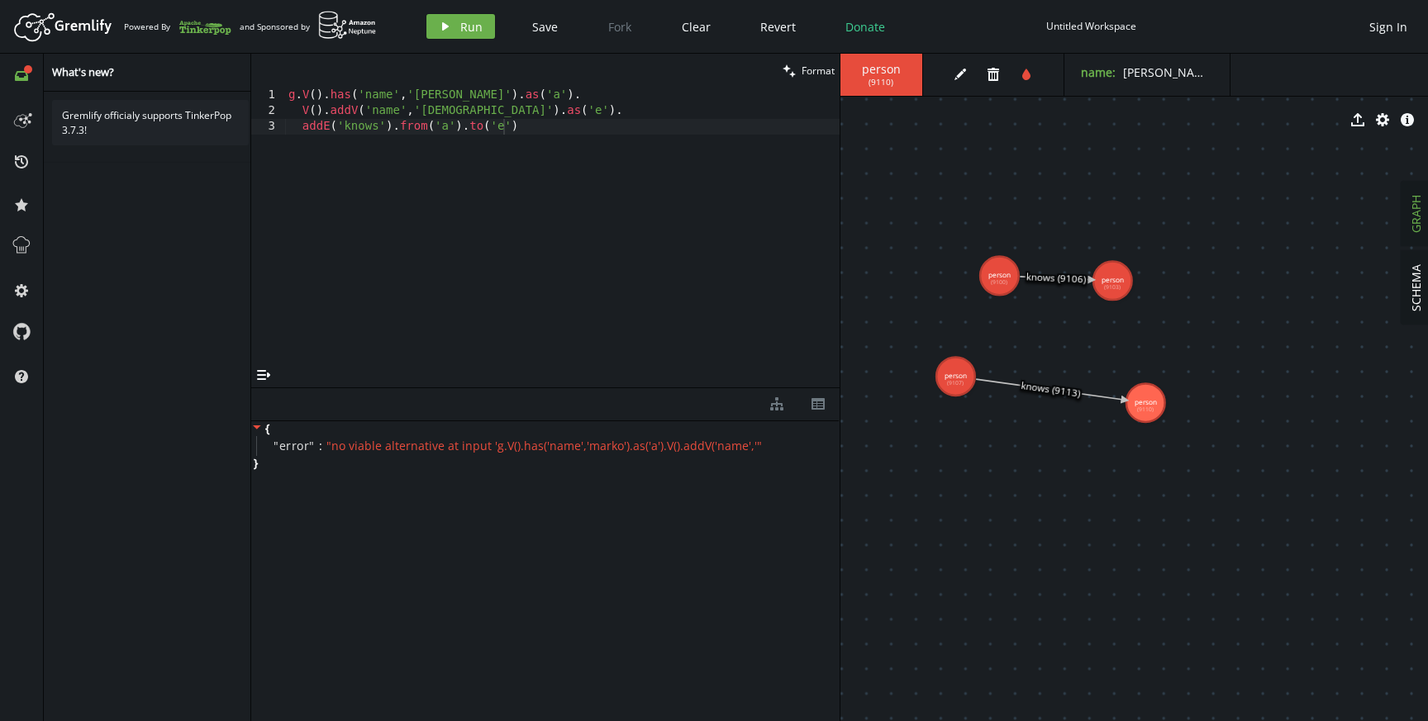
click at [557, 232] on div "g . V ( ) . has ( 'name' , '[PERSON_NAME]' ) . as ( 'a' ) . V ( ) . addV ( 'nam…" at bounding box center [562, 241] width 554 height 307
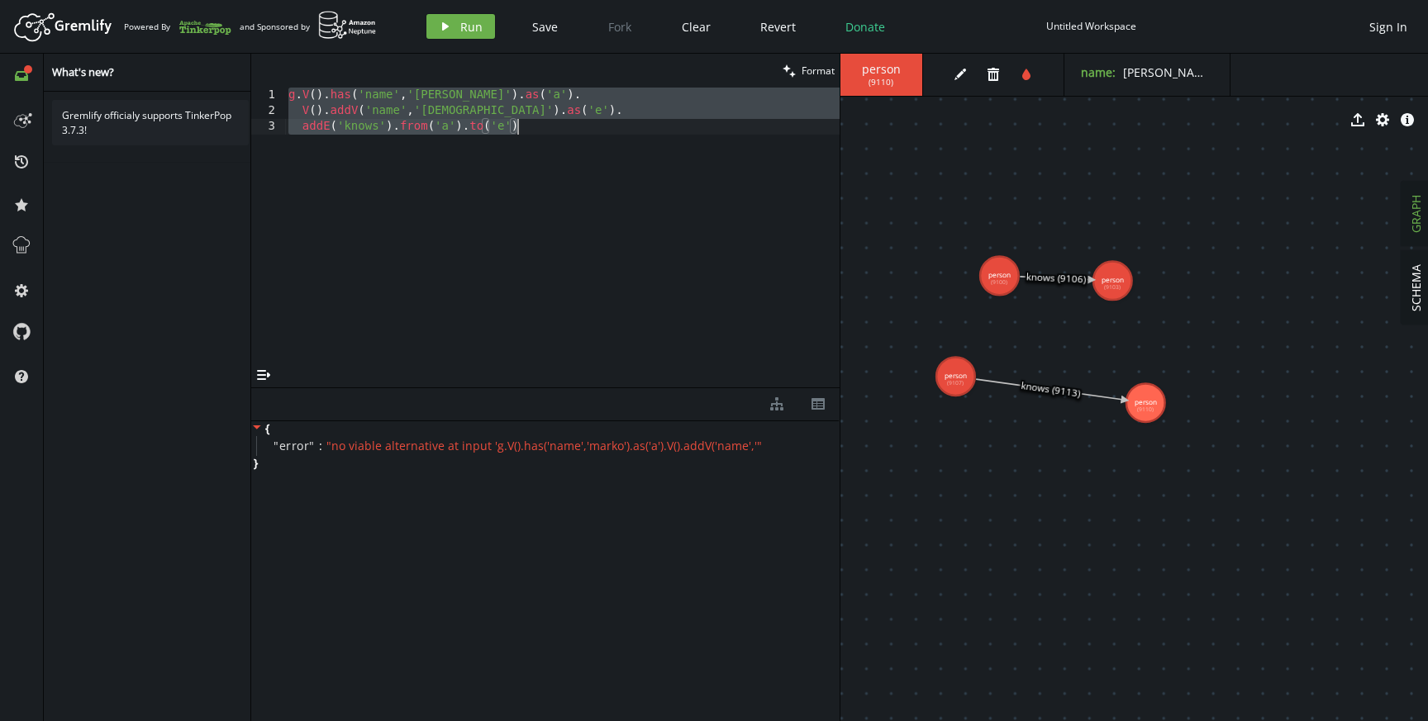
paste textarea "g.addE('knows').from(__.V(marko)).to(__.V(hari)).iterate("
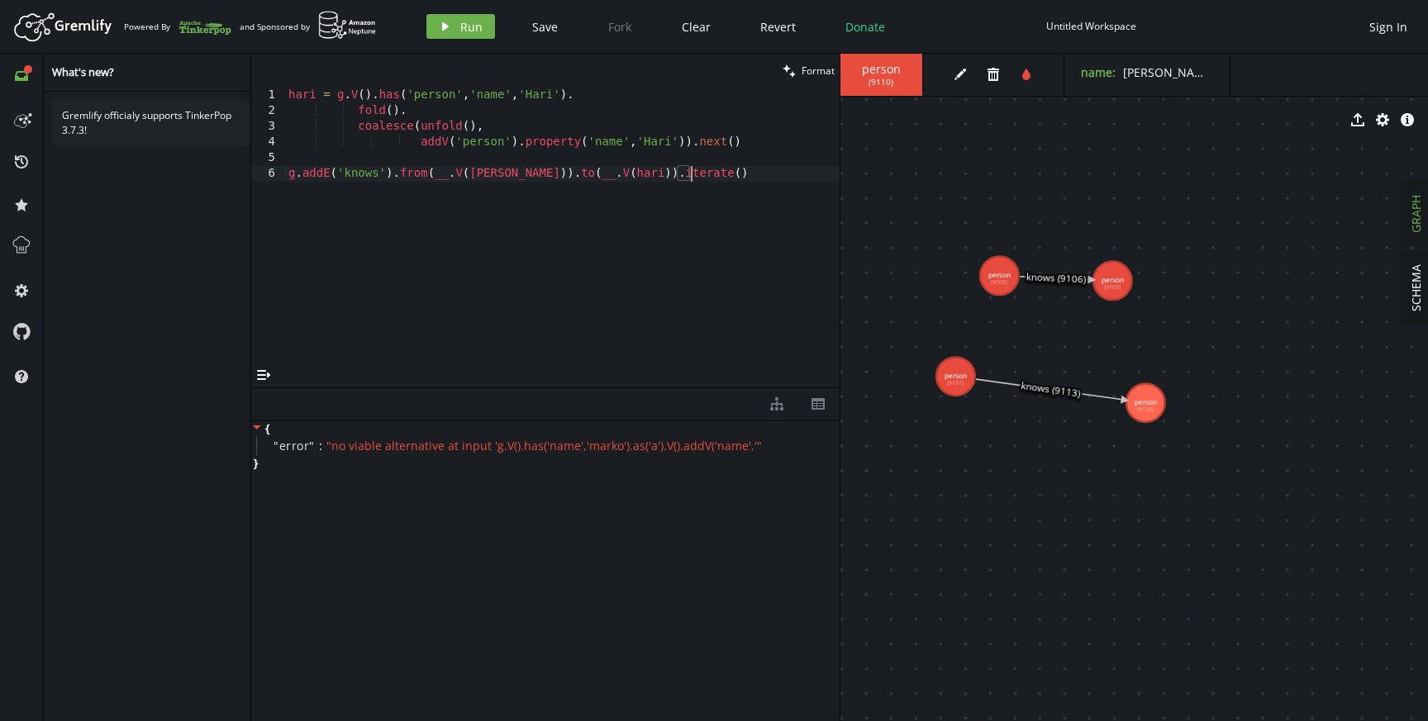
click at [541, 99] on div "hari = g . V ( ) . has ( 'person' , 'name' , '[PERSON_NAME]' ) . fold ( ) . coa…" at bounding box center [562, 241] width 554 height 307
click at [647, 145] on div "hari = g . V ( ) . has ( 'person' , 'name' , '[PERSON_NAME]' ) . fold ( ) . coa…" at bounding box center [562, 241] width 554 height 307
click at [401, 129] on div "hari = g . V ( ) . has ( 'person' , 'name' , '[PERSON_NAME]' ) . fold ( ) . coa…" at bounding box center [562, 241] width 554 height 307
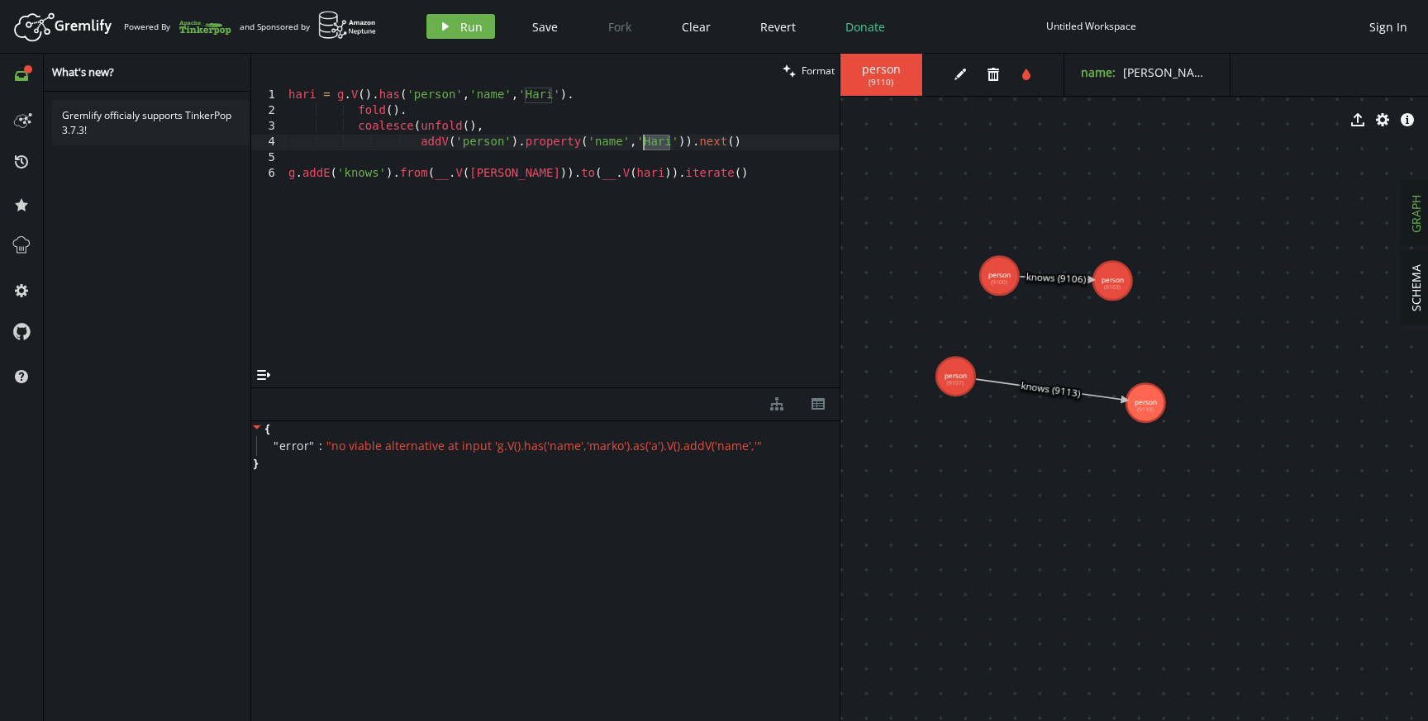
scroll to position [0, 193]
click at [365, 176] on div "hari = g . V ( ) . has ( 'person' , 'name' , '[PERSON_NAME]' ) . fold ( ) . coa…" at bounding box center [562, 241] width 554 height 307
click at [526, 83] on div "clean Format" at bounding box center [545, 71] width 588 height 34
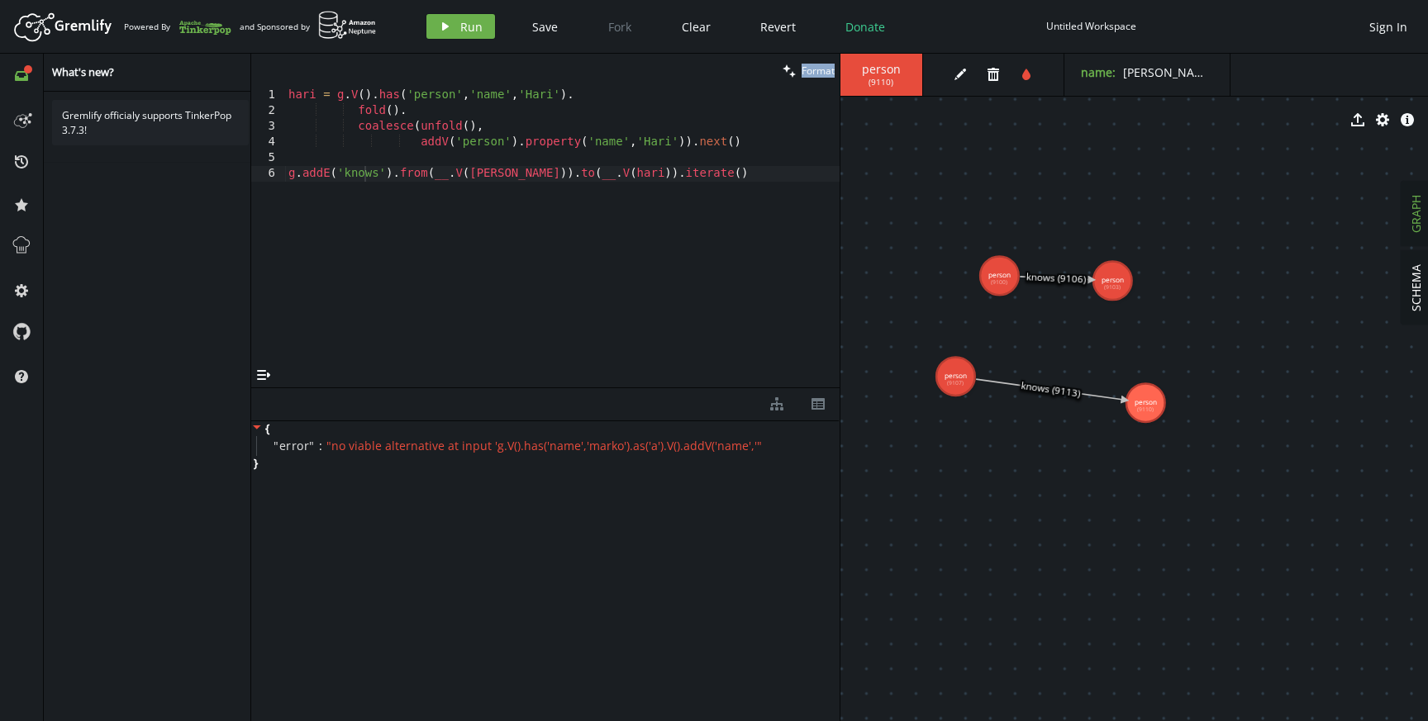
click at [533, 88] on div "hari = g . V ( ) . has ( 'person' , 'name' , '[PERSON_NAME]' ) . fold ( ) . coa…" at bounding box center [562, 241] width 554 height 307
click at [535, 88] on div "hari = g . V ( ) . has ( 'person' , 'name' , 'Sravs' ) . fold ( ) . coalesce ( …" at bounding box center [562, 241] width 554 height 307
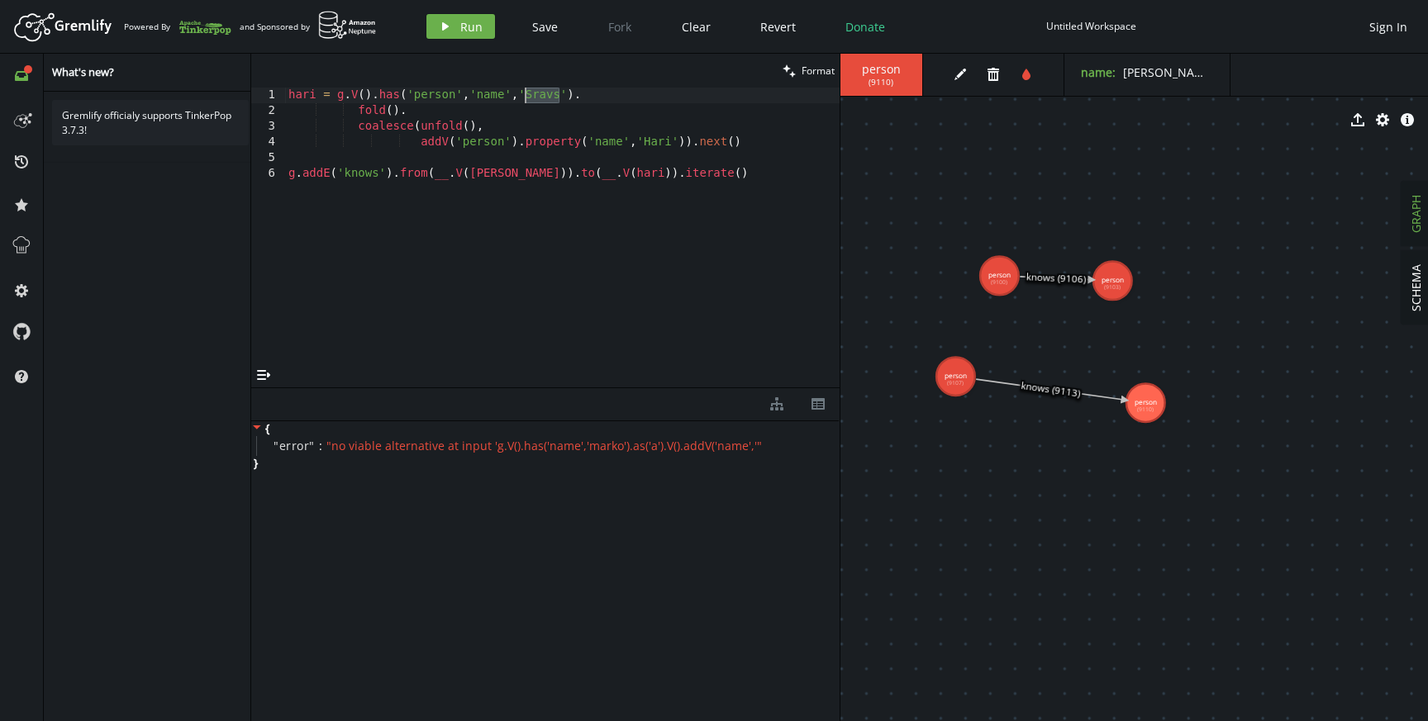
click at [309, 90] on div "hari = g . V ( ) . has ( 'person' , 'name' , 'Sravs' ) . fold ( ) . coalesce ( …" at bounding box center [562, 241] width 554 height 307
click at [538, 99] on div "hari = g . V ( ) . has ( 'person' , 'name' , 'Sravs' ) . fold ( ) . coalesce ( …" at bounding box center [562, 241] width 554 height 307
click at [307, 97] on div "hari = g . V ( ) . has ( 'person' , 'name' , 'Sravs' ) . fold ( ) . coalesce ( …" at bounding box center [562, 241] width 554 height 307
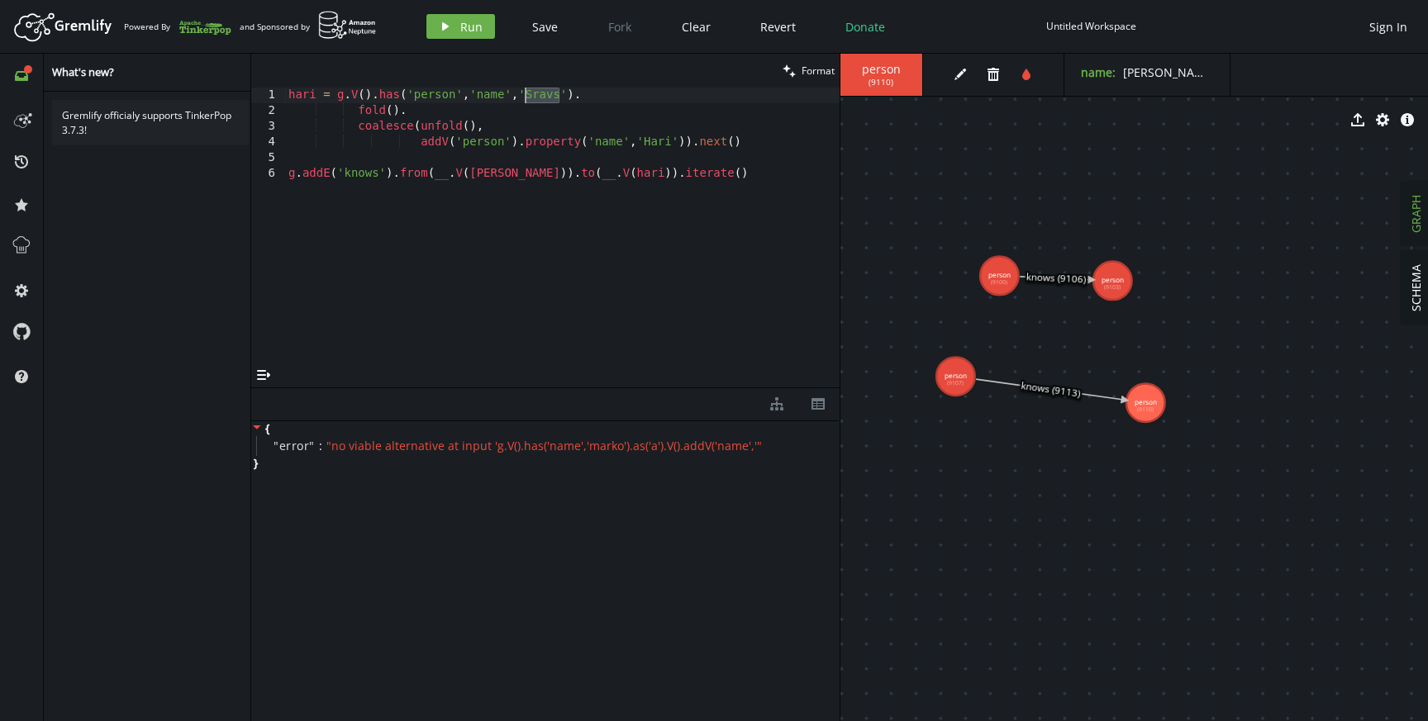
click at [307, 97] on div "hari = g . V ( ) . has ( 'person' , 'name' , 'Sravs' ) . fold ( ) . coalesce ( …" at bounding box center [562, 241] width 554 height 307
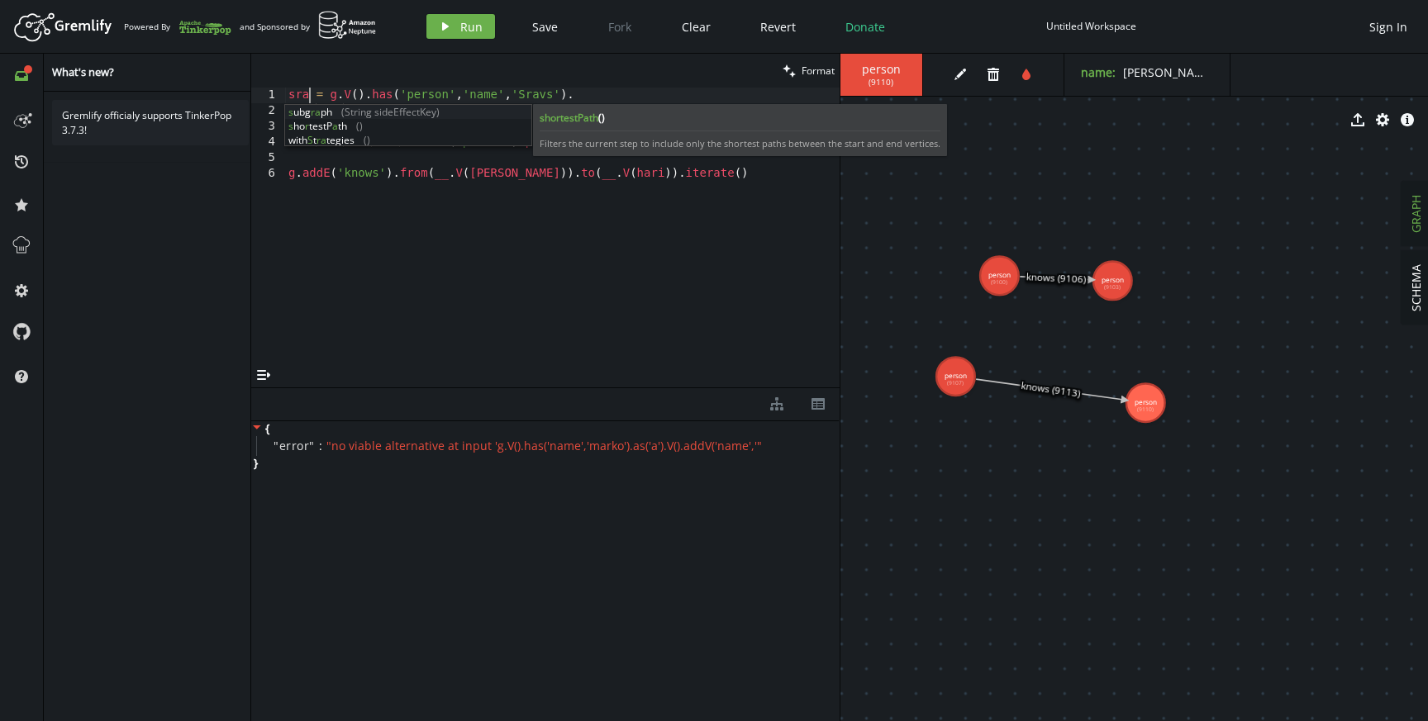
scroll to position [0, 34]
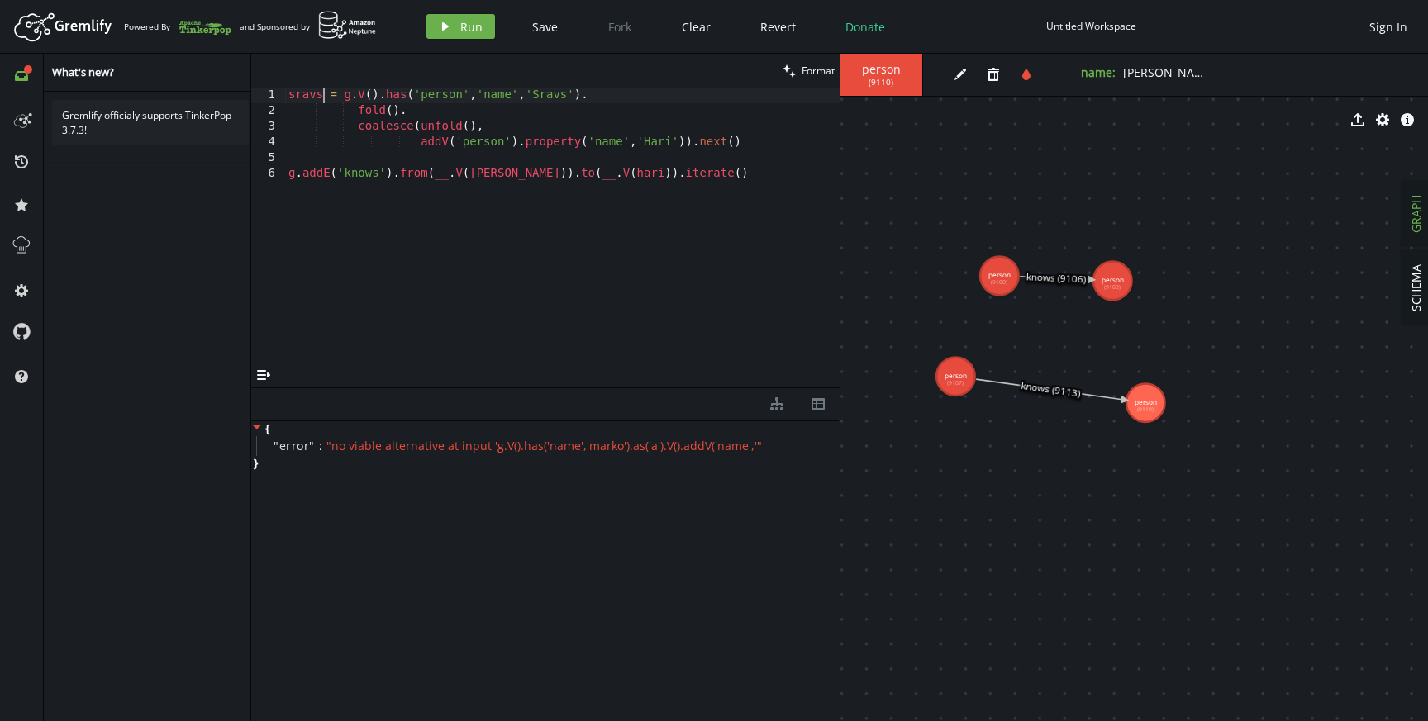
click at [546, 89] on div "sravs = g . V ( ) . has ( 'person' , 'name' , 'Sravs' ) . fold ( ) . coalesce (…" at bounding box center [562, 241] width 554 height 307
click at [642, 136] on div "sravs = g . V ( ) . has ( 'person' , 'name' , 'Sravs' ) . fold ( ) . coalesce (…" at bounding box center [562, 241] width 554 height 307
paste textarea "Sravs"
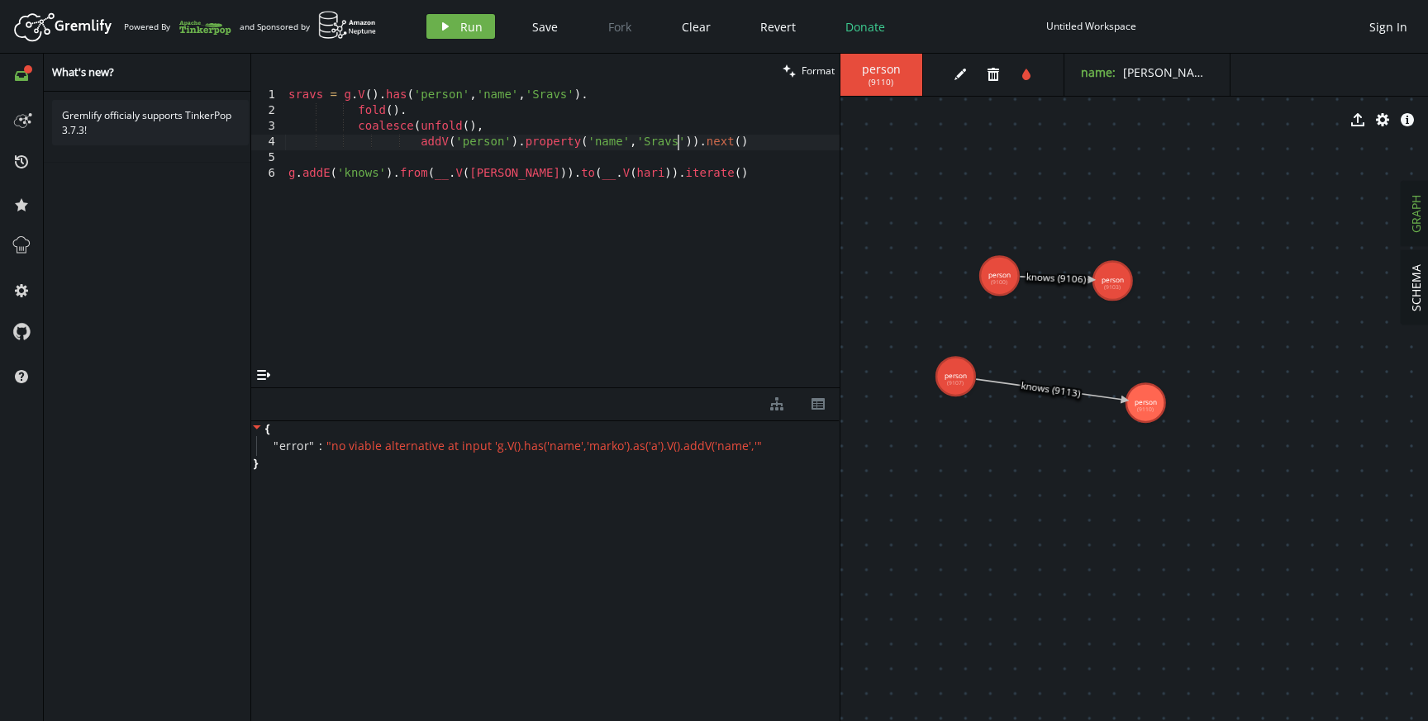
click at [308, 93] on div "sravs = g . V ( ) . has ( 'person' , 'name' , 'Sravs' ) . fold ( ) . coalesce (…" at bounding box center [562, 241] width 554 height 307
click at [585, 174] on div "sravs = g . V ( ) . has ( 'person' , 'name' , 'Sravs' ) . fold ( ) . coalesce (…" at bounding box center [562, 241] width 554 height 307
paste textarea "sravs"
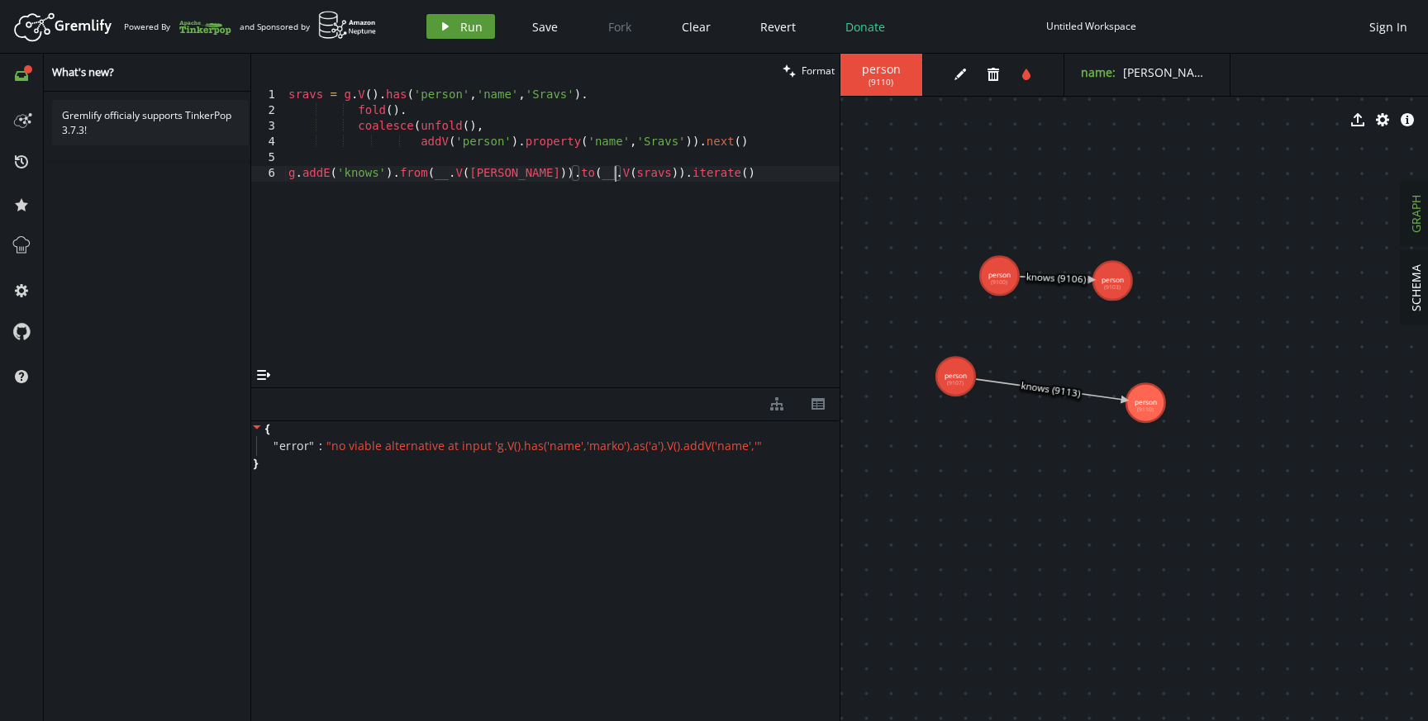
click at [488, 36] on button "play Run" at bounding box center [460, 26] width 69 height 25
click at [679, 141] on div "sravs = g . V ( ) . has ( 'person' , 'name' , 'Sravs' ) . fold ( ) . coalesce (…" at bounding box center [562, 241] width 554 height 307
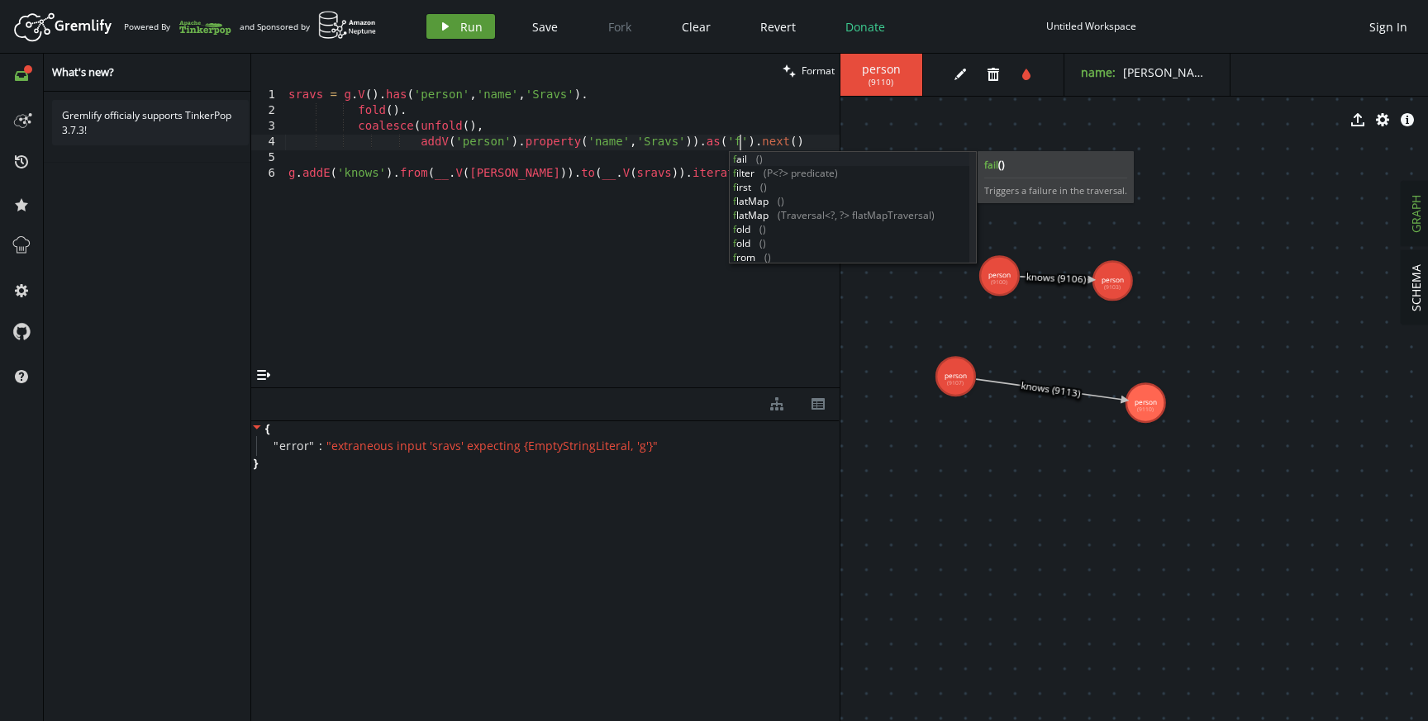
click at [479, 25] on span "Run" at bounding box center [471, 27] width 22 height 16
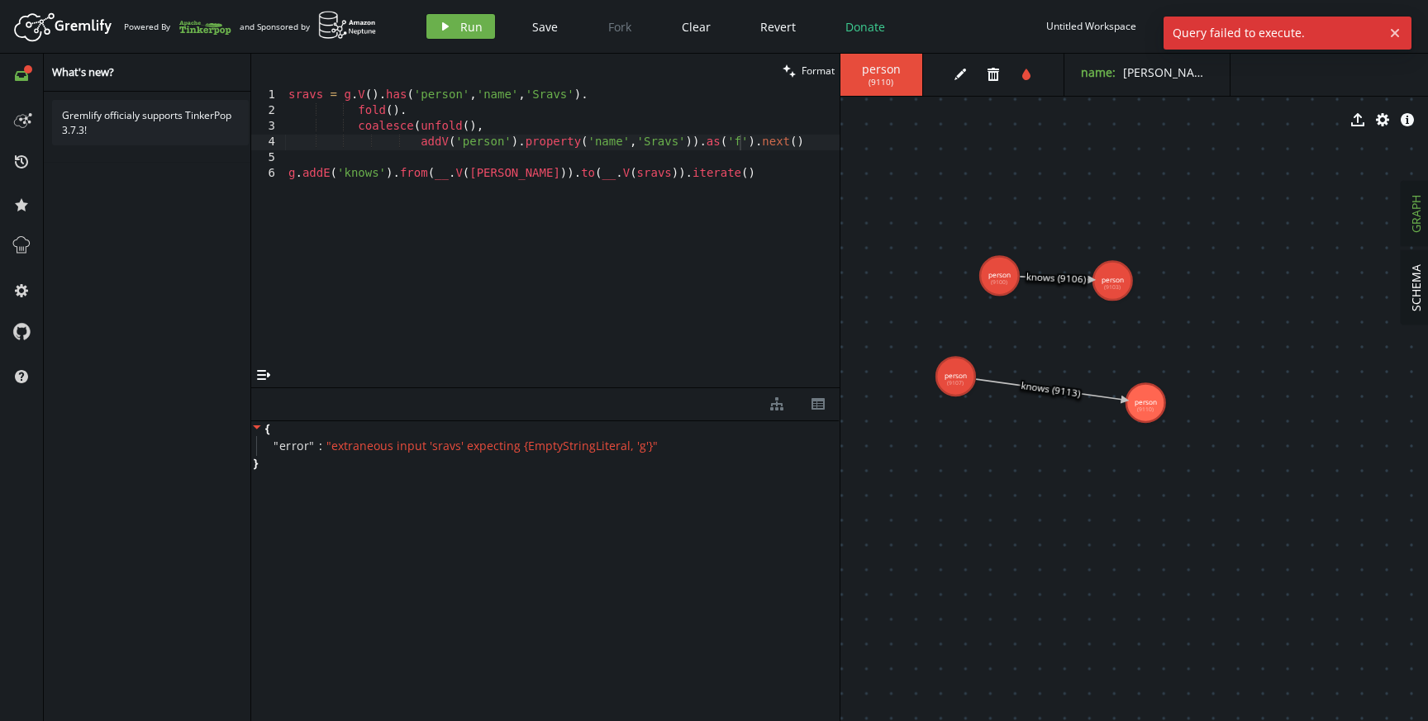
click at [596, 110] on div "sravs = g . V ( ) . has ( 'person' , 'name' , 'Sravs' ) . fold ( ) . coalesce (…" at bounding box center [562, 241] width 554 height 307
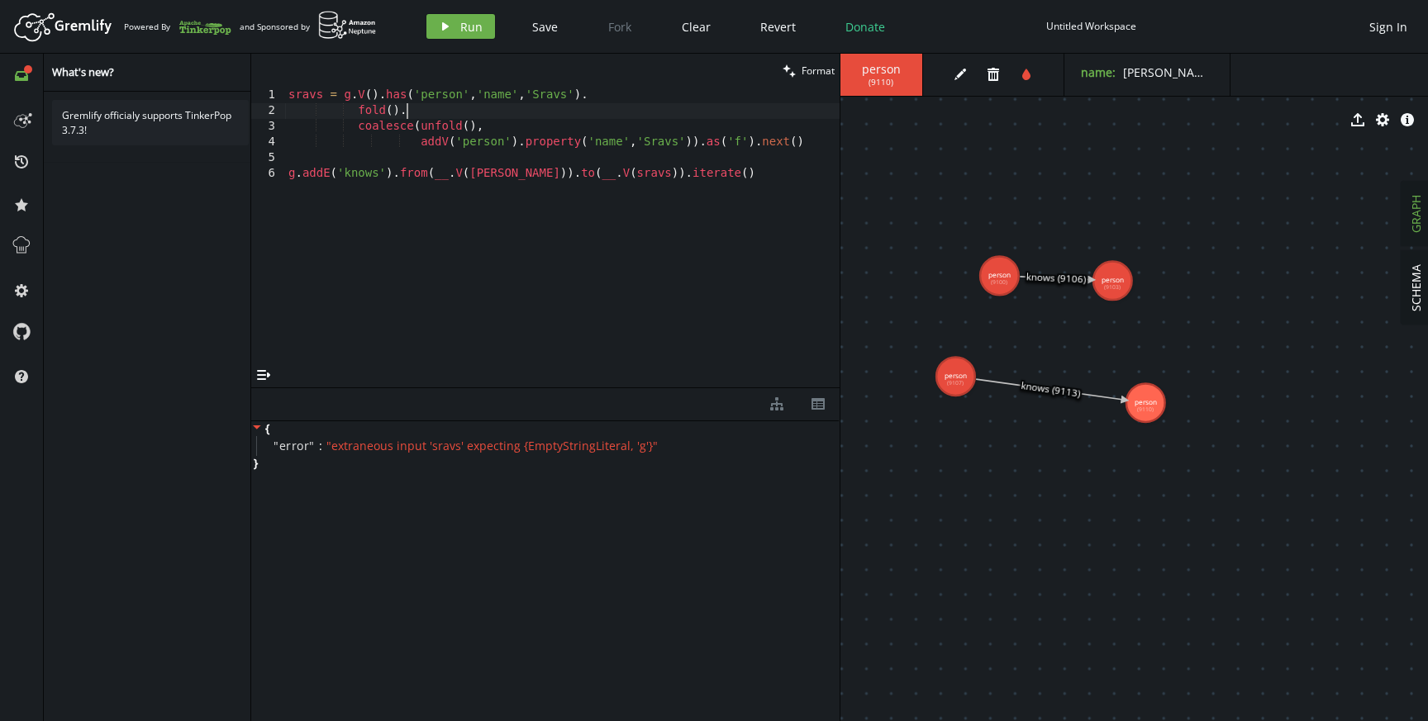
click at [440, 103] on div "sravs = g . V ( ) . has ( 'person' , 'name' , 'Sravs' ) . fold ( ) . coalesce (…" at bounding box center [562, 241] width 554 height 307
click at [448, 93] on div "sravs = g . V ( ) . has ( 'person' , 'name' , 'Sravs' ) . fold ( ) . coalesce (…" at bounding box center [562, 241] width 554 height 307
click at [672, 183] on div "sravs = g . V ( ) . has ( 'person' , 'name' , 'Sravs' ) . fold ( ) . coalesce (…" at bounding box center [562, 241] width 554 height 307
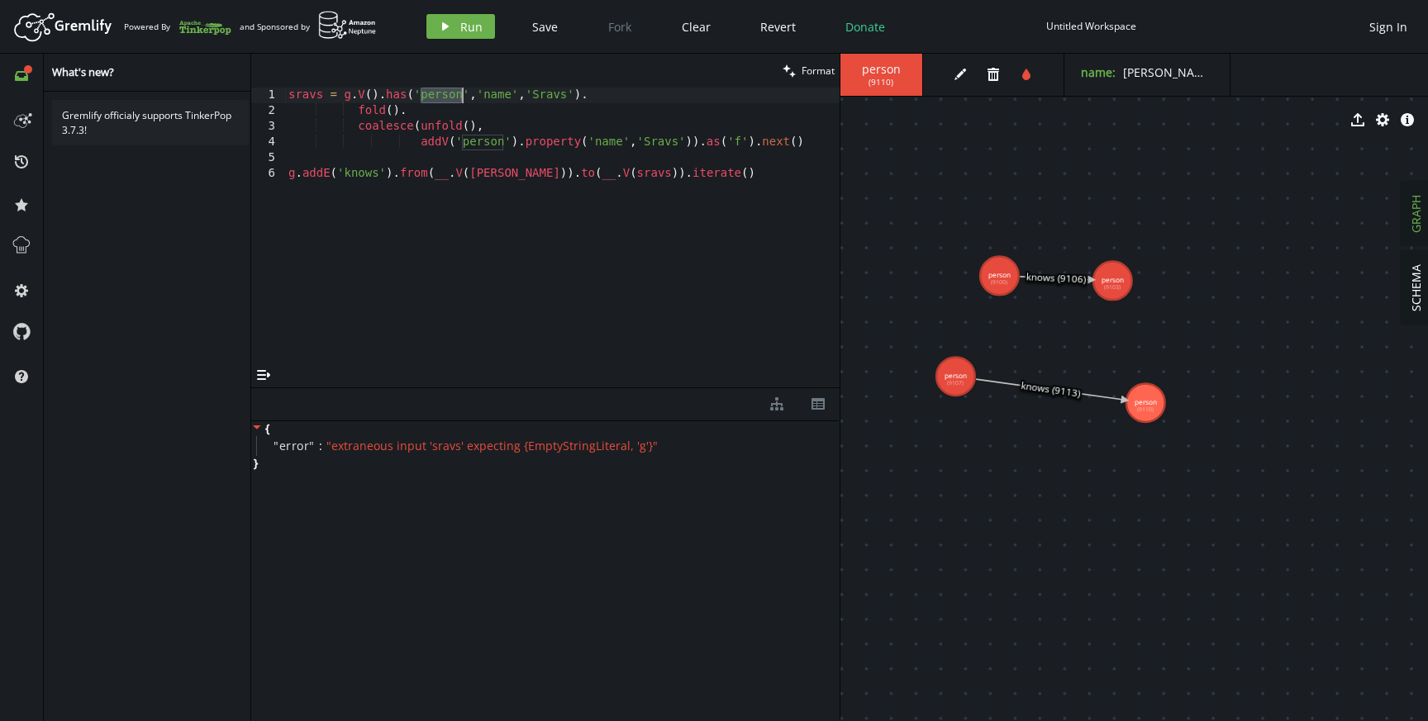
type textarea "g.addE('knows').from(__.V(marko)).to(__.V(sravs)).iterate()"
click at [726, 29] on div "play Run Save Fork Clear Revert Donate" at bounding box center [674, 26] width 496 height 25
click at [709, 29] on button "Clear" at bounding box center [696, 26] width 54 height 25
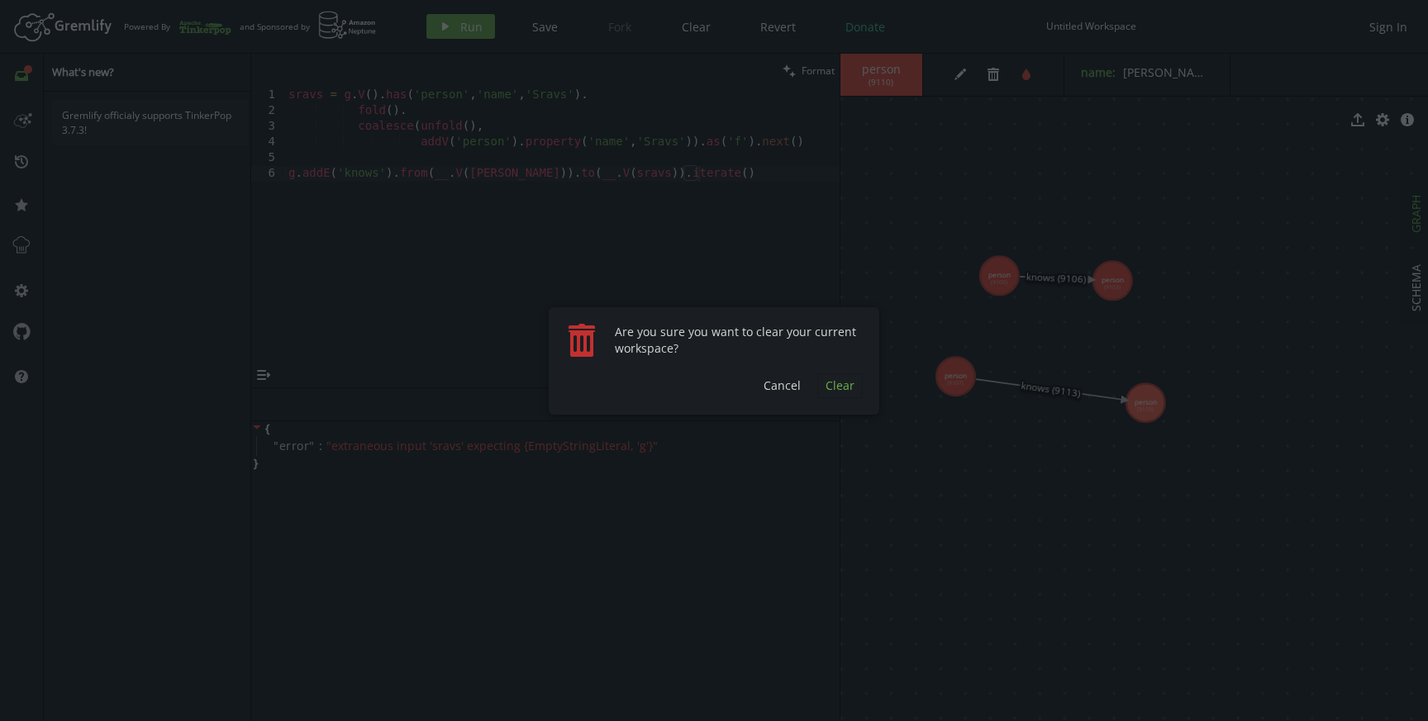
click at [840, 383] on span "Clear" at bounding box center [840, 386] width 29 height 16
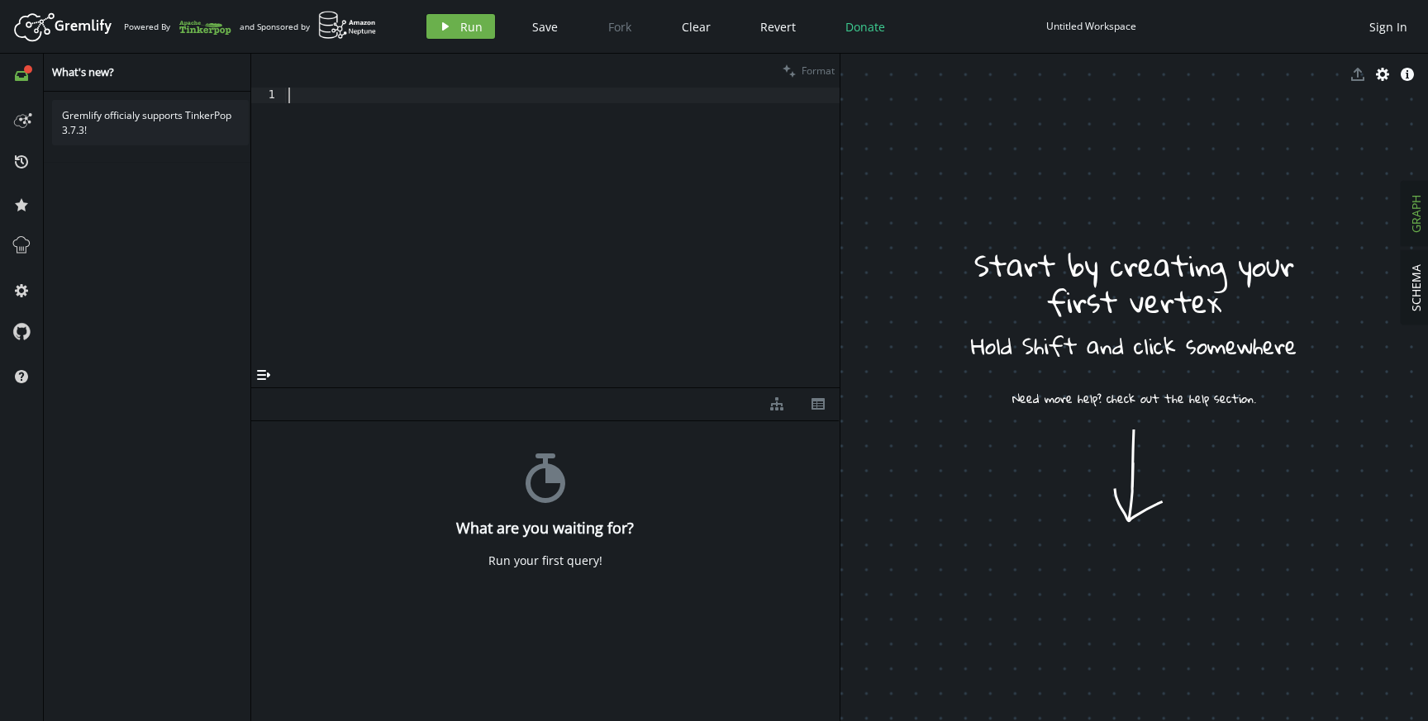
click at [671, 93] on div at bounding box center [562, 241] width 554 height 307
paste textarea "g.addV('person').property('name','[PERSON_NAME]').property('age',[DEMOGRAPHIC_D…"
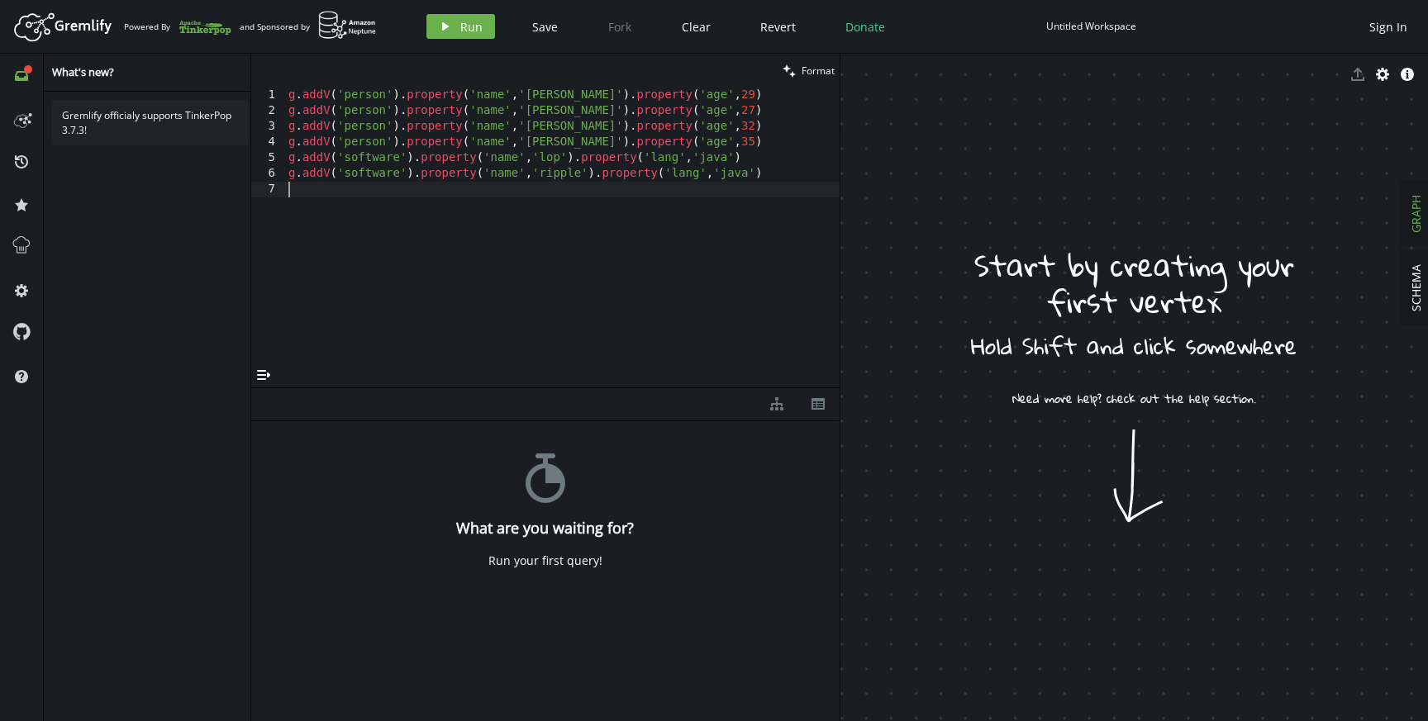
click at [345, 105] on div "g . addV ( 'person' ) . property ( 'name' , [GEOGRAPHIC_DATA][PERSON_NAME]' ) .…" at bounding box center [562, 241] width 554 height 307
click at [366, 102] on div "g . addV ( 'person' ) . property ( 'name' , [GEOGRAPHIC_DATA][PERSON_NAME]' ) .…" at bounding box center [562, 241] width 554 height 307
click at [469, 102] on div "g . addV ( 'person' ) . property ( 'name' , [GEOGRAPHIC_DATA][PERSON_NAME]' ) .…" at bounding box center [562, 241] width 554 height 307
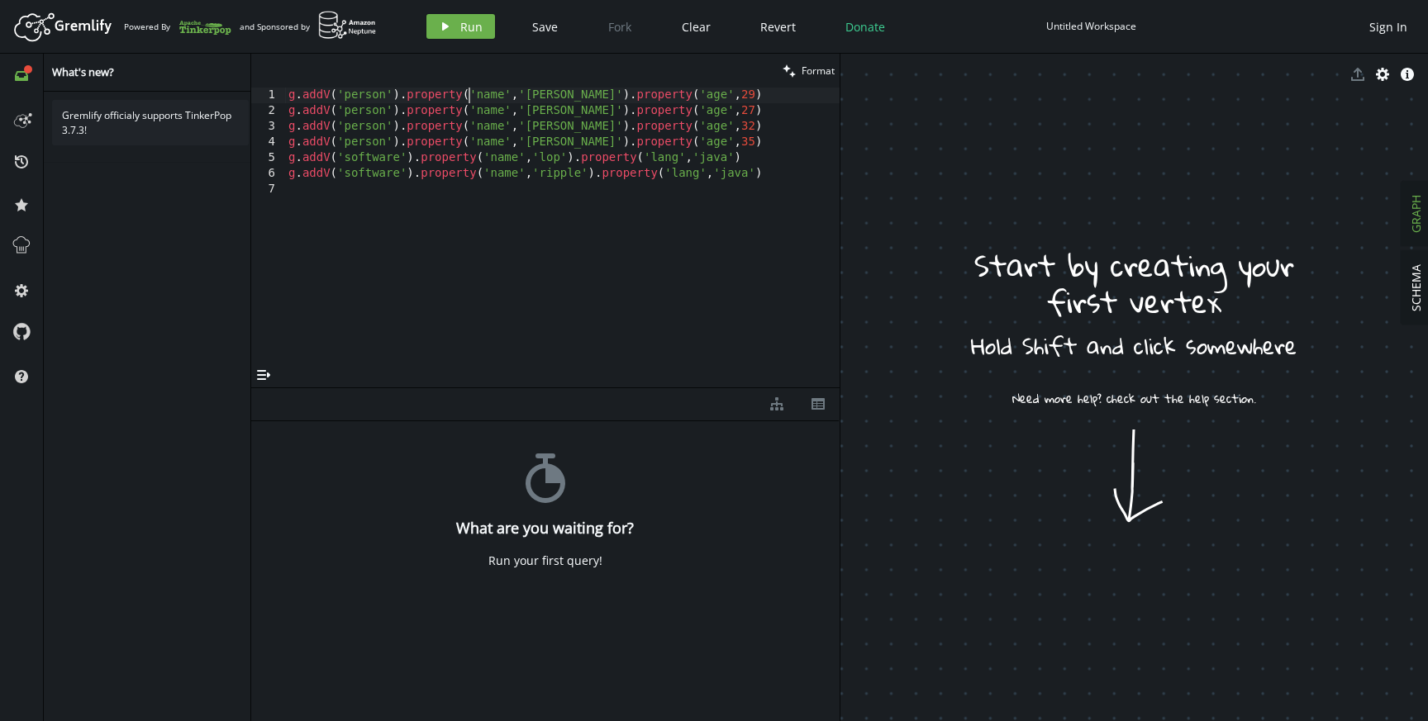
click at [469, 102] on div "g . addV ( 'person' ) . property ( 'name' , [GEOGRAPHIC_DATA][PERSON_NAME]' ) .…" at bounding box center [562, 241] width 554 height 307
click at [645, 126] on div "g . addV ( 'person' ) . property ( 'name' , [GEOGRAPHIC_DATA][PERSON_NAME]' ) .…" at bounding box center [562, 241] width 554 height 307
click at [421, 126] on div "g . addV ( 'person' ) . property ( 'name' , [GEOGRAPHIC_DATA][PERSON_NAME]' ) .…" at bounding box center [562, 241] width 554 height 307
click at [553, 126] on div "g . addV ( 'person' ) . property ( 'name' , [GEOGRAPHIC_DATA][PERSON_NAME]' ) .…" at bounding box center [562, 241] width 554 height 307
click at [381, 152] on div "g . addV ( 'person' ) . property ( 'name' , [GEOGRAPHIC_DATA][PERSON_NAME]' ) .…" at bounding box center [562, 241] width 554 height 307
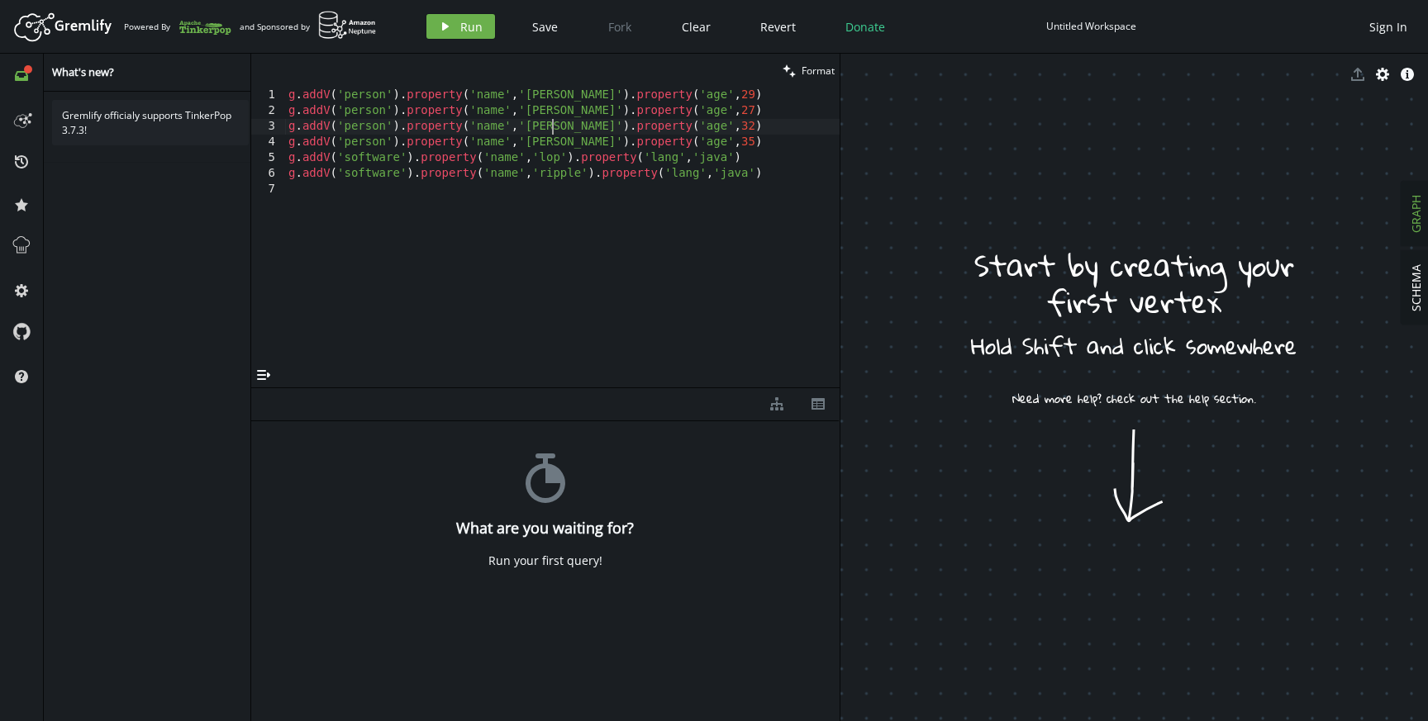
type textarea "g.addV('software').property('name','lop').property('lang','java')"
click at [381, 152] on div "g . addV ( 'person' ) . property ( 'name' , [GEOGRAPHIC_DATA][PERSON_NAME]' ) .…" at bounding box center [562, 241] width 554 height 307
click at [383, 187] on div "g . addV ( 'person' ) . property ( 'name' , [GEOGRAPHIC_DATA][PERSON_NAME]' ) .…" at bounding box center [562, 241] width 554 height 307
click at [523, 169] on div "g . addV ( 'person' ) . property ( 'name' , [GEOGRAPHIC_DATA][PERSON_NAME]' ) .…" at bounding box center [562, 241] width 554 height 307
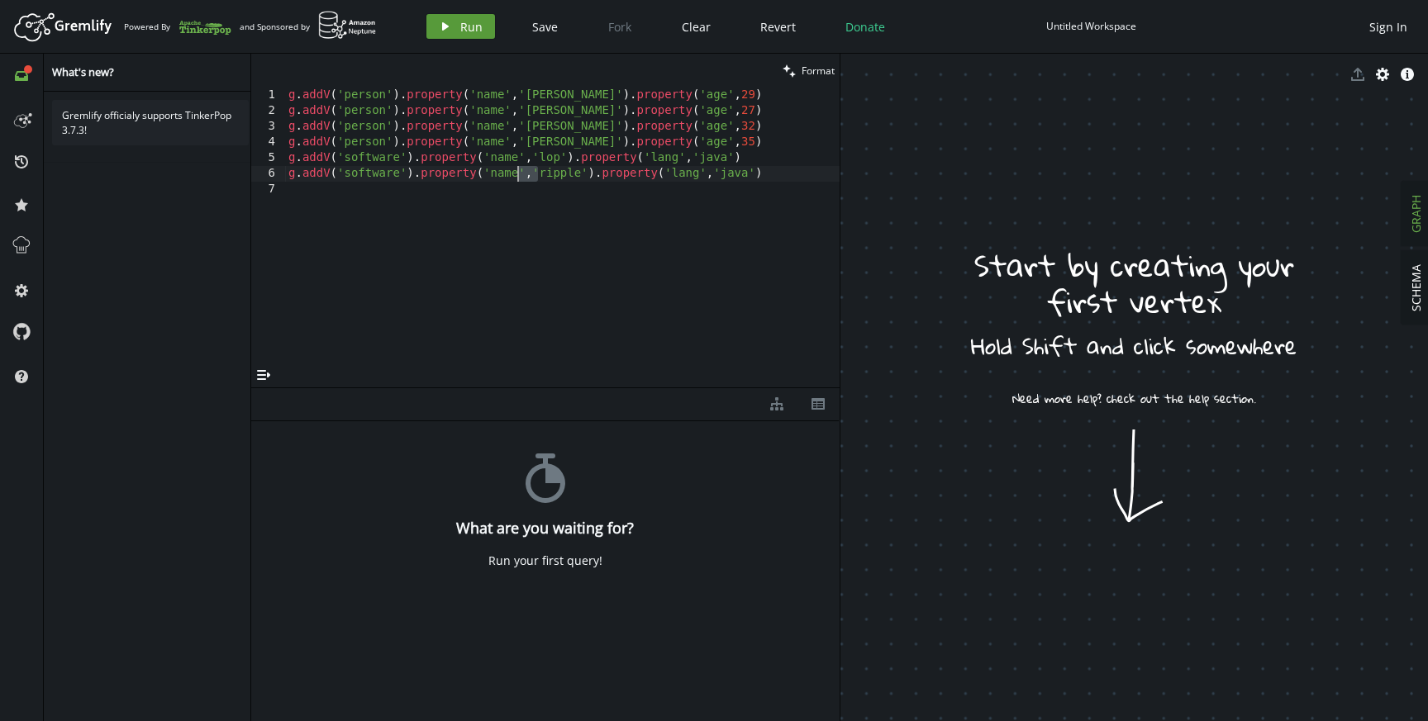
click at [473, 36] on button "play Run" at bounding box center [460, 26] width 69 height 25
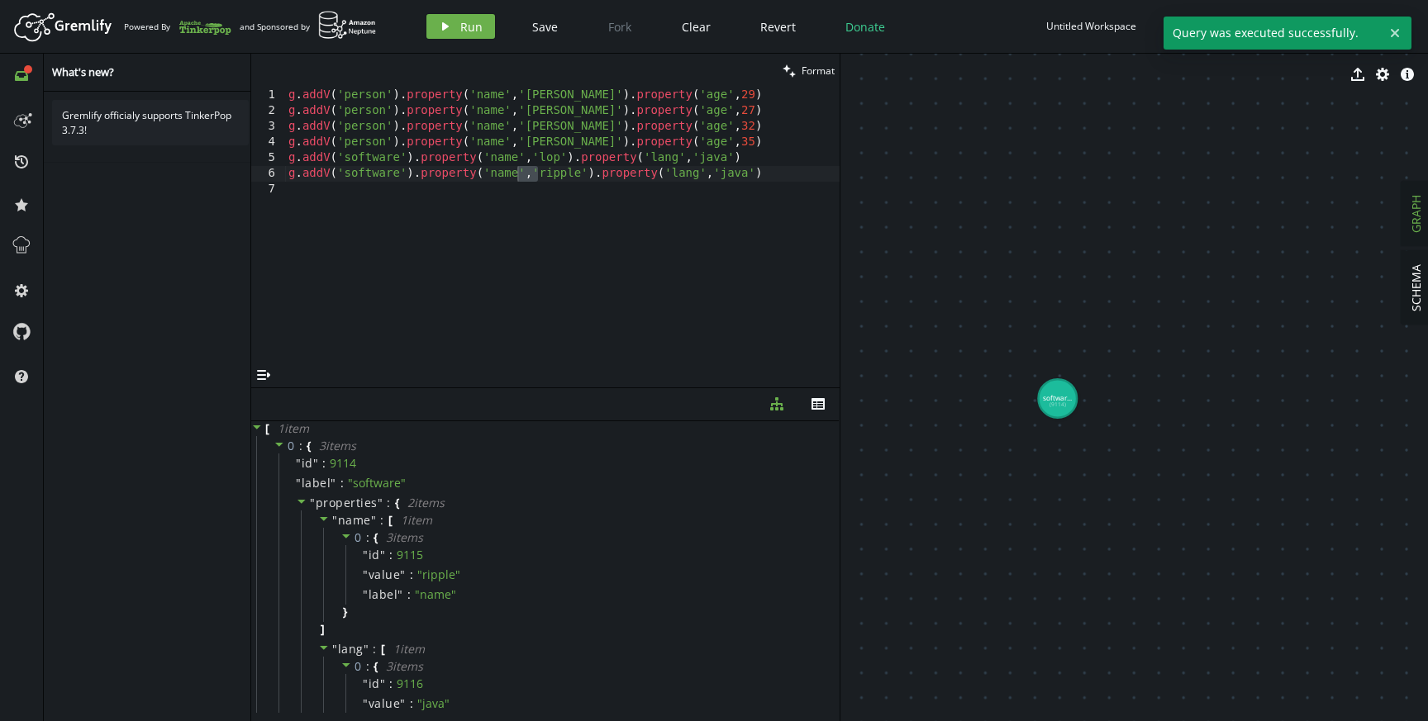
click at [840, 274] on div "clean Format g.addV('software').property('name','ripple').property('lang','java…" at bounding box center [839, 388] width 1177 height 668
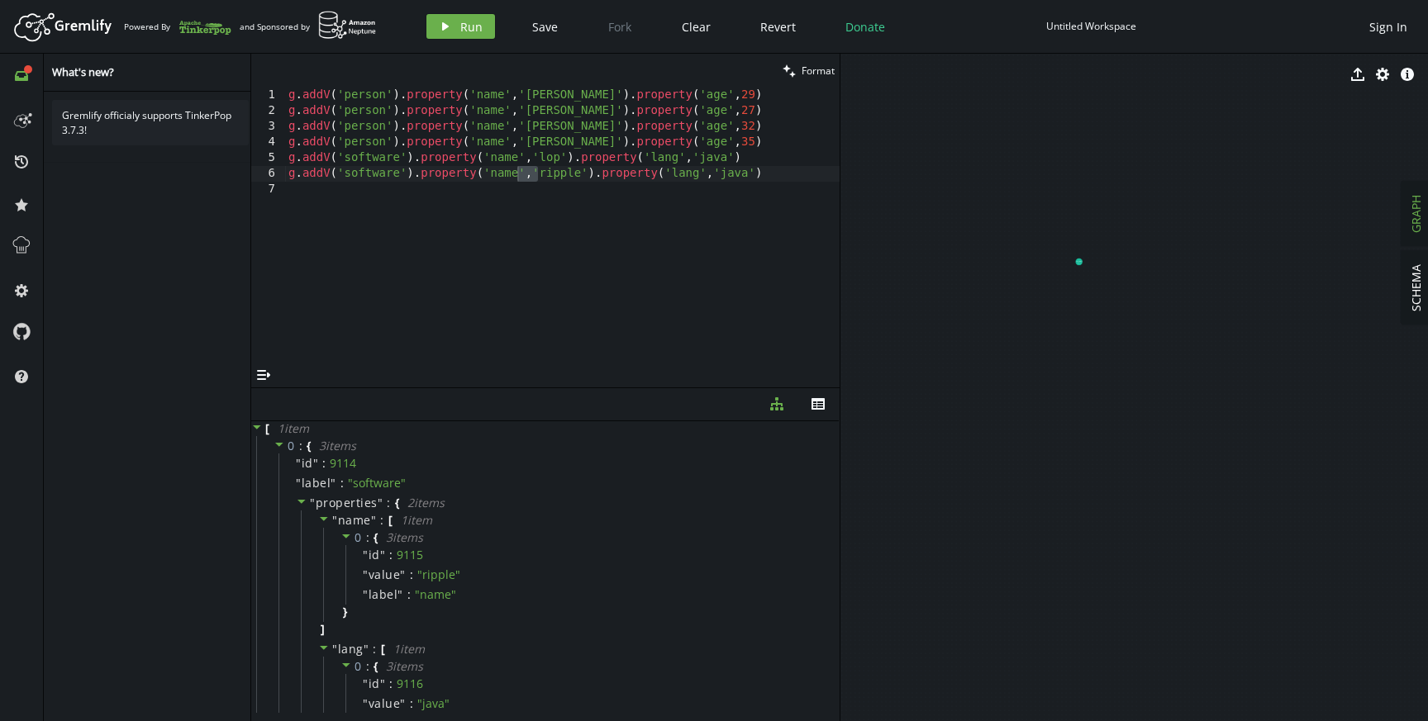
drag, startPoint x: 1224, startPoint y: 331, endPoint x: 1033, endPoint y: 269, distance: 201.0
click at [1420, 207] on span "GRAPH" at bounding box center [1416, 214] width 16 height 38
click at [1406, 293] on button "SCHEMA" at bounding box center [1415, 288] width 29 height 74
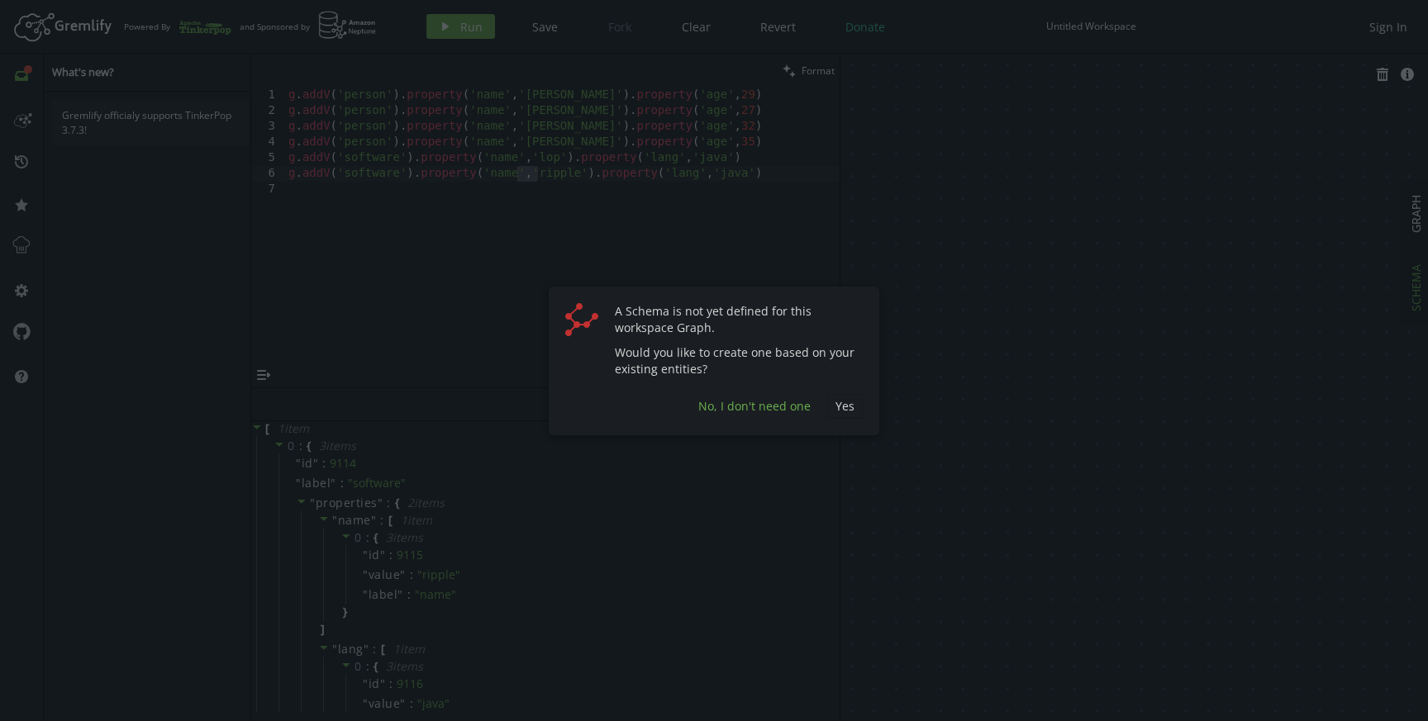
click at [794, 414] on button "No, I don't need one" at bounding box center [754, 406] width 129 height 25
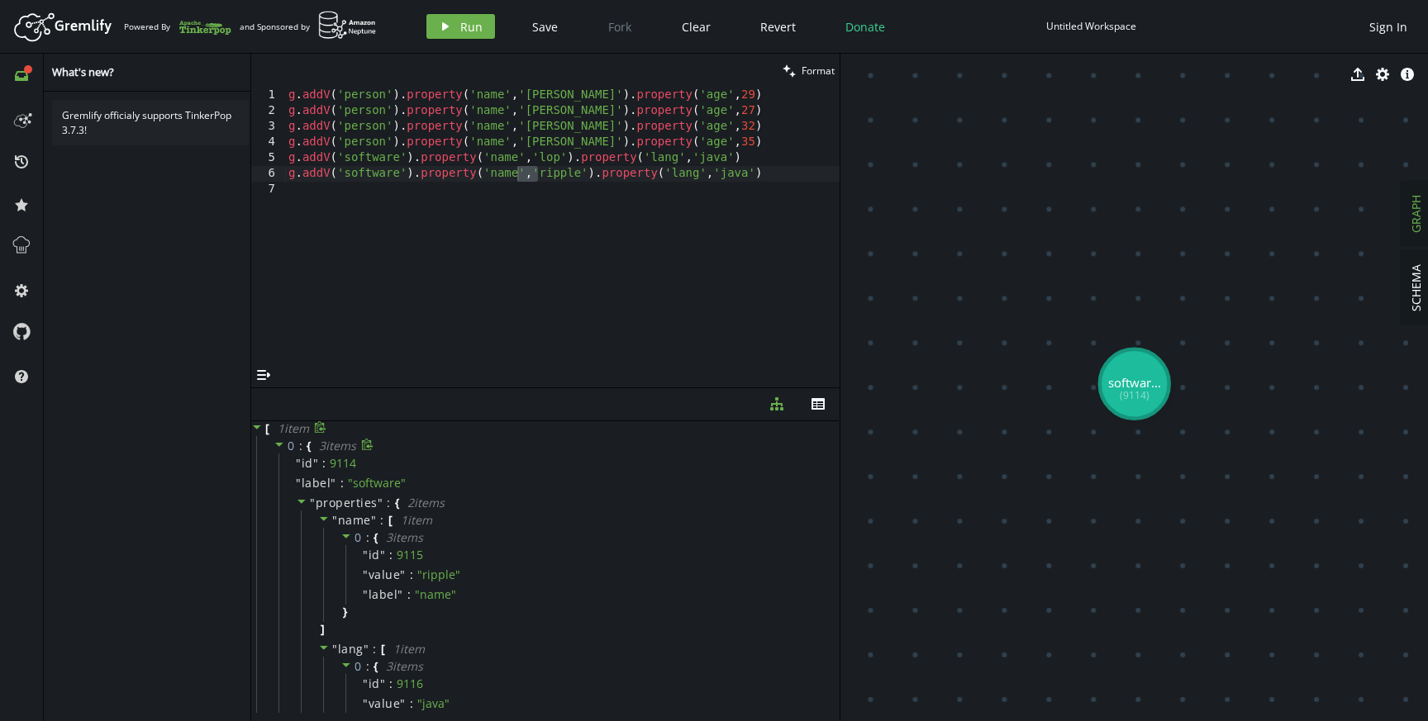
click at [275, 445] on icon at bounding box center [280, 445] width 12 height 12
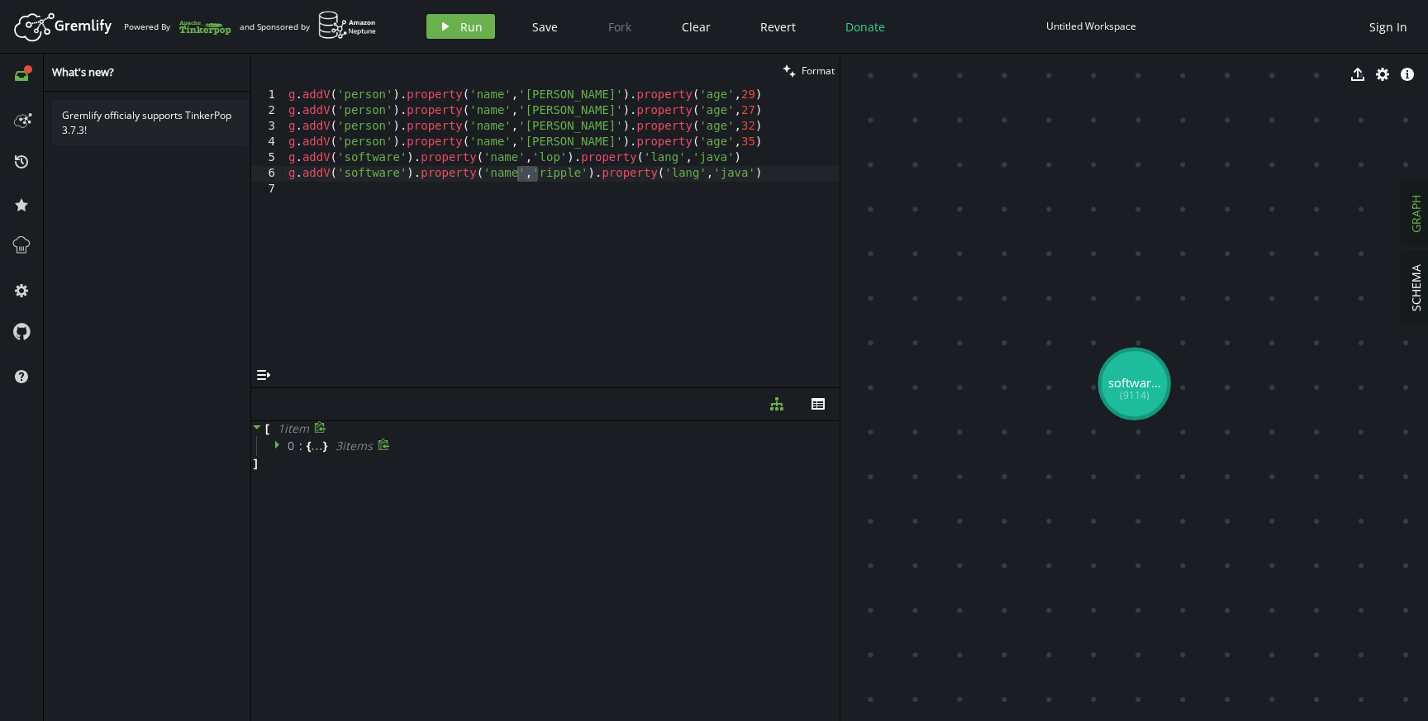
click at [275, 446] on icon at bounding box center [277, 444] width 4 height 8
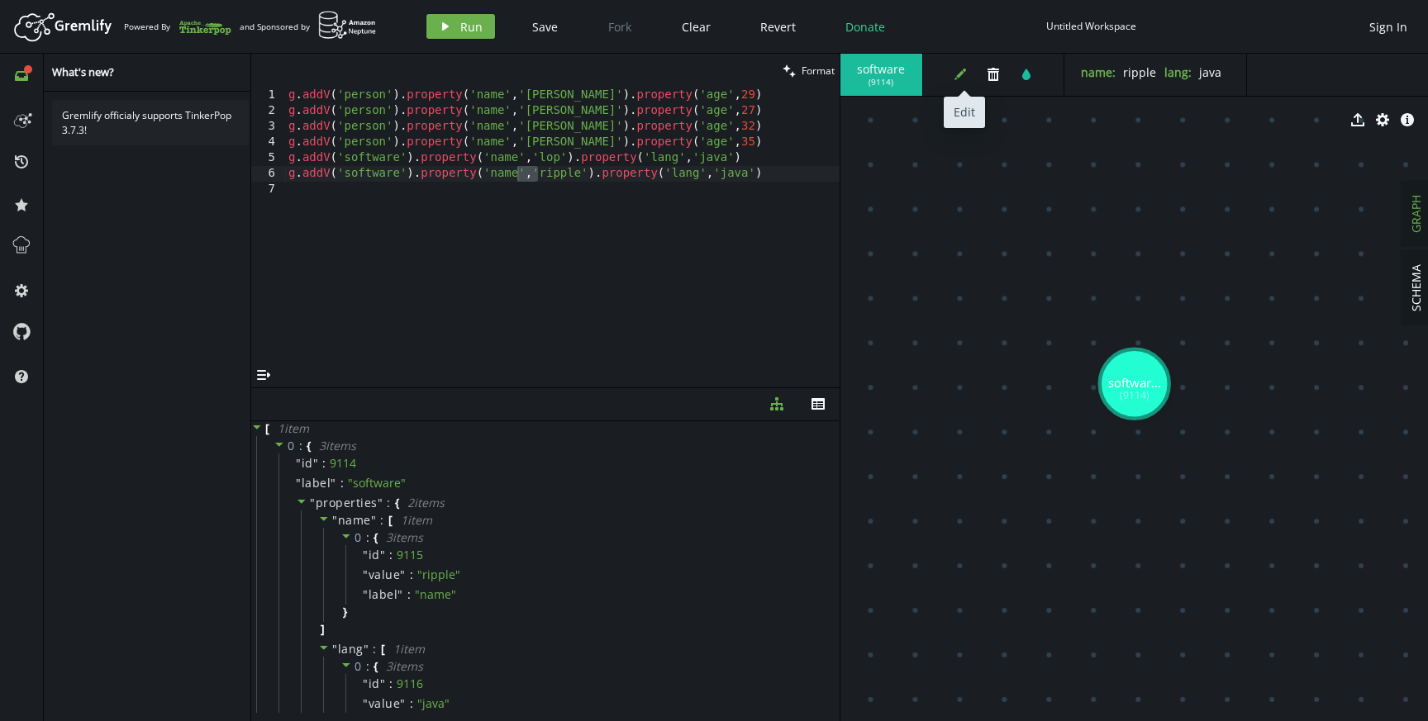
click at [955, 68] on icon "edit" at bounding box center [960, 74] width 13 height 13
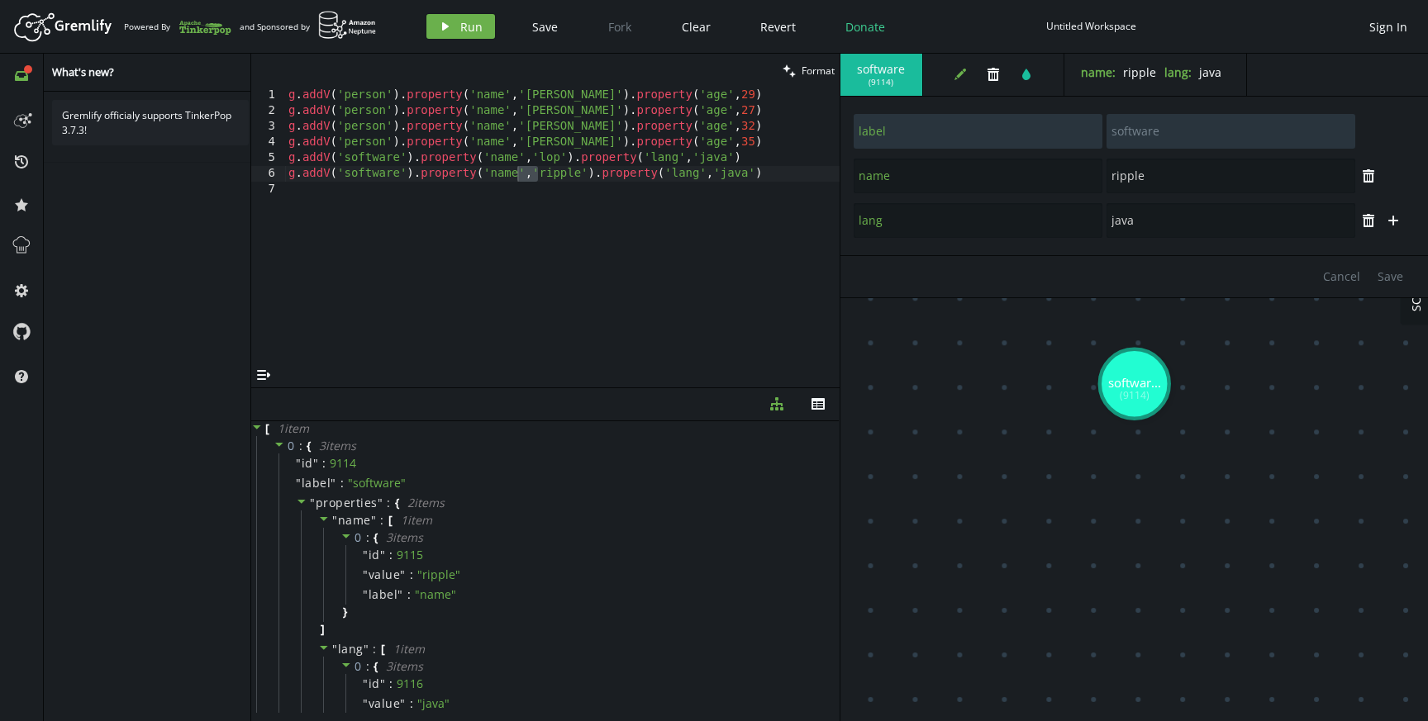
click at [516, 156] on div "g . addV ( 'person' ) . property ( 'name' , [GEOGRAPHIC_DATA][PERSON_NAME]' ) .…" at bounding box center [562, 241] width 554 height 307
click at [545, 159] on div "g . addV ( 'person' ) . property ( 'name' , [GEOGRAPHIC_DATA][PERSON_NAME]' ) .…" at bounding box center [562, 241] width 554 height 307
click at [493, 174] on div "g . addV ( 'person' ) . property ( 'name' , [GEOGRAPHIC_DATA][PERSON_NAME]' ) .…" at bounding box center [562, 241] width 554 height 307
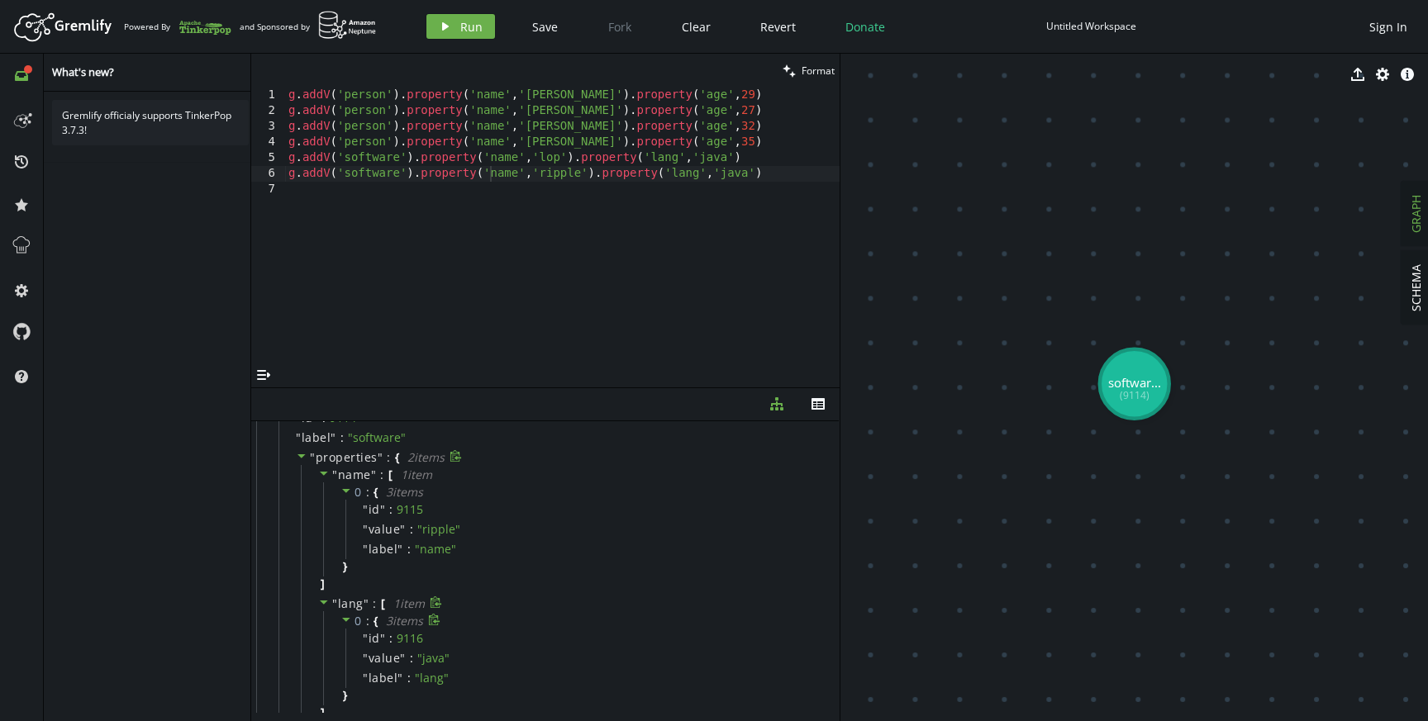
scroll to position [54, 0]
click at [319, 464] on icon at bounding box center [324, 465] width 12 height 12
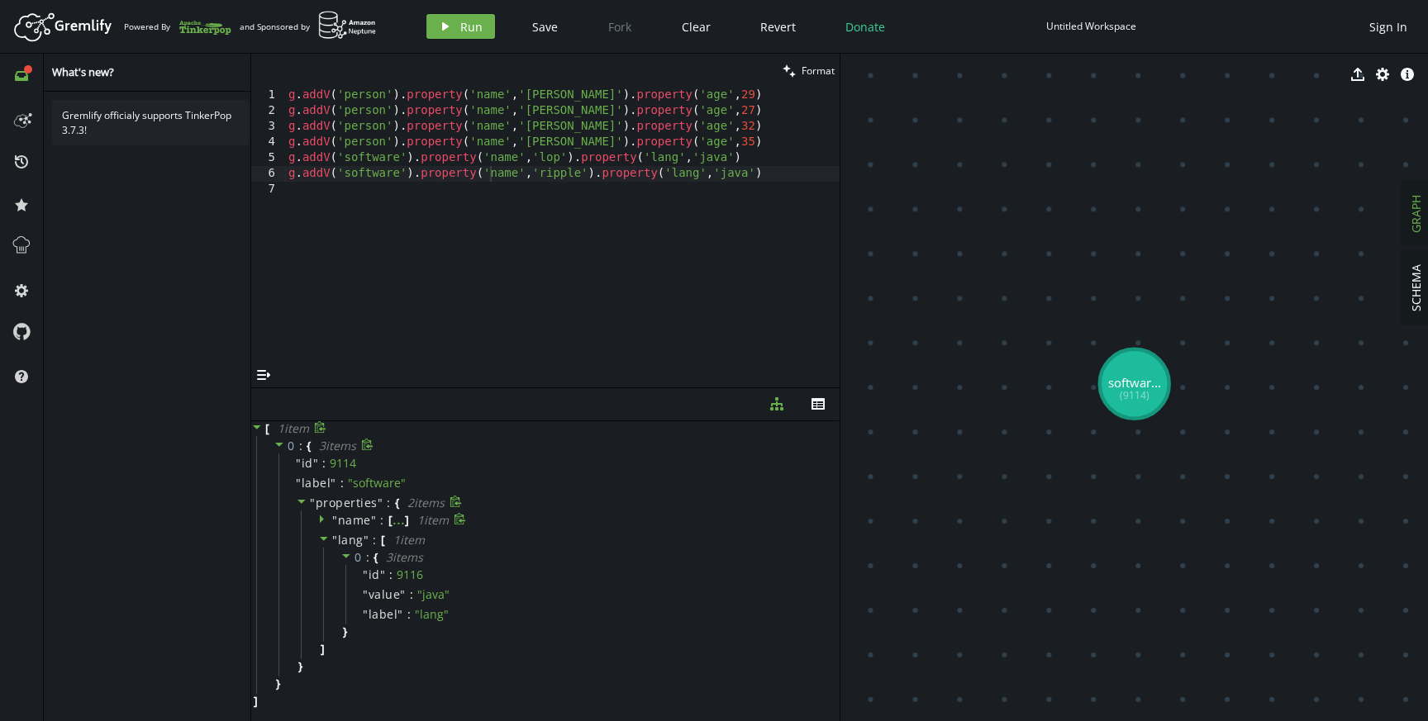
scroll to position [0, 0]
click at [296, 497] on icon at bounding box center [302, 502] width 12 height 12
click at [393, 159] on div "g . addV ( 'person' ) . property ( 'name' , [GEOGRAPHIC_DATA][PERSON_NAME]' ) .…" at bounding box center [562, 241] width 554 height 307
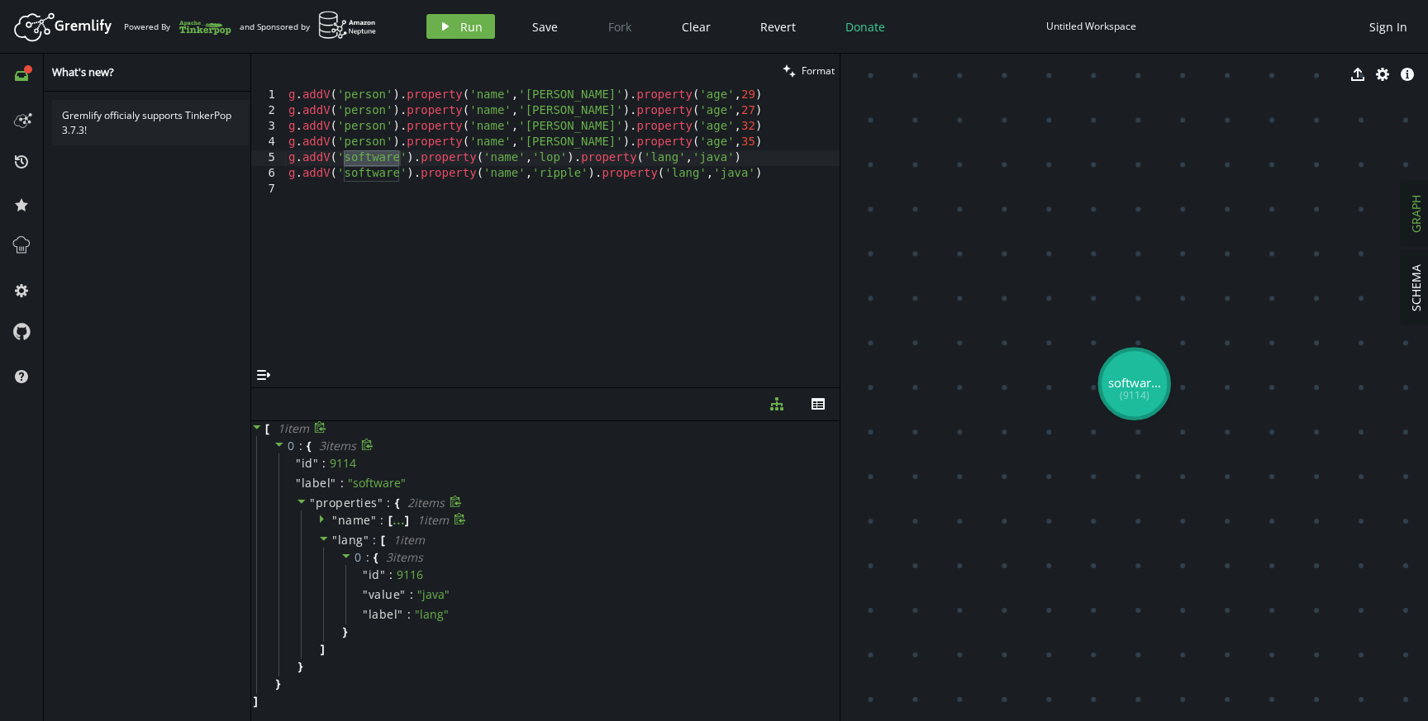
click at [321, 521] on icon at bounding box center [322, 519] width 4 height 8
click at [319, 520] on icon at bounding box center [324, 519] width 12 height 12
click at [353, 178] on div "g . addV ( 'person' ) . property ( 'name' , [GEOGRAPHIC_DATA][PERSON_NAME]' ) .…" at bounding box center [562, 241] width 554 height 307
type textarea "g.addV('software').property('name','ripple').property('lang','java')"
click at [353, 178] on div "g . addV ( 'person' ) . property ( 'name' , [GEOGRAPHIC_DATA][PERSON_NAME]' ) .…" at bounding box center [562, 241] width 554 height 307
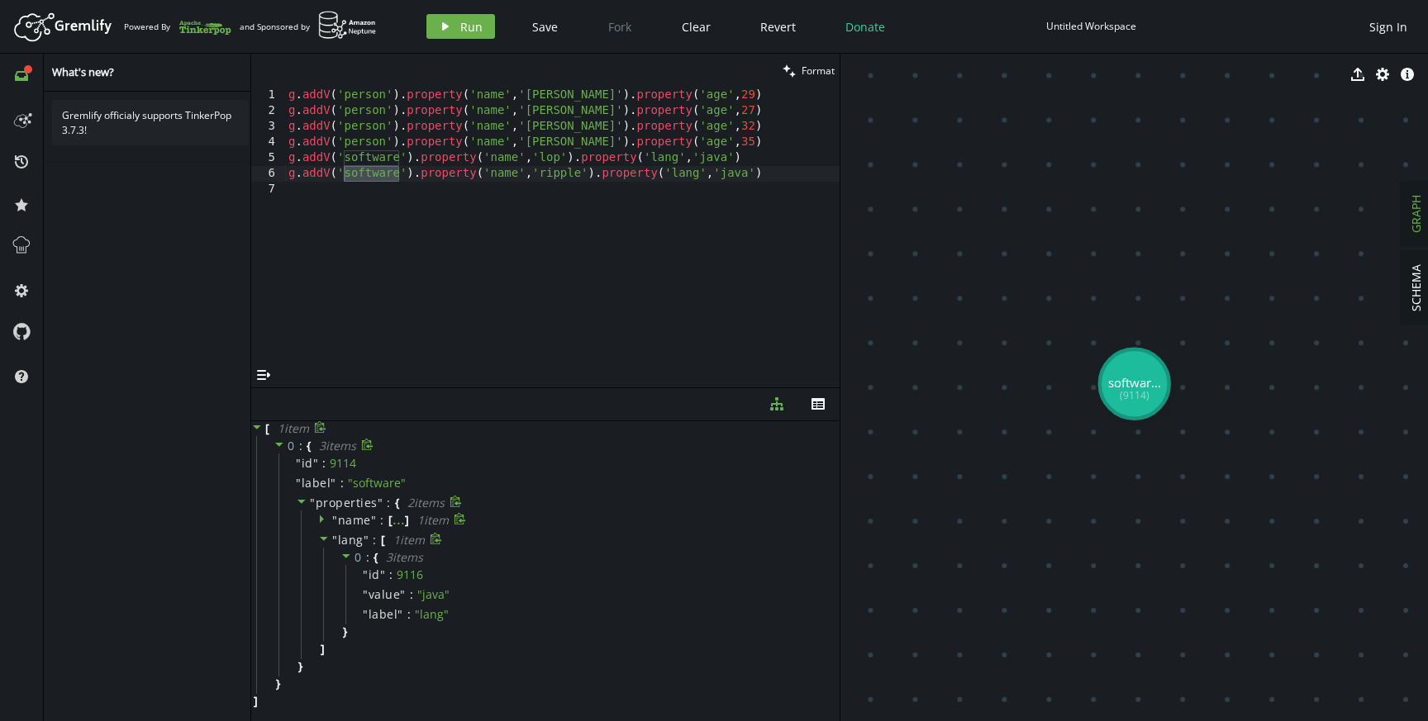
click at [323, 533] on icon at bounding box center [324, 539] width 12 height 12
click at [325, 517] on icon at bounding box center [324, 519] width 12 height 12
click at [324, 522] on icon at bounding box center [324, 519] width 12 height 12
click at [304, 504] on icon at bounding box center [302, 502] width 12 height 12
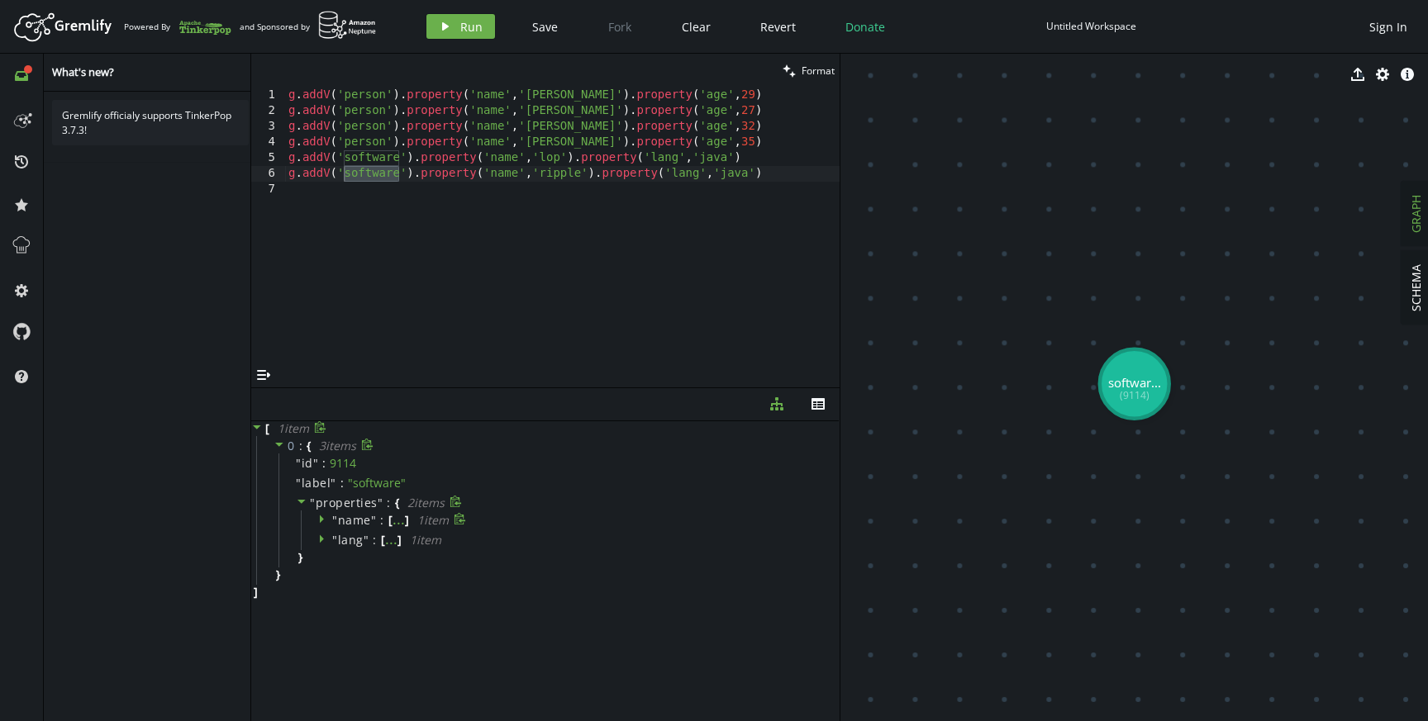
click at [325, 519] on icon at bounding box center [324, 519] width 12 height 12
click at [322, 646] on icon at bounding box center [324, 648] width 12 height 12
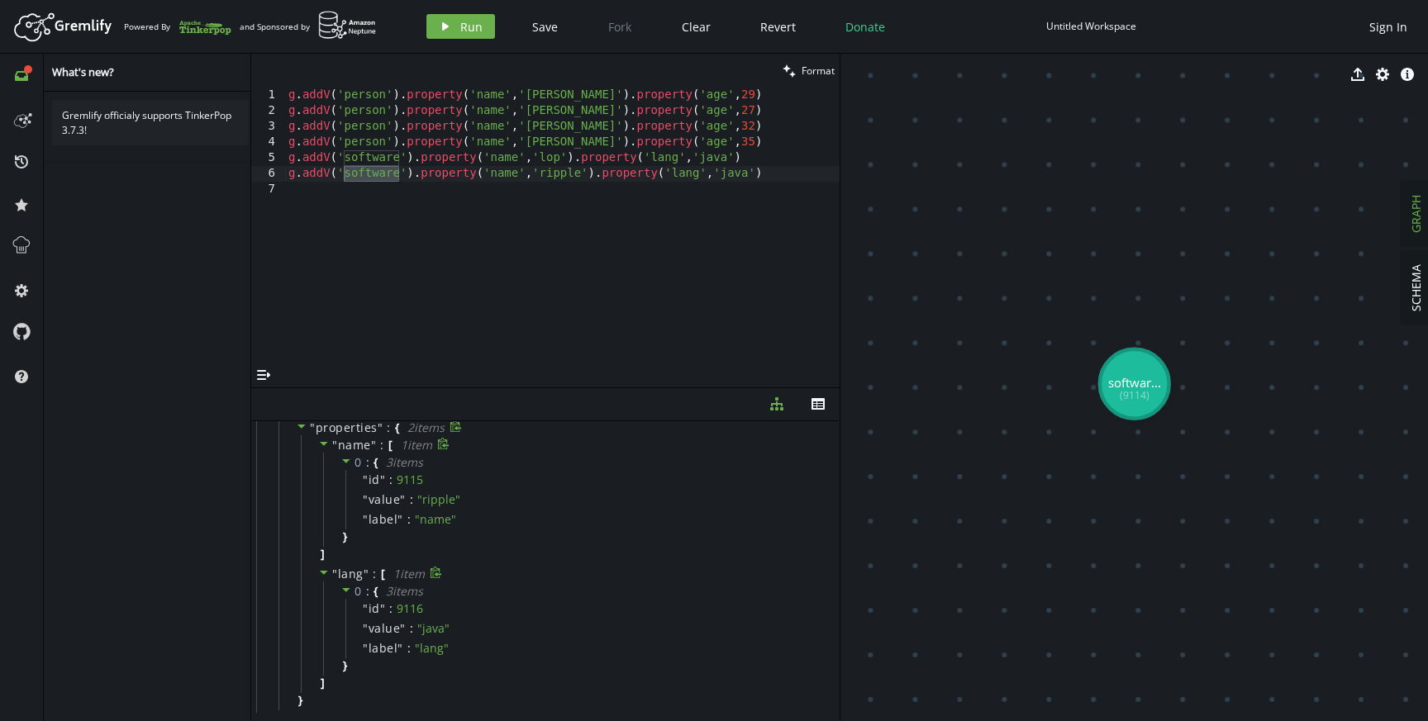
scroll to position [105, 0]
click at [432, 601] on span "" java "" at bounding box center [433, 600] width 32 height 16
click at [429, 619] on span "" lang "" at bounding box center [432, 619] width 34 height 16
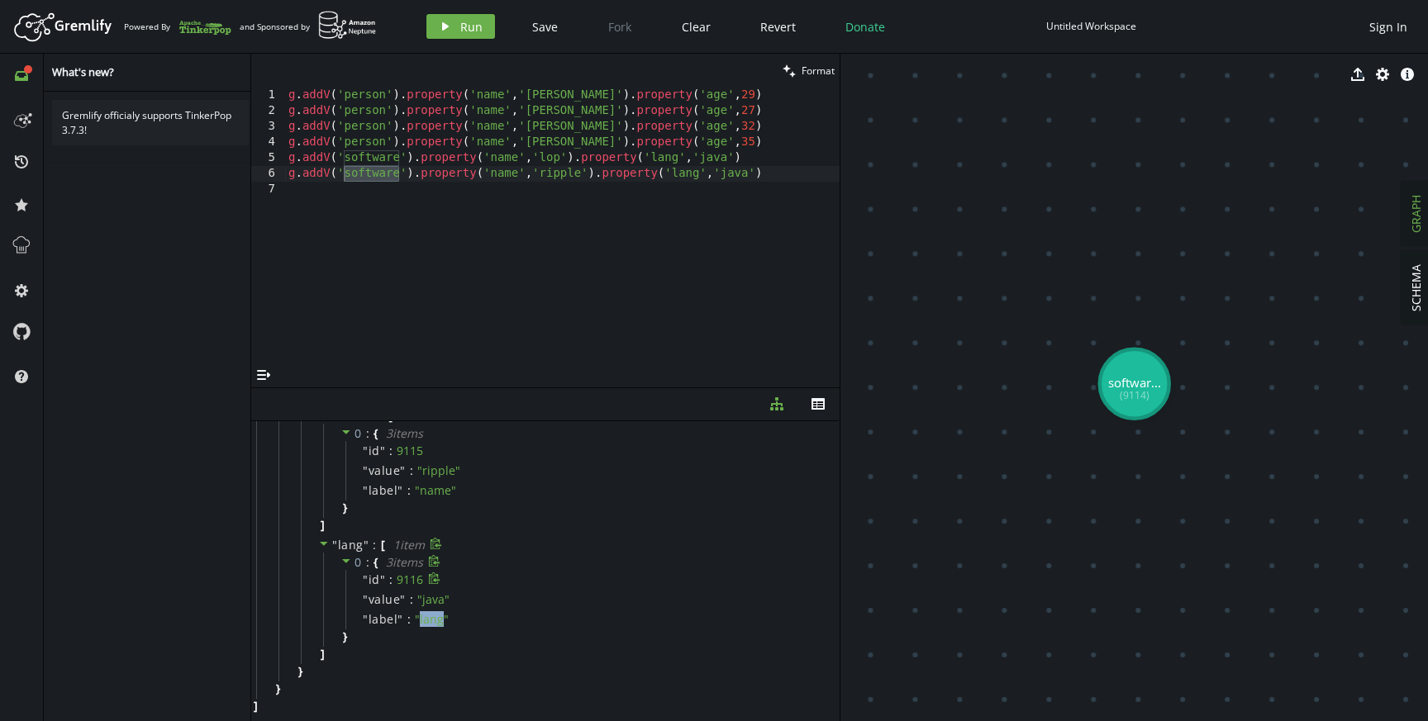
click at [461, 572] on div "" id " : 9116" at bounding box center [584, 580] width 478 height 20
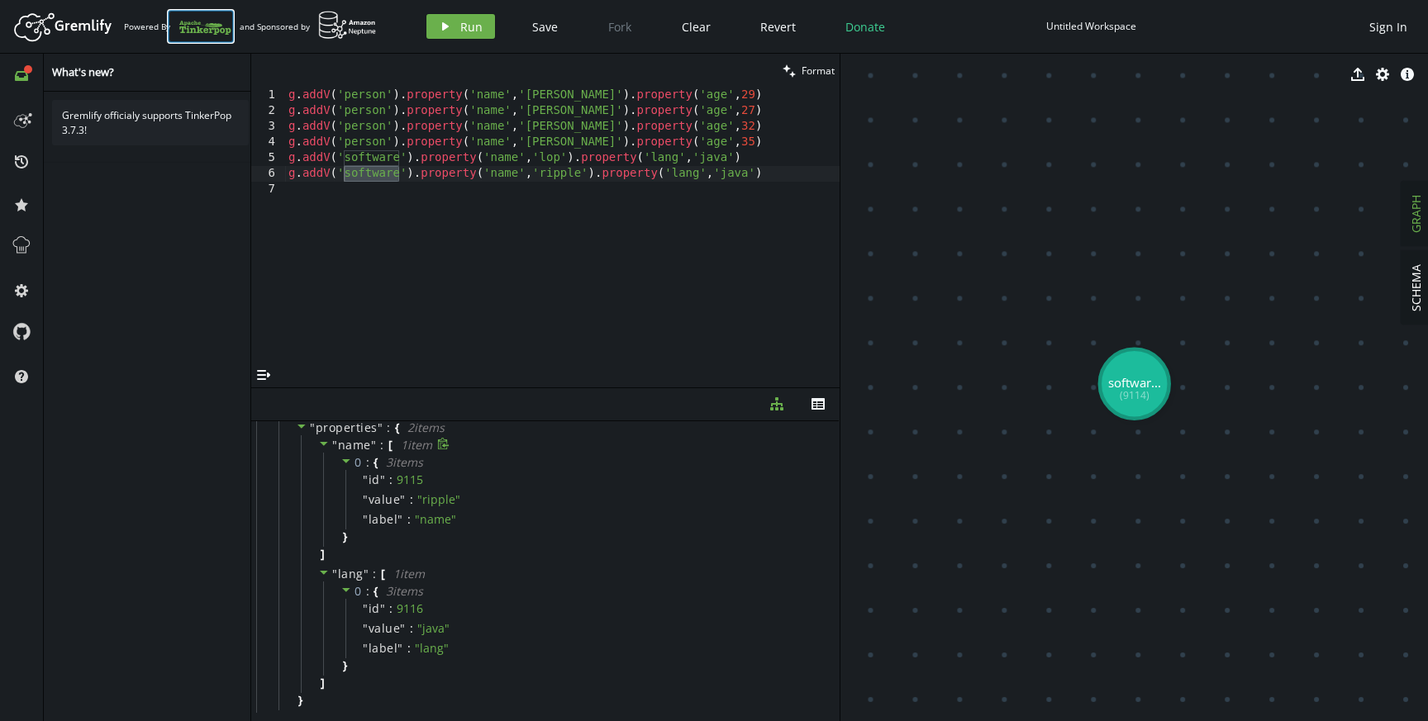
click at [209, 31] on icon at bounding box center [204, 28] width 51 height 14
